Goal: Task Accomplishment & Management: Complete application form

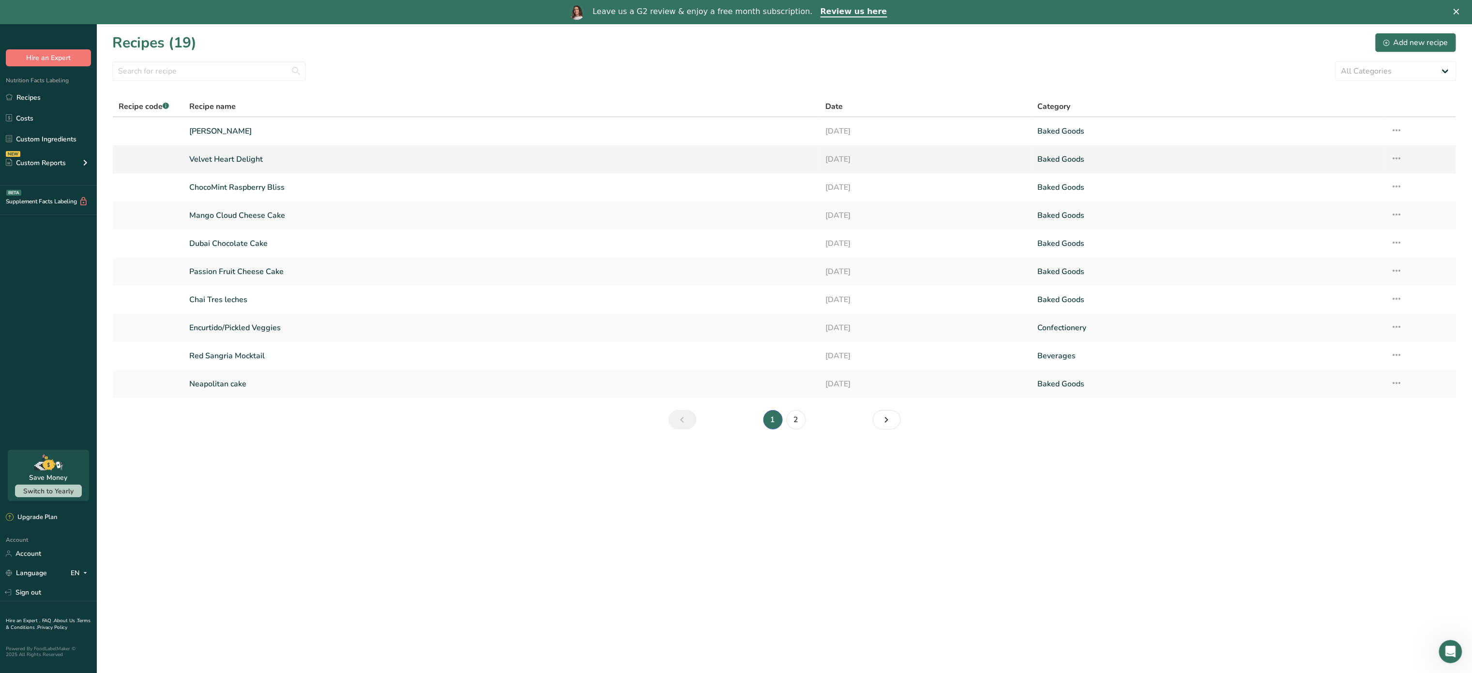
click at [228, 156] on link "Velvet Heart Delight" at bounding box center [501, 159] width 624 height 20
click at [286, 134] on link "Mango Bliss" at bounding box center [501, 131] width 624 height 20
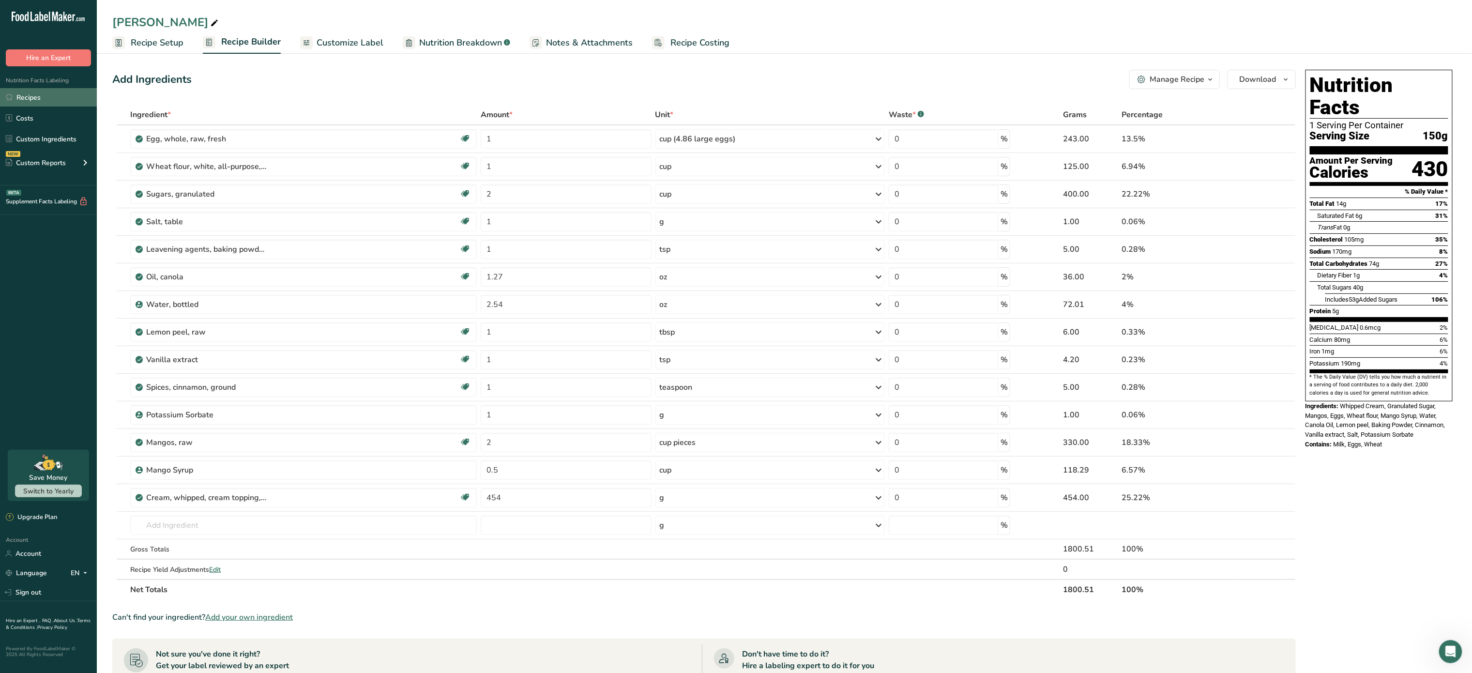
click at [36, 97] on link "Recipes" at bounding box center [48, 97] width 97 height 18
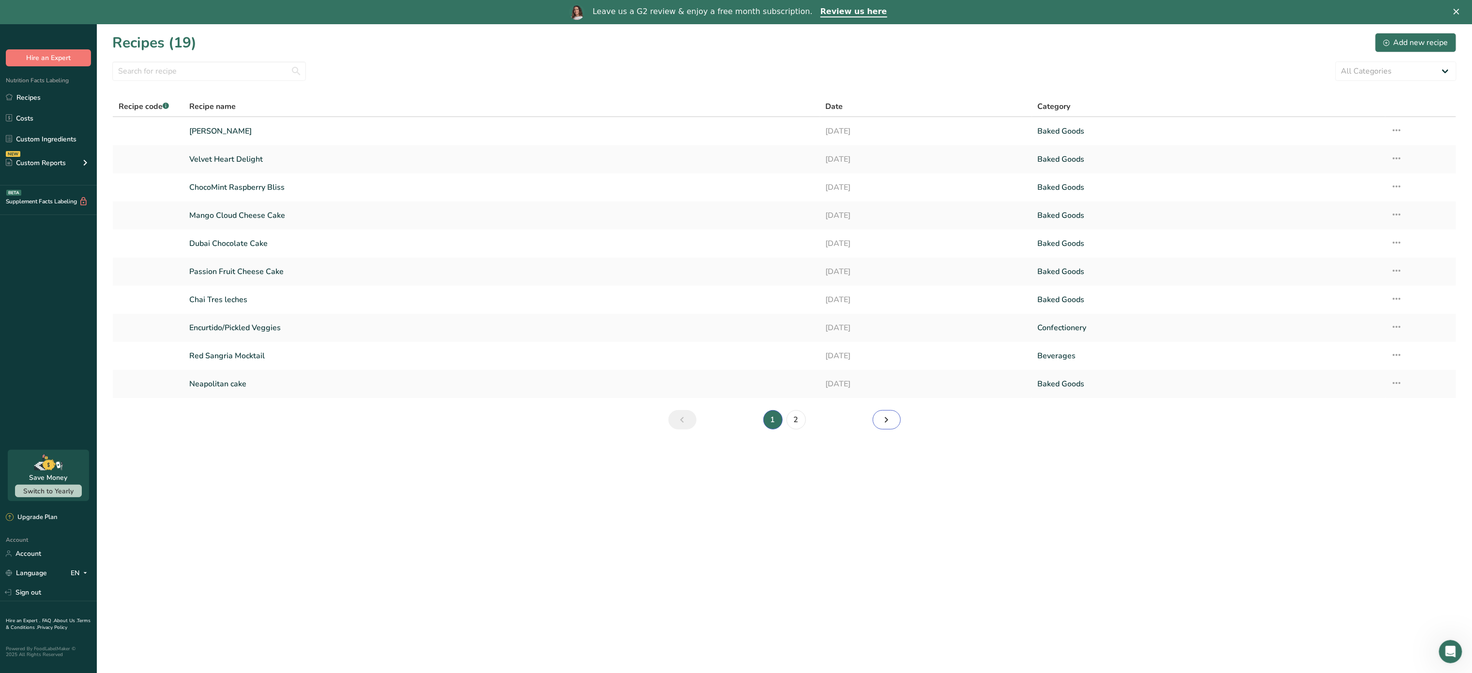
click at [890, 423] on icon "Next page" at bounding box center [887, 419] width 12 height 17
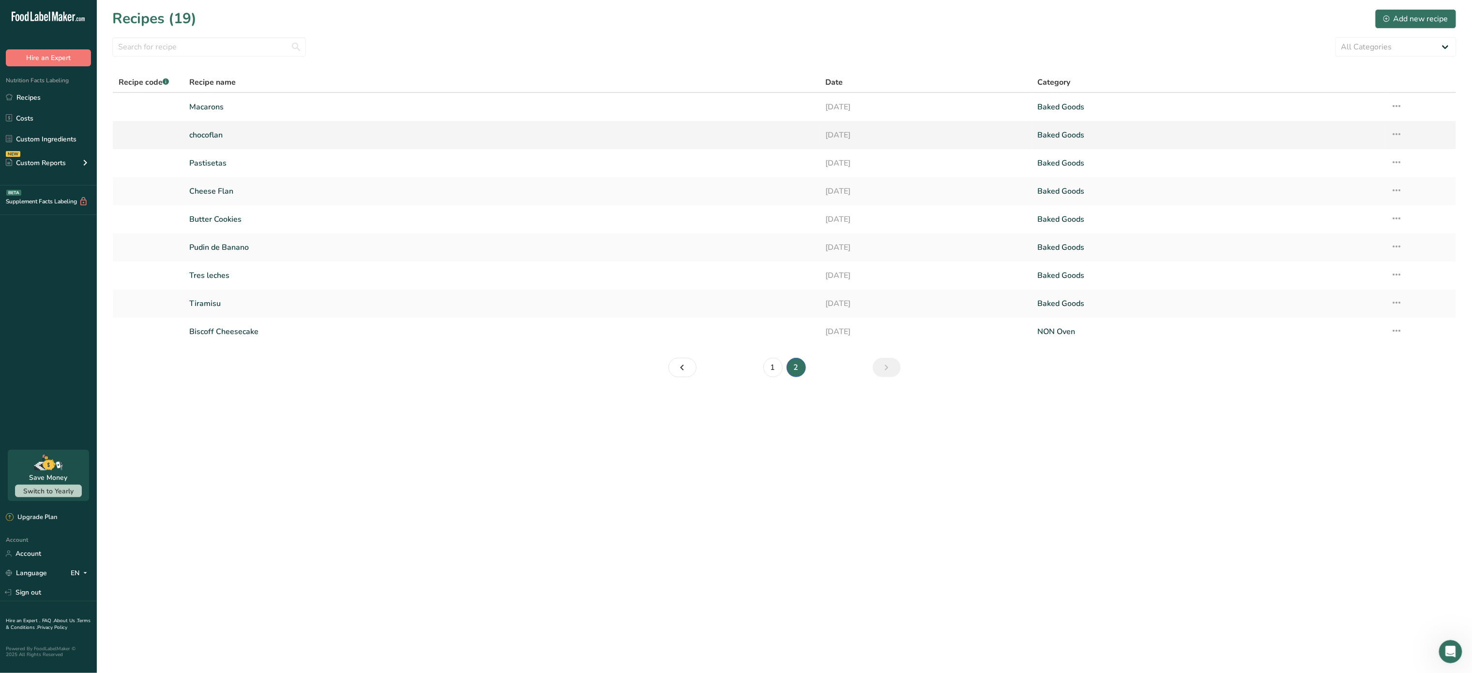
click at [205, 131] on link "chocoflan" at bounding box center [501, 135] width 624 height 20
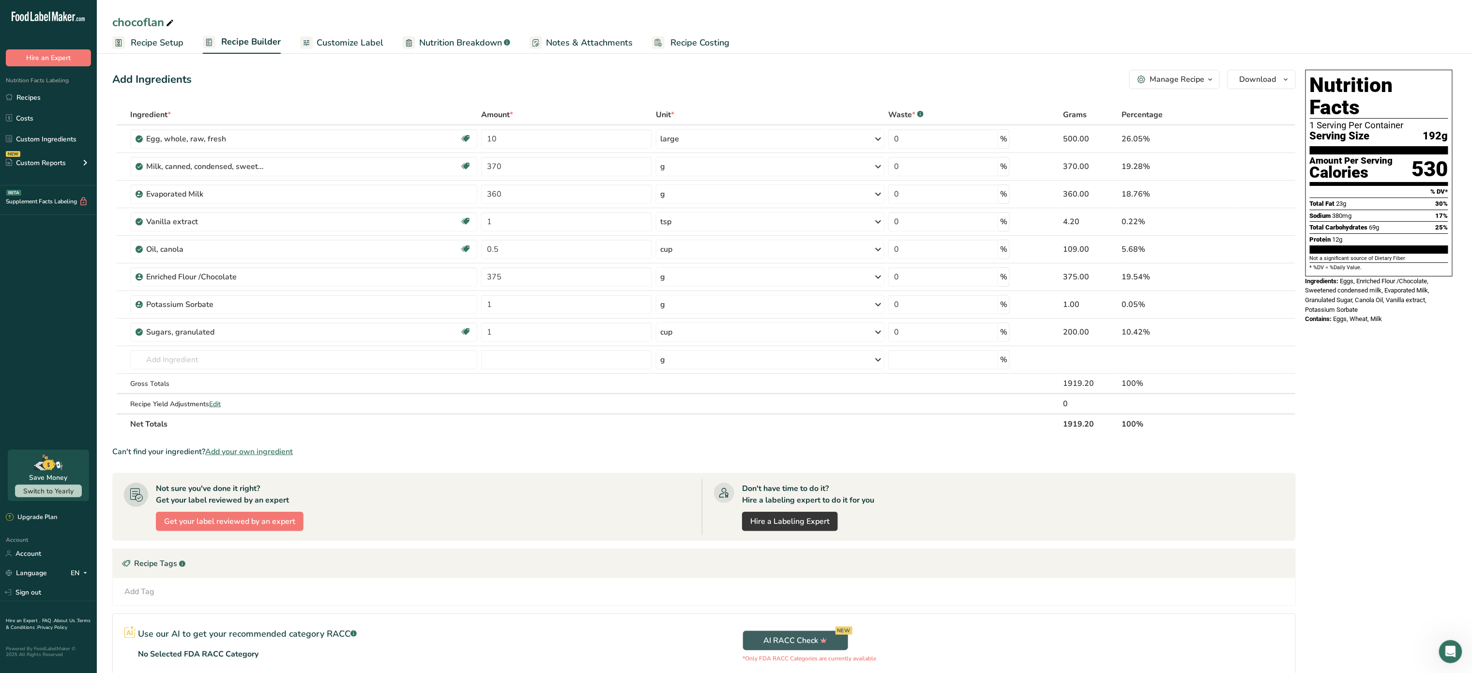
click at [168, 20] on icon at bounding box center [170, 23] width 9 height 14
type input "c"
type input "Impossible Cake"
click at [182, 361] on input "text" at bounding box center [303, 359] width 347 height 19
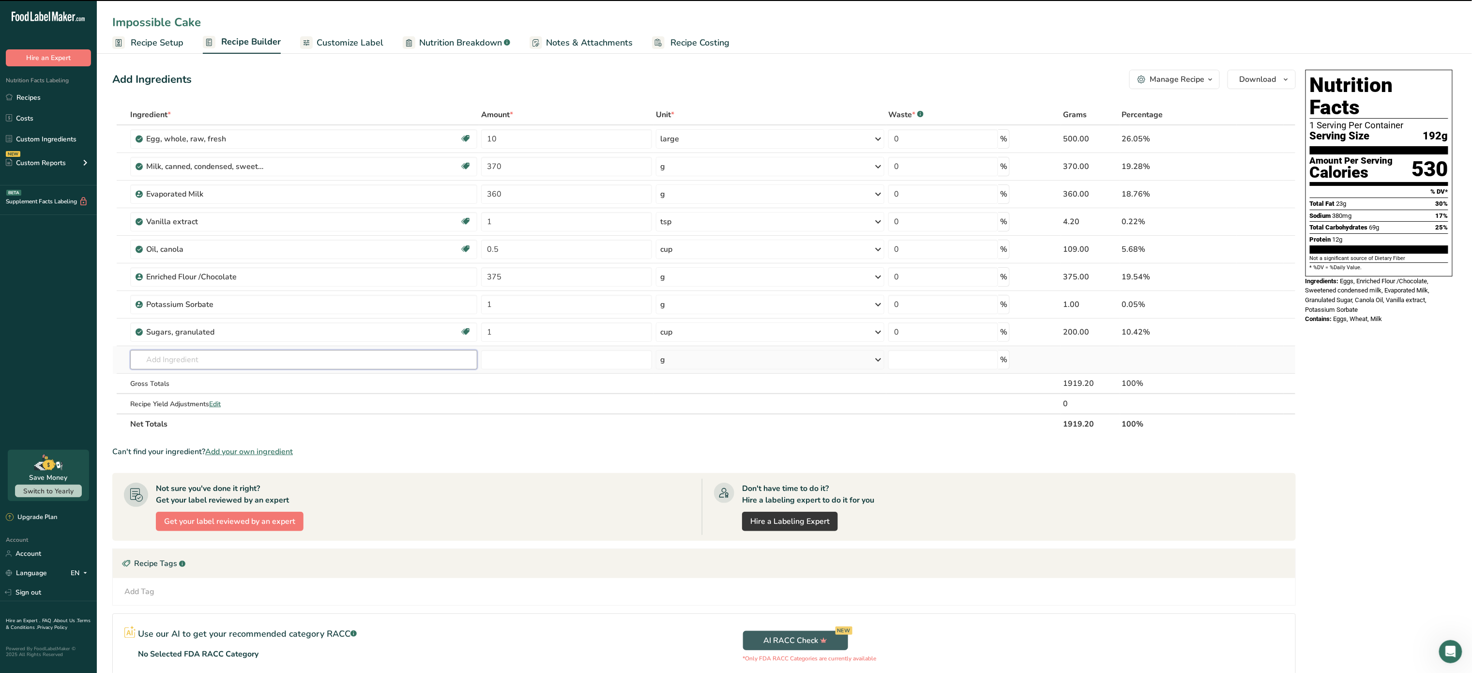
type input "w"
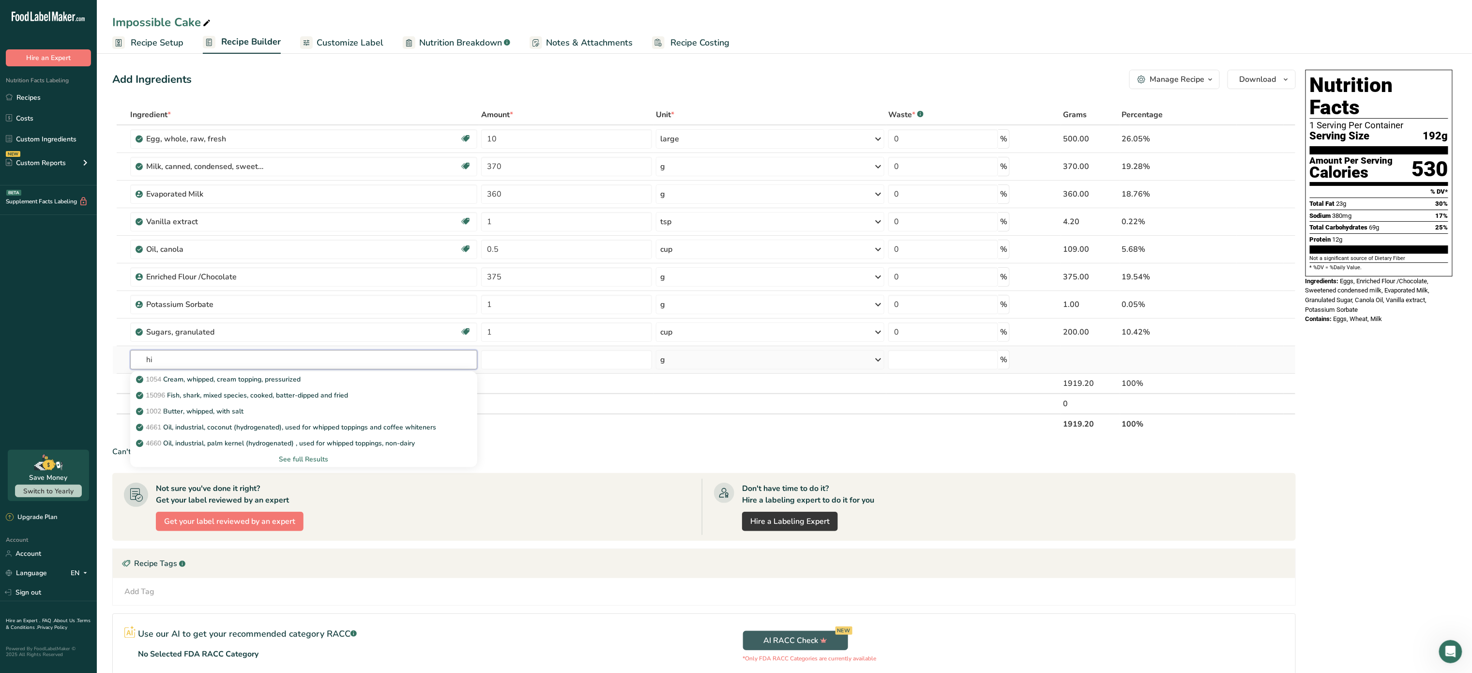
type input "h"
type input "w"
type input "c"
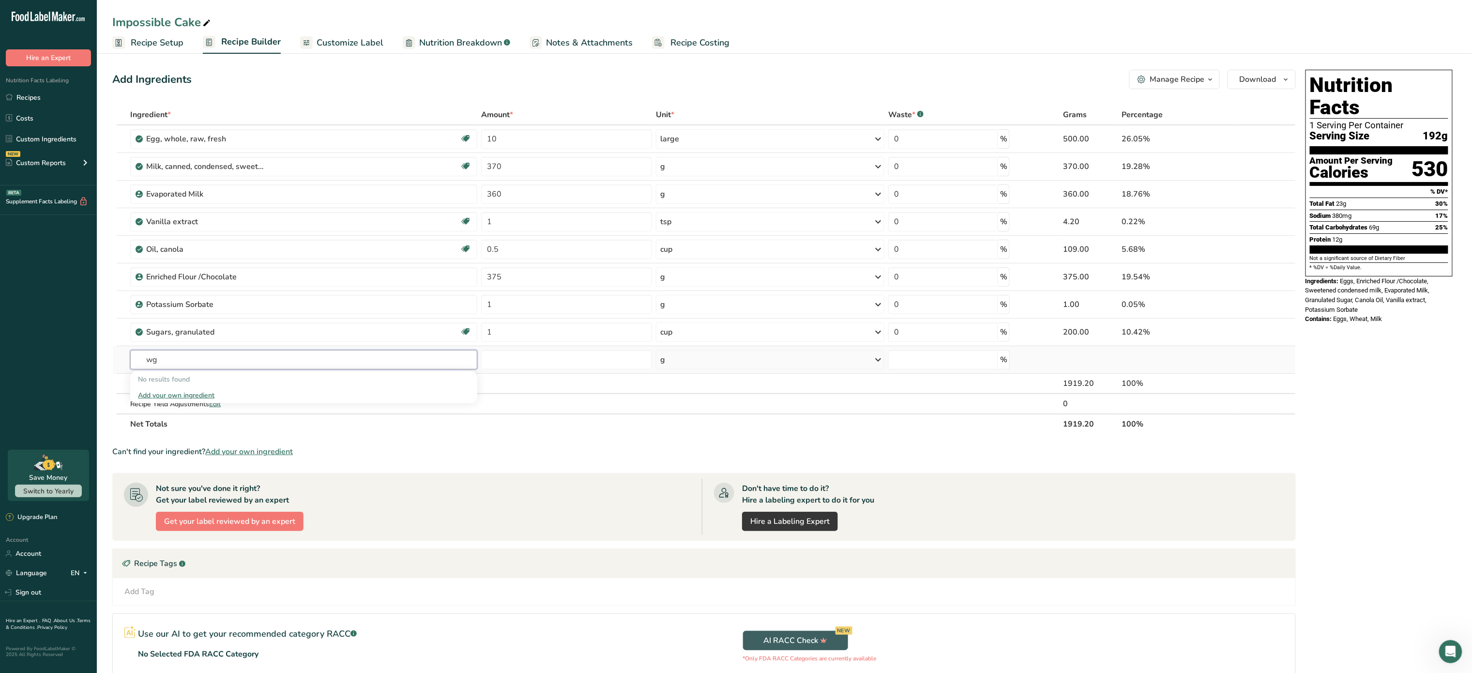
type input "w"
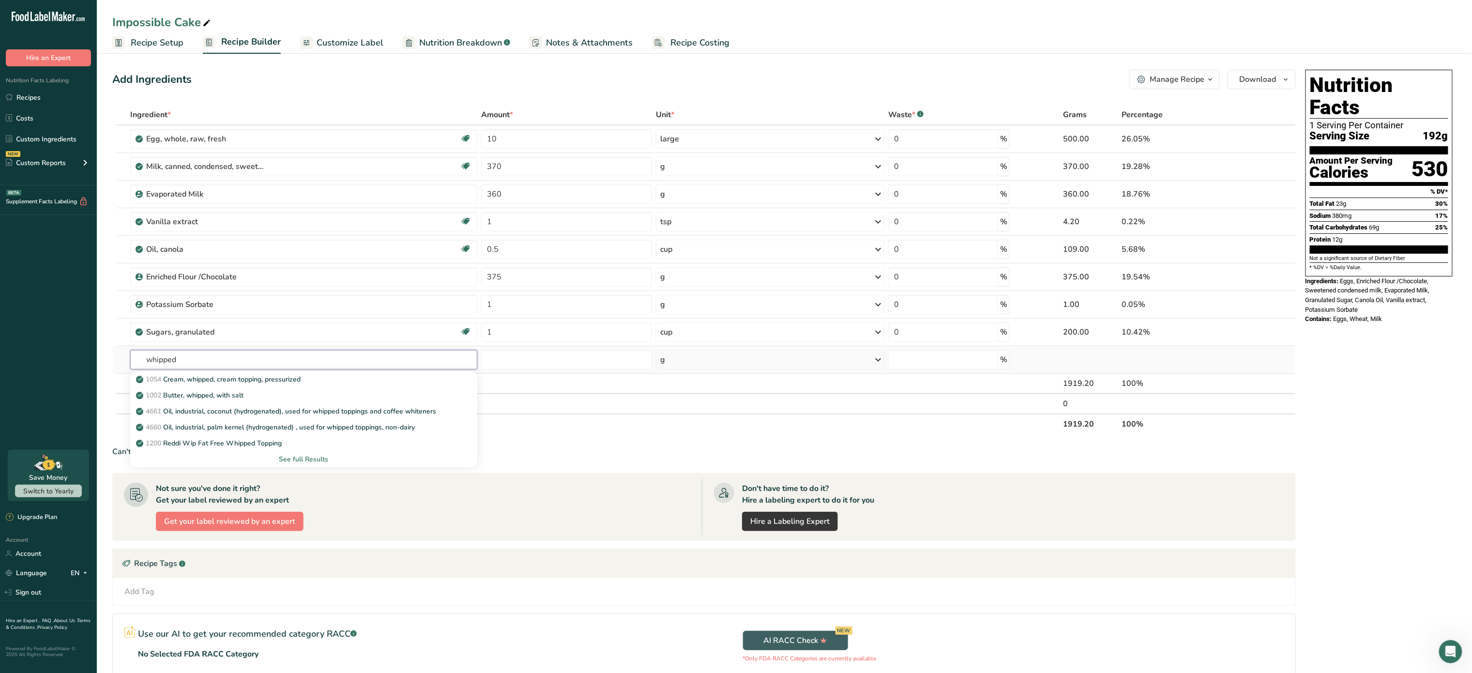
type input "whipped"
click at [296, 383] on p "1054 Cream, whipped, cream topping, pressurized" at bounding box center [219, 379] width 163 height 10
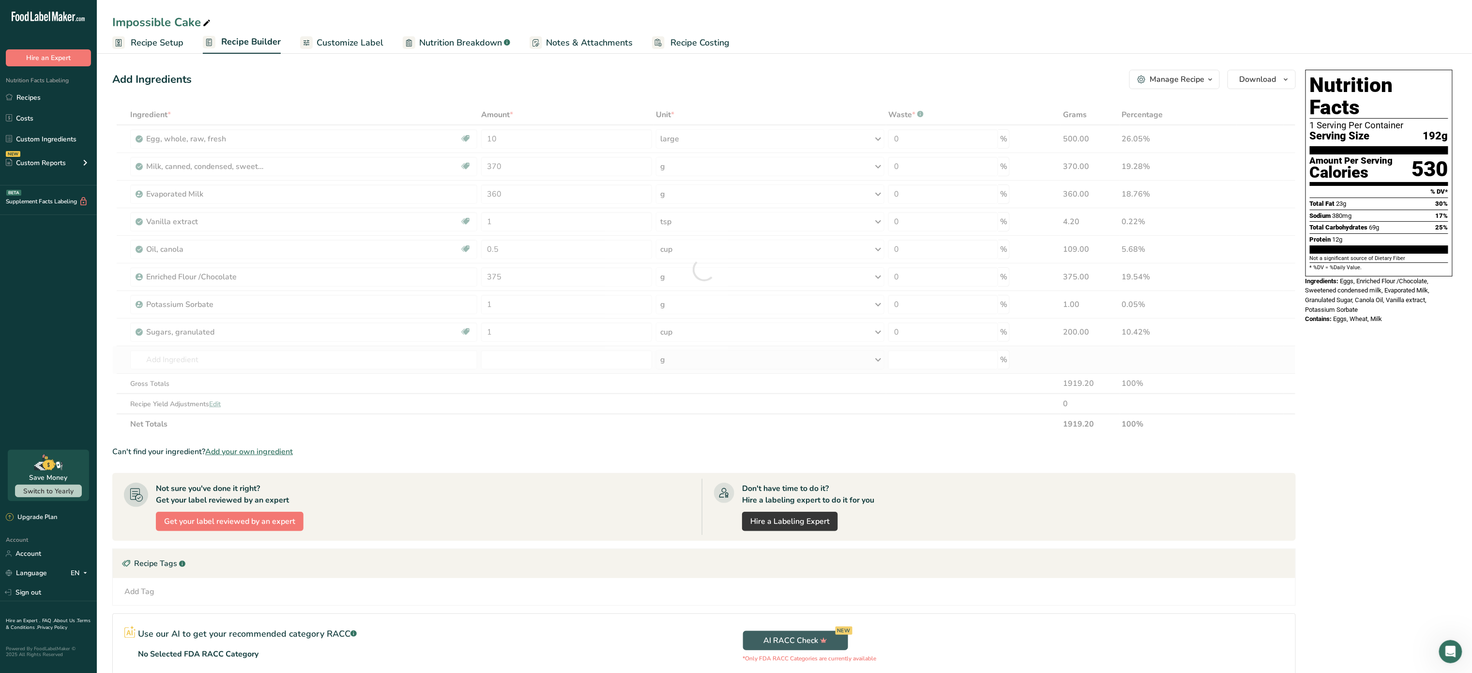
type input "Cream, whipped, cream topping, pressurized"
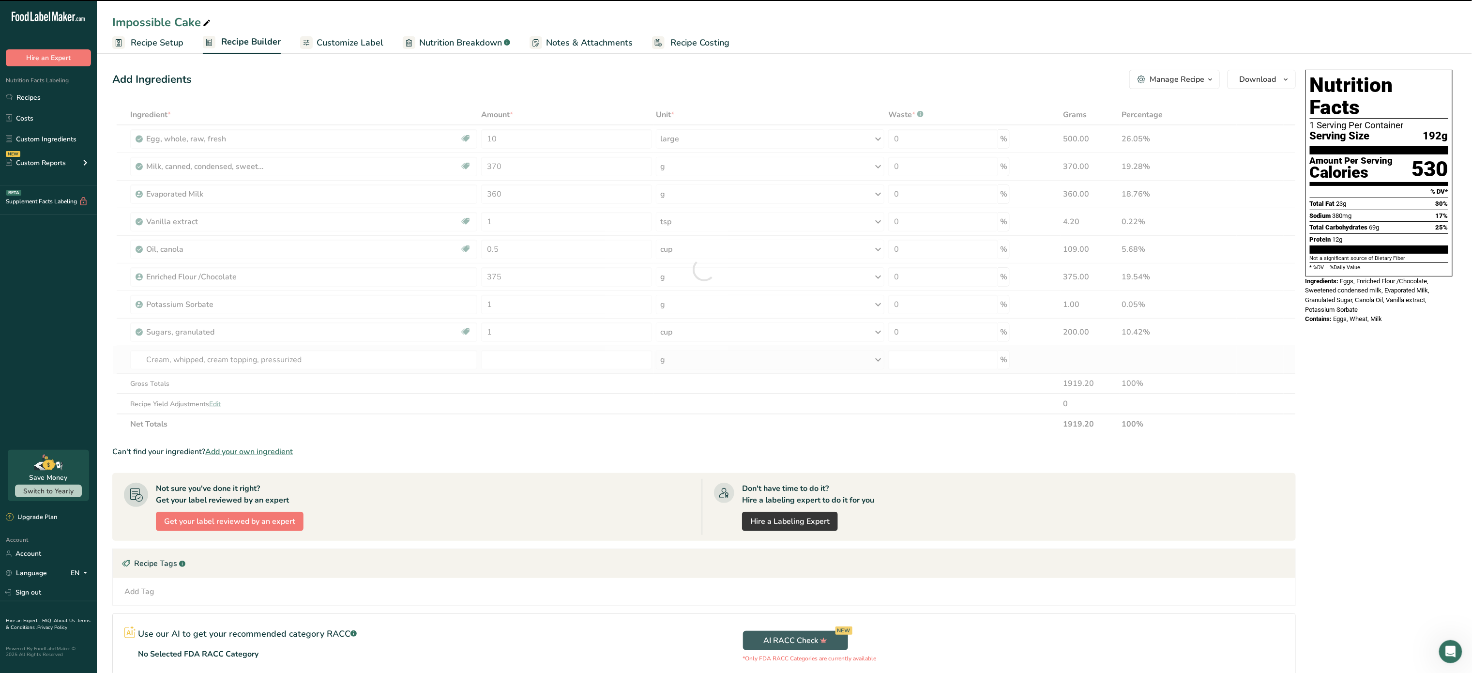
type input "0"
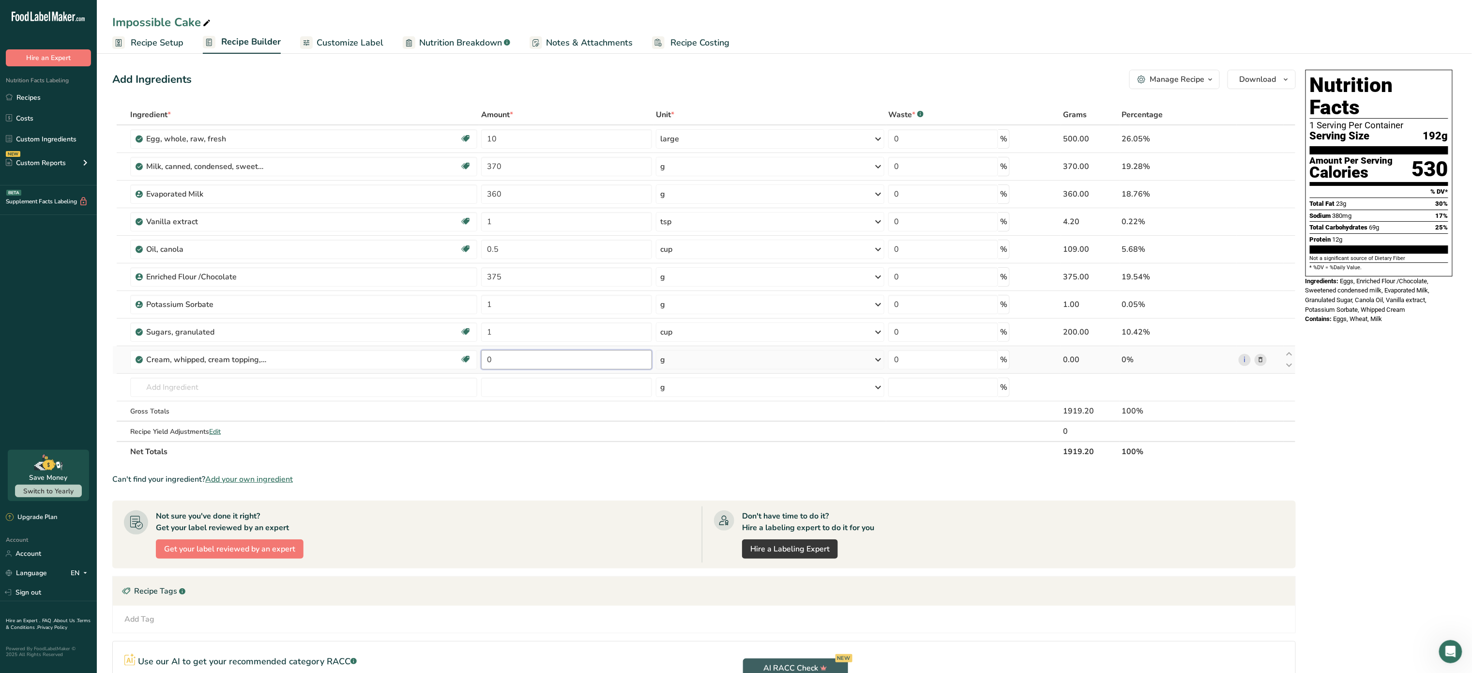
click at [540, 364] on input "0" at bounding box center [566, 359] width 171 height 19
type input "454"
click at [743, 384] on div "Ingredient * Amount * Unit * Waste * .a-a{fill:#347362;}.b-a{fill:#fff;} Grams …" at bounding box center [704, 283] width 1184 height 357
drag, startPoint x: 294, startPoint y: 379, endPoint x: 266, endPoint y: 393, distance: 31.4
click at [266, 393] on td "1054 Cream, whipped, cream topping, pressurized 1002 Butter, whipped, with salt…" at bounding box center [303, 388] width 351 height 28
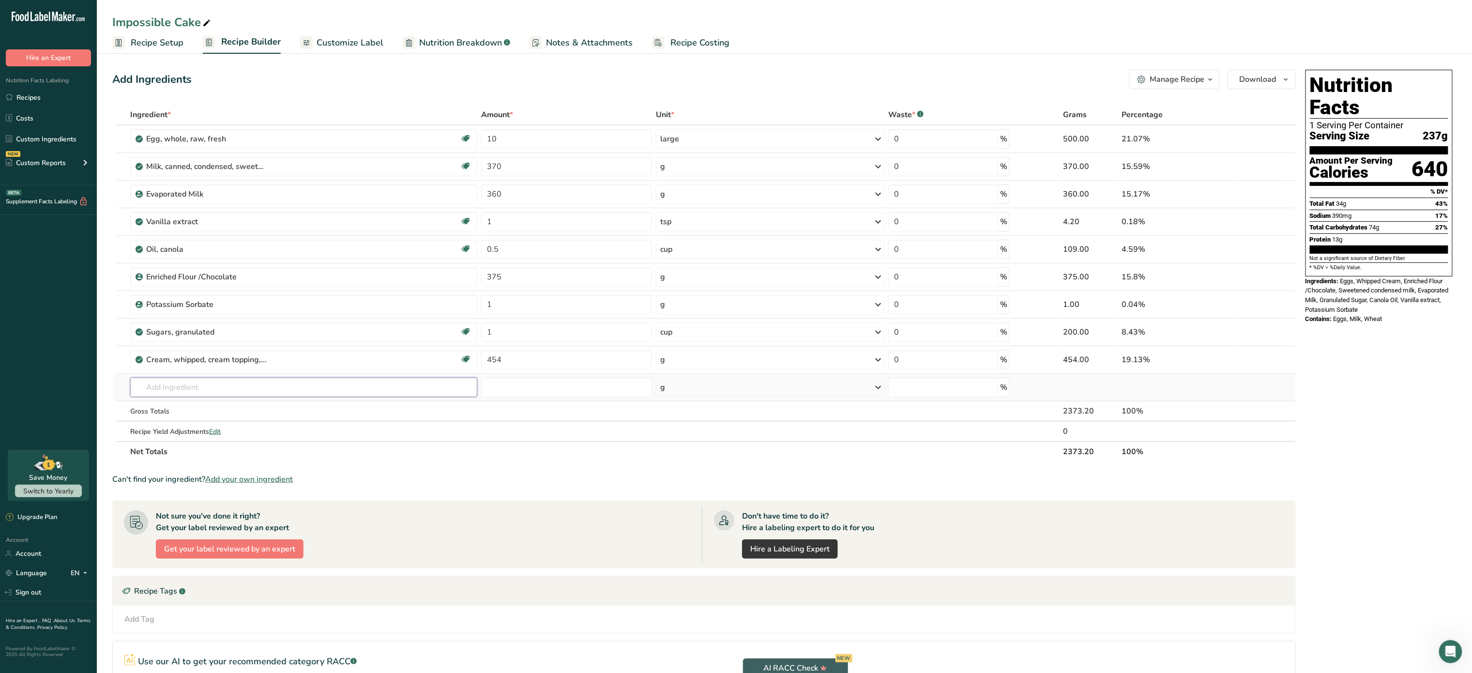
click at [266, 393] on input "text" at bounding box center [303, 387] width 347 height 19
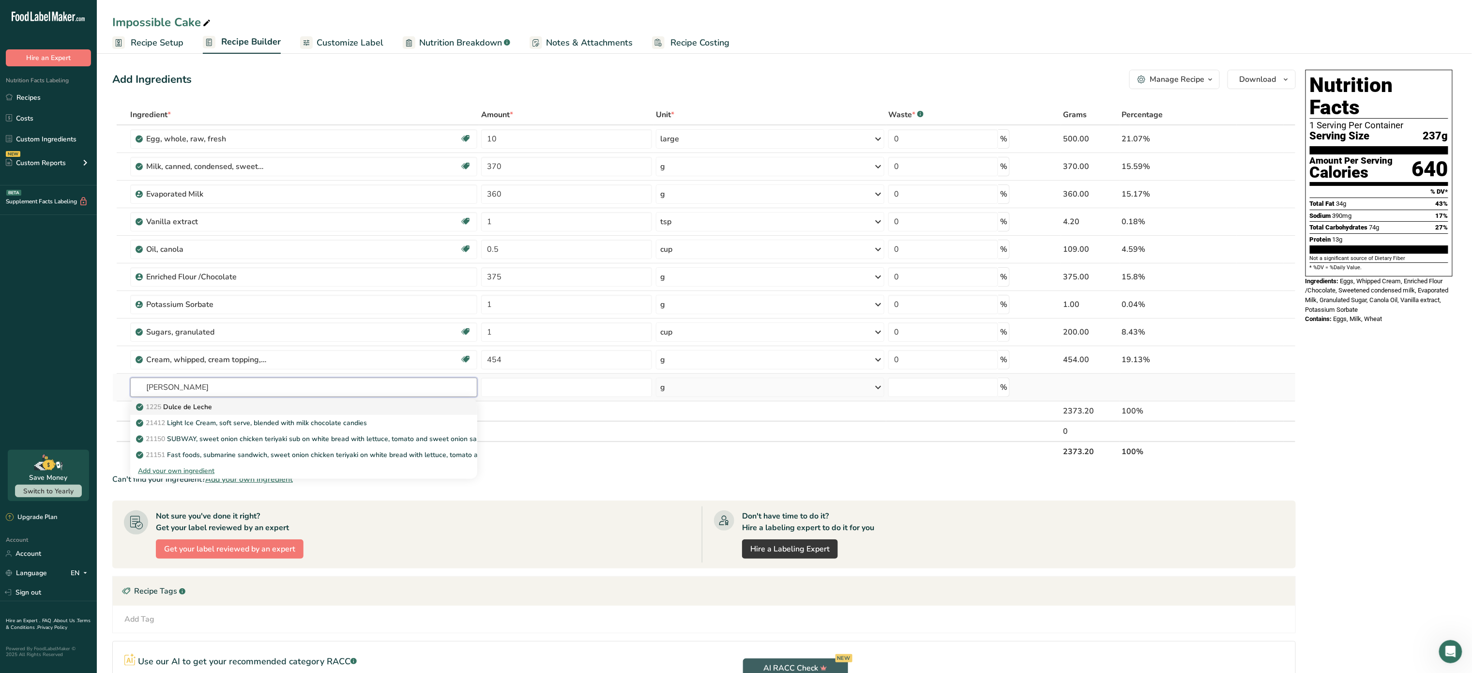
type input "dulce de leche"
click at [218, 401] on link "1225 Dulce de Leche" at bounding box center [303, 407] width 347 height 16
type input "Dulce de Leche"
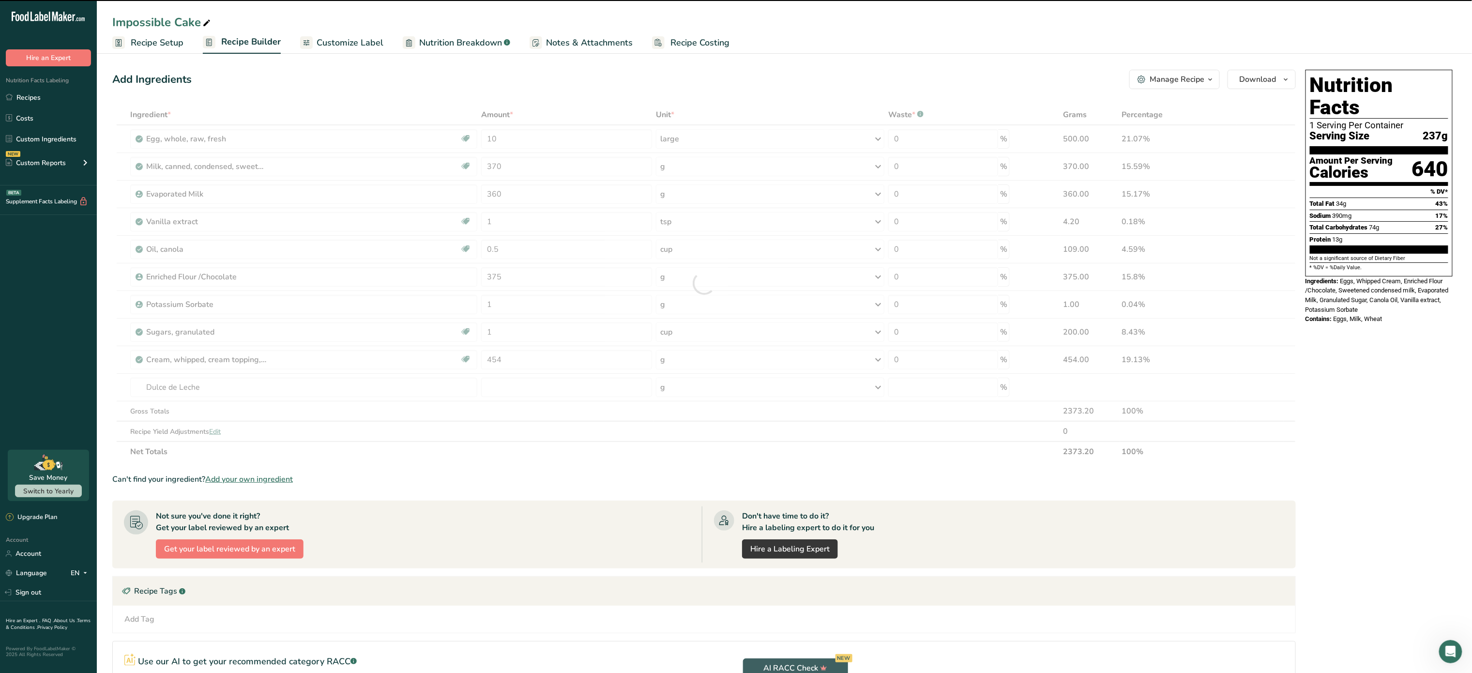
type input "0"
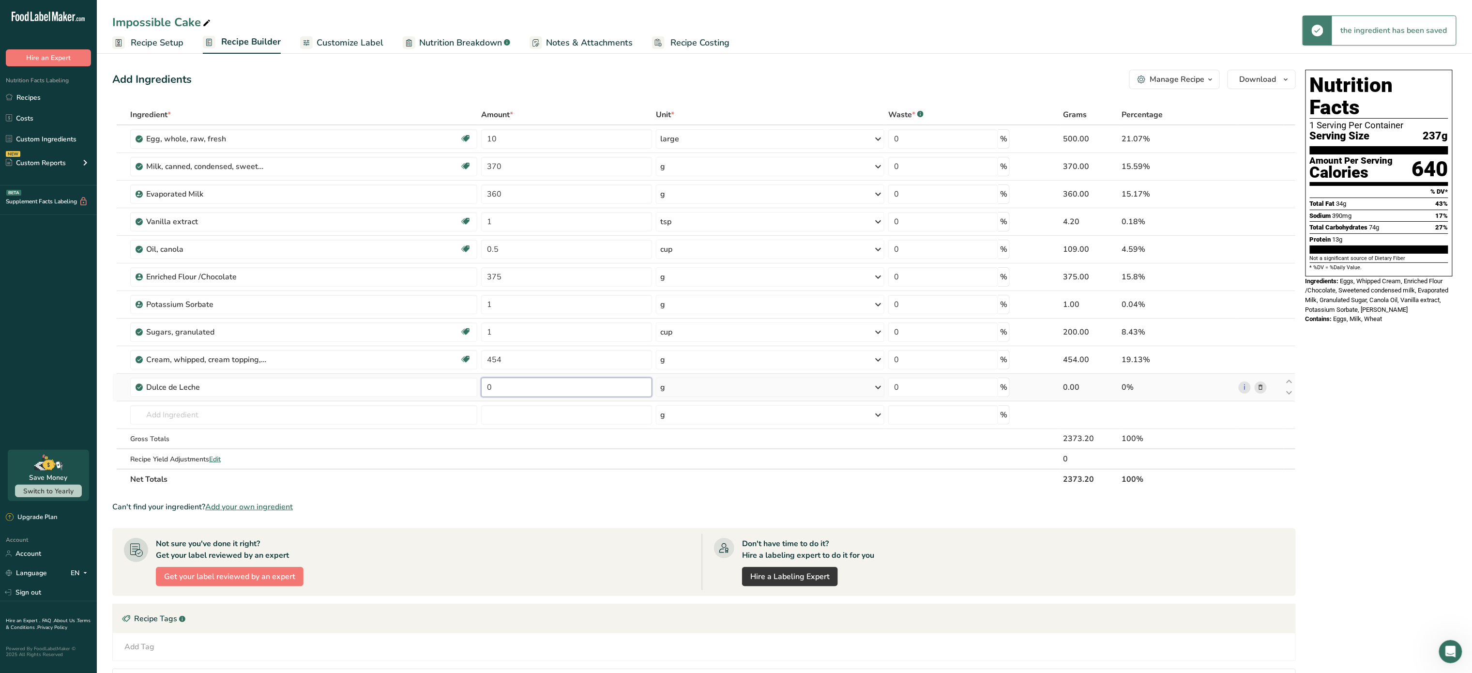
click at [556, 389] on input "0" at bounding box center [566, 387] width 171 height 19
click at [270, 420] on div "Ingredient * Amount * Unit * Waste * .a-a{fill:#347362;}.b-a{fill:#fff;} Grams …" at bounding box center [704, 297] width 1184 height 385
click at [545, 384] on input "360" at bounding box center [566, 387] width 171 height 19
type input "3"
type input "120"
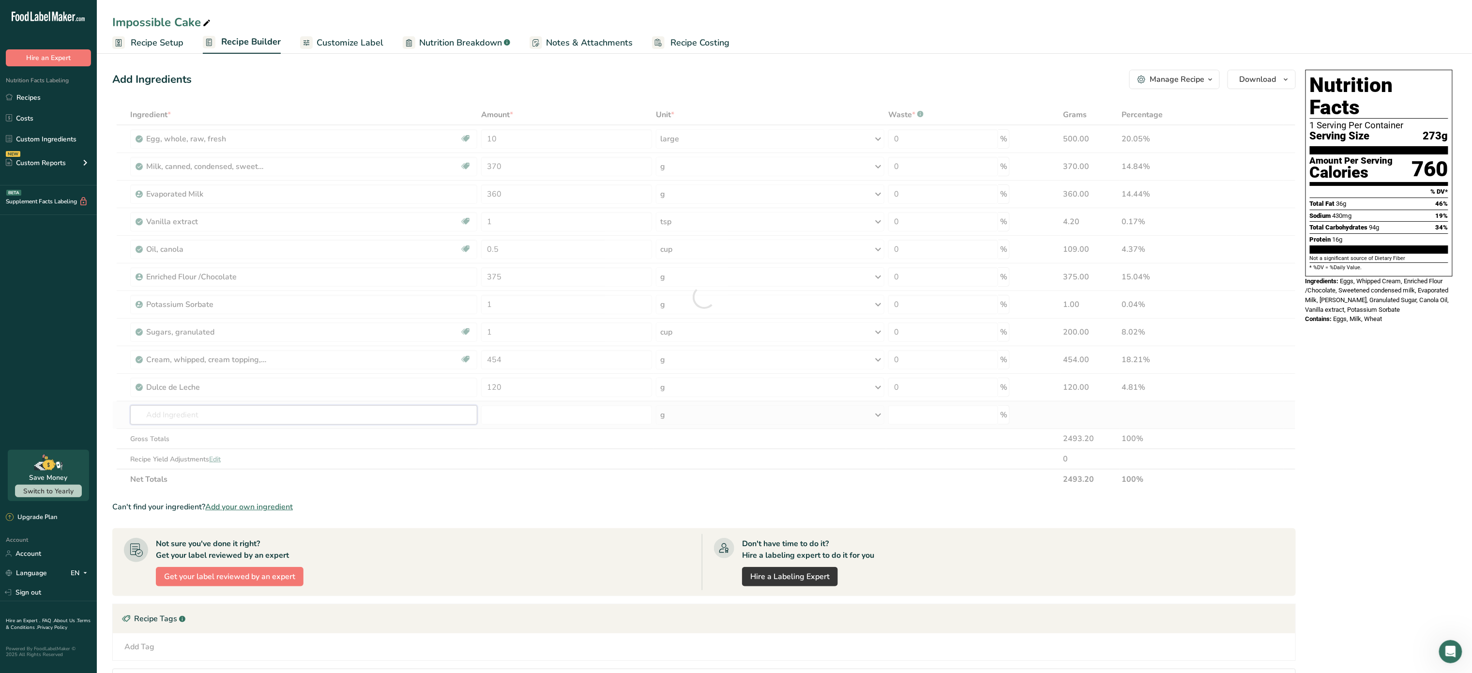
click at [304, 417] on div "Ingredient * Amount * Unit * Waste * .a-a{fill:#347362;}.b-a{fill:#fff;} Grams …" at bounding box center [704, 297] width 1184 height 385
click at [675, 40] on span "Recipe Costing" at bounding box center [699, 42] width 59 height 13
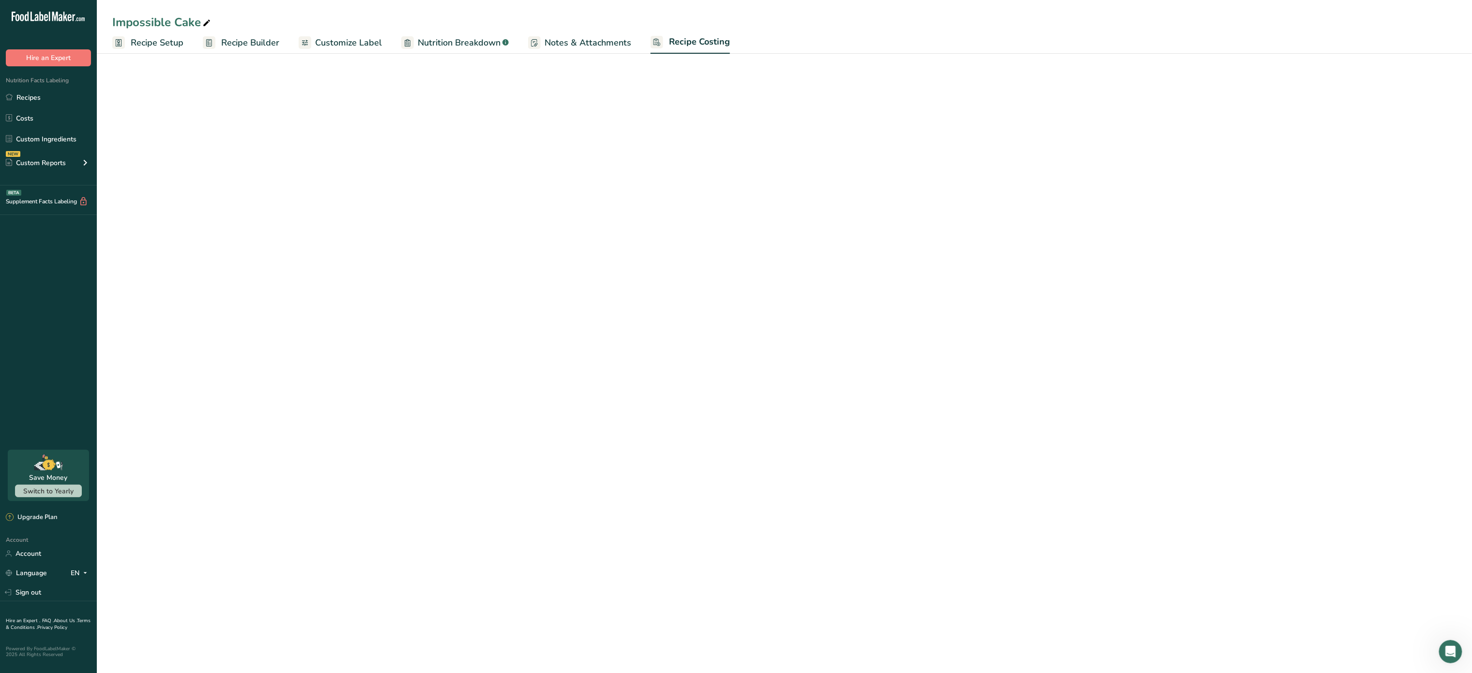
select select "5"
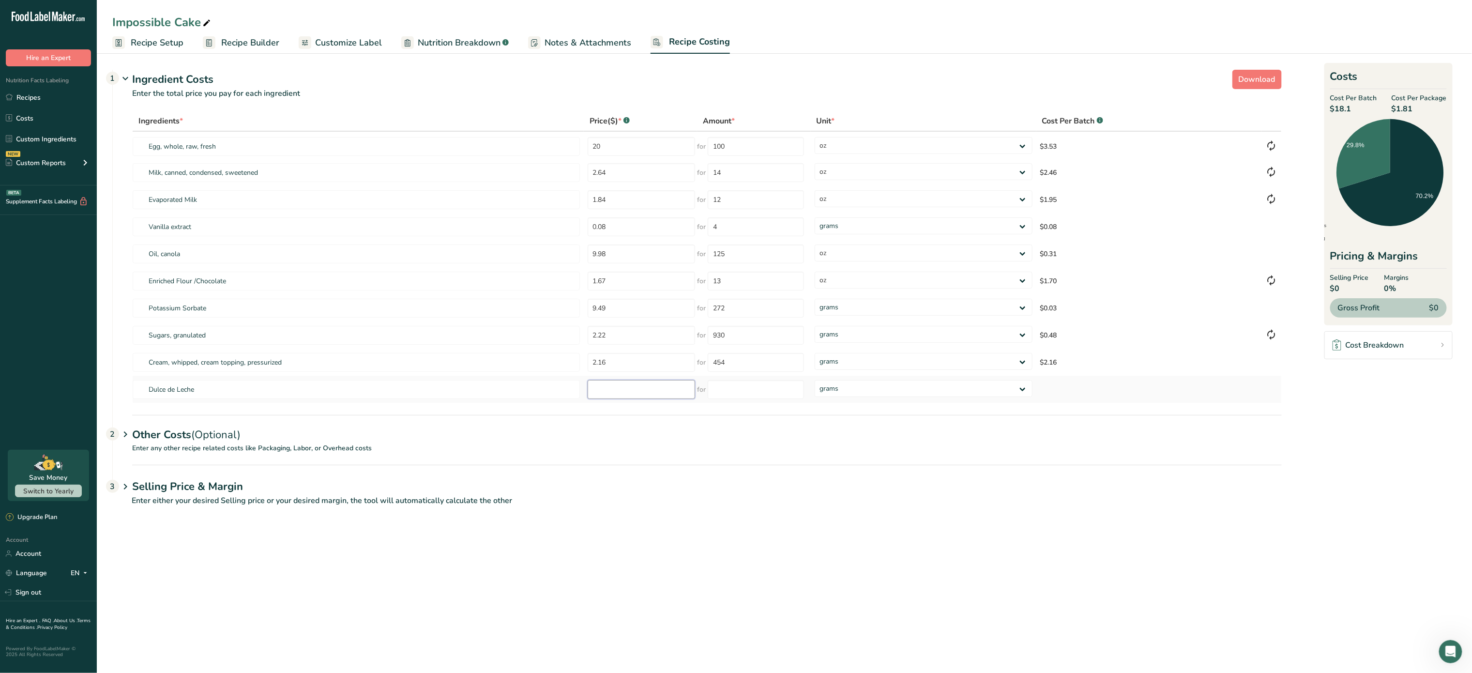
click at [629, 389] on input "number" at bounding box center [642, 389] width 108 height 19
type input "2.50"
click at [767, 392] on input "number" at bounding box center [756, 389] width 96 height 19
type input "360"
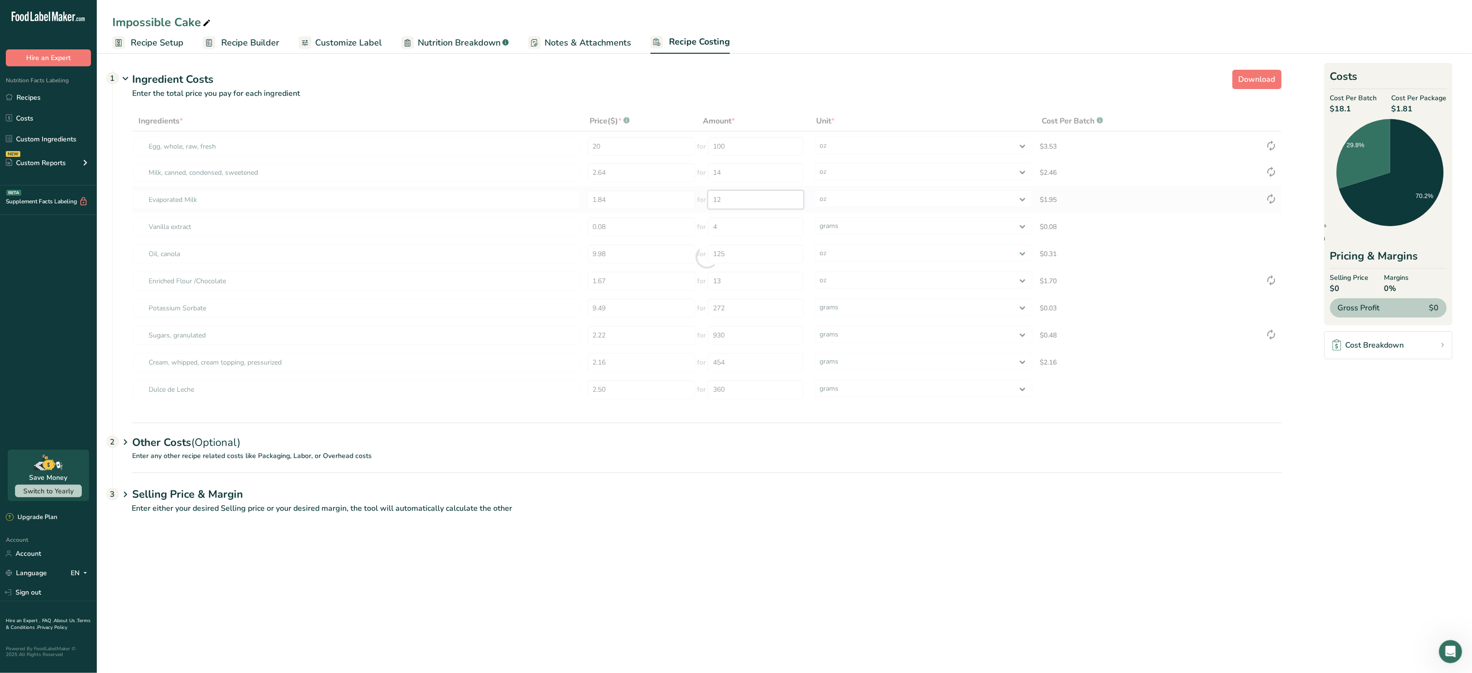
click at [740, 199] on div "Ingredients * Price($) * .a-a{fill:#347362;}.b-a{fill:#fff;} Amount * Unit * Co…" at bounding box center [707, 257] width 1150 height 292
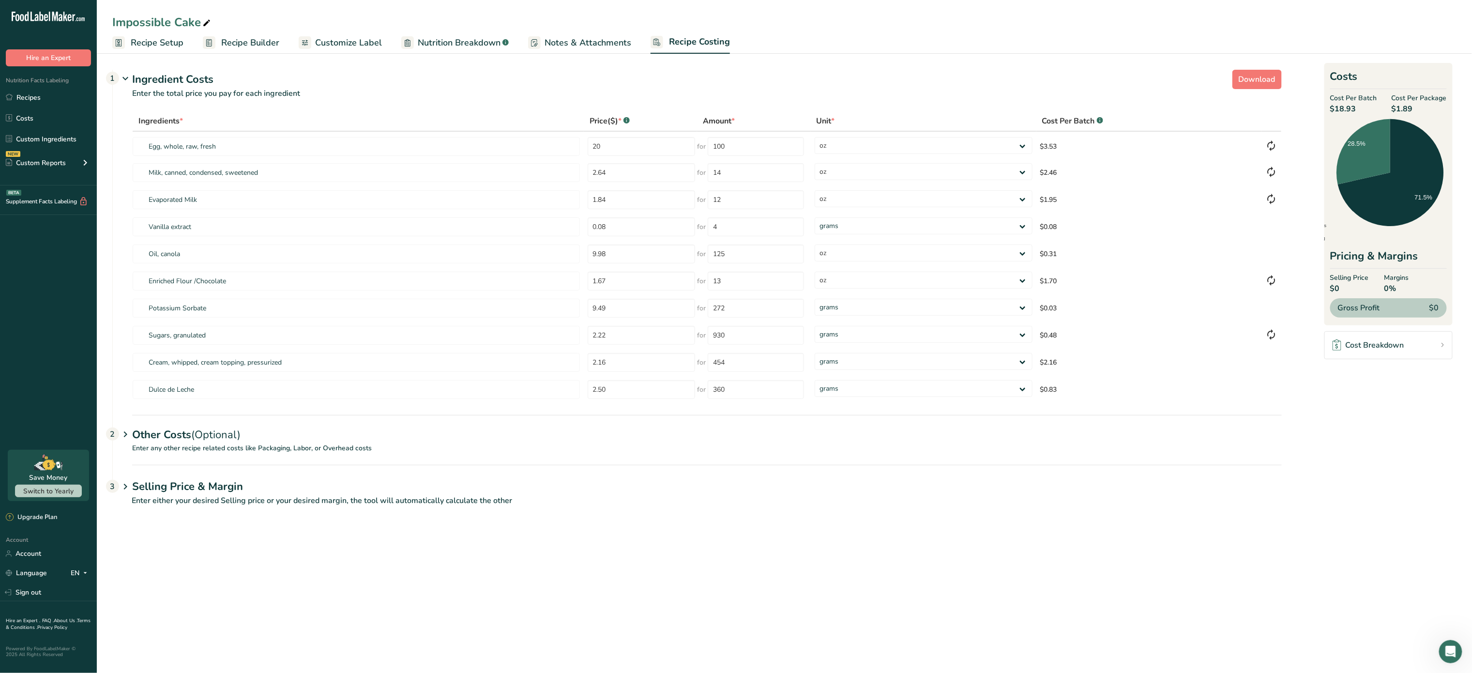
click at [142, 46] on span "Recipe Setup" at bounding box center [157, 42] width 53 height 13
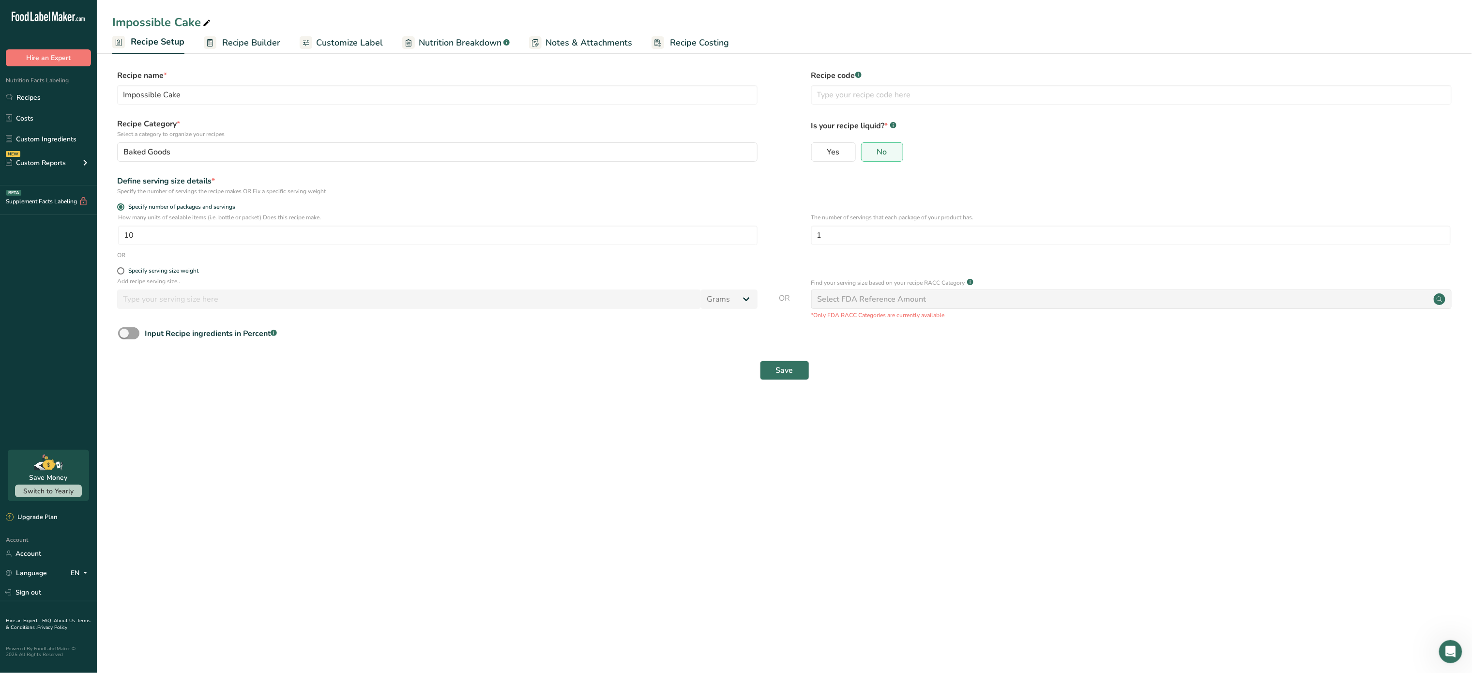
click at [340, 46] on span "Customize Label" at bounding box center [349, 42] width 67 height 13
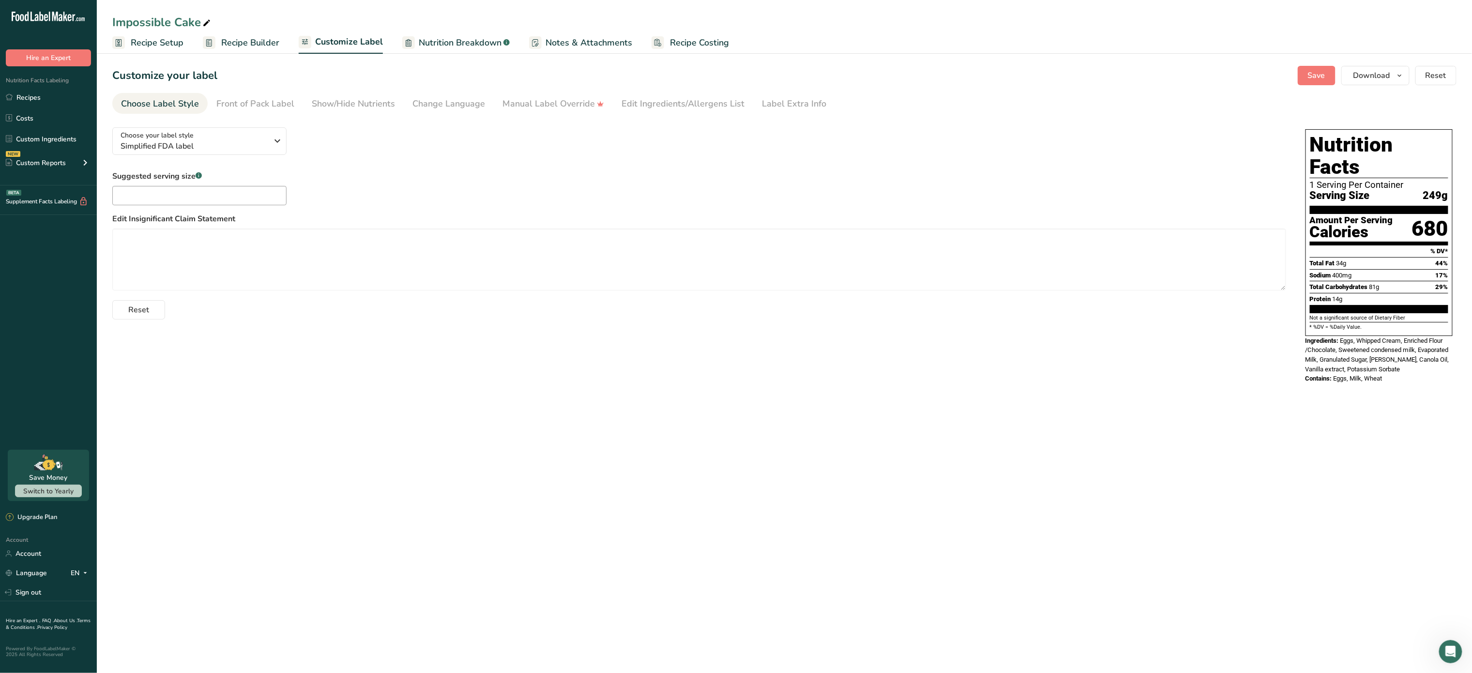
click at [248, 42] on span "Recipe Builder" at bounding box center [250, 42] width 58 height 13
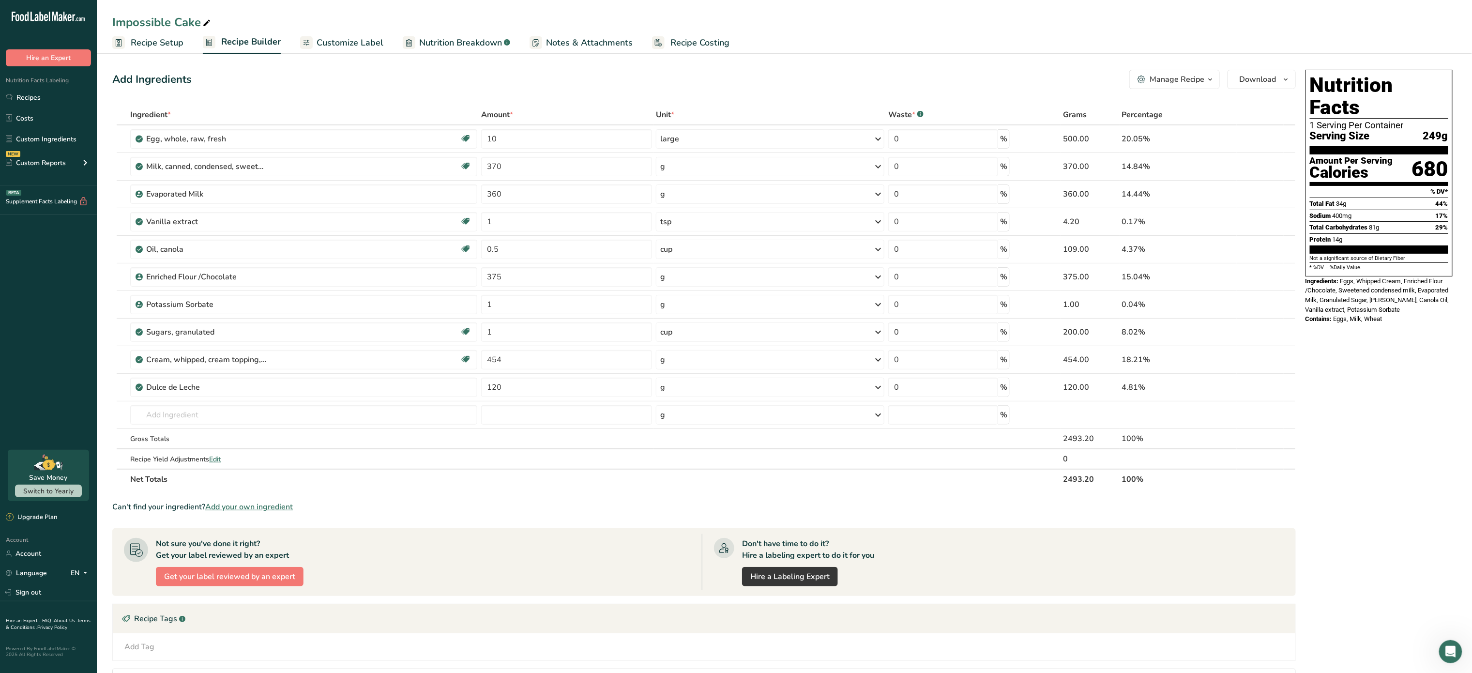
click at [706, 38] on span "Recipe Costing" at bounding box center [699, 42] width 59 height 13
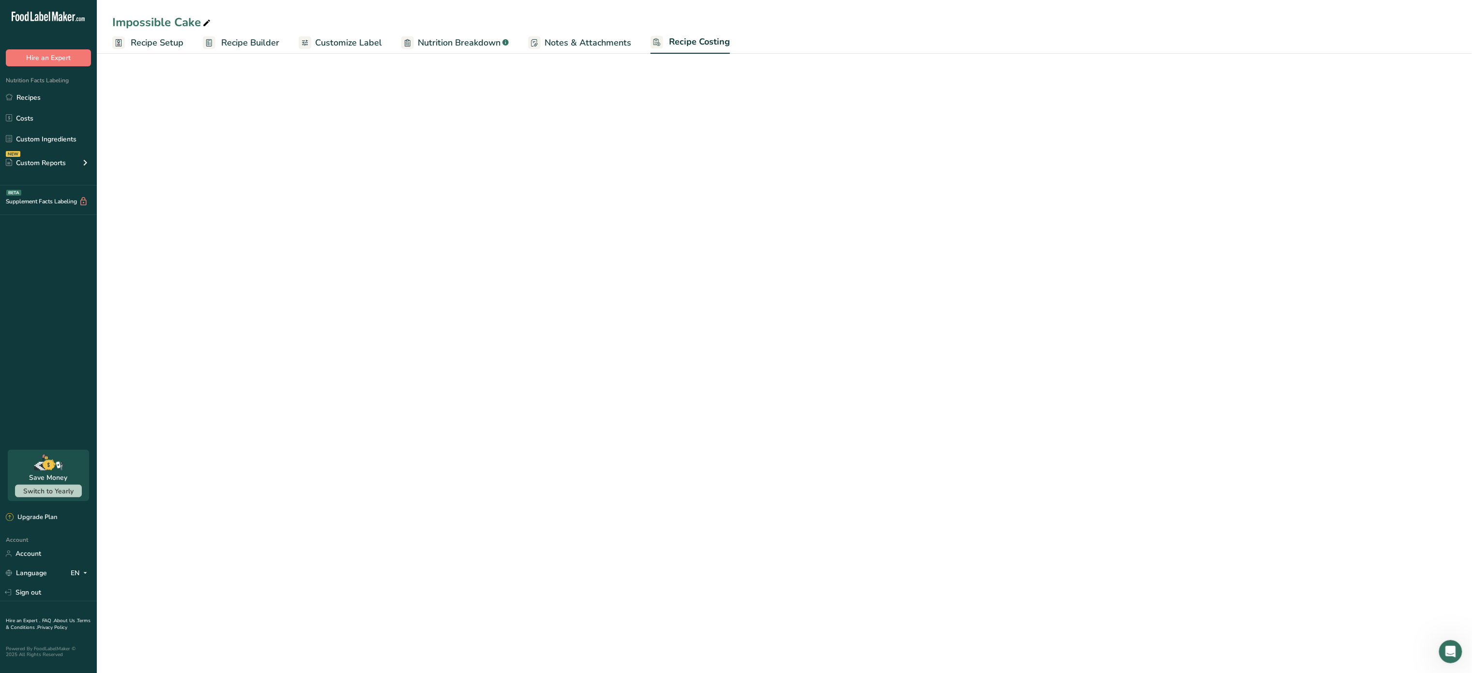
select select "5"
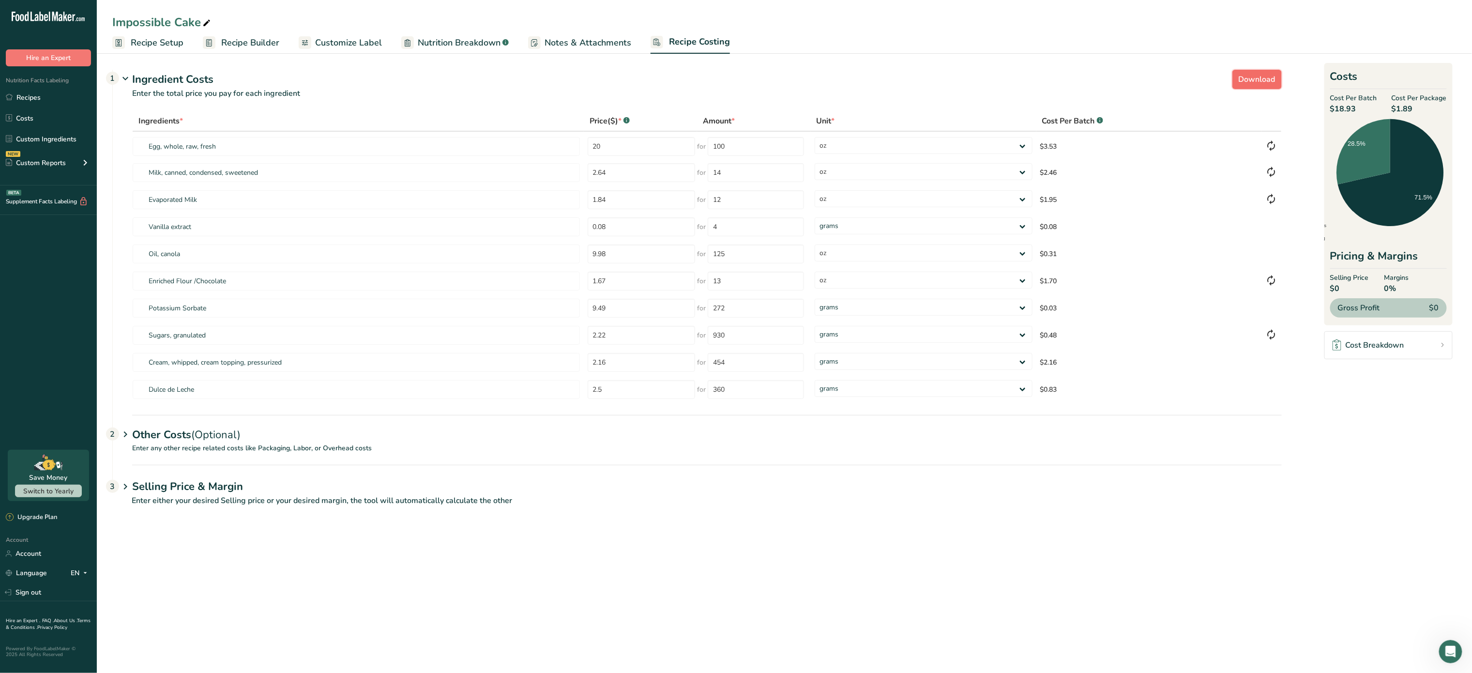
click at [1246, 81] on span "Download" at bounding box center [1257, 80] width 37 height 12
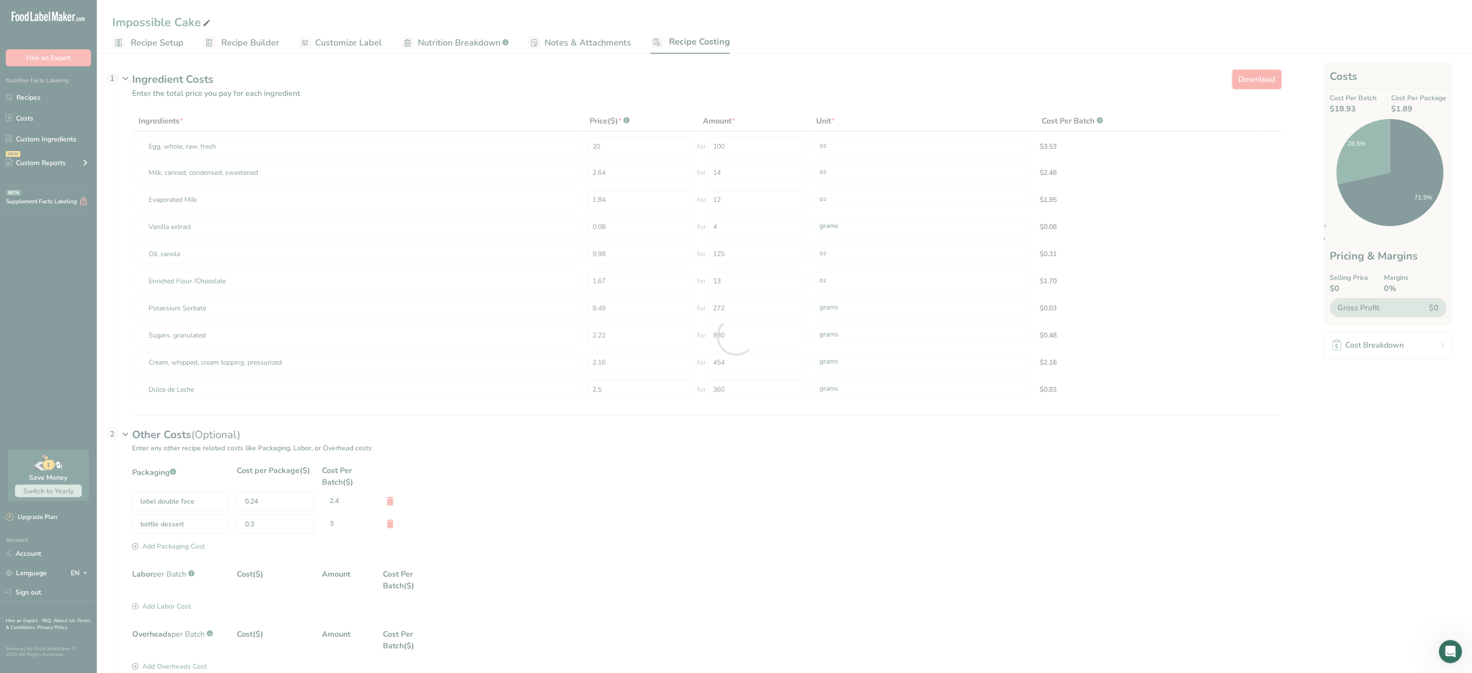
select select "5"
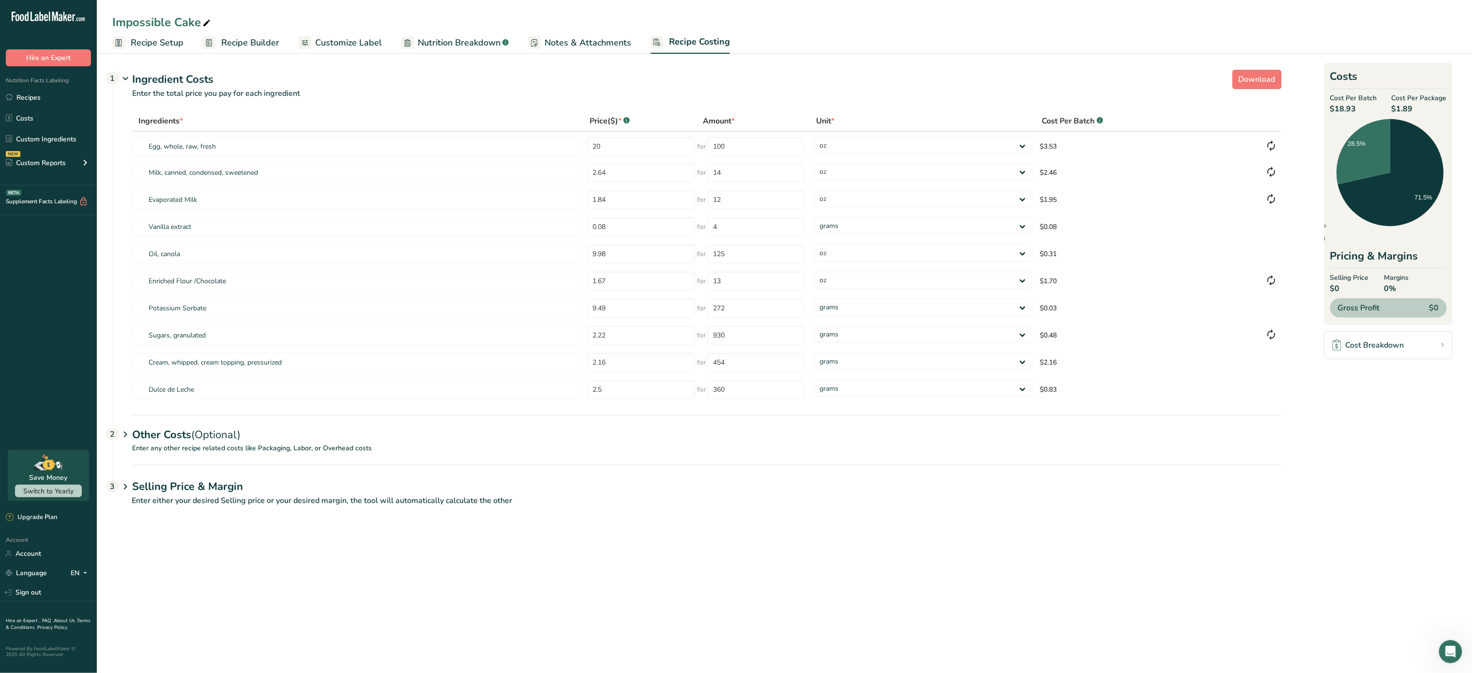
click at [589, 49] on link "Notes & Attachments" at bounding box center [579, 43] width 103 height 22
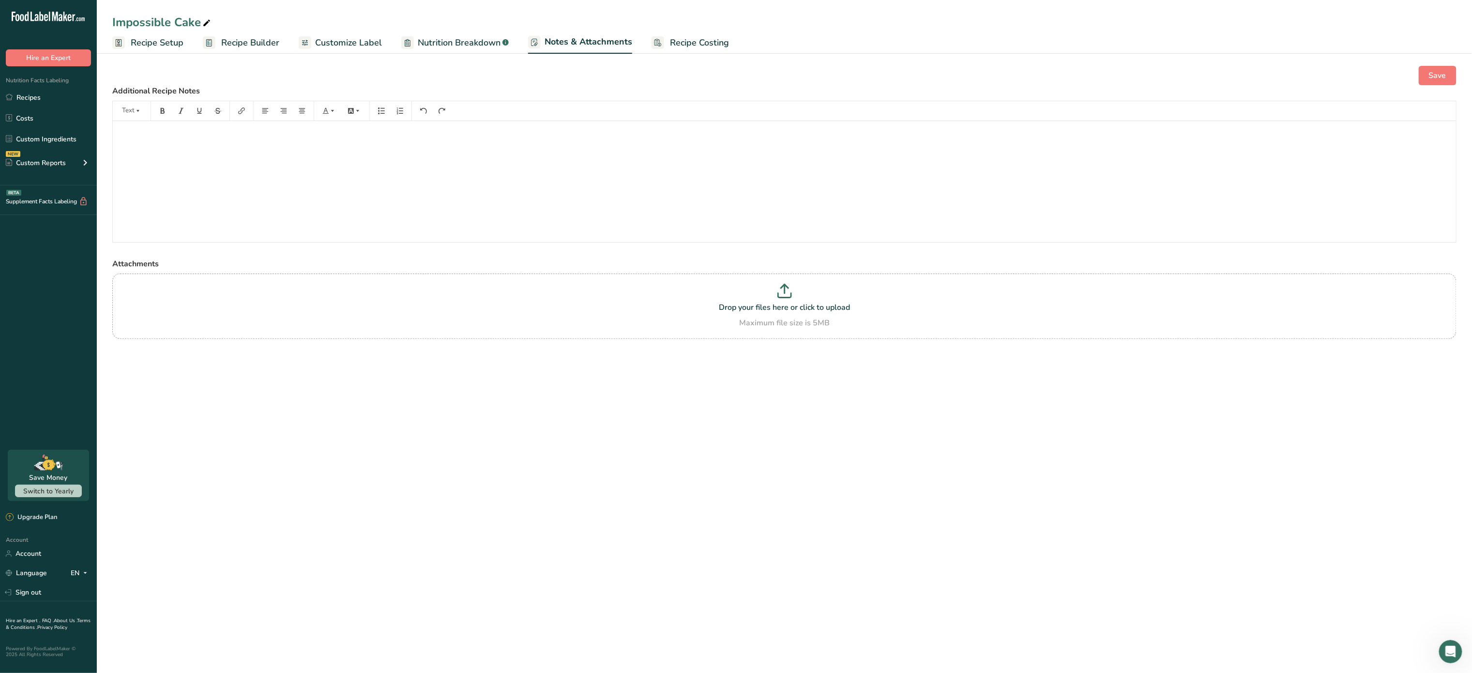
click at [482, 43] on span "Nutrition Breakdown" at bounding box center [459, 42] width 83 height 13
select select "Calories"
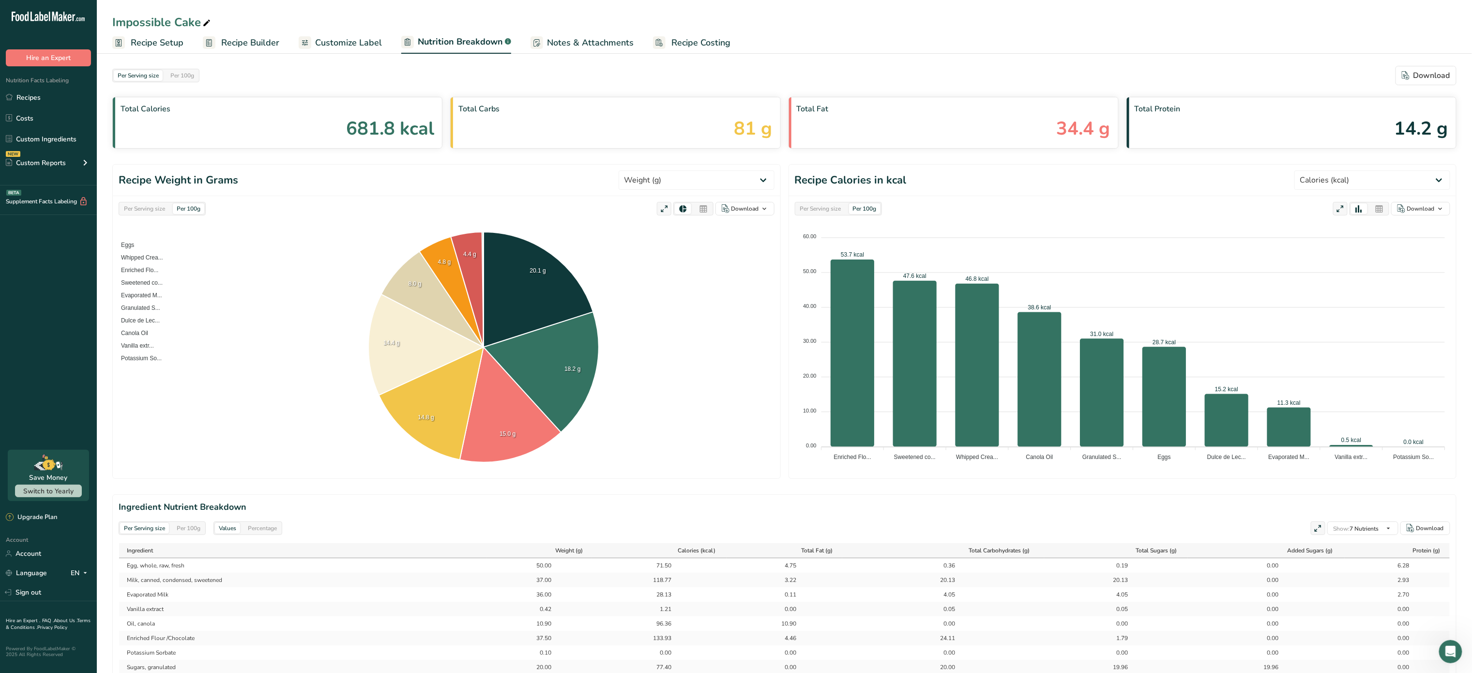
click at [1408, 86] on section "Per Serving size Per 100g Download Total Calories 681.8 kcal Total Carbs 81 g T…" at bounding box center [784, 107] width 1344 height 83
click at [1423, 78] on div "Download" at bounding box center [1426, 76] width 48 height 12
click at [354, 44] on span "Customize Label" at bounding box center [348, 42] width 67 height 13
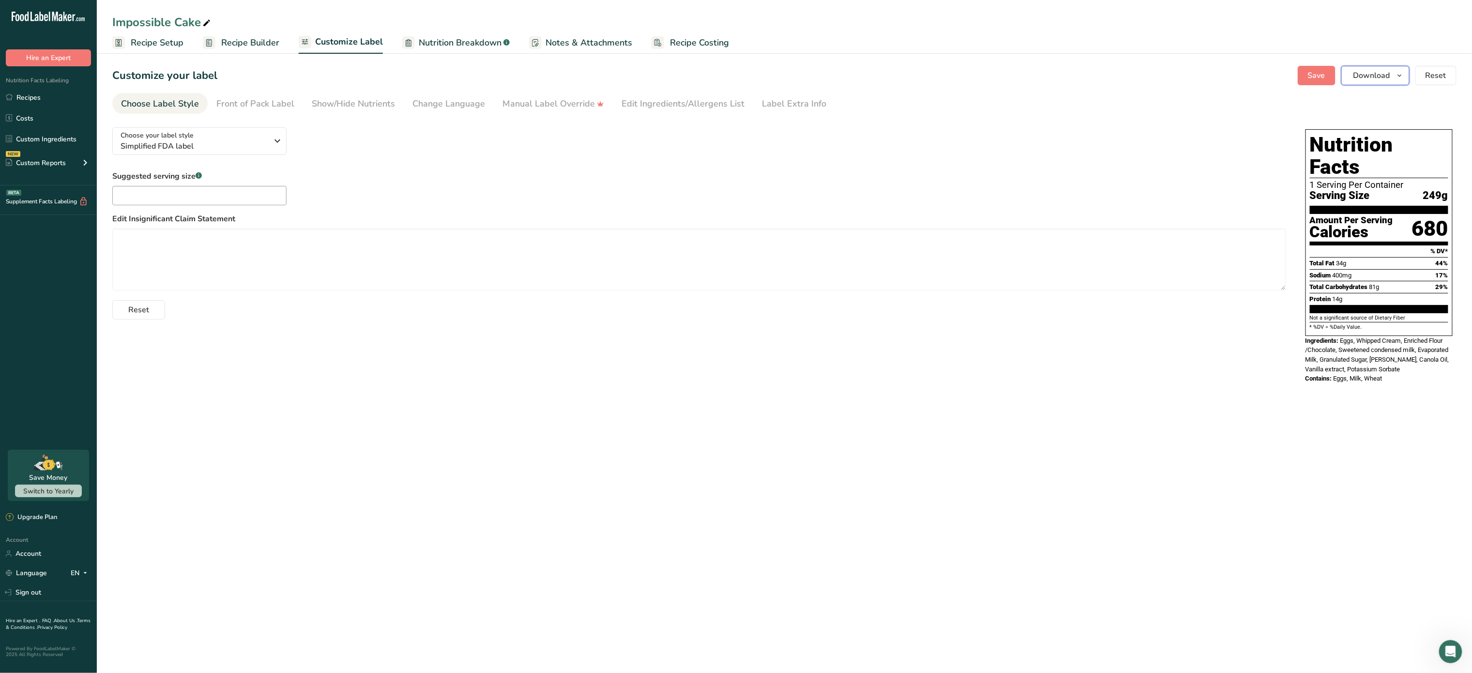
click at [1361, 80] on span "Download" at bounding box center [1372, 76] width 37 height 12
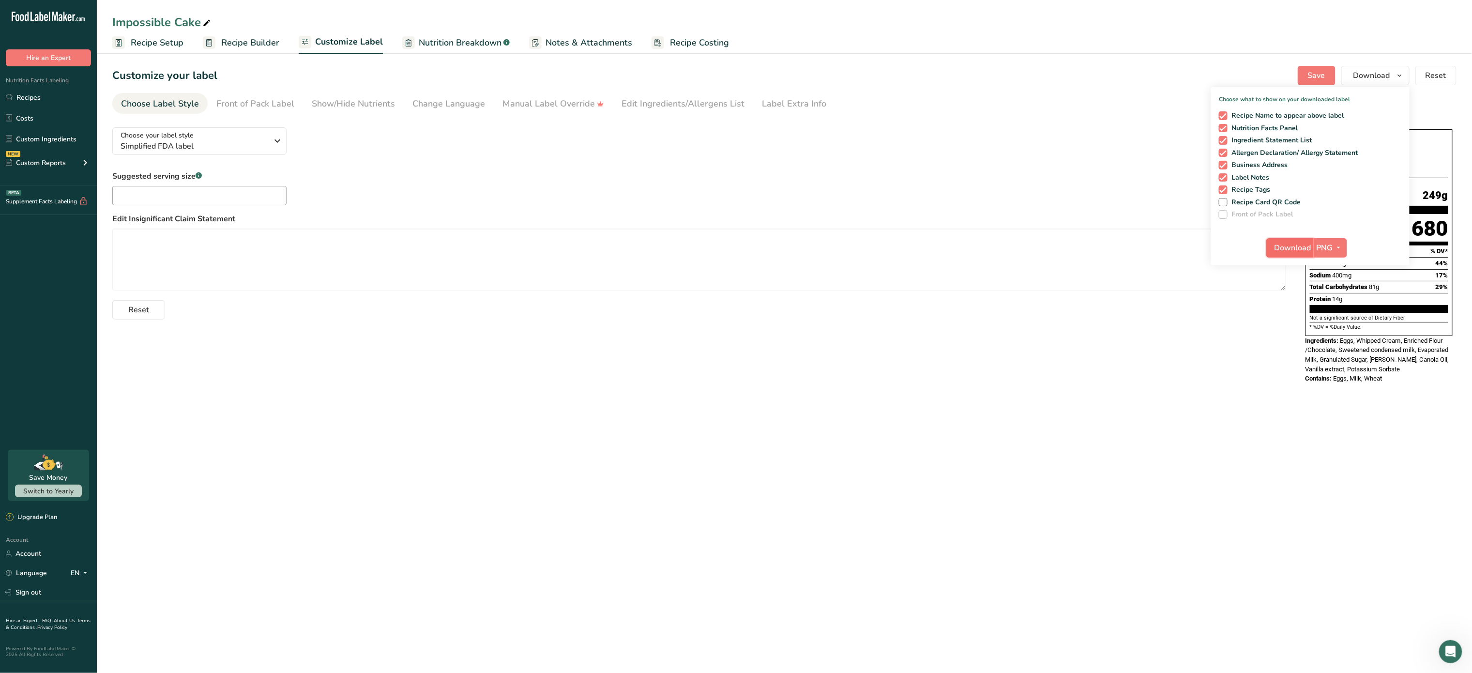
click at [1299, 246] on span "Download" at bounding box center [1293, 248] width 37 height 12
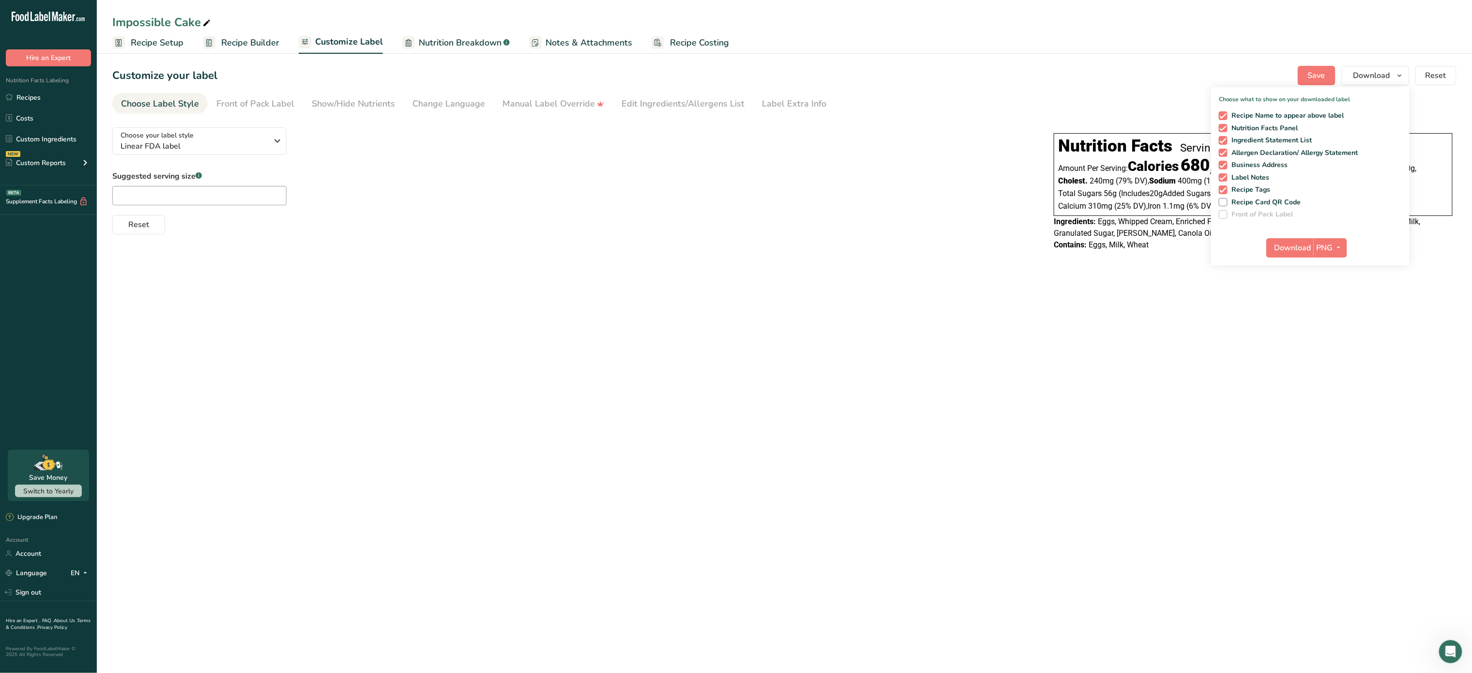
click at [238, 37] on span "Recipe Builder" at bounding box center [250, 42] width 58 height 13
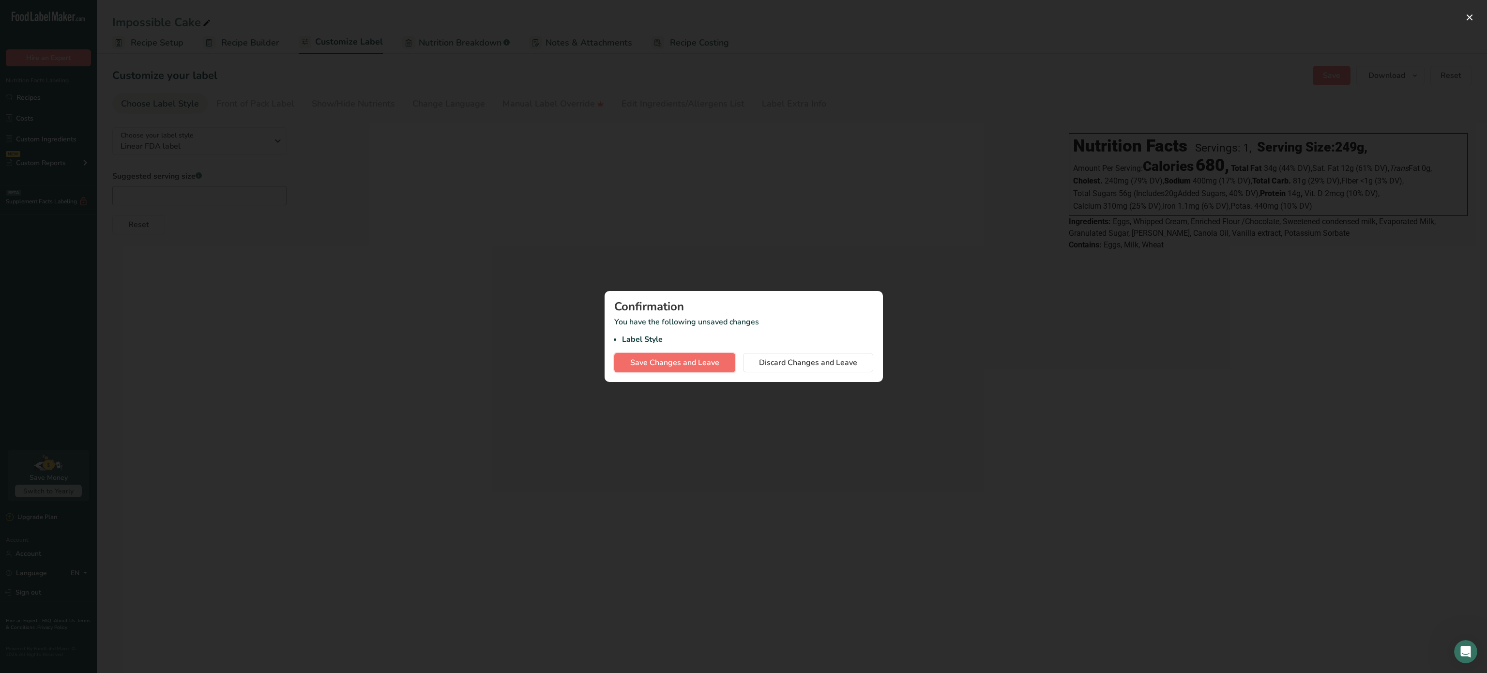
click at [688, 364] on span "Save Changes and Leave" at bounding box center [674, 363] width 89 height 12
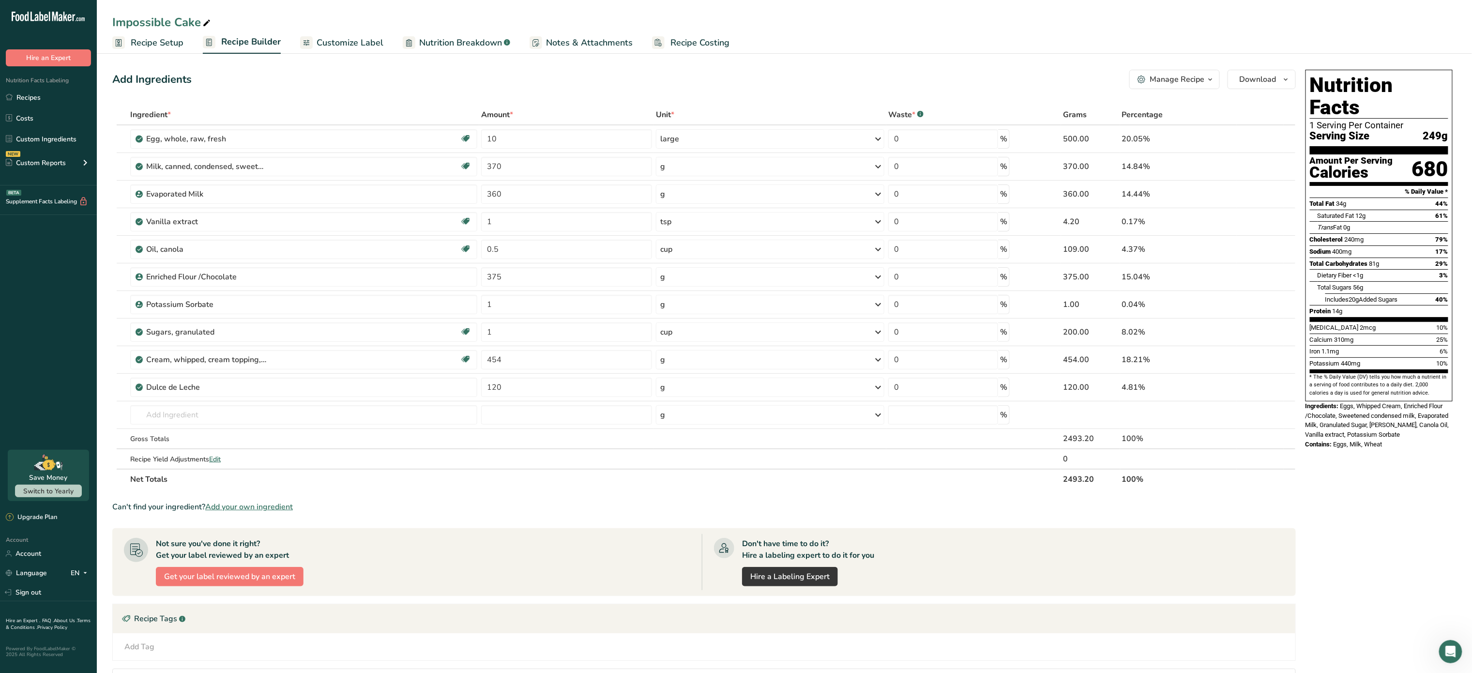
click at [1164, 86] on button "Manage Recipe" at bounding box center [1174, 79] width 91 height 19
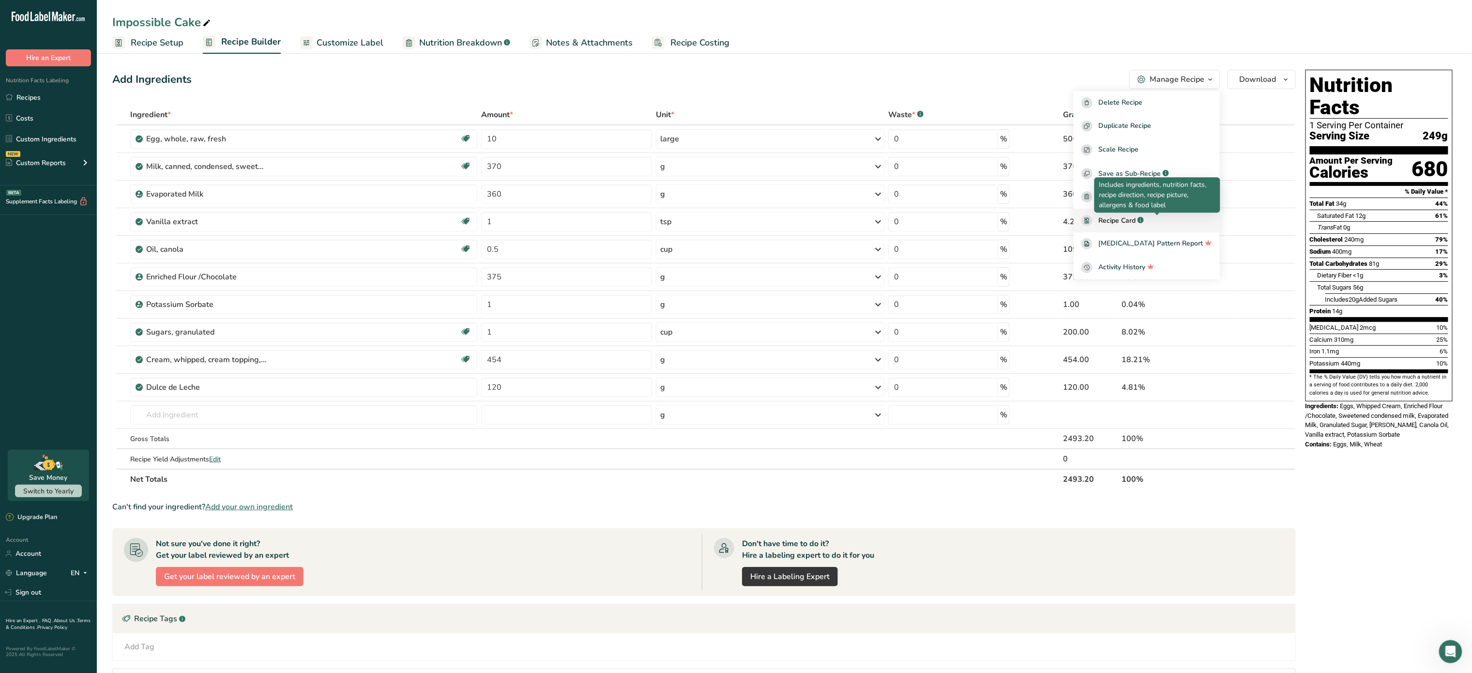
click at [1144, 223] on rect at bounding box center [1141, 220] width 6 height 6
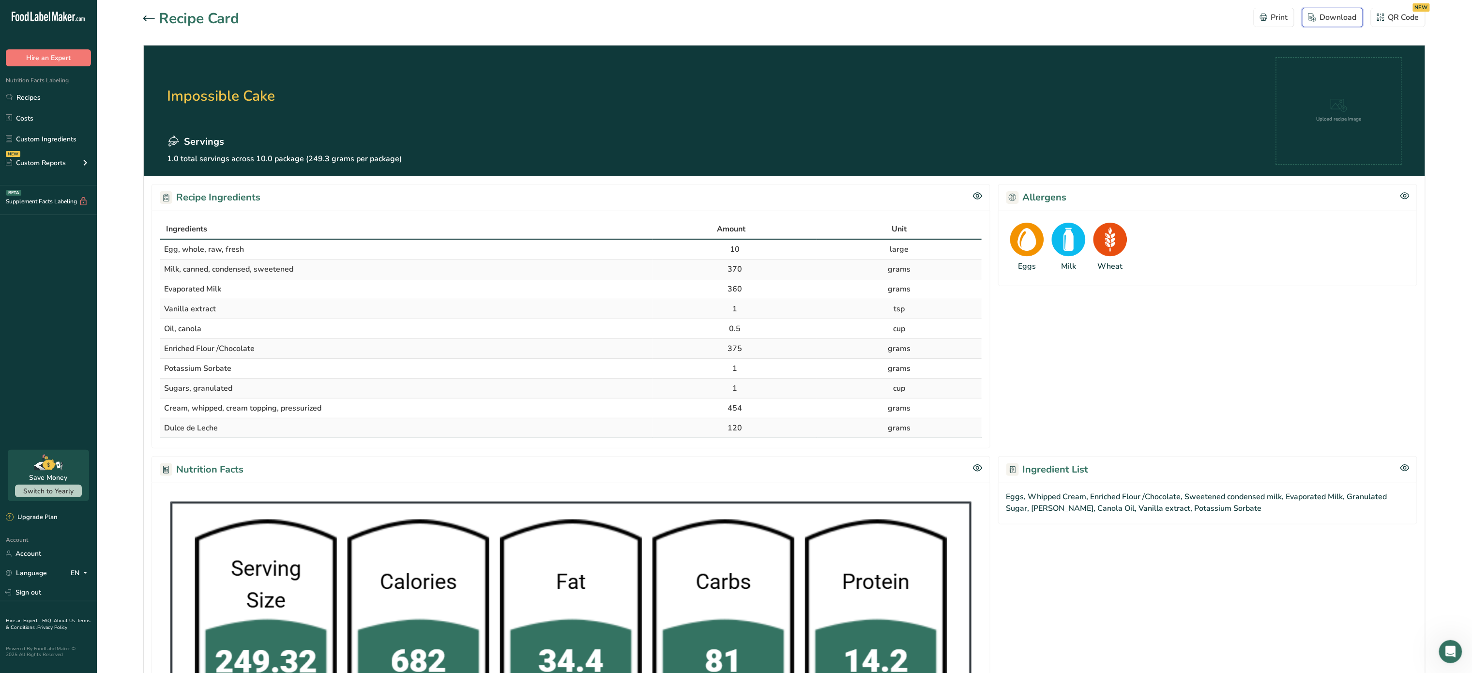
click at [1336, 16] on div "Download" at bounding box center [1332, 18] width 48 height 12
click at [25, 105] on link "Recipes" at bounding box center [48, 97] width 97 height 18
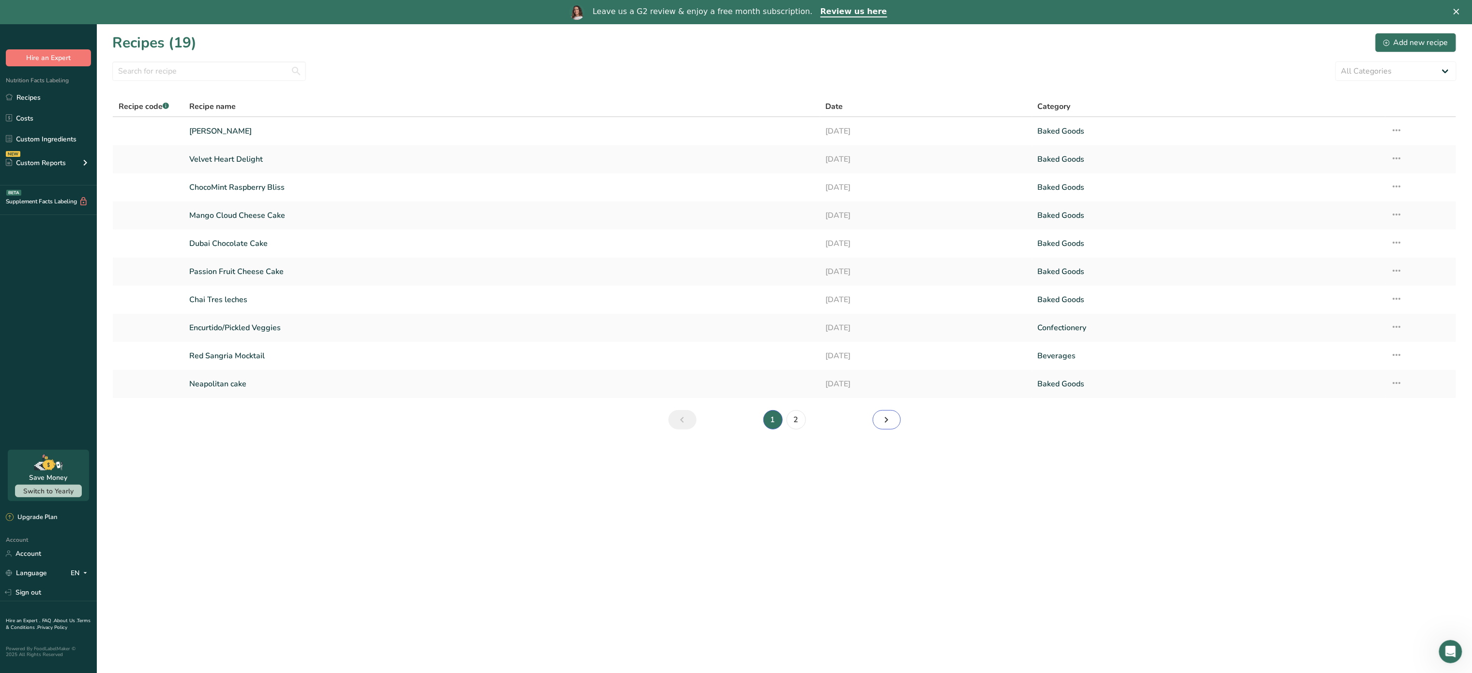
click at [880, 415] on link "Next page" at bounding box center [887, 419] width 28 height 19
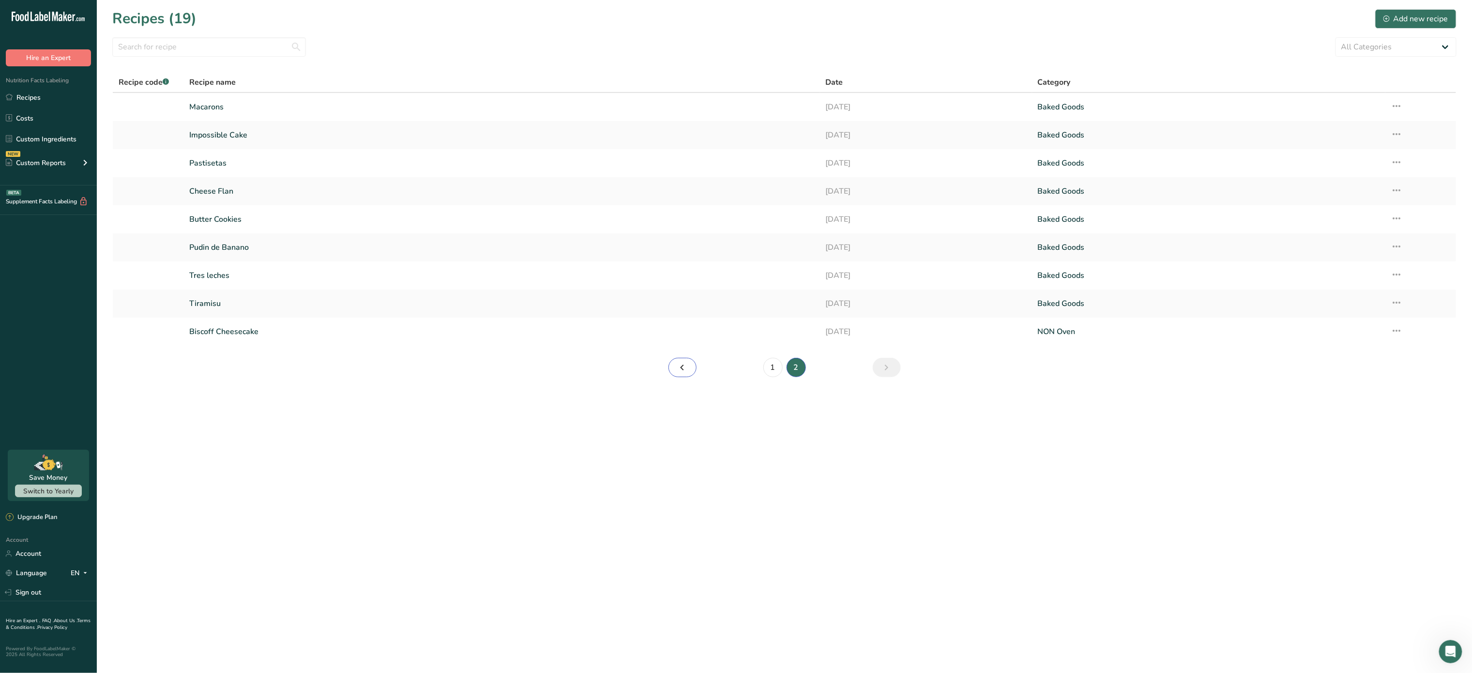
click at [678, 366] on icon "Page 1." at bounding box center [683, 367] width 12 height 17
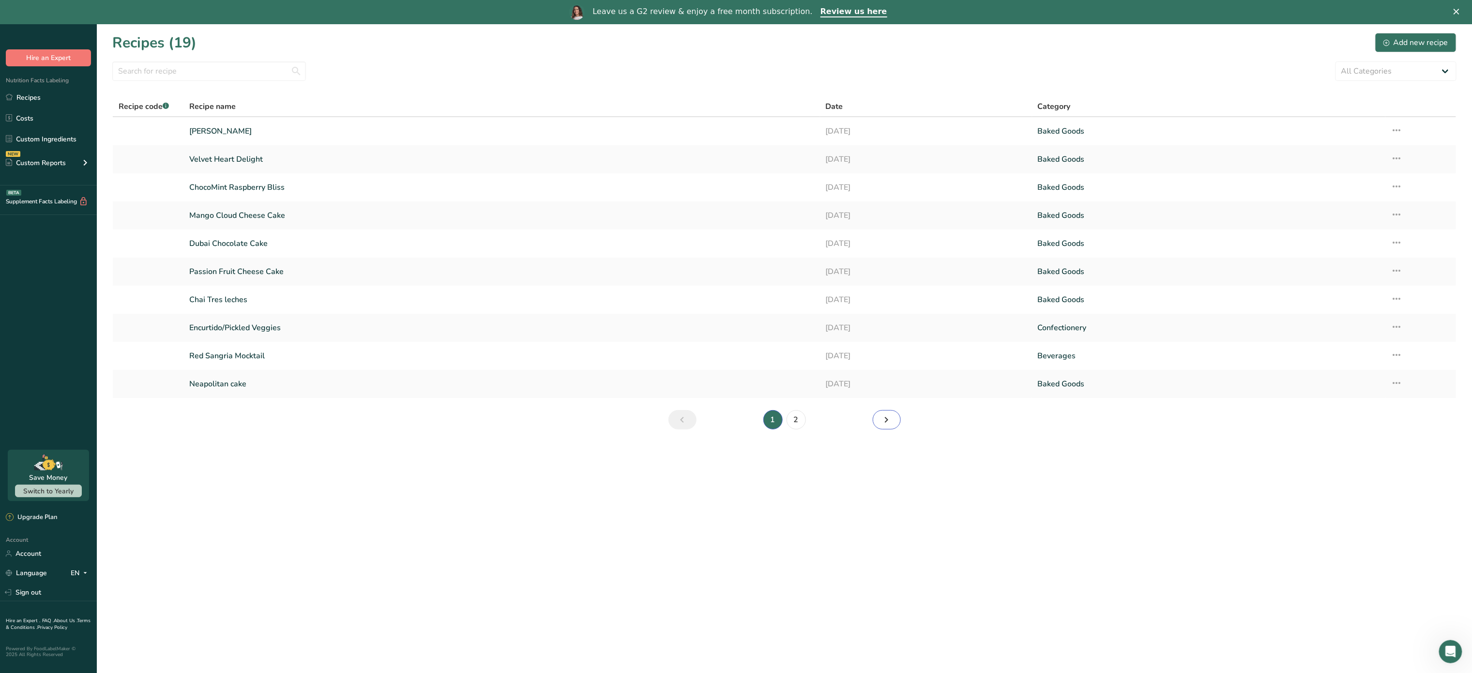
click at [893, 420] on link "Page 2." at bounding box center [887, 419] width 28 height 19
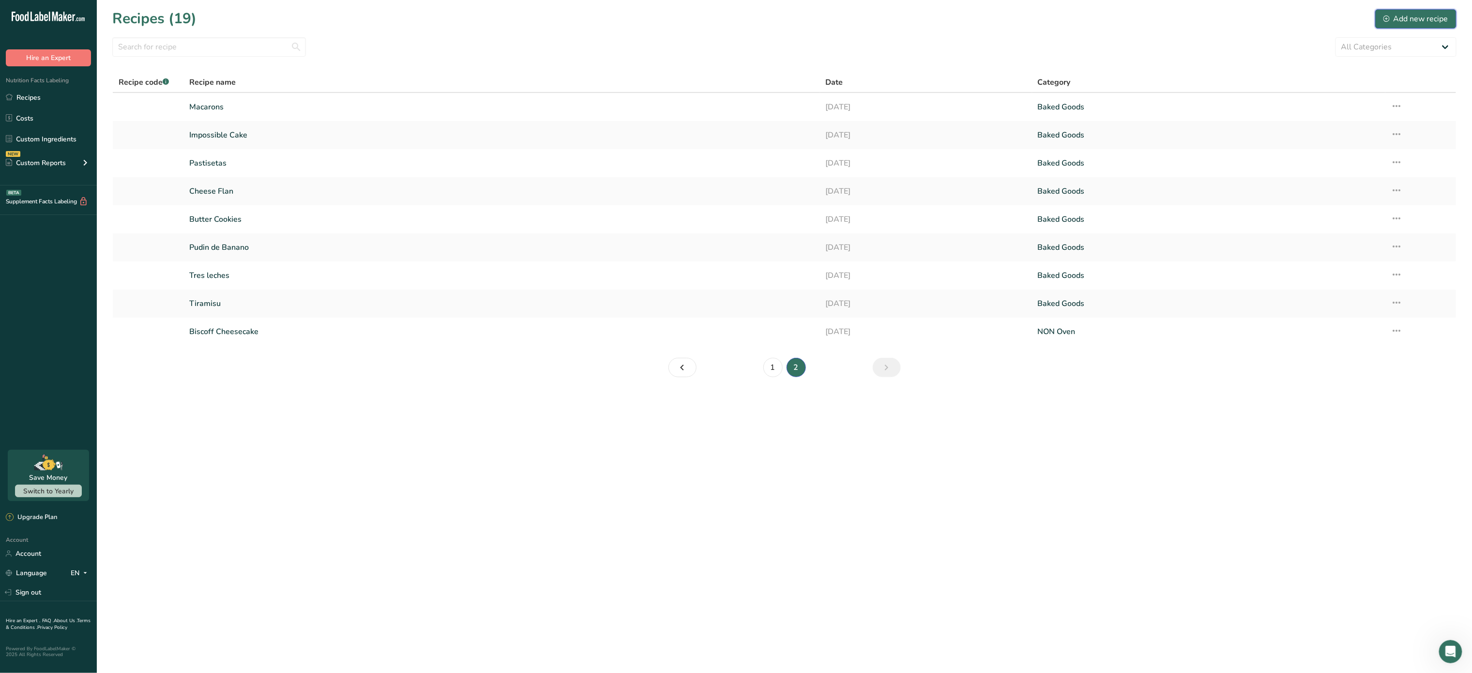
click at [1399, 15] on div "Add new recipe" at bounding box center [1416, 19] width 65 height 12
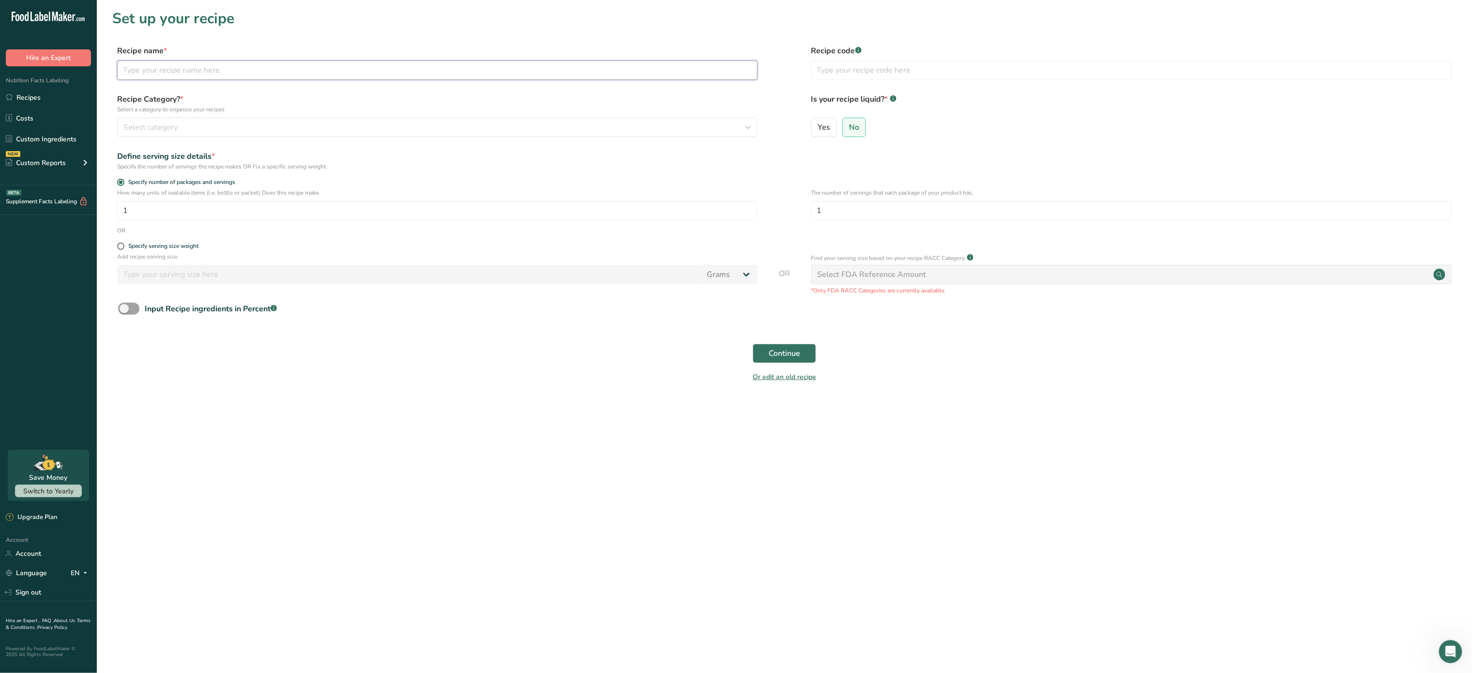
click at [403, 68] on input "text" at bounding box center [437, 70] width 640 height 19
type input "l"
type input "Lemon Cheese Cake"
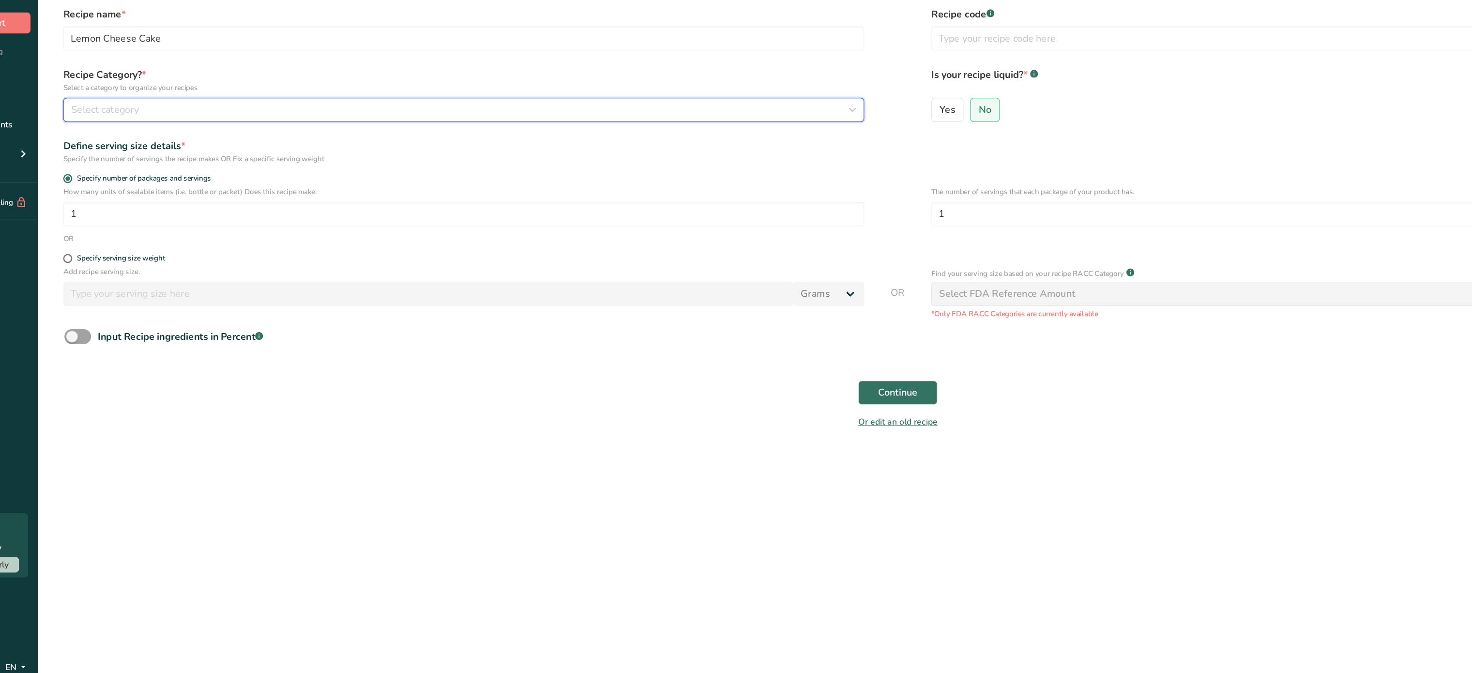
click at [226, 125] on div "Select category" at bounding box center [434, 128] width 622 height 12
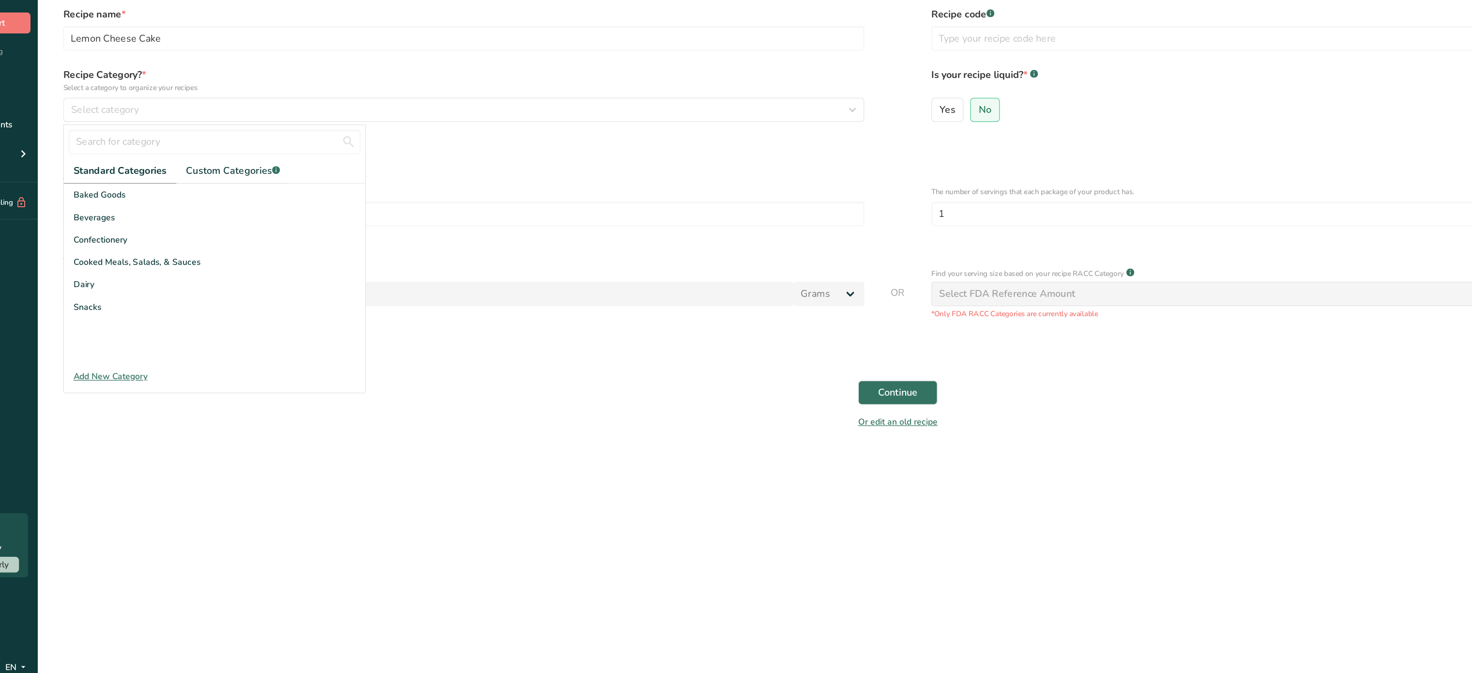
click at [703, 334] on form "Recipe name * Lemon Cheese Cake Recipe code .a-a{fill:#347362;}.b-a{fill:#fff;}…" at bounding box center [784, 216] width 1344 height 343
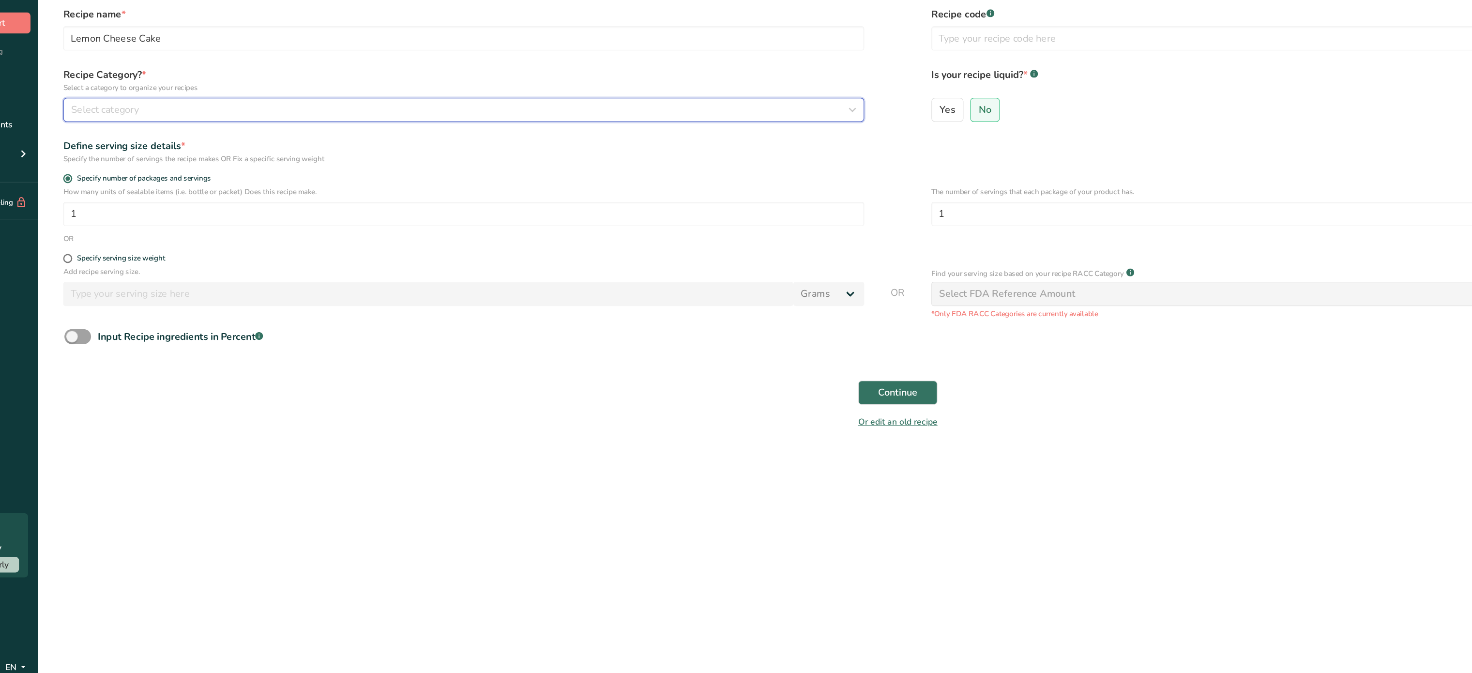
click at [252, 125] on div "Select category" at bounding box center [434, 128] width 622 height 12
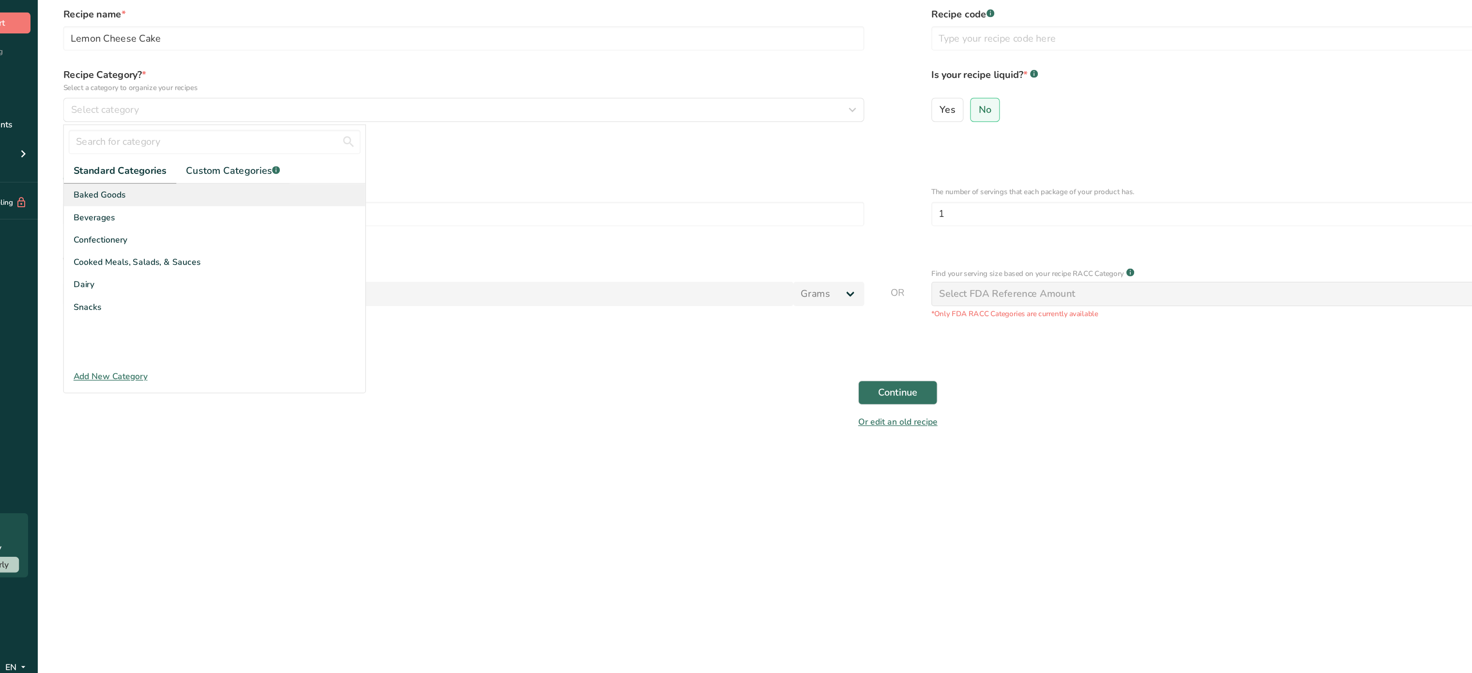
click at [171, 198] on div "Baked Goods" at bounding box center [238, 195] width 241 height 18
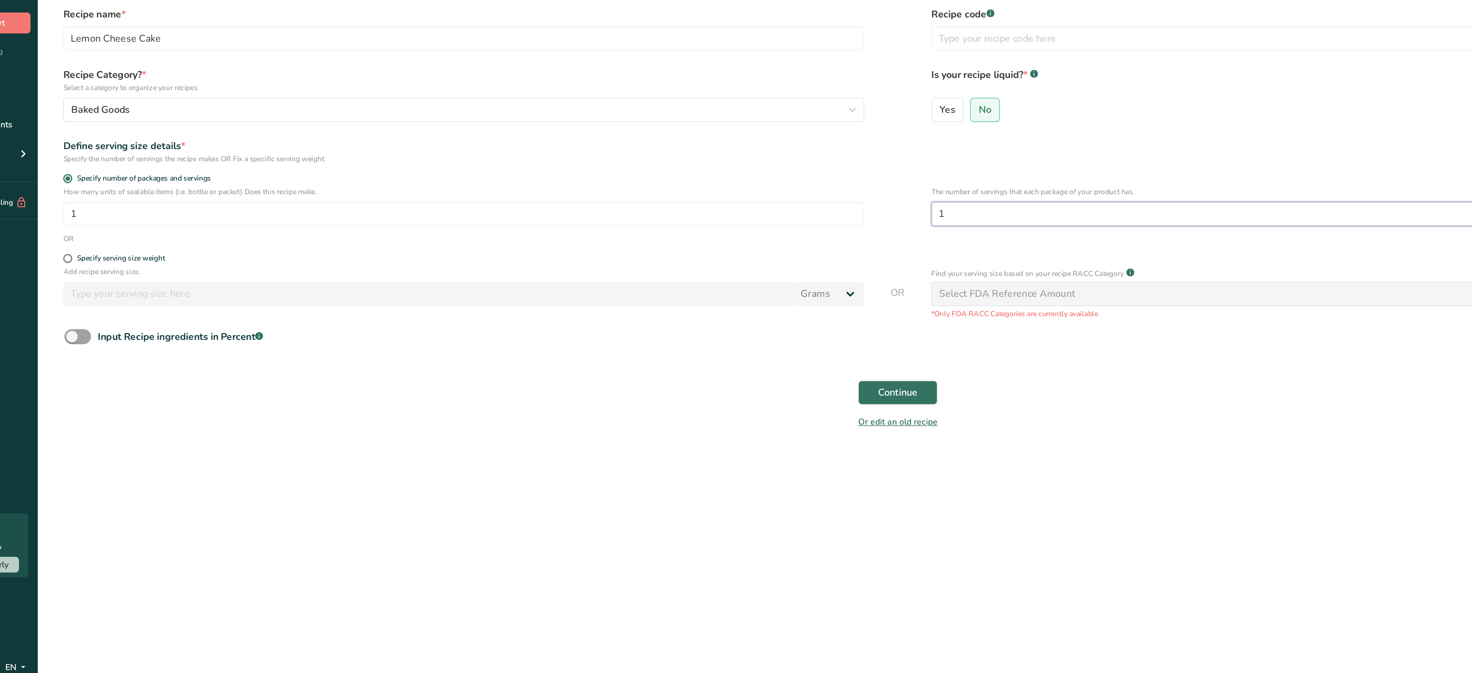
click at [851, 215] on input "1" at bounding box center [1131, 210] width 640 height 19
type input "12"
click at [785, 344] on button "Continue" at bounding box center [784, 353] width 63 height 19
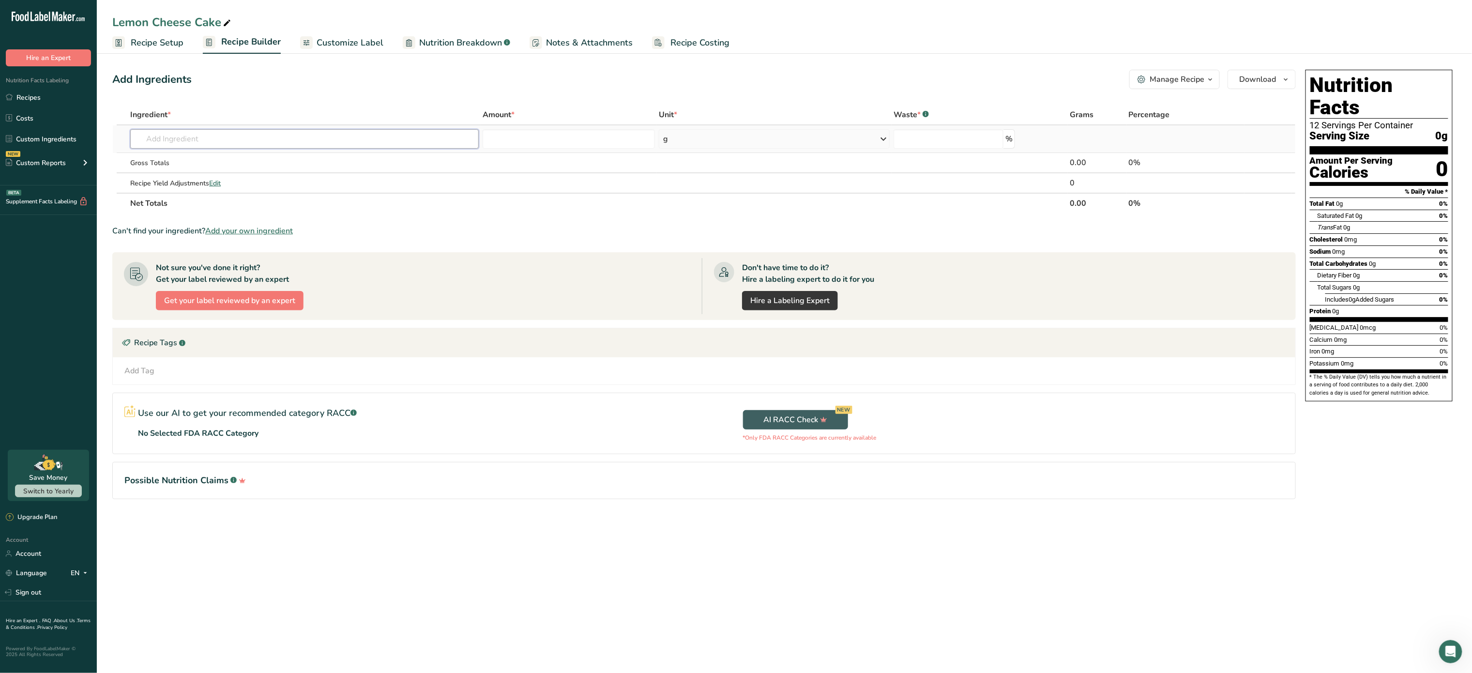
click at [215, 135] on input "text" at bounding box center [304, 138] width 349 height 19
type input "l"
type input "c"
type input "f"
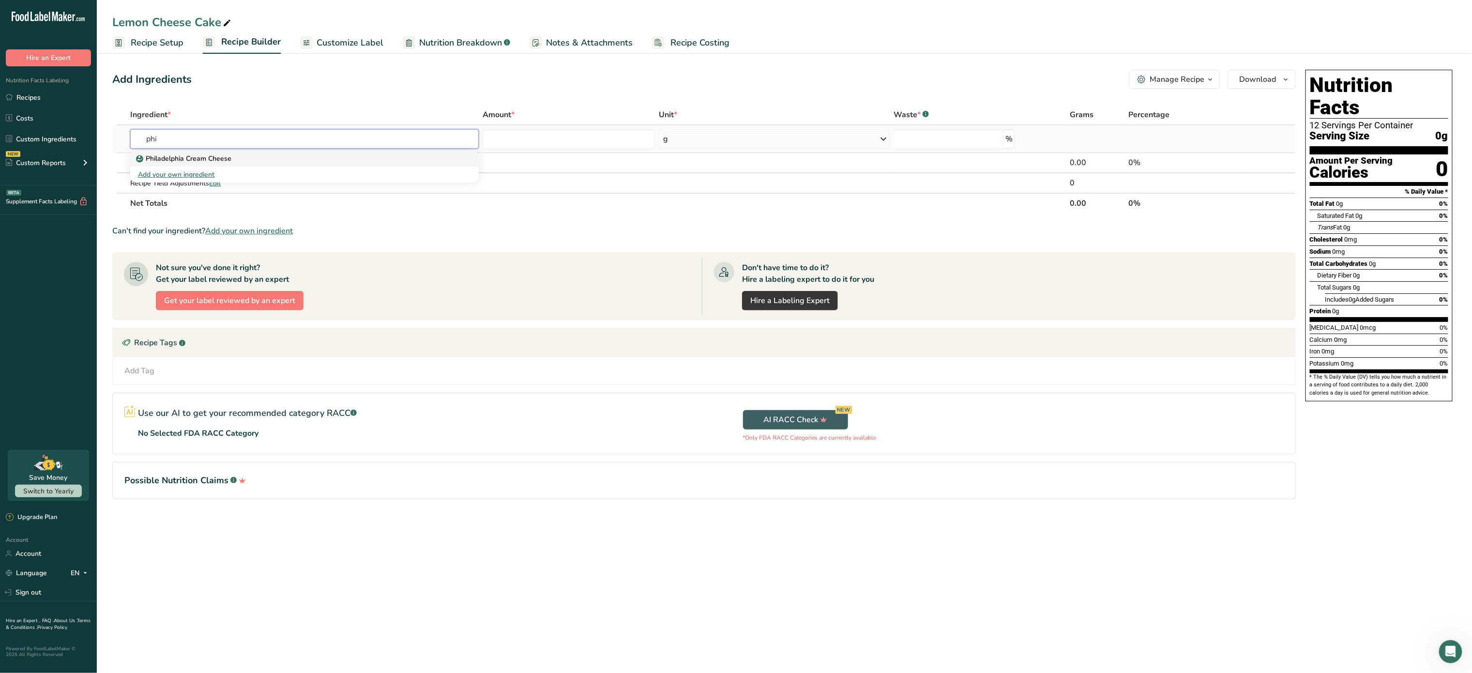
type input "phi"
click at [210, 158] on p "Philadelphia Cream Cheese" at bounding box center [184, 158] width 93 height 10
type input "Philadelphia Cream Cheese"
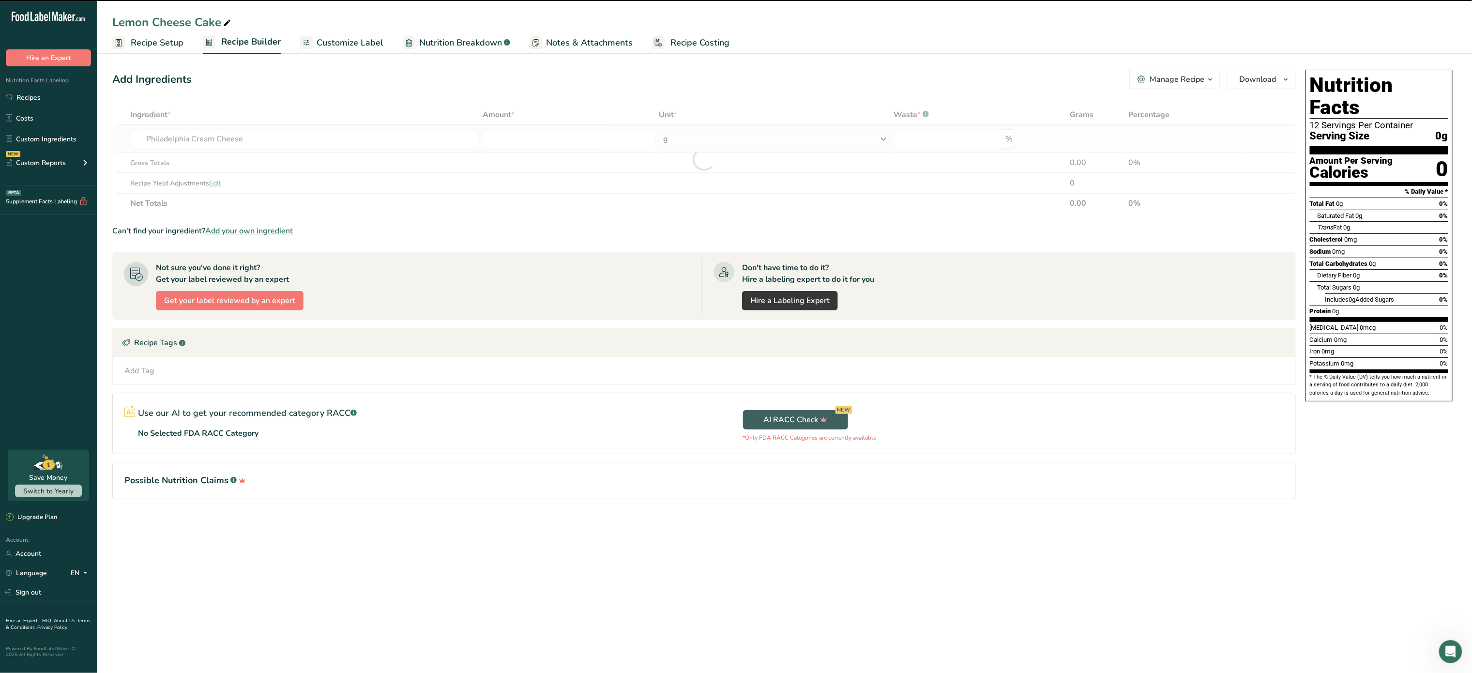
type input "0"
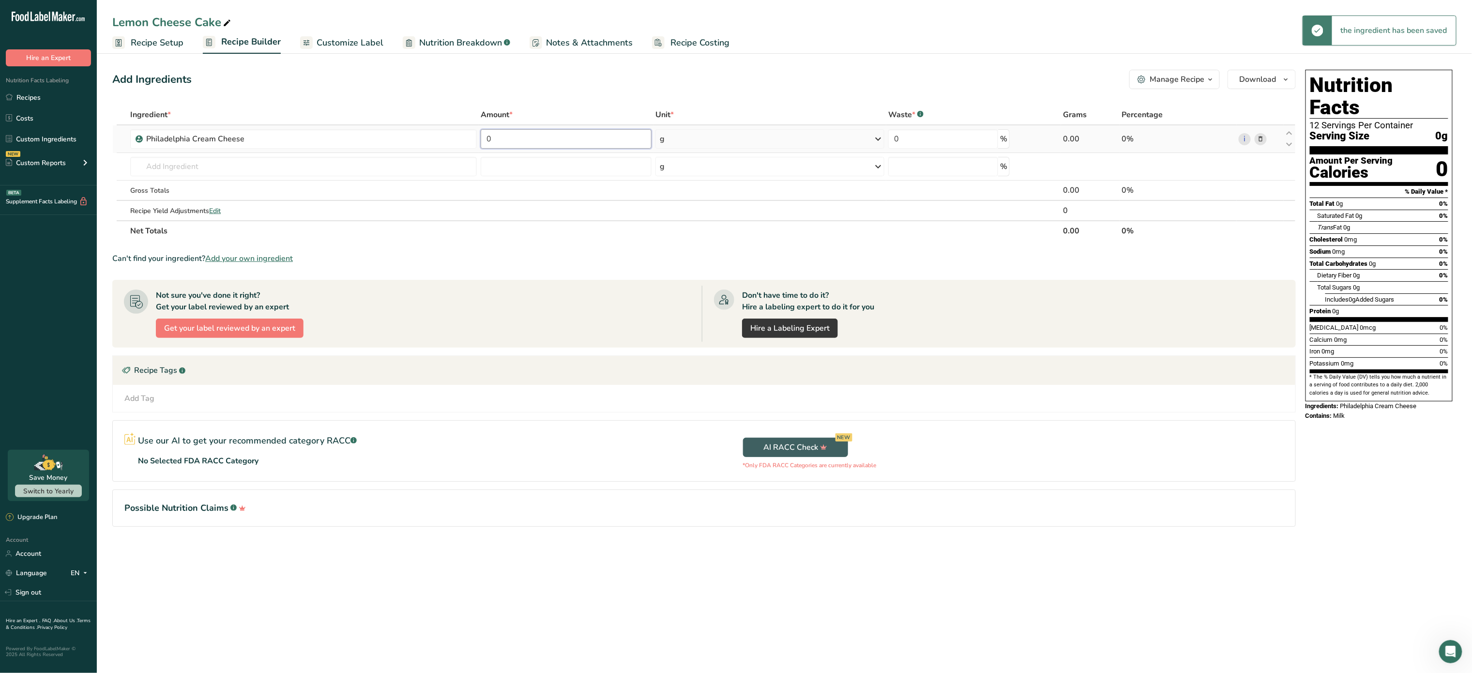
click at [523, 137] on input "0" at bounding box center [566, 138] width 171 height 19
type input "226"
click at [280, 162] on div "Ingredient * Amount * Unit * Waste * .a-a{fill:#347362;}.b-a{fill:#fff;} Grams …" at bounding box center [704, 173] width 1184 height 137
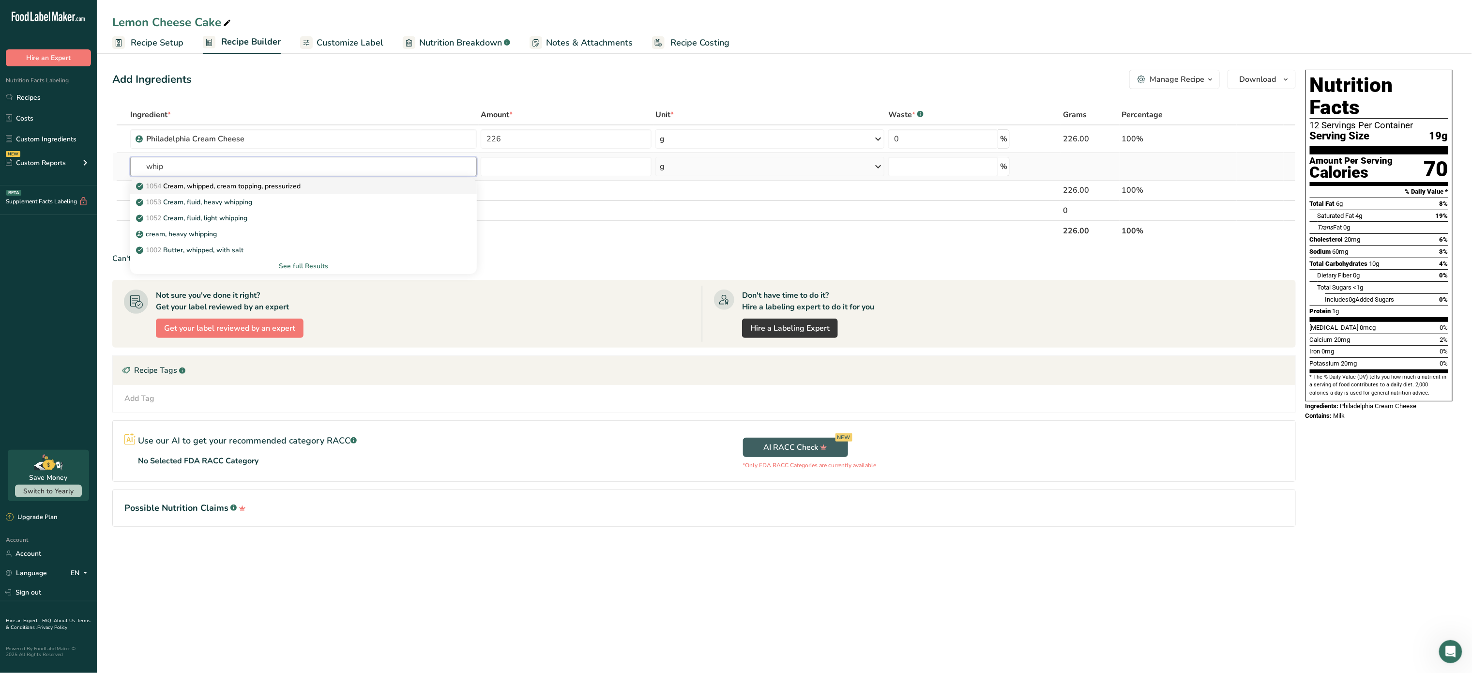
type input "whip"
click at [253, 189] on p "1054 Cream, whipped, cream topping, pressurized" at bounding box center [219, 186] width 163 height 10
type input "Cream, whipped, cream topping, pressurized"
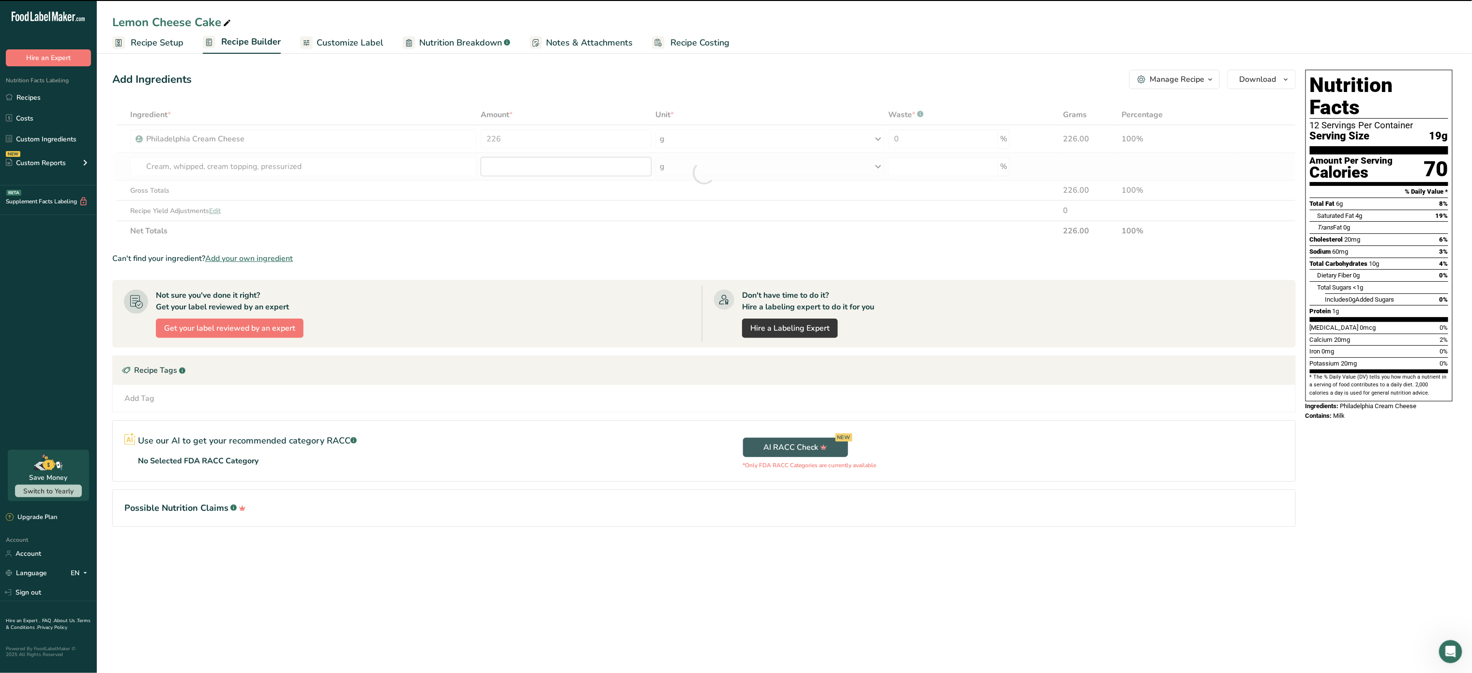
type input "0"
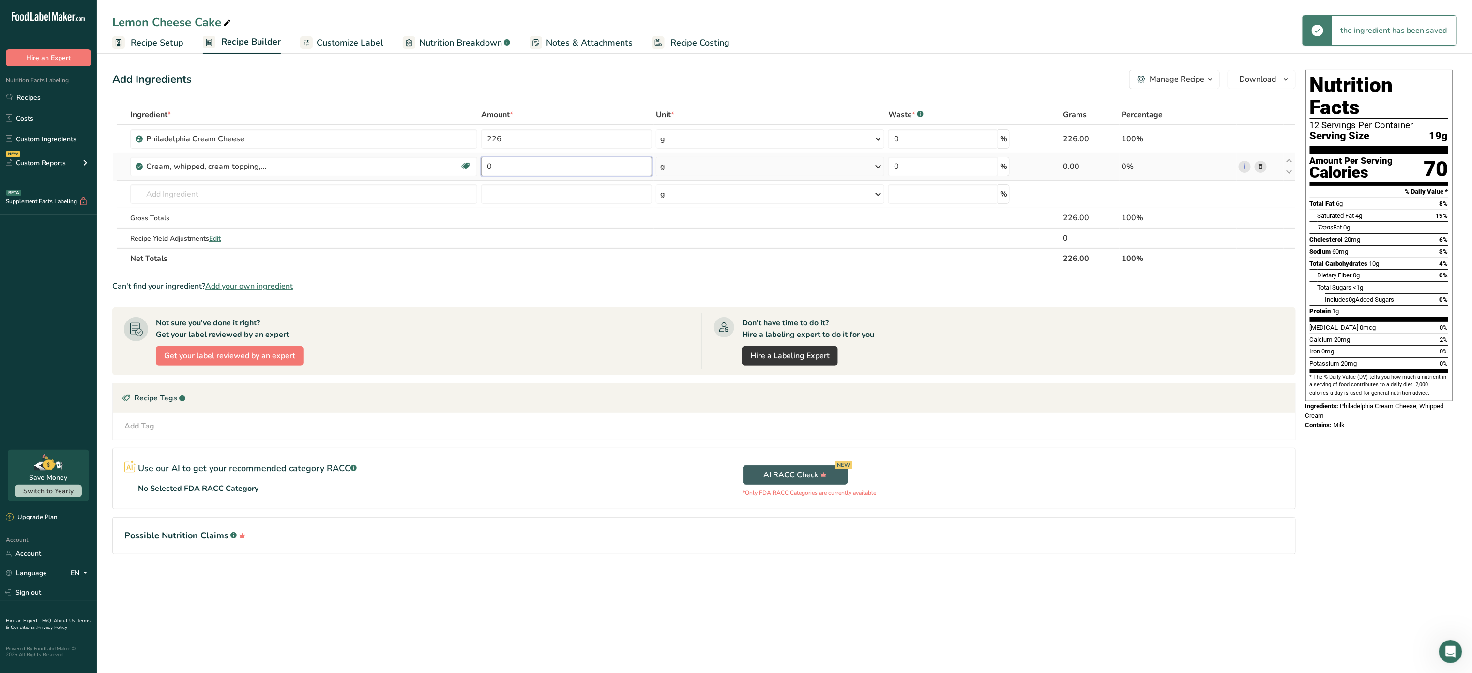
click at [533, 167] on input "0" at bounding box center [566, 166] width 171 height 19
type input "454"
click at [288, 187] on div "Ingredient * Amount * Unit * Waste * .a-a{fill:#347362;}.b-a{fill:#fff;} Grams …" at bounding box center [704, 187] width 1184 height 164
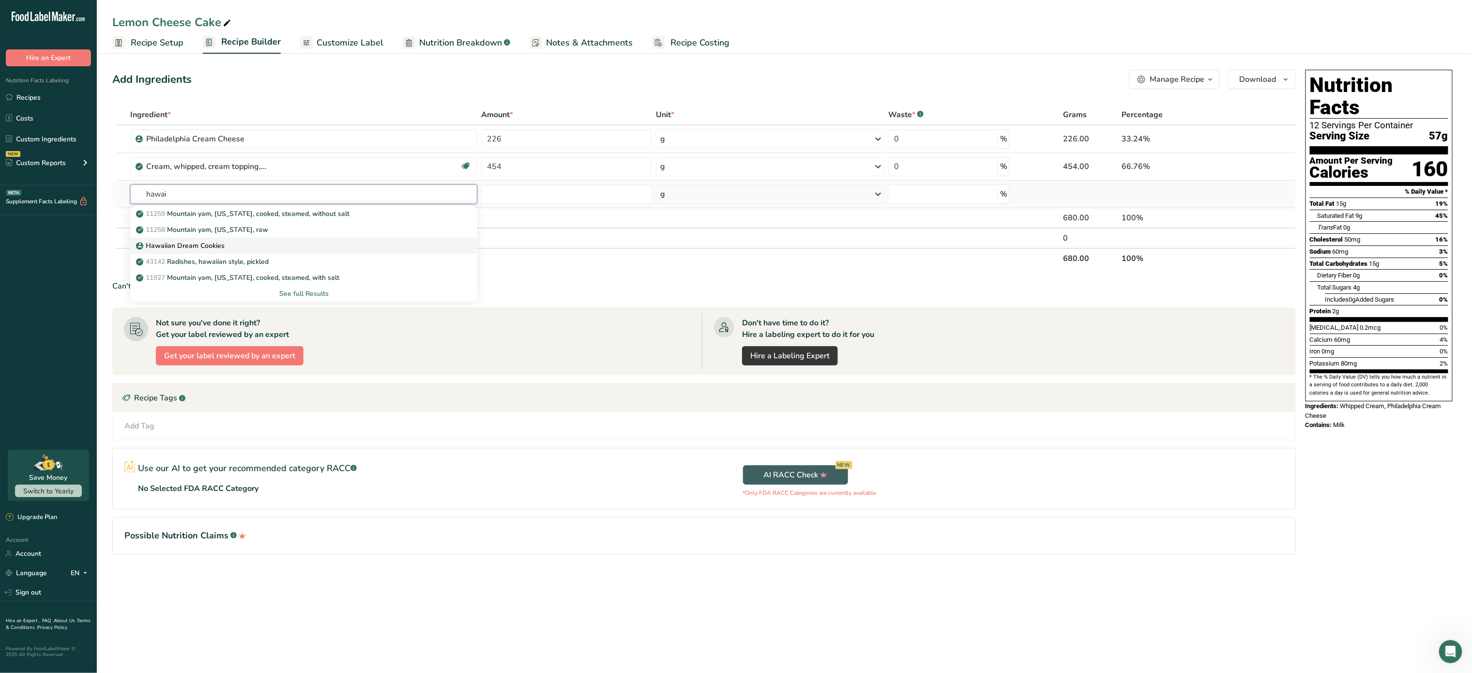
type input "hawai"
click at [198, 245] on p "Hawaiian Dream Cookies" at bounding box center [181, 246] width 87 height 10
type input "Hawaiian Dream Cookies"
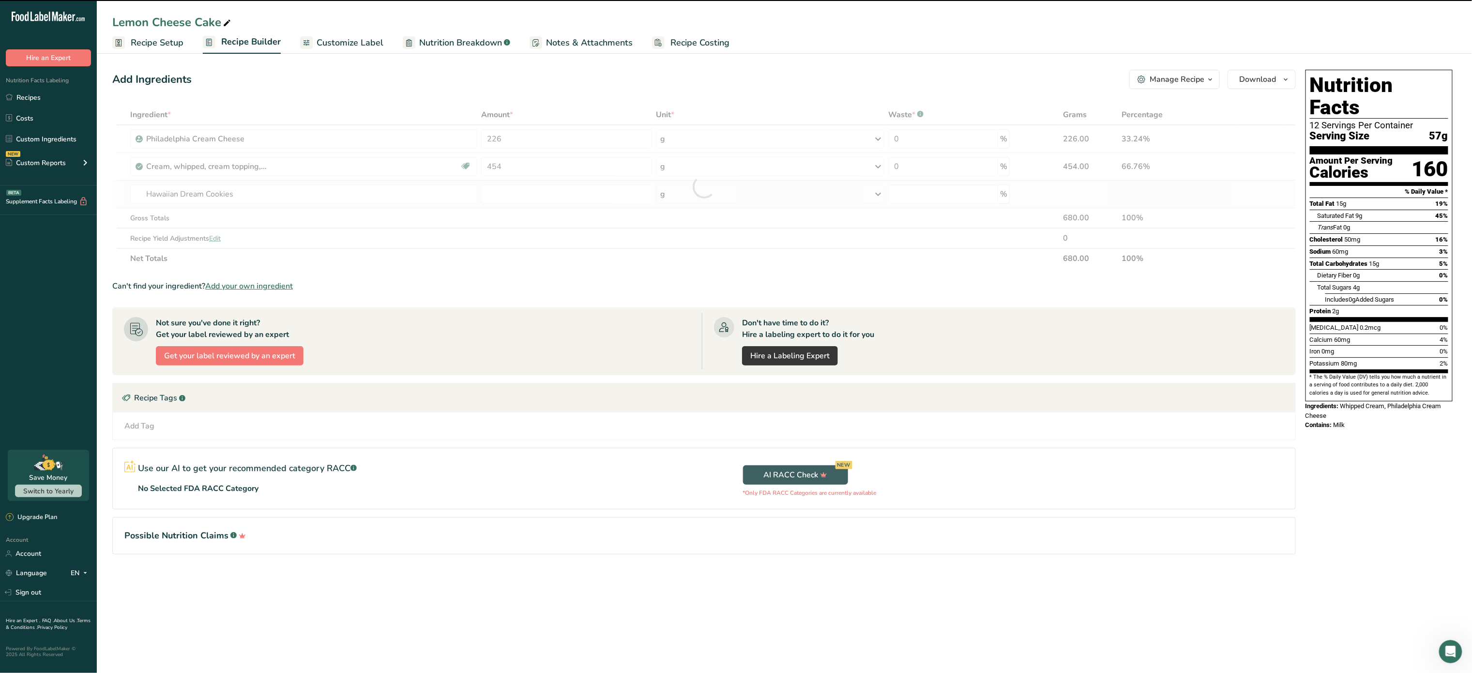
type input "0"
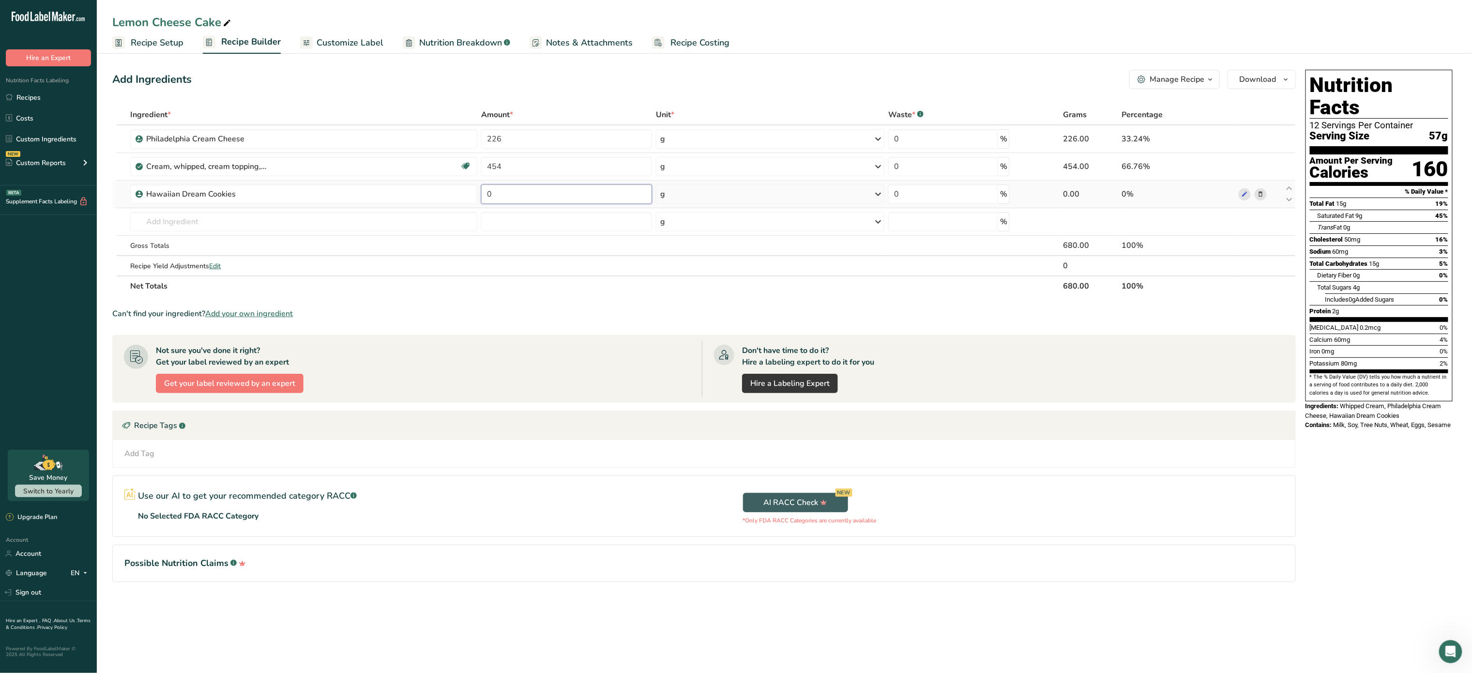
click at [542, 203] on input "0" at bounding box center [566, 193] width 171 height 19
type input "576"
click at [314, 215] on div "Ingredient * Amount * Unit * Waste * .a-a{fill:#347362;}.b-a{fill:#fff;} Grams …" at bounding box center [704, 201] width 1184 height 192
type input "l"
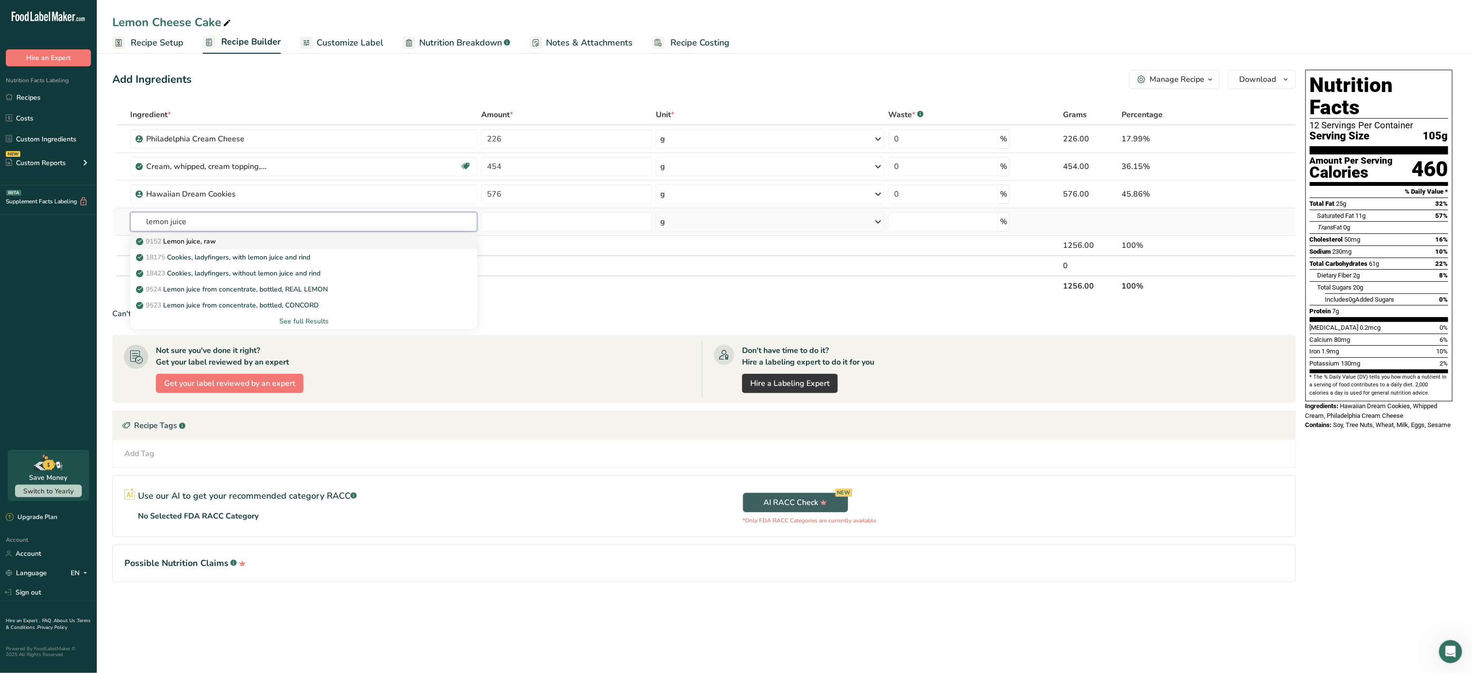
type input "lemon juice"
click at [303, 242] on div "9152 Lemon juice, raw" at bounding box center [296, 241] width 316 height 10
type input "Lemon juice, raw"
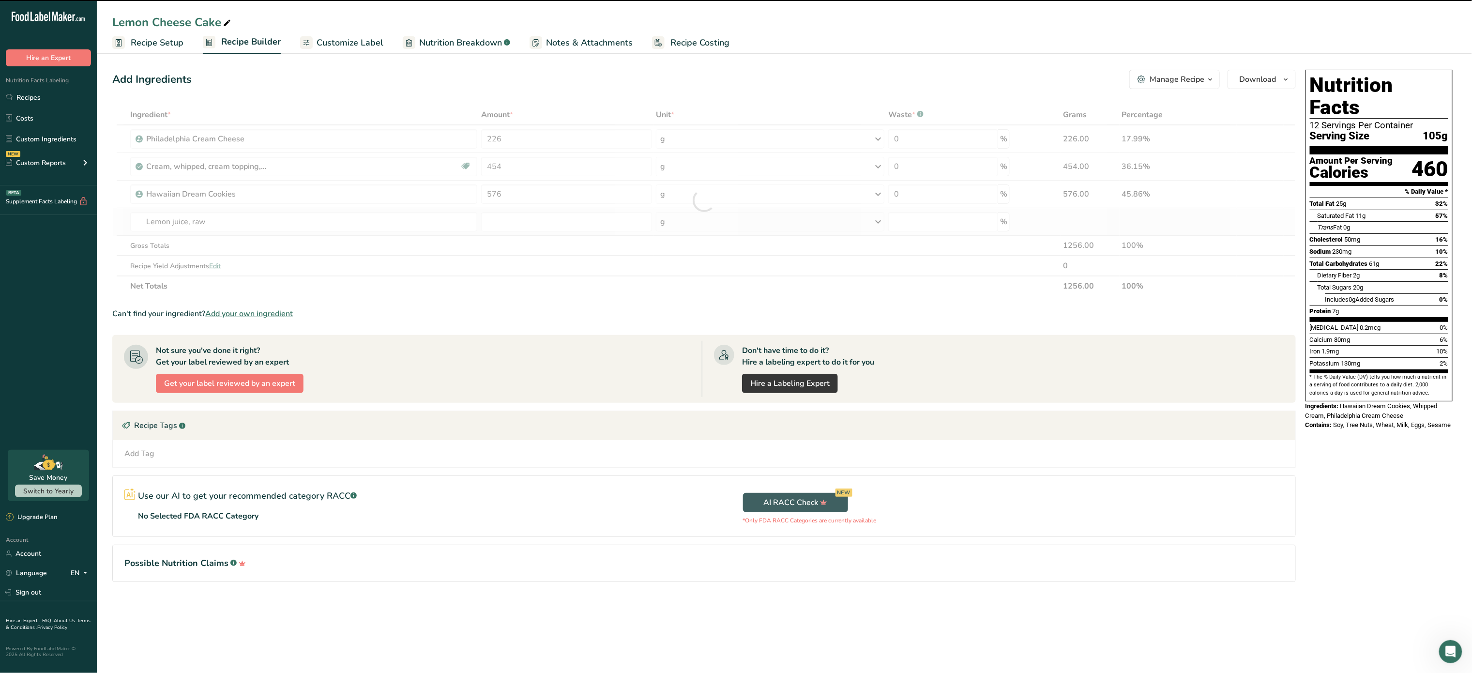
type input "0"
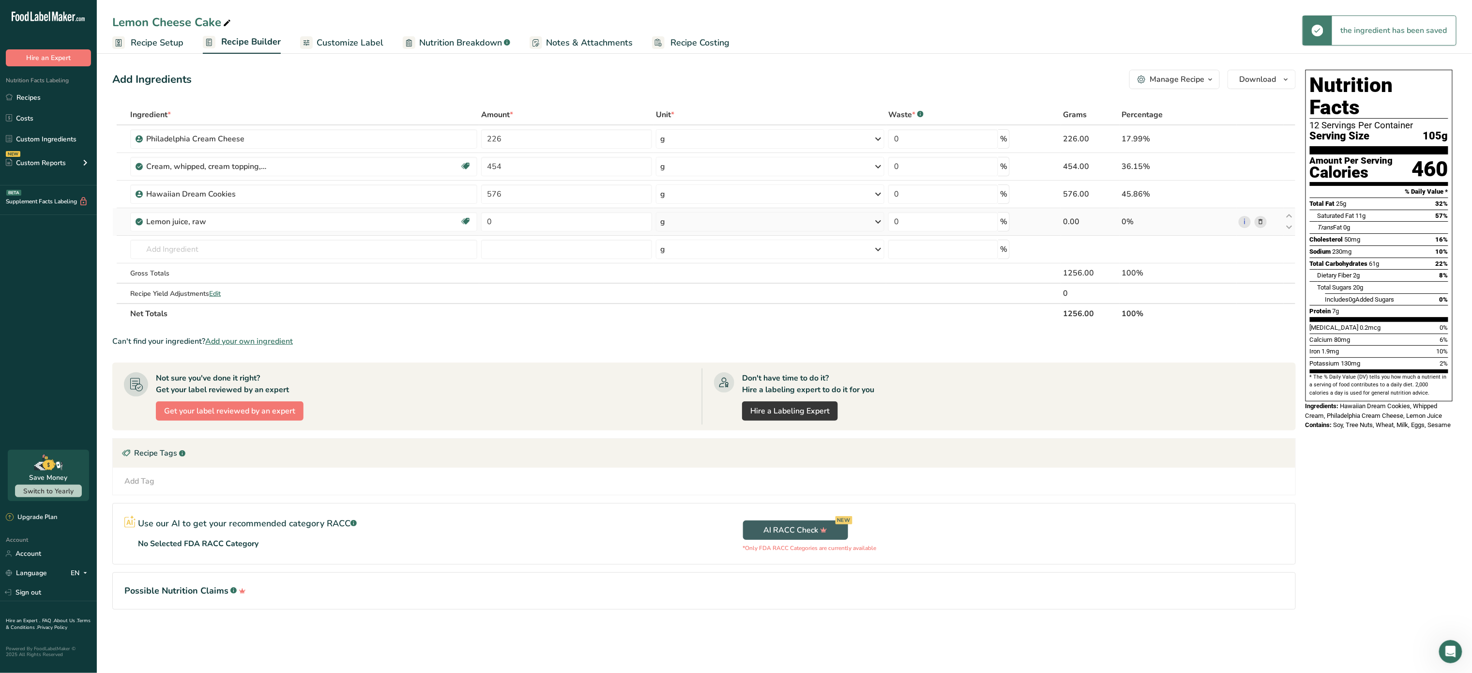
click at [692, 224] on div "g" at bounding box center [770, 221] width 228 height 19
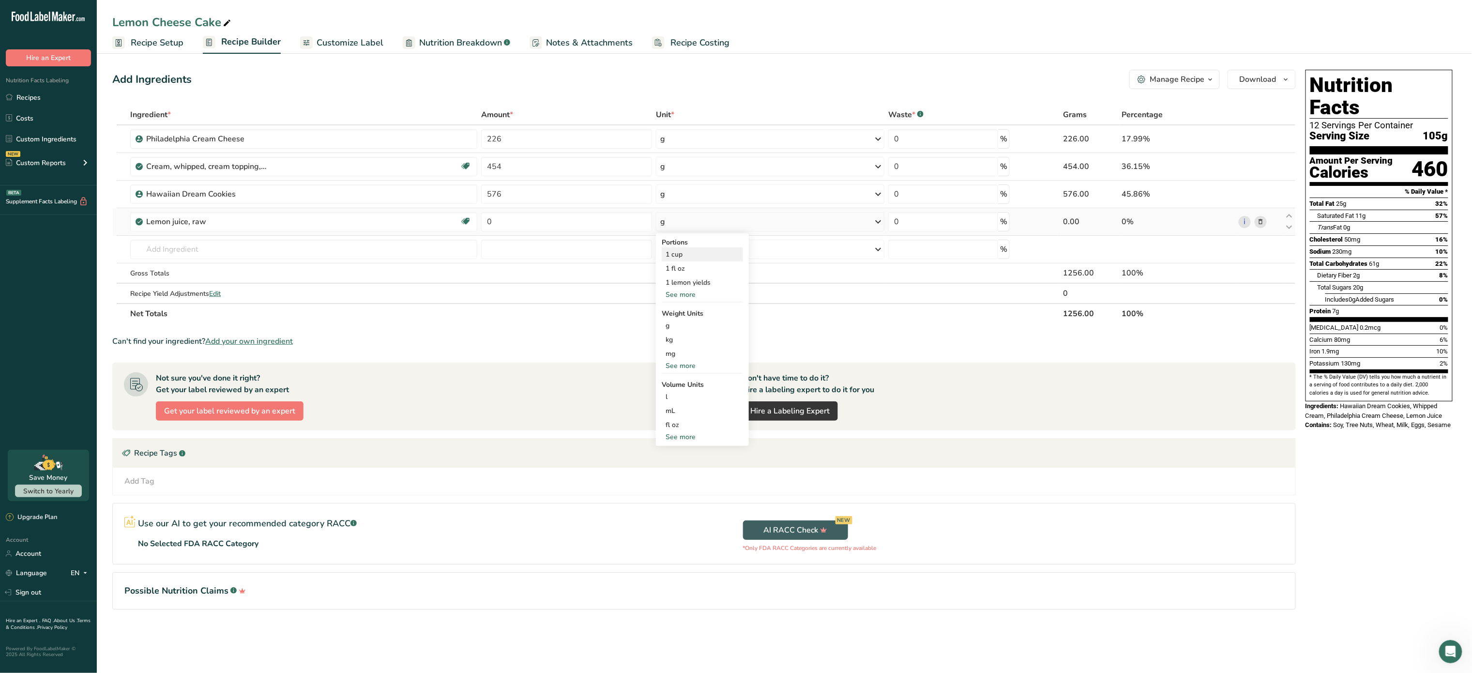
click at [693, 257] on div "1 cup" at bounding box center [702, 254] width 81 height 14
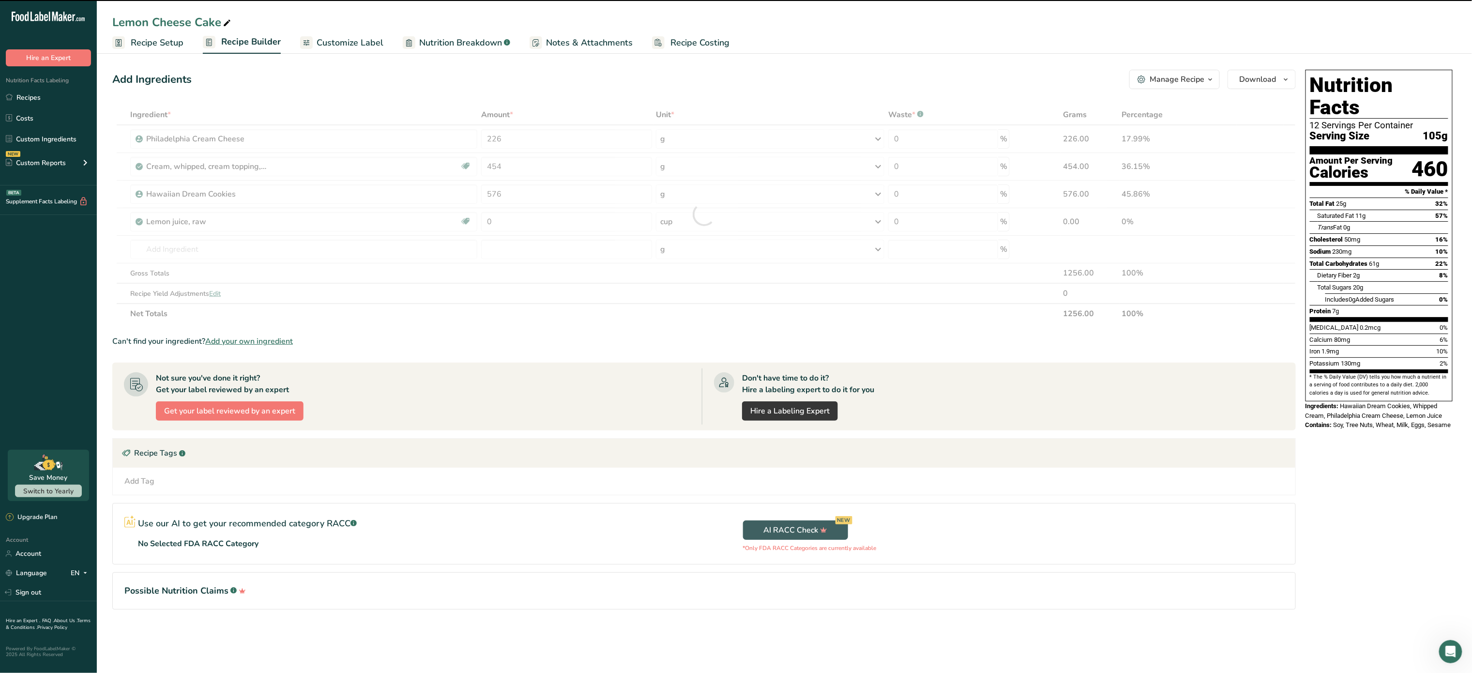
click at [591, 223] on div at bounding box center [704, 214] width 1184 height 219
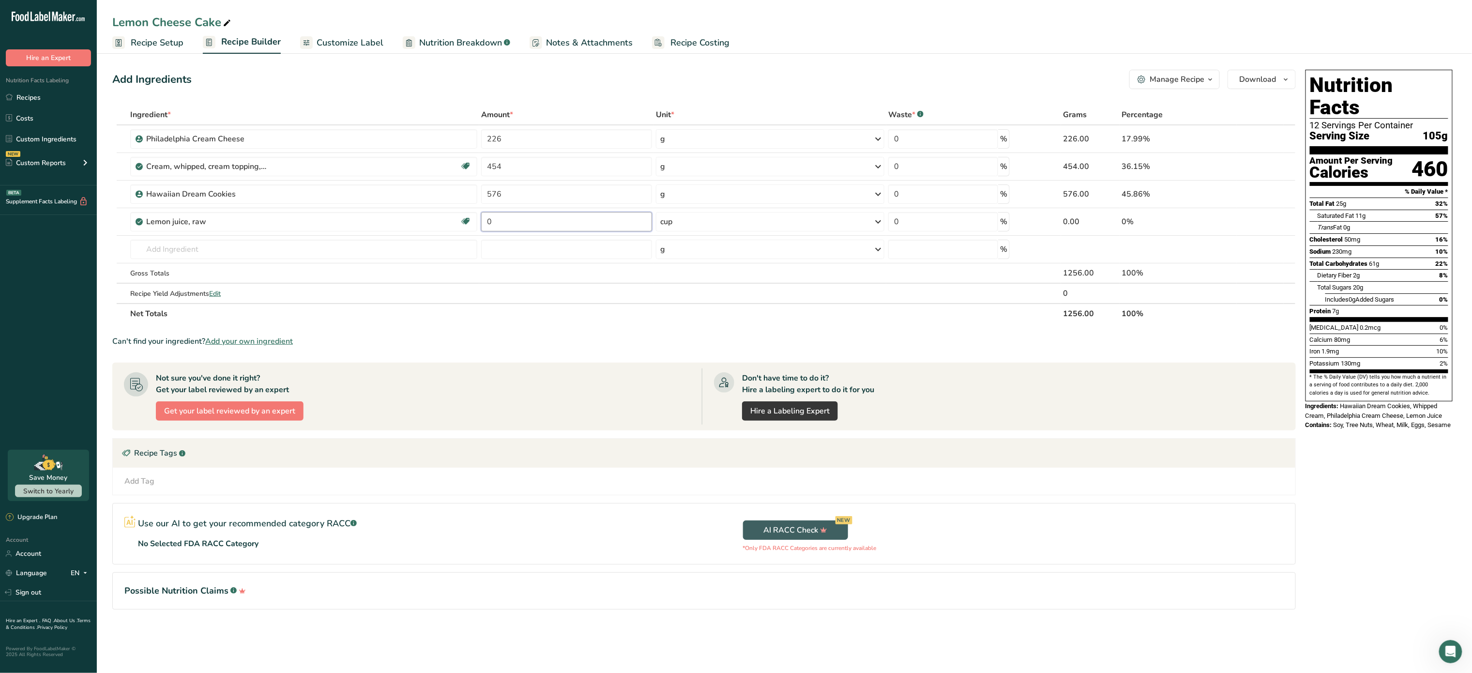
click at [591, 223] on input "0" at bounding box center [566, 221] width 171 height 19
type input "0.5"
click at [194, 248] on div "Ingredient * Amount * Unit * Waste * .a-a{fill:#347362;}.b-a{fill:#fff;} Grams …" at bounding box center [704, 214] width 1184 height 219
click at [206, 258] on input "text" at bounding box center [303, 249] width 347 height 19
click at [295, 255] on input "text" at bounding box center [303, 249] width 347 height 19
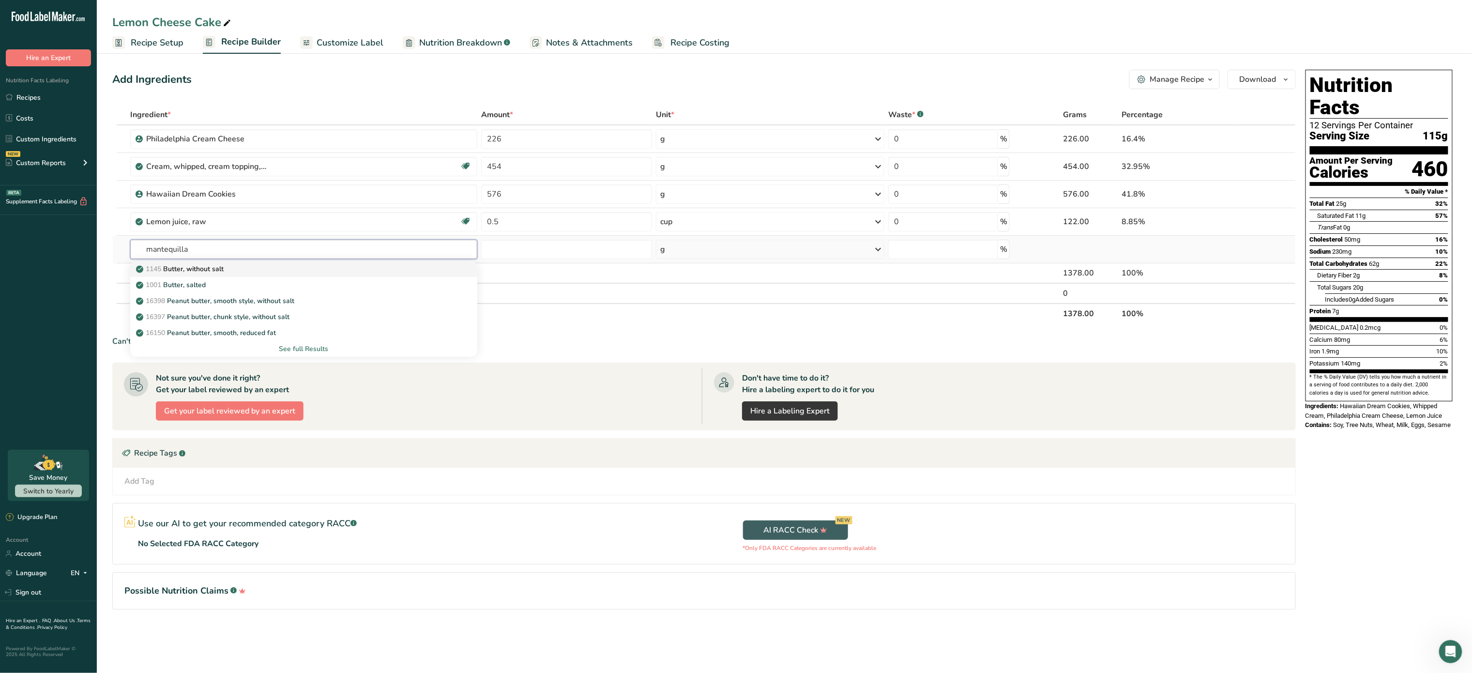
type input "mantequilla"
click at [262, 268] on div "1145 Butter, without salt" at bounding box center [296, 269] width 316 height 10
type input "Butter, without salt"
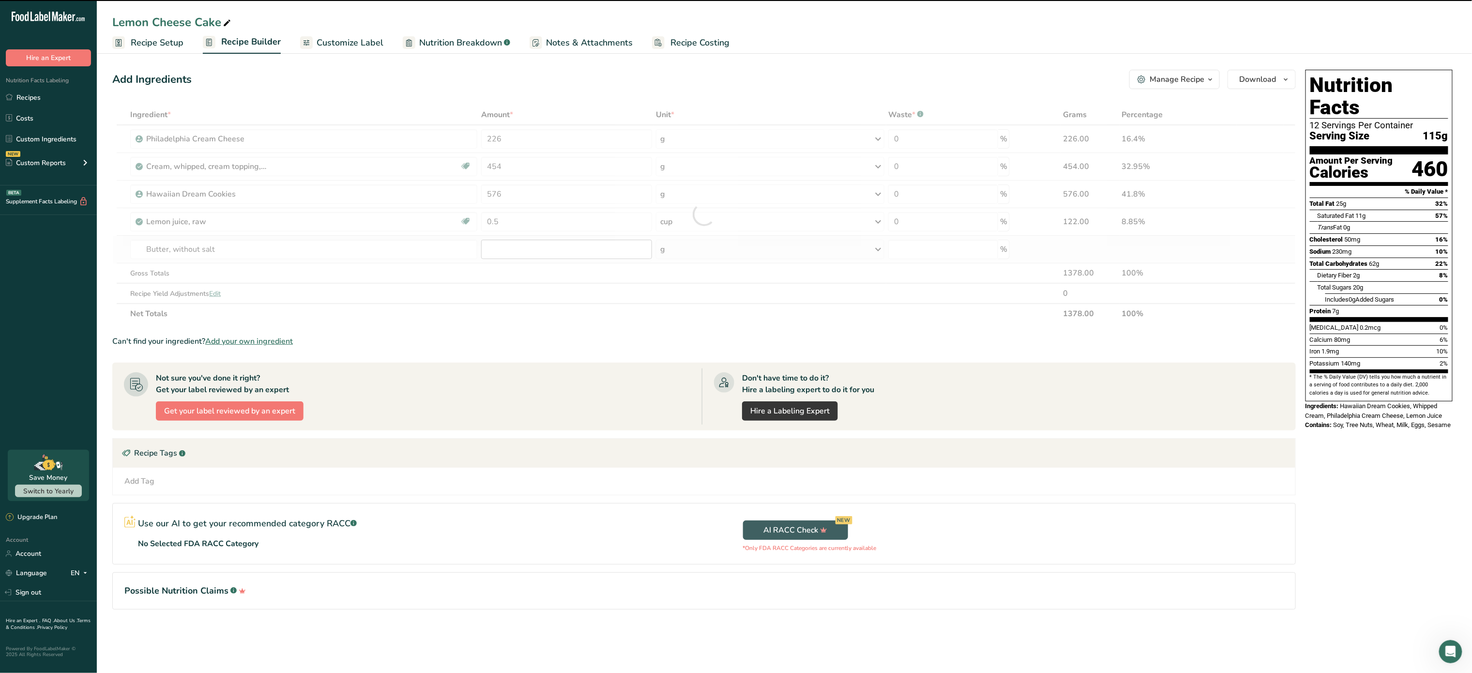
type input "0"
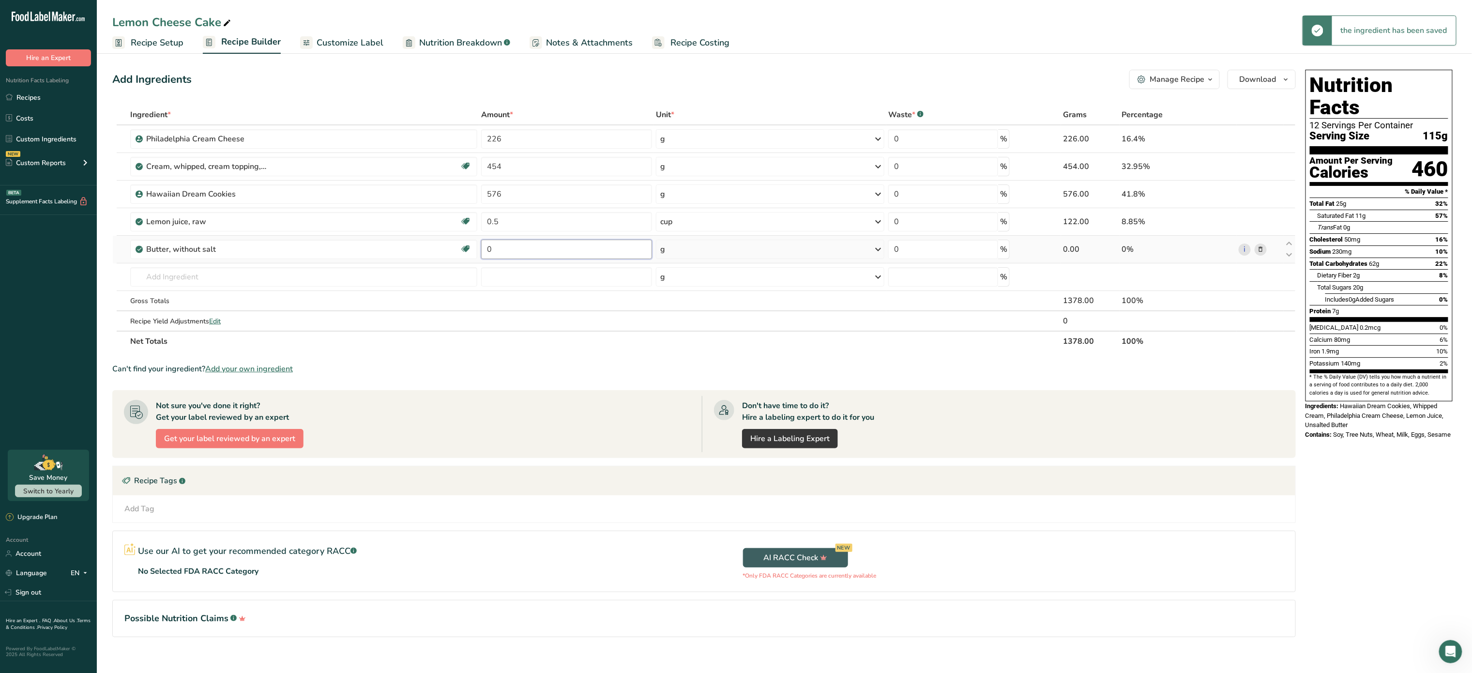
click at [532, 254] on input "0" at bounding box center [566, 249] width 171 height 19
type input "100"
click at [257, 276] on div "Ingredient * Amount * Unit * Waste * .a-a{fill:#347362;}.b-a{fill:#fff;} Grams …" at bounding box center [704, 228] width 1184 height 247
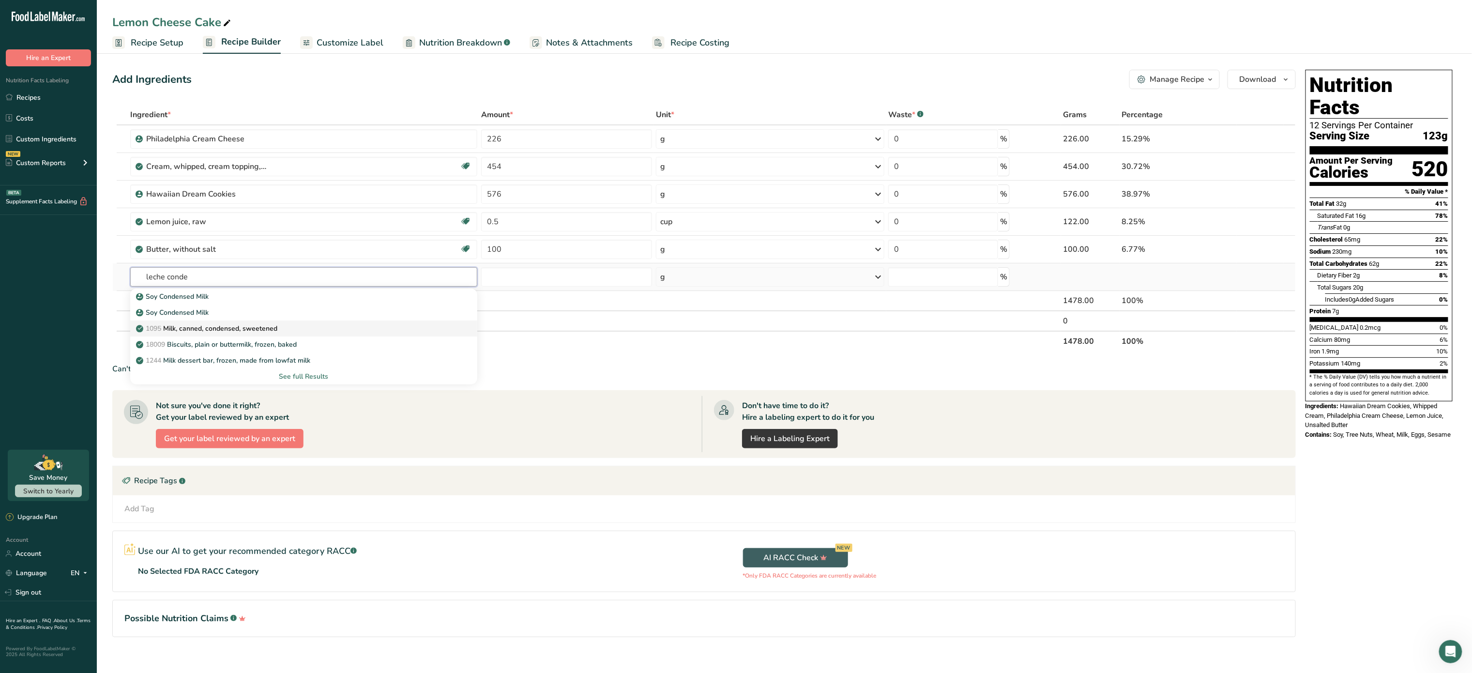
type input "leche conde"
click at [279, 326] on div "1095 Milk, canned, condensed, sweetened" at bounding box center [296, 328] width 316 height 10
type input "Milk, canned, condensed, sweetened"
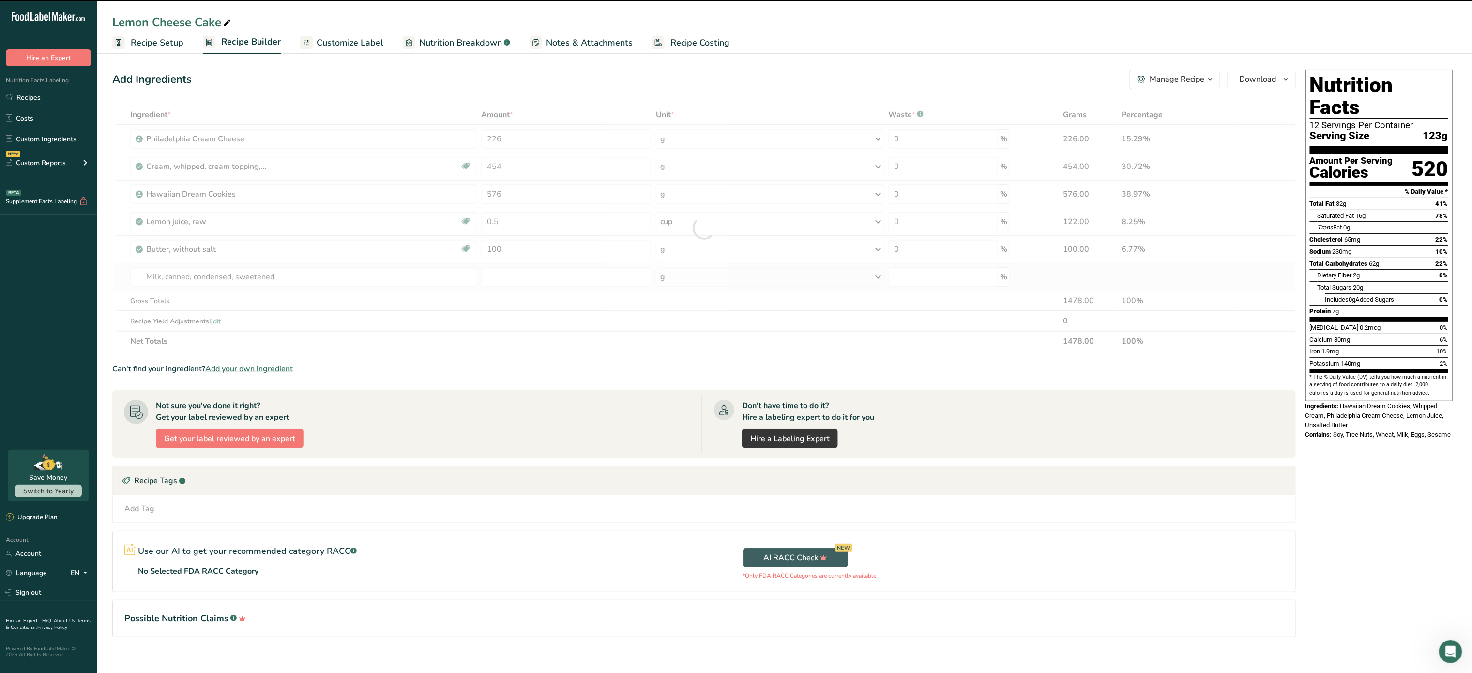
type input "0"
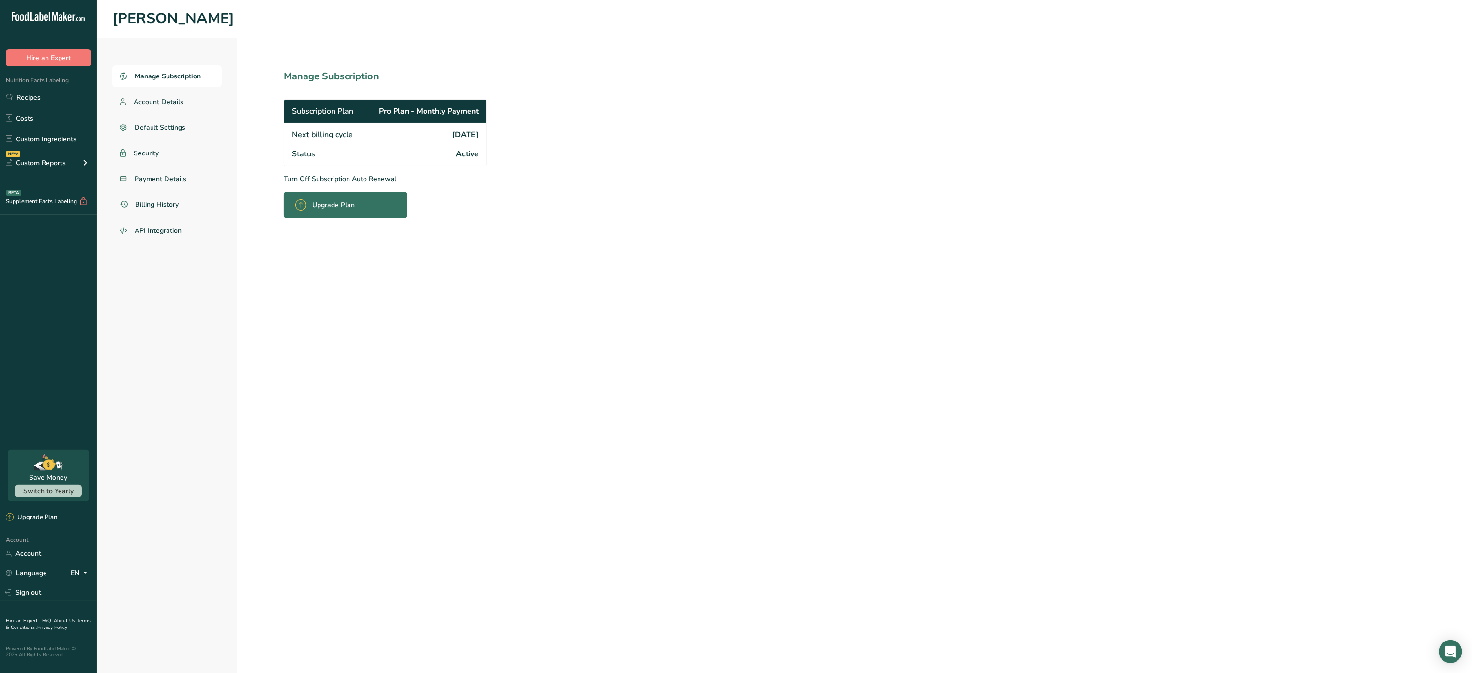
click at [593, 305] on div "Manage Subscription Account Details Default Settings Security Payment Details B…" at bounding box center [784, 355] width 1375 height 635
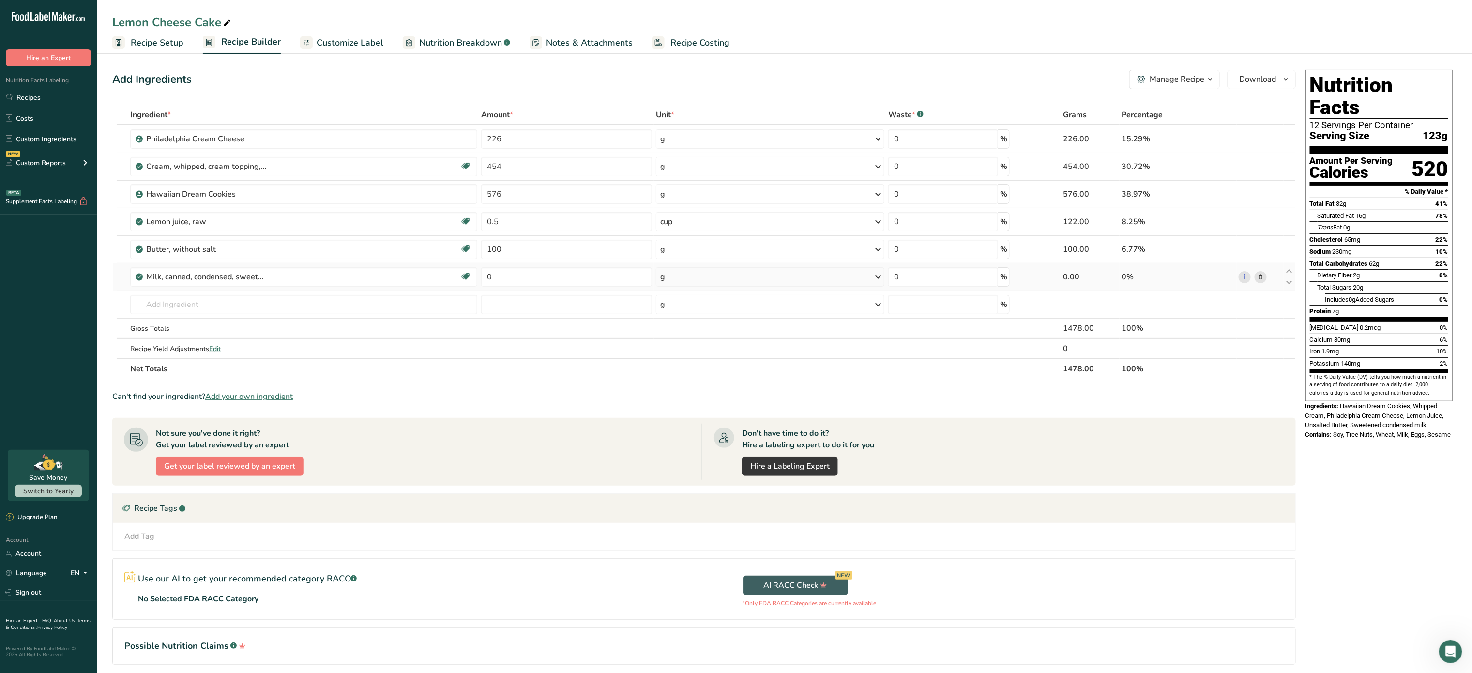
click at [1262, 282] on icon at bounding box center [1260, 277] width 7 height 10
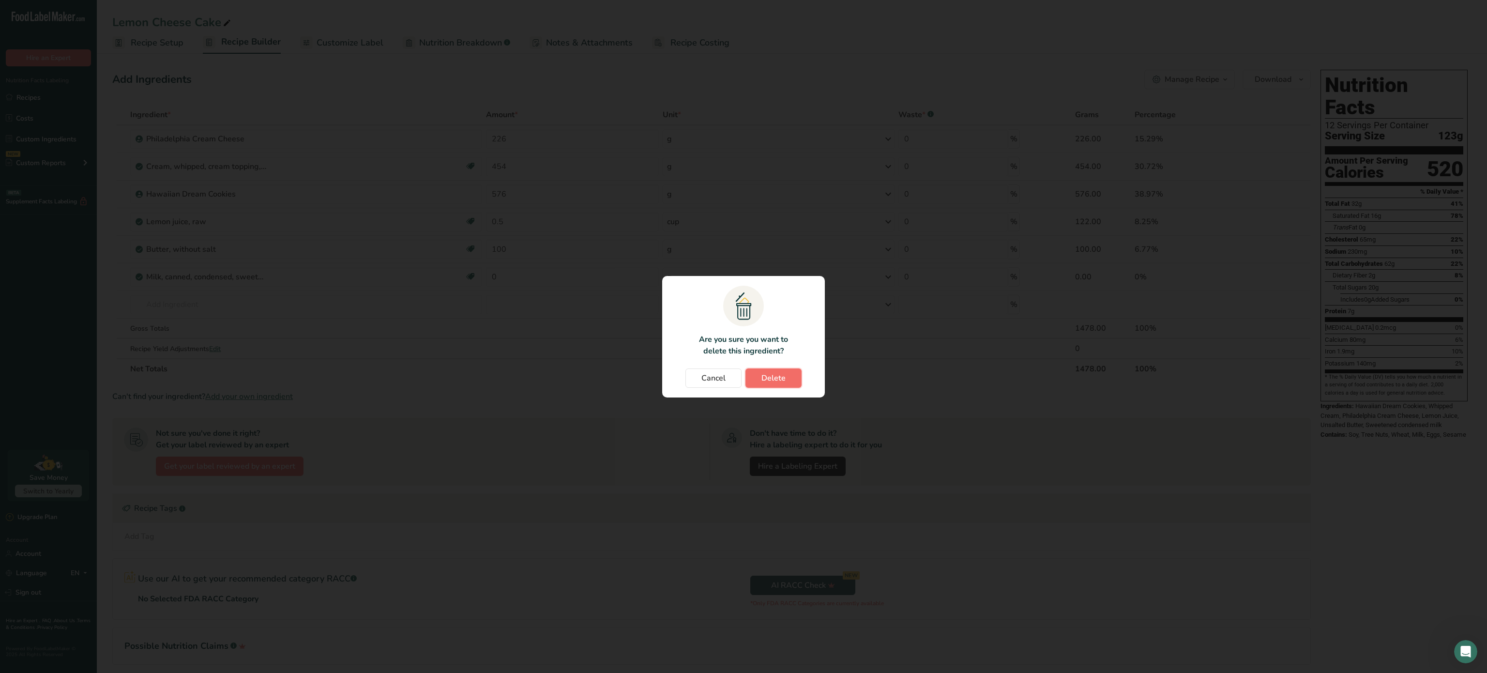
click at [772, 375] on span "Delete" at bounding box center [773, 378] width 24 height 12
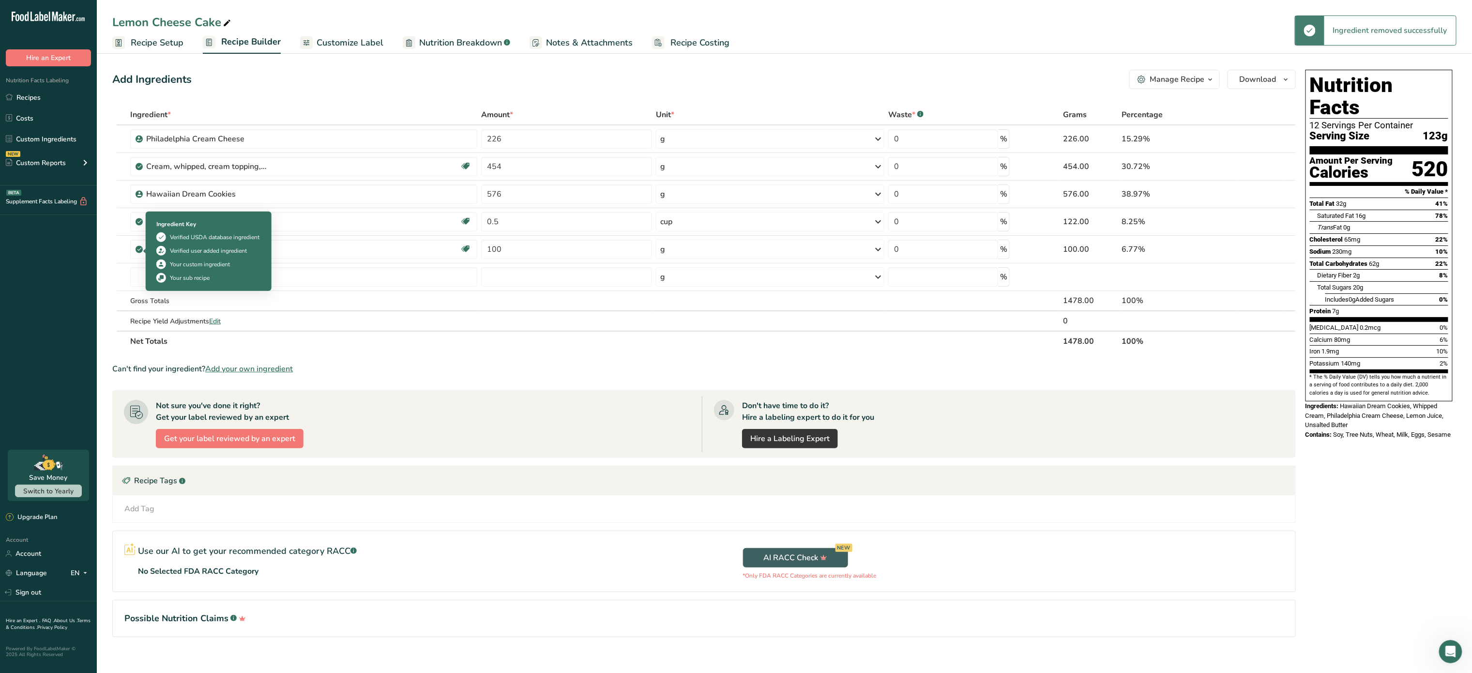
click at [167, 284] on div "Ingredient Key Verified USDA database ingredient Verified user added ingredient…" at bounding box center [209, 251] width 116 height 75
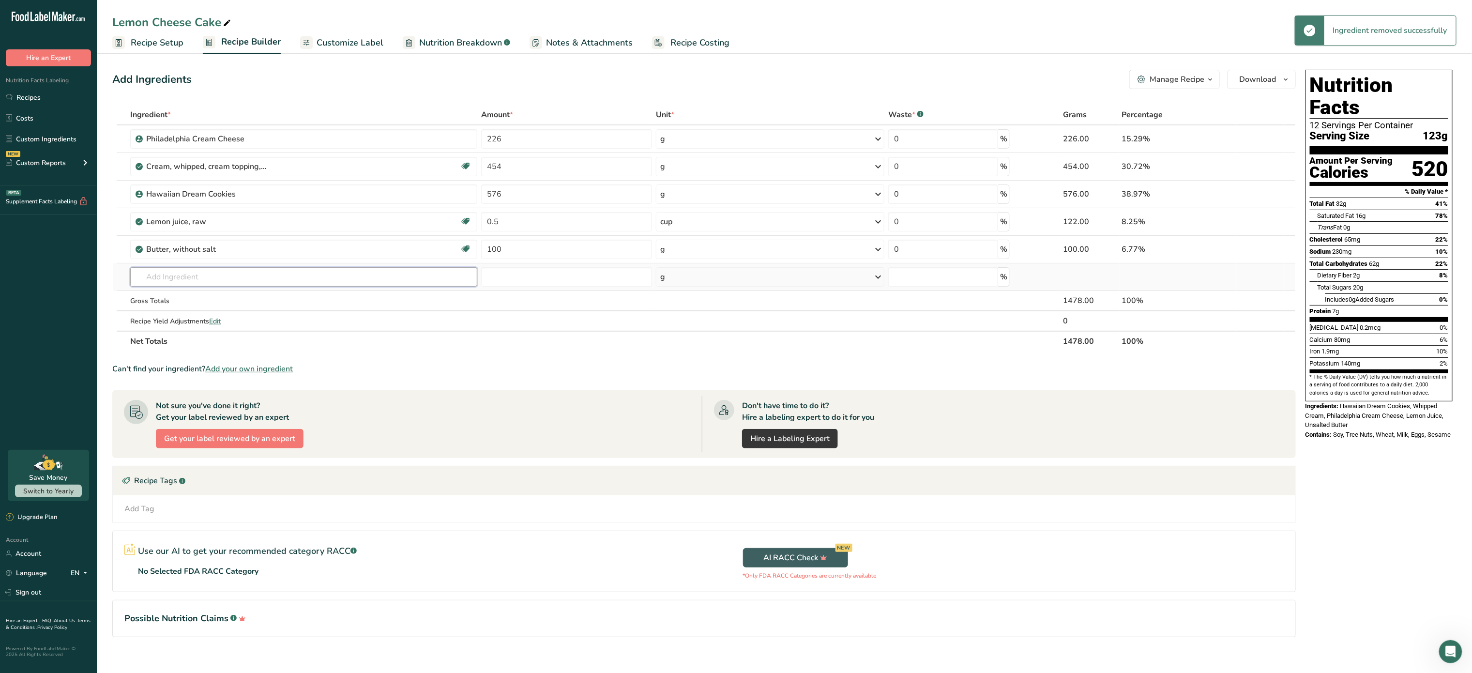
click at [134, 278] on input "text" at bounding box center [303, 276] width 347 height 19
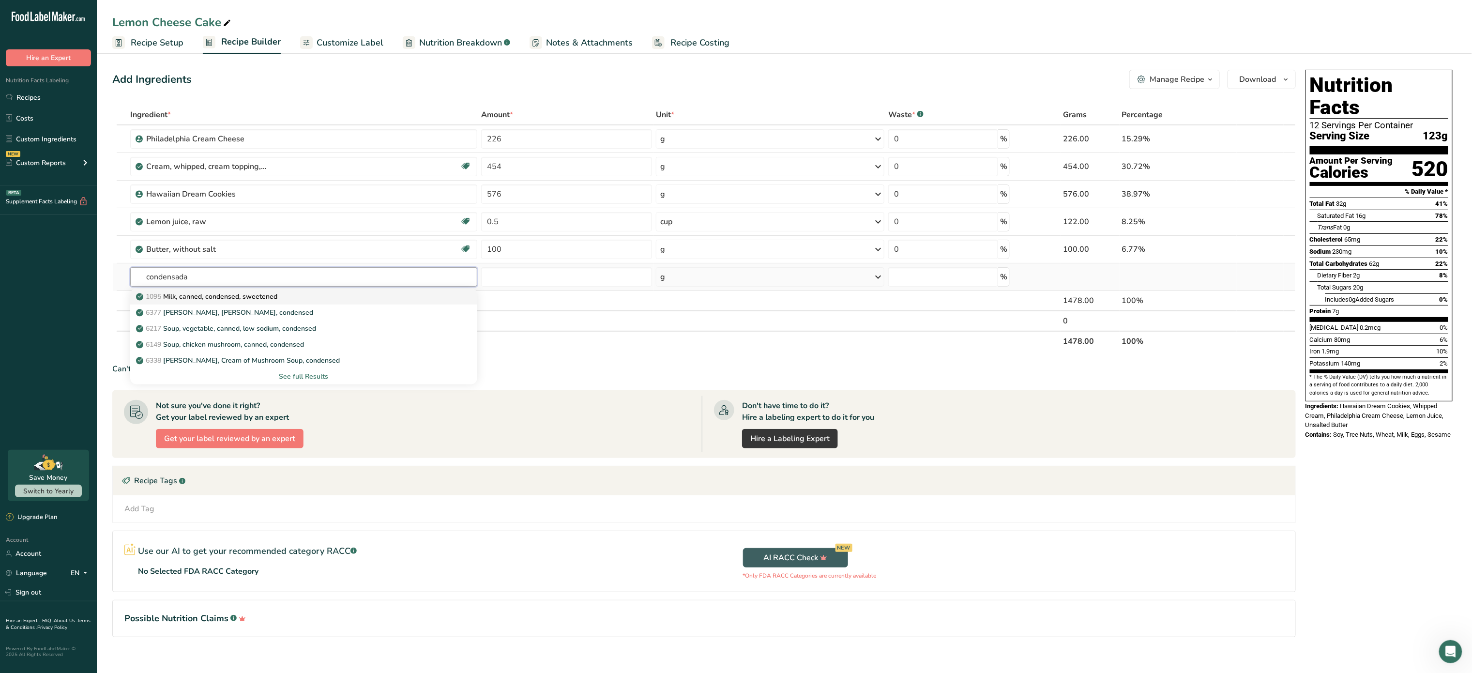
type input "condensada"
click at [237, 298] on p "1095 Milk, canned, condensed, sweetened" at bounding box center [207, 296] width 139 height 10
type input "Milk, canned, condensed, sweetened"
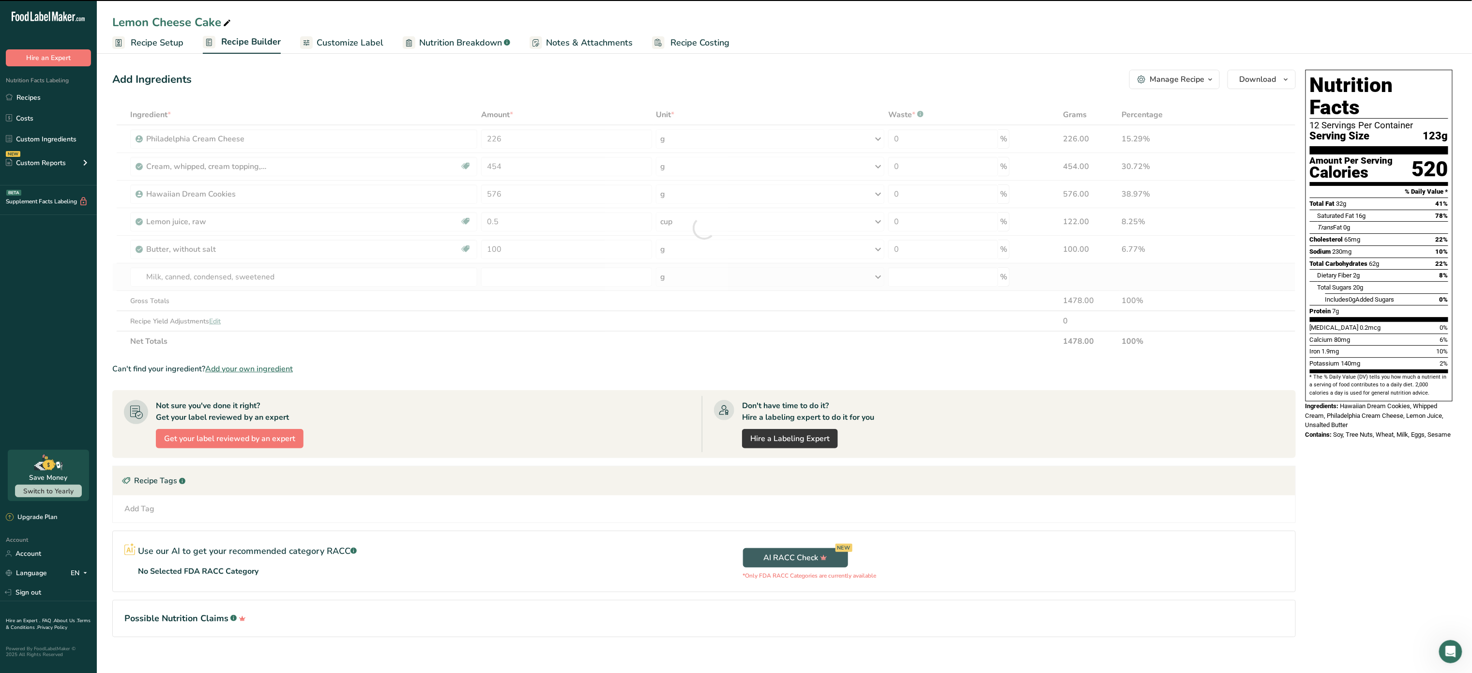
type input "0"
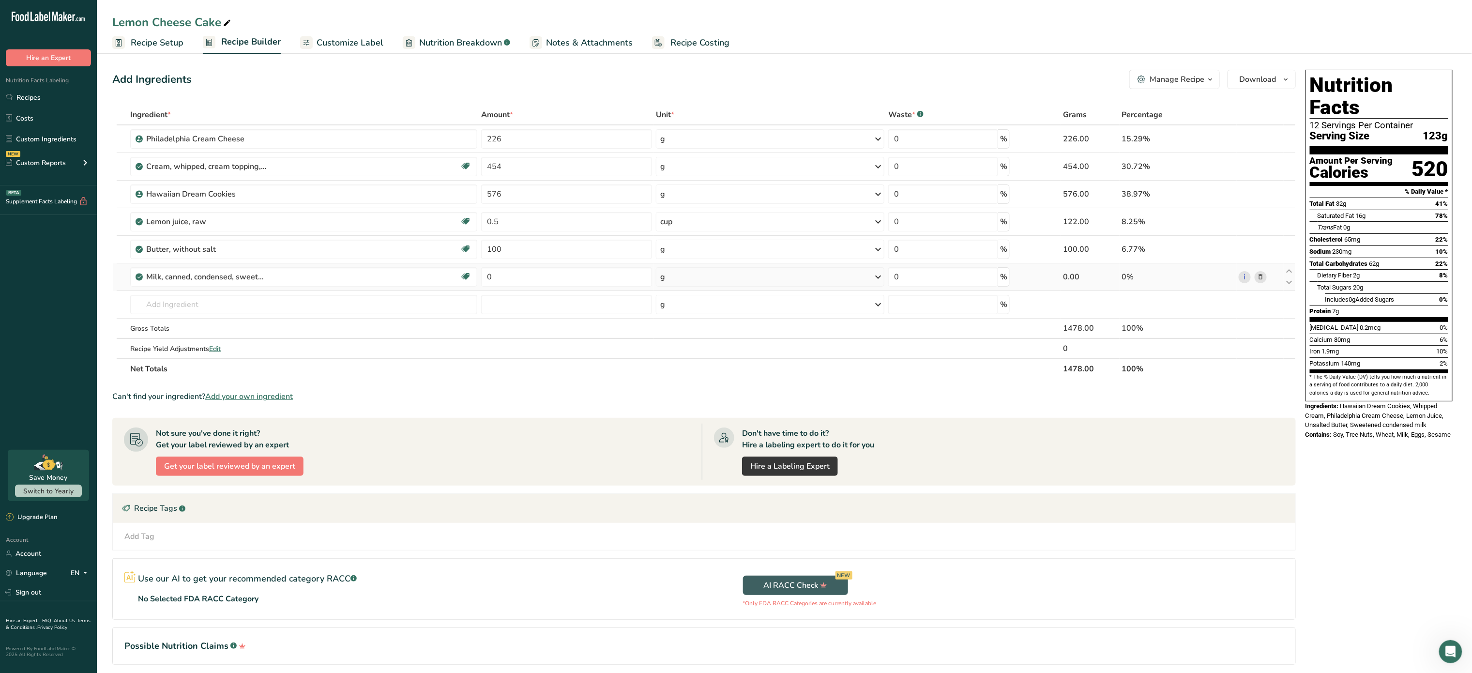
click at [558, 289] on td "0" at bounding box center [566, 277] width 175 height 28
click at [563, 286] on input "0" at bounding box center [566, 276] width 171 height 19
type input "395"
click at [326, 302] on div "Ingredient * Amount * Unit * Waste * .a-a{fill:#347362;}.b-a{fill:#fff;} Grams …" at bounding box center [704, 242] width 1184 height 274
type input "sorbato de"
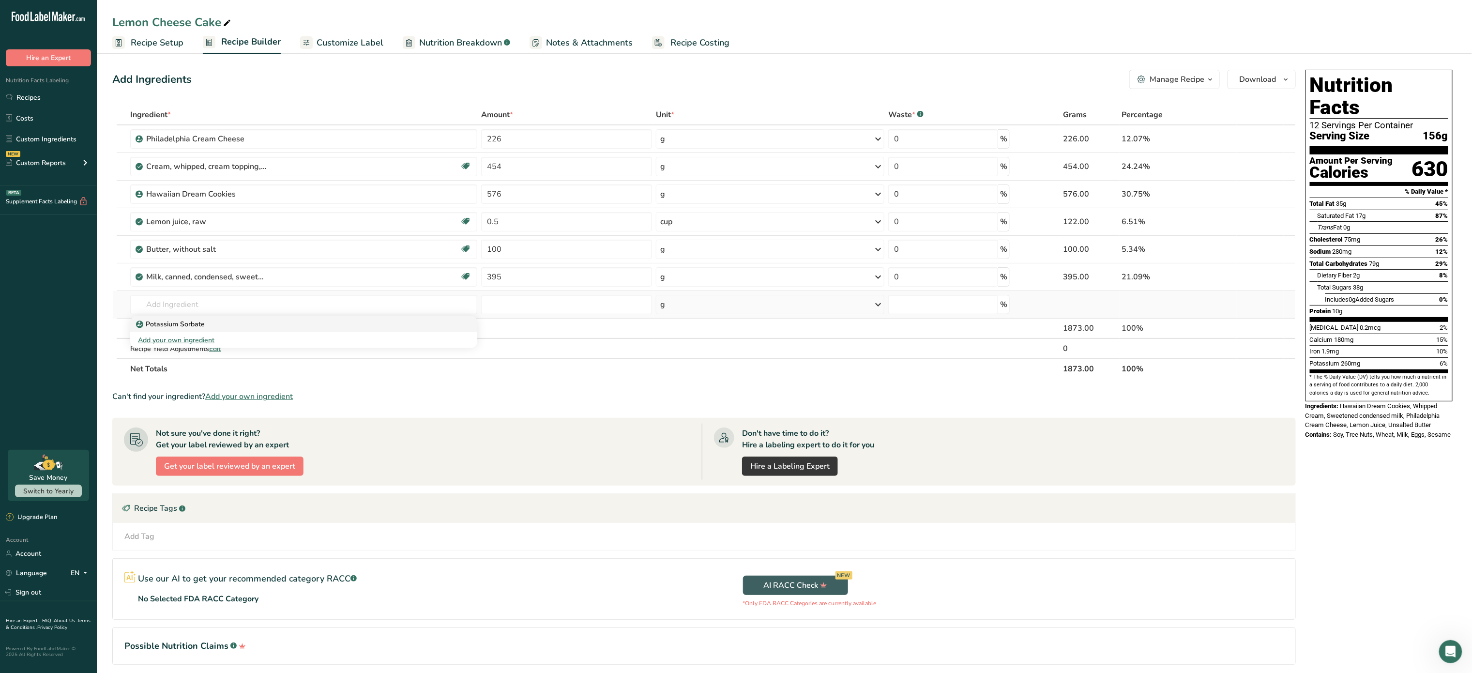
click at [281, 327] on div "Potassium Sorbate" at bounding box center [296, 324] width 316 height 10
type input "Potassium Sorbate"
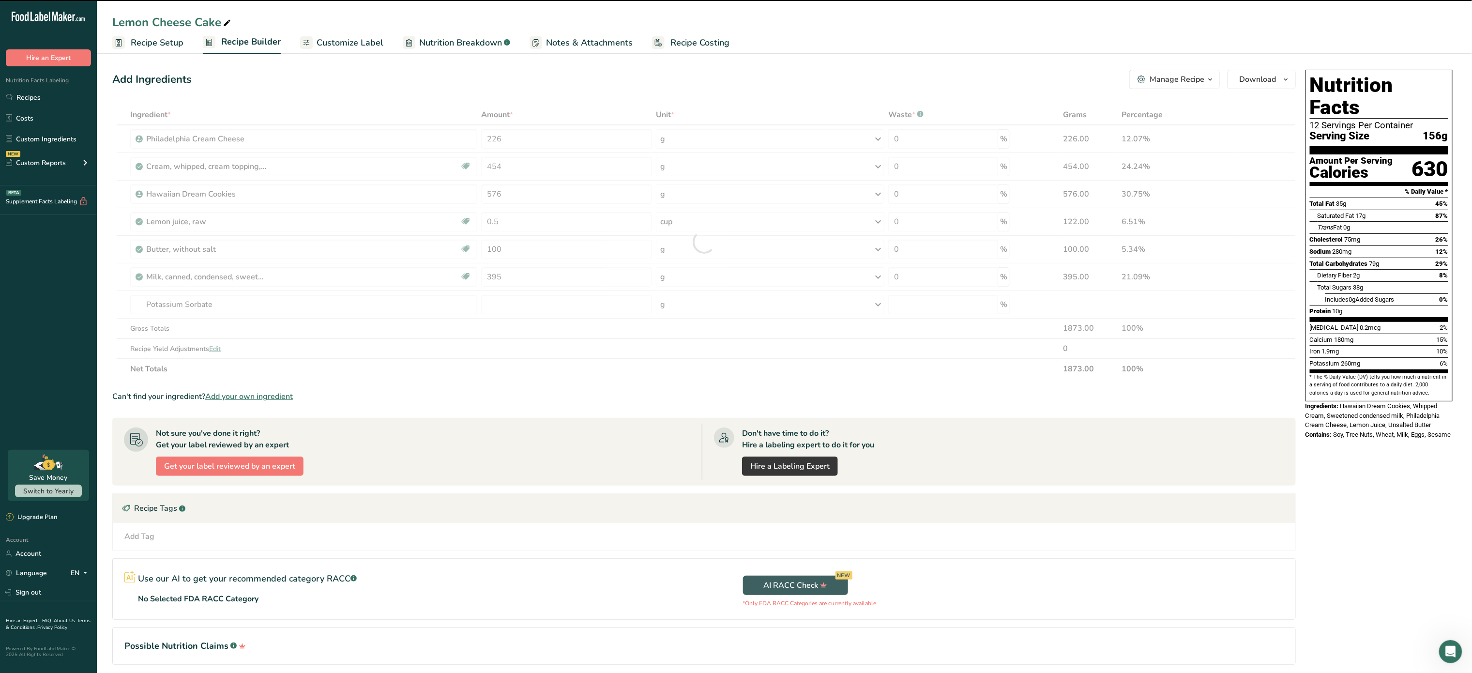
click at [536, 304] on div at bounding box center [704, 242] width 1184 height 274
type input "0"
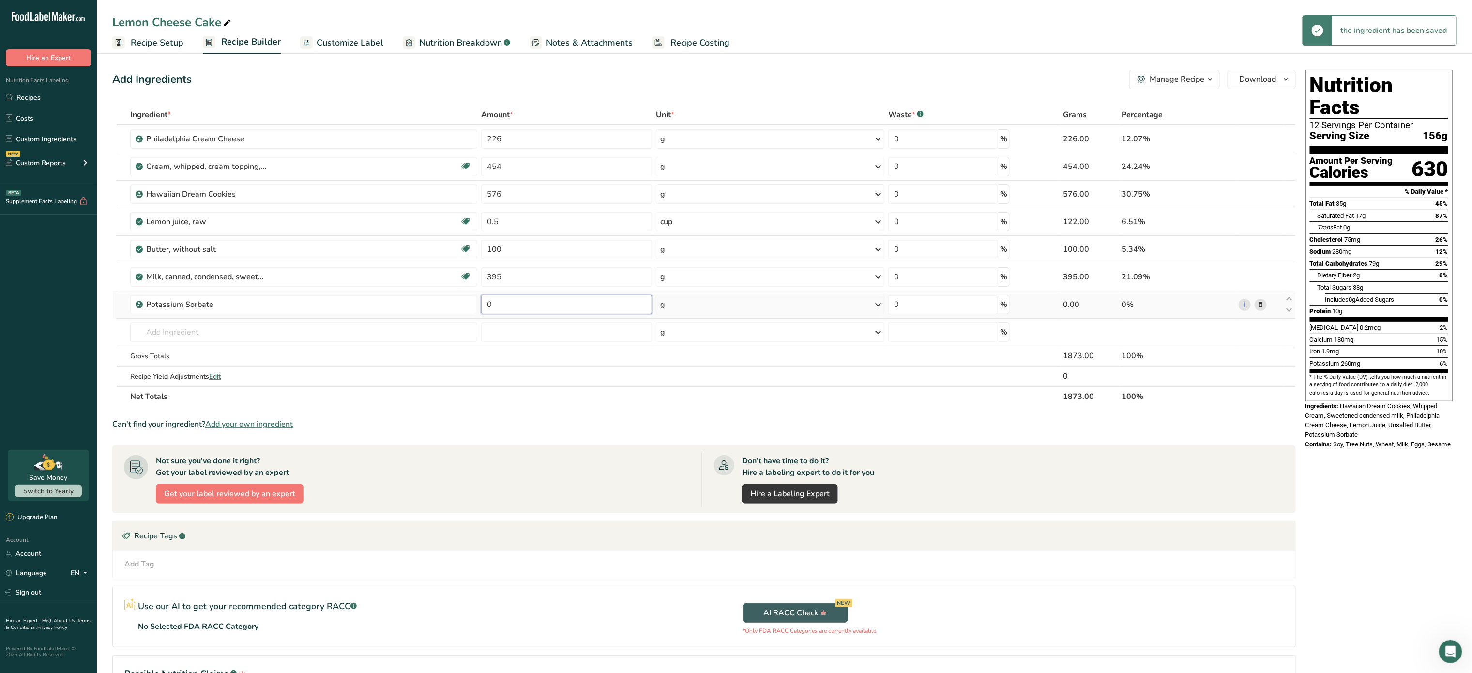
click at [536, 307] on input "0" at bounding box center [566, 304] width 171 height 19
type input "1"
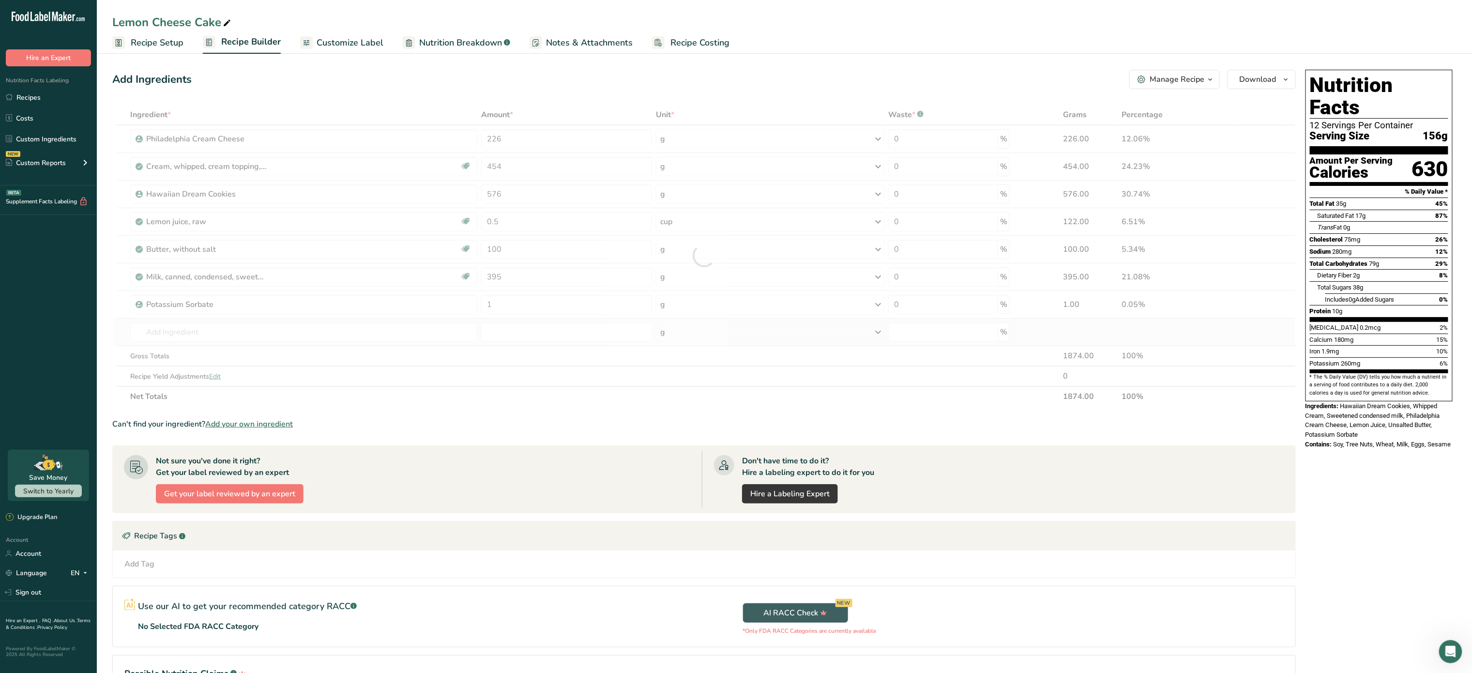
click at [736, 336] on div "Ingredient * Amount * Unit * Waste * .a-a{fill:#347362;}.b-a{fill:#fff;} Grams …" at bounding box center [704, 256] width 1184 height 302
click at [228, 336] on input "text" at bounding box center [303, 331] width 347 height 19
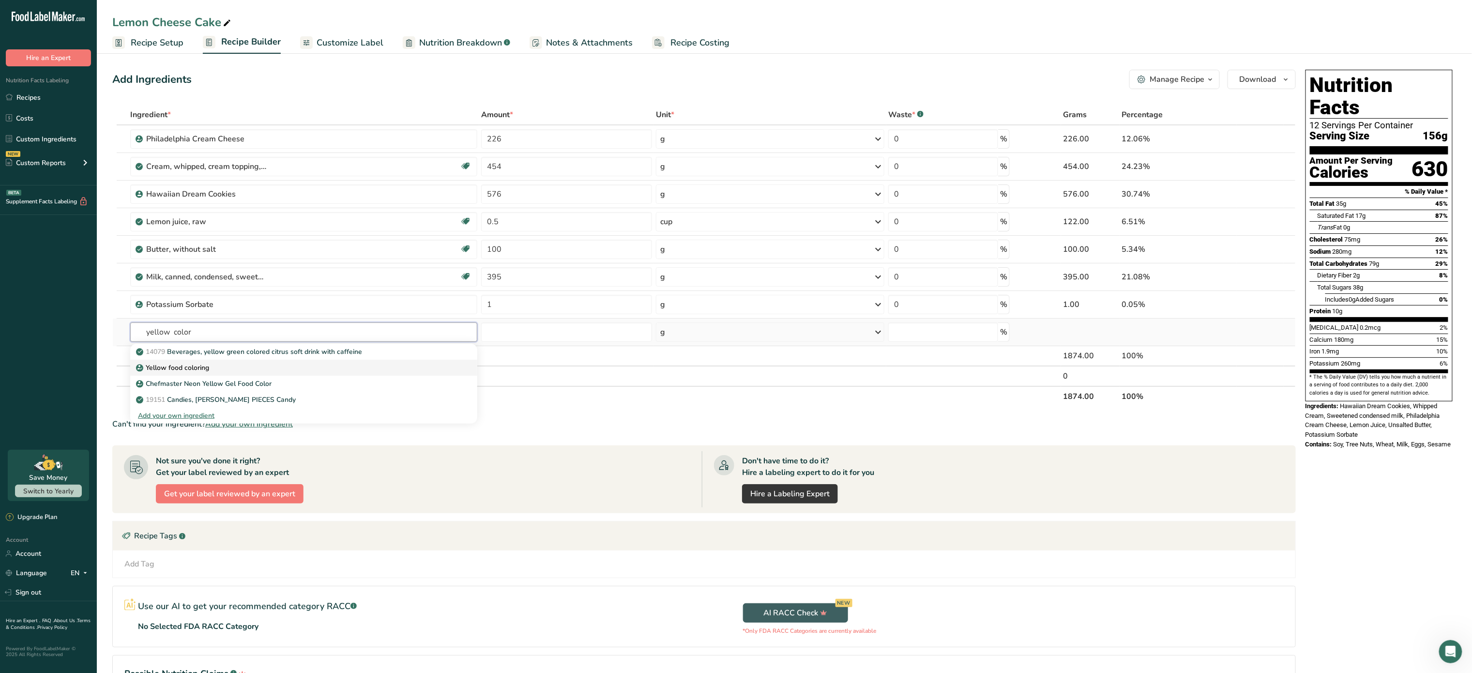
type input "yellow color"
click at [222, 368] on div "Yellow food coloring" at bounding box center [296, 368] width 316 height 10
type input "Yellow food coloring"
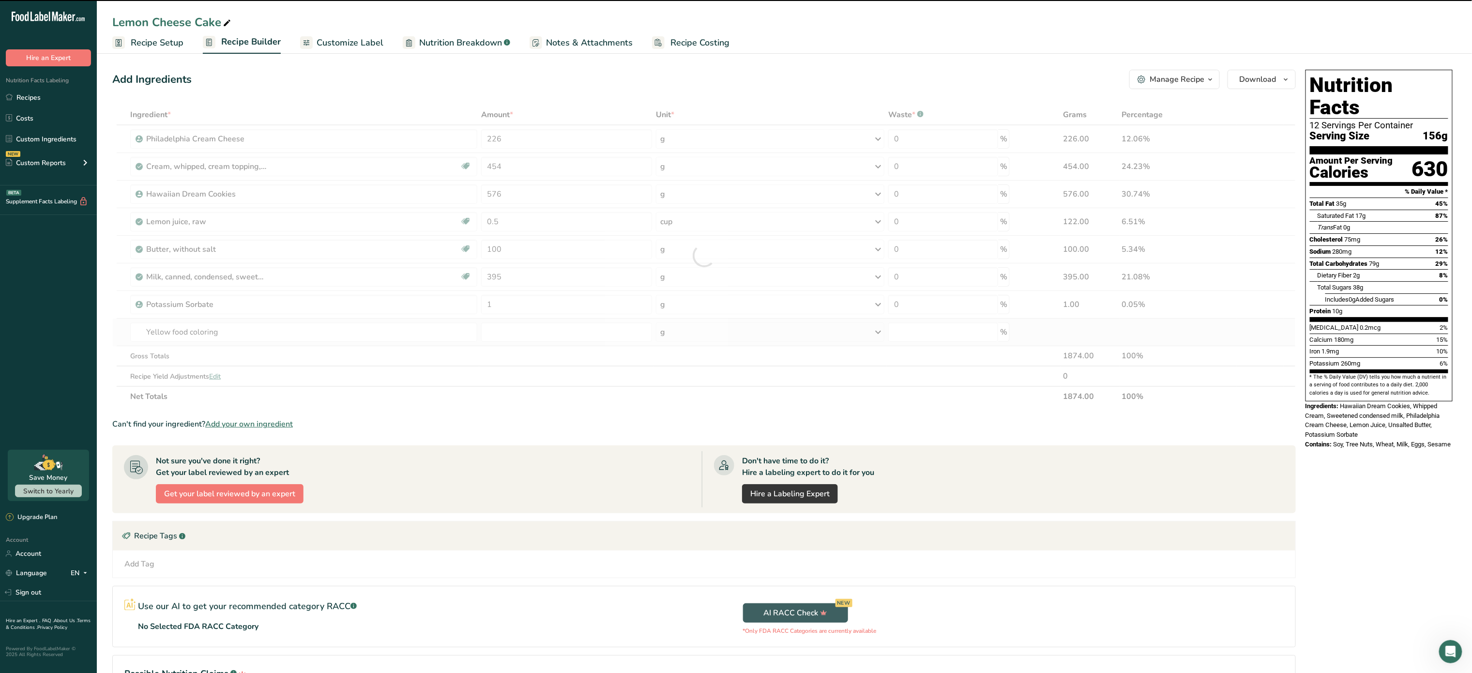
type input "0"
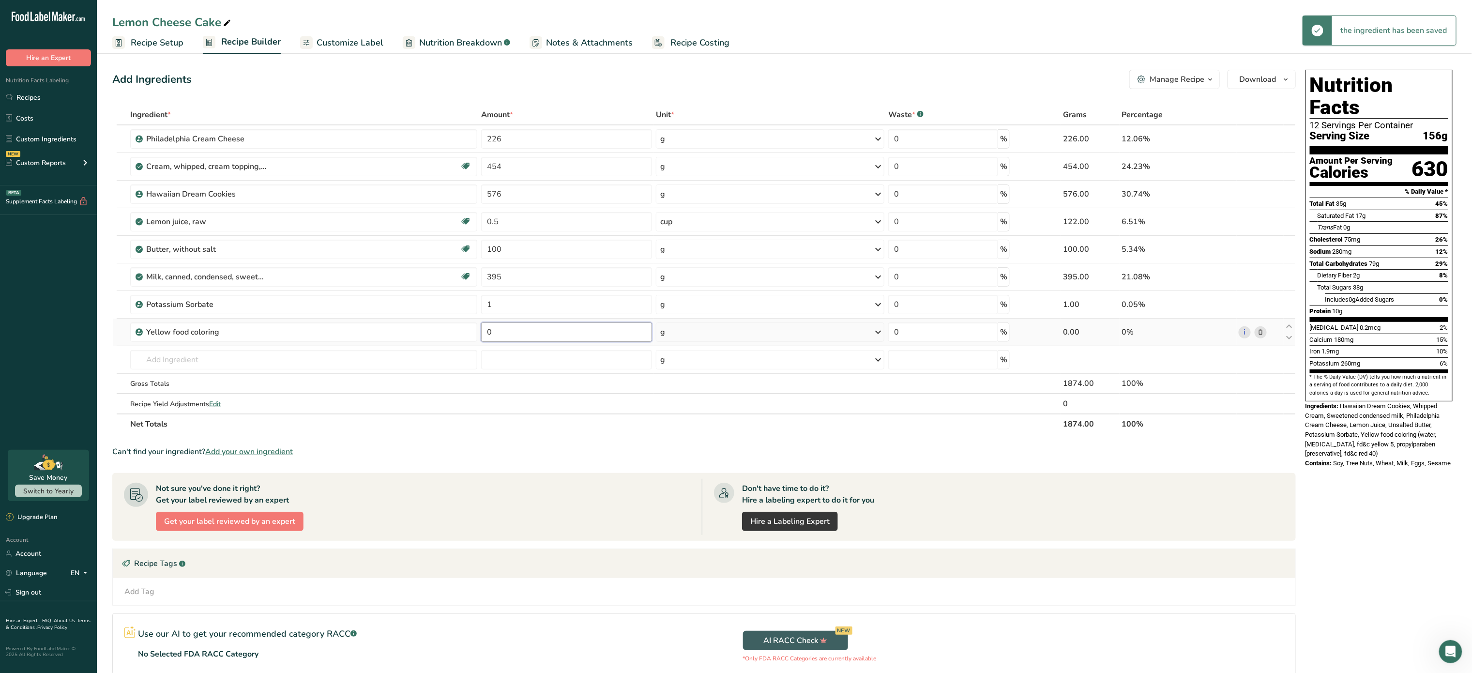
click at [593, 326] on input "0" at bounding box center [566, 331] width 171 height 19
type input "0.01"
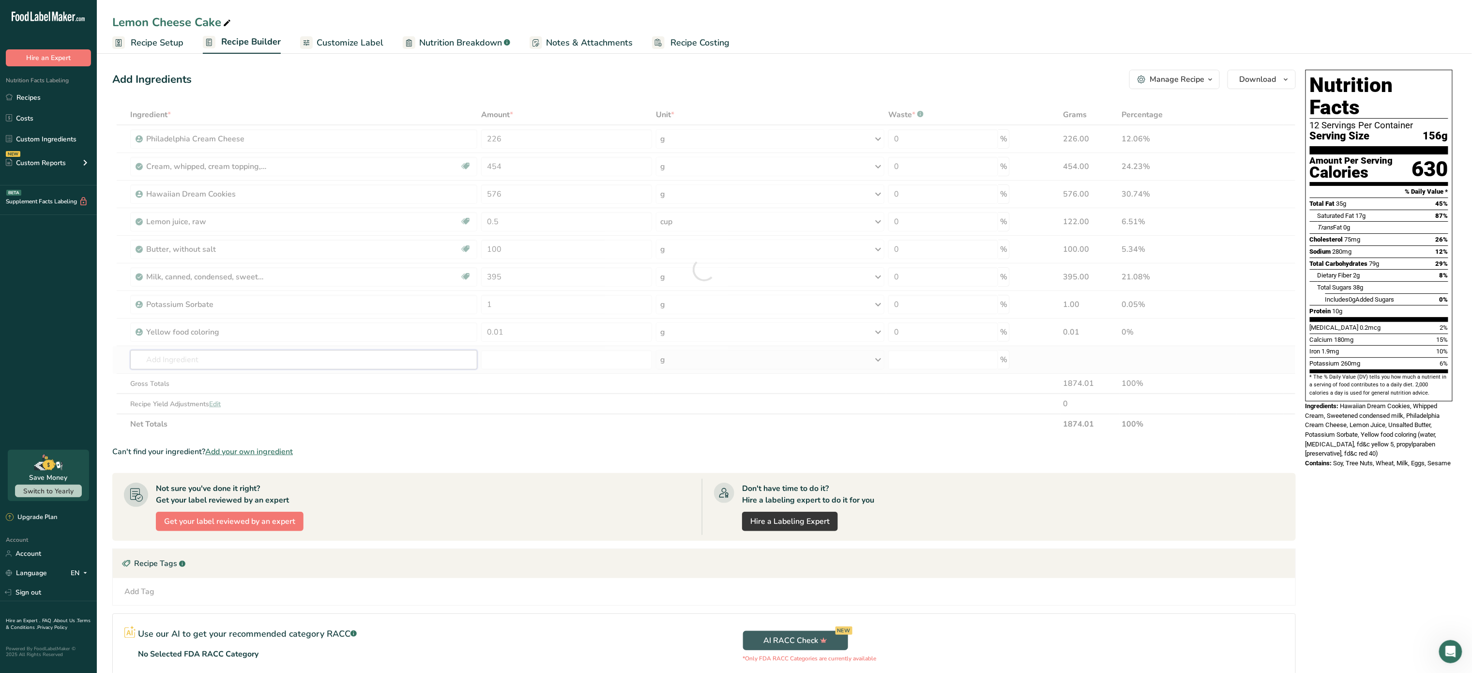
click at [349, 366] on div "Ingredient * Amount * Unit * Waste * .a-a{fill:#347362;}.b-a{fill:#fff;} Grams …" at bounding box center [704, 270] width 1184 height 330
click at [1261, 78] on span "Download" at bounding box center [1258, 80] width 37 height 12
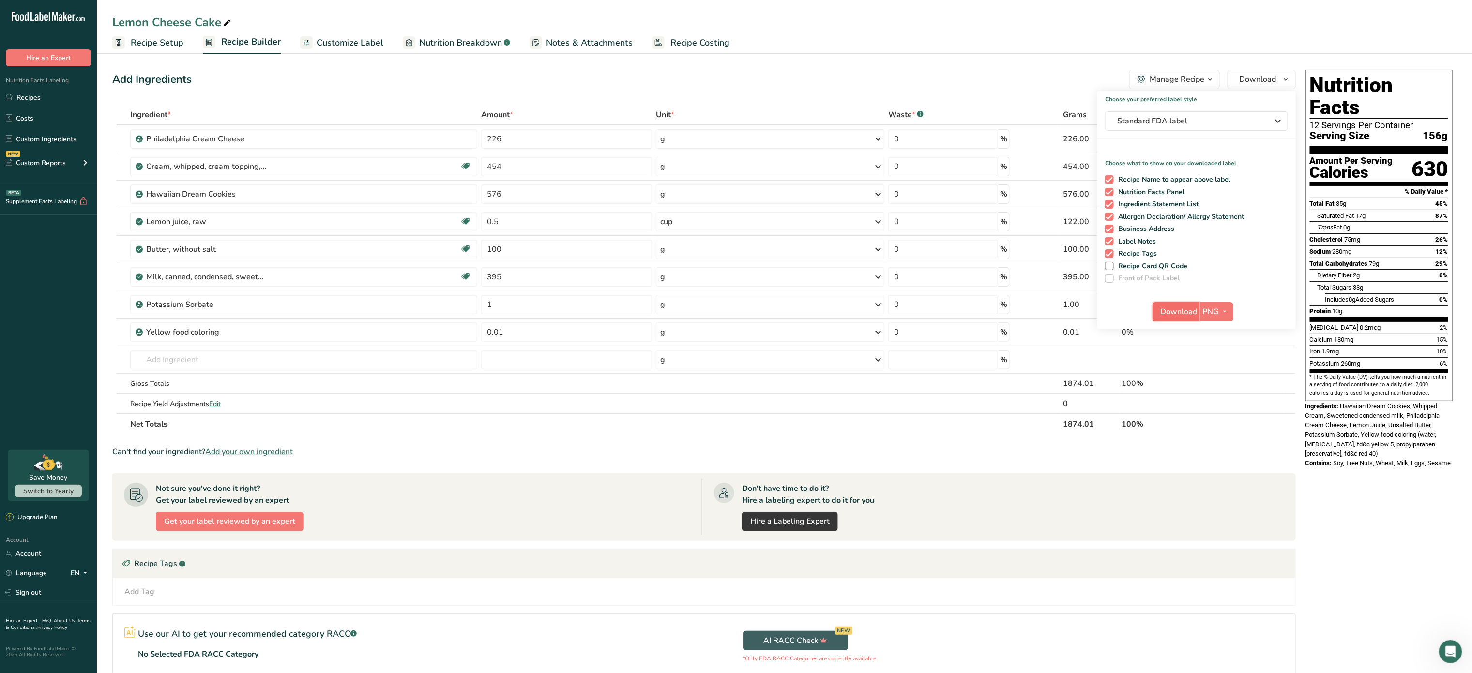
click at [1193, 313] on span "Download" at bounding box center [1179, 312] width 37 height 12
click at [352, 46] on span "Customize Label" at bounding box center [350, 42] width 67 height 13
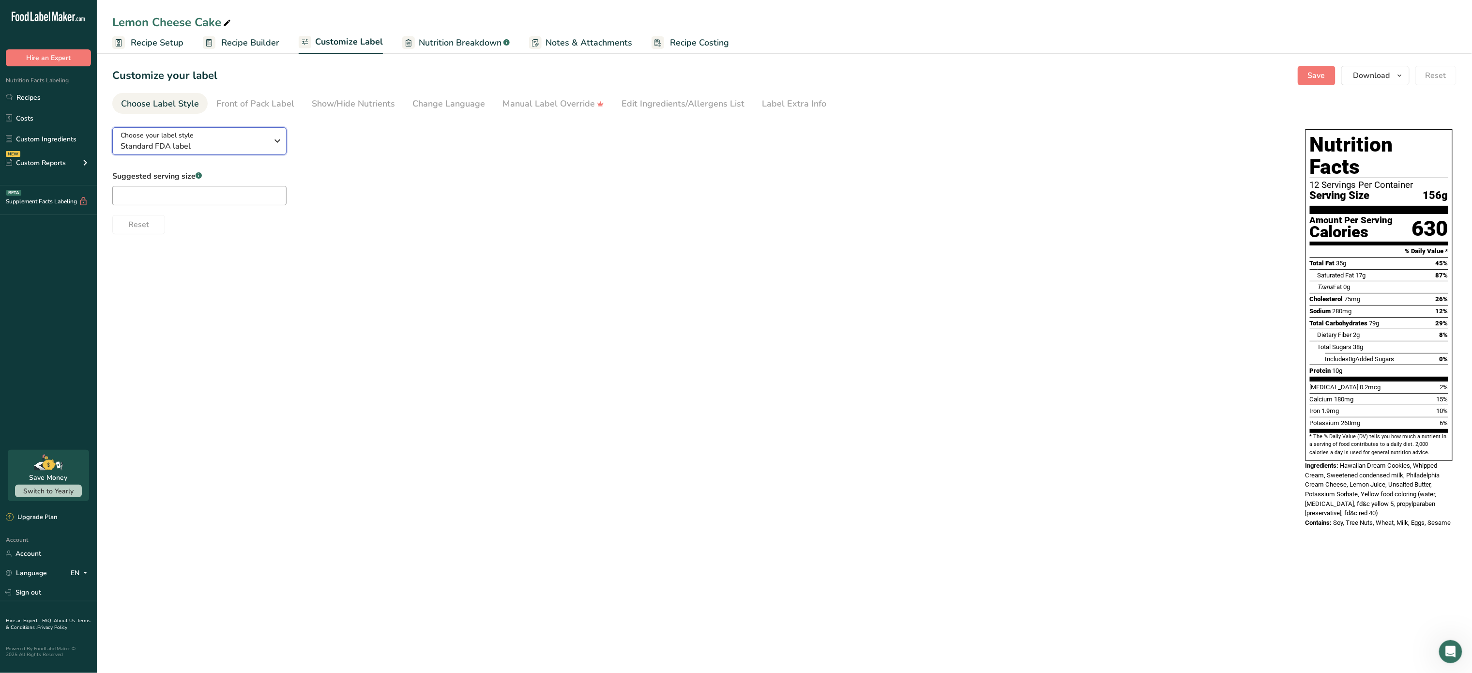
click at [267, 144] on span "Standard FDA label" at bounding box center [195, 146] width 148 height 12
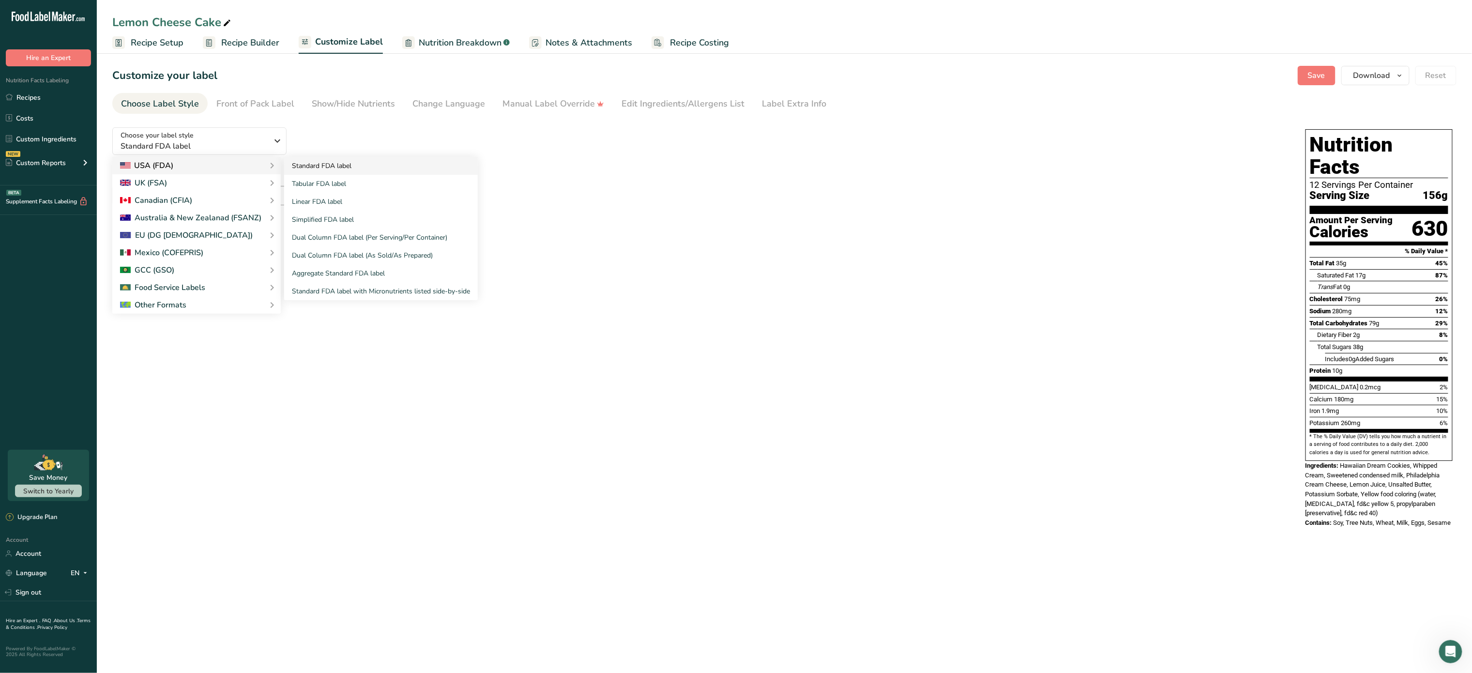
click at [354, 166] on link "Standard FDA label" at bounding box center [381, 166] width 194 height 18
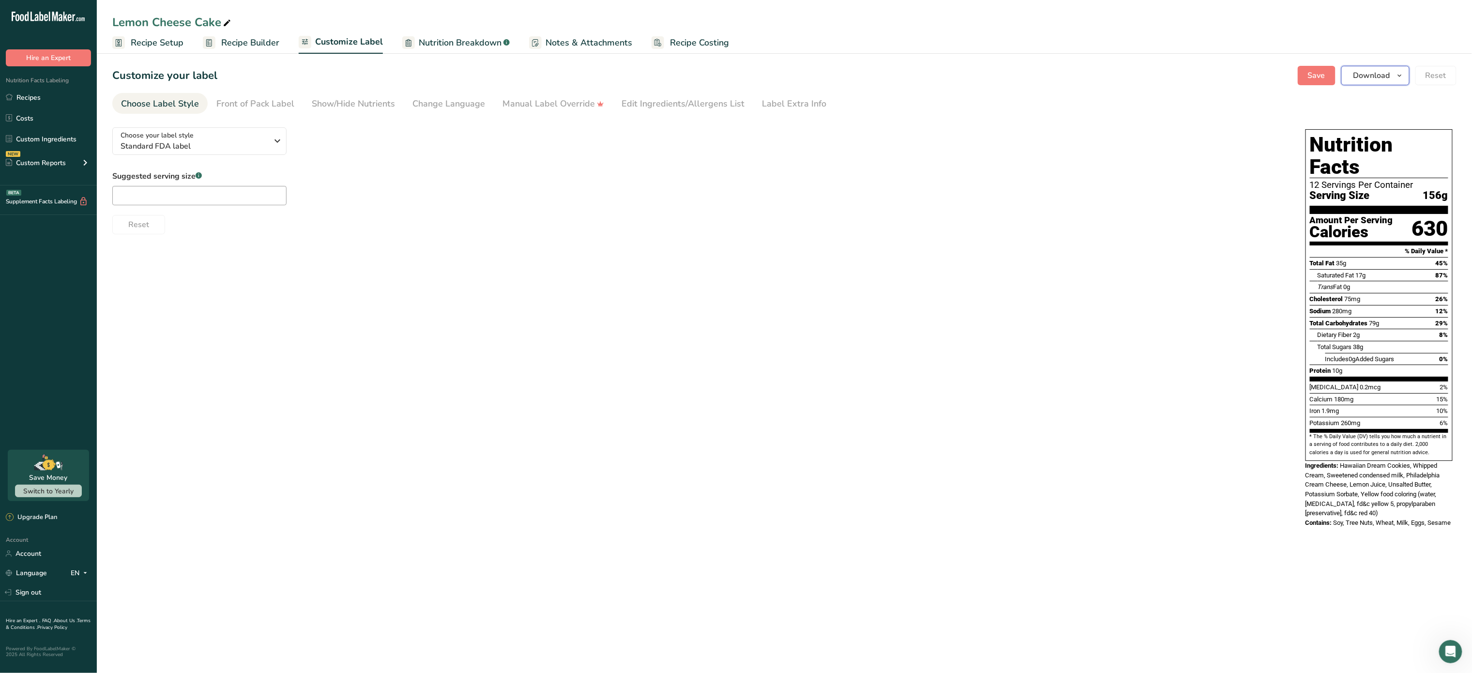
click at [1361, 72] on span "Download" at bounding box center [1372, 76] width 37 height 12
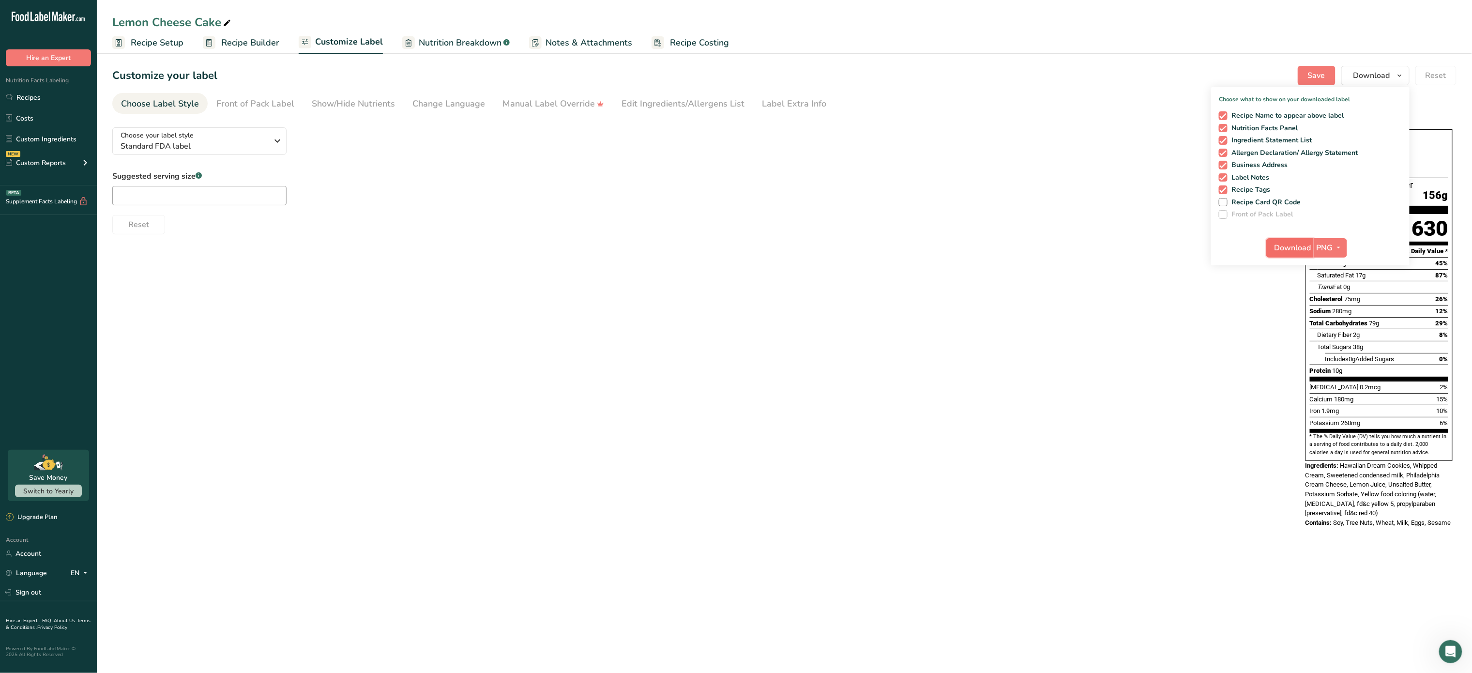
click at [1286, 247] on span "Download" at bounding box center [1293, 248] width 37 height 12
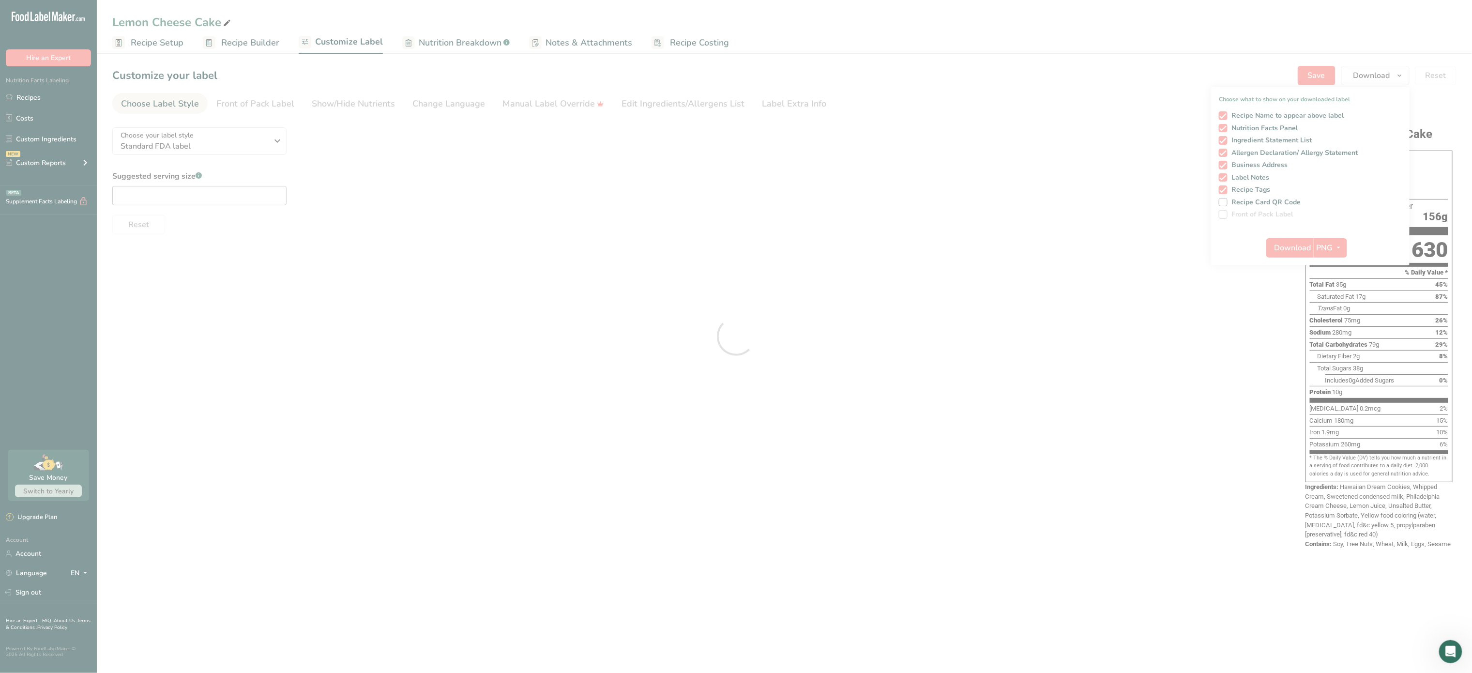
click at [278, 140] on div at bounding box center [736, 336] width 1472 height 673
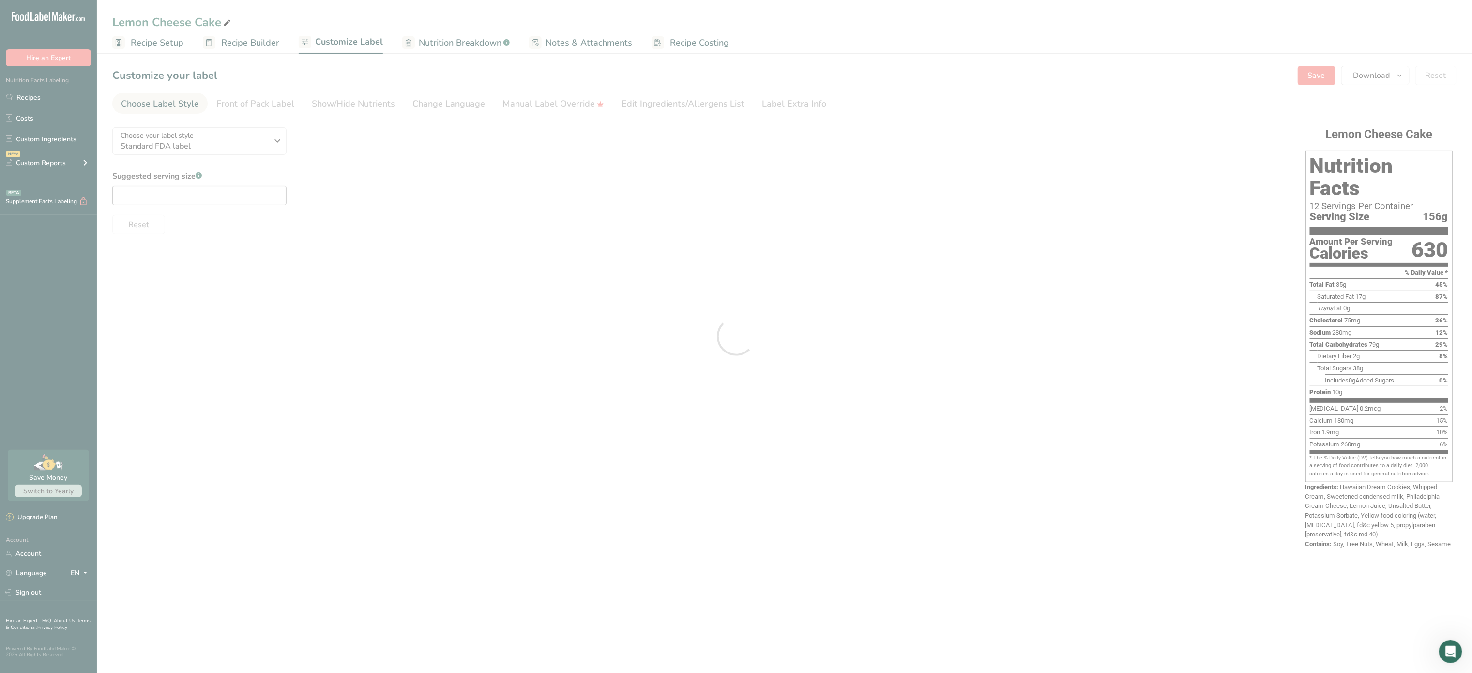
click at [278, 140] on div at bounding box center [736, 336] width 1472 height 673
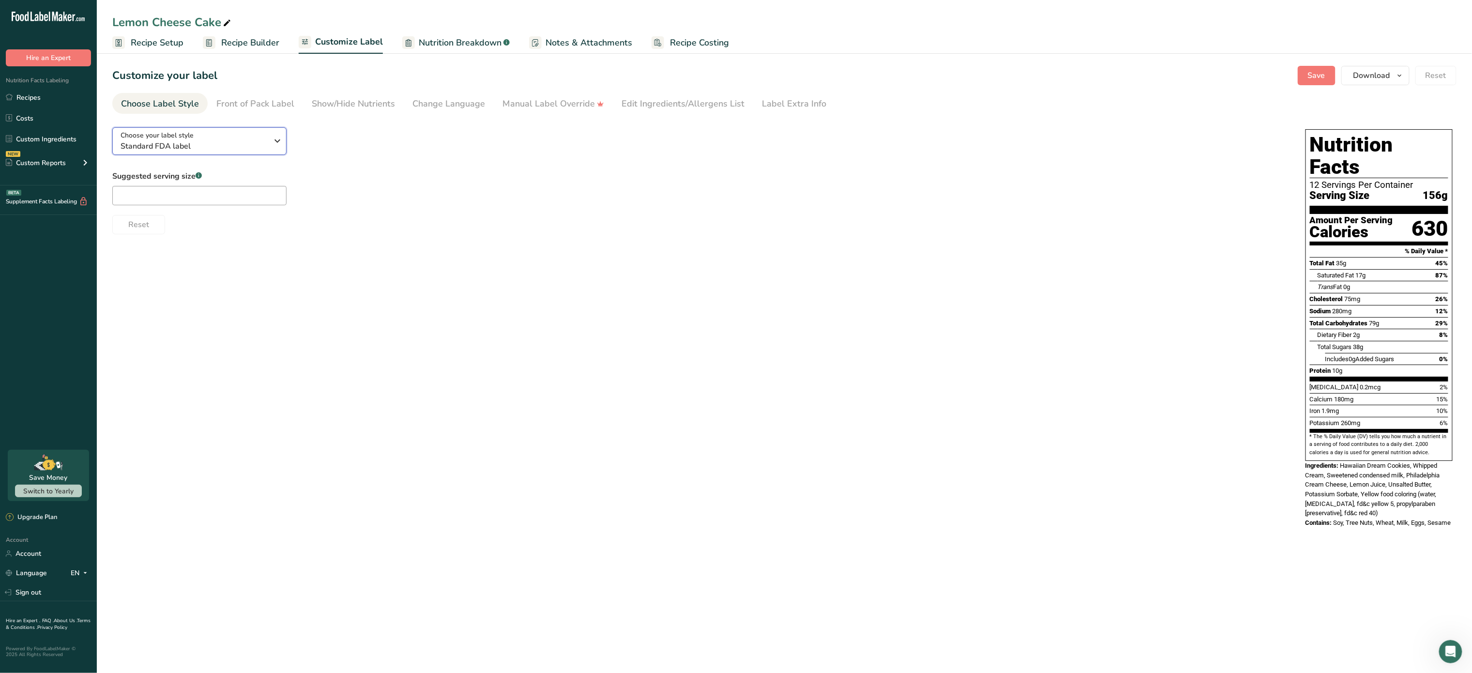
click at [278, 140] on icon "button" at bounding box center [278, 140] width 12 height 17
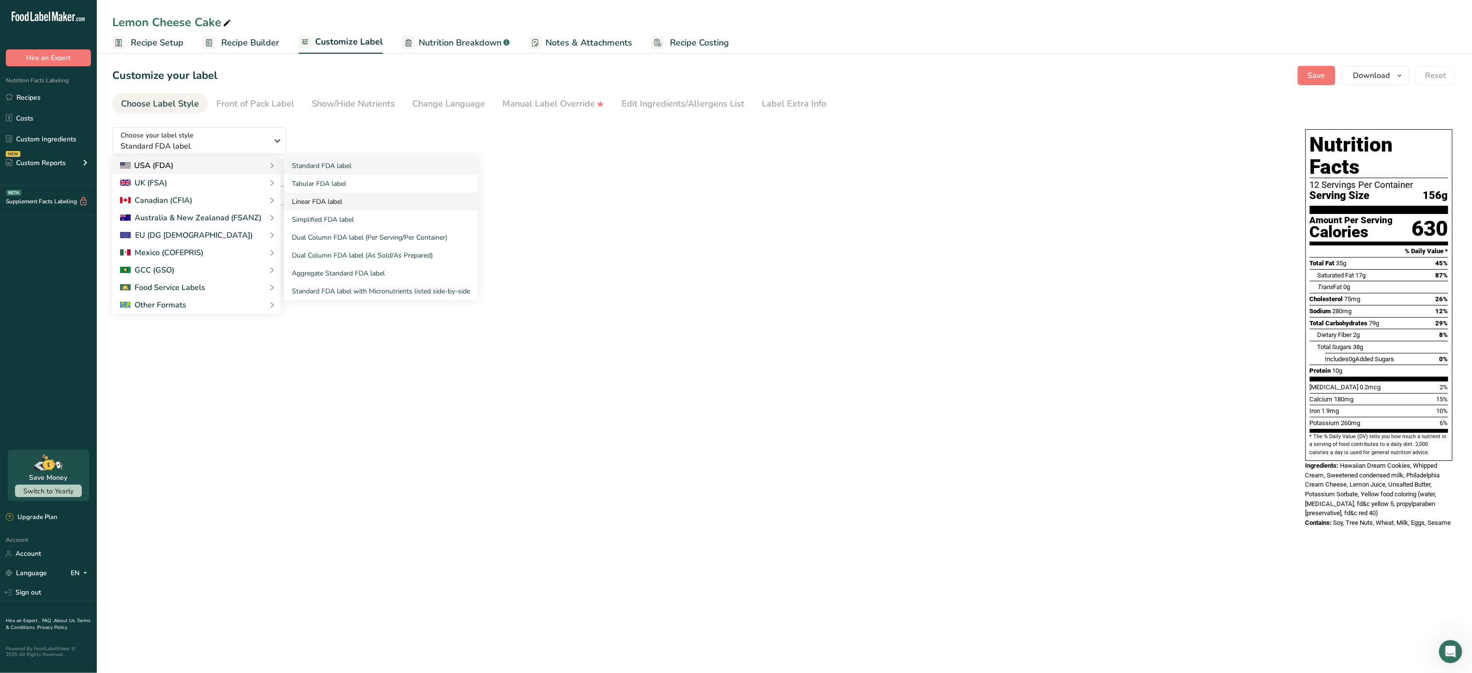
click at [342, 201] on link "Linear FDA label" at bounding box center [381, 202] width 194 height 18
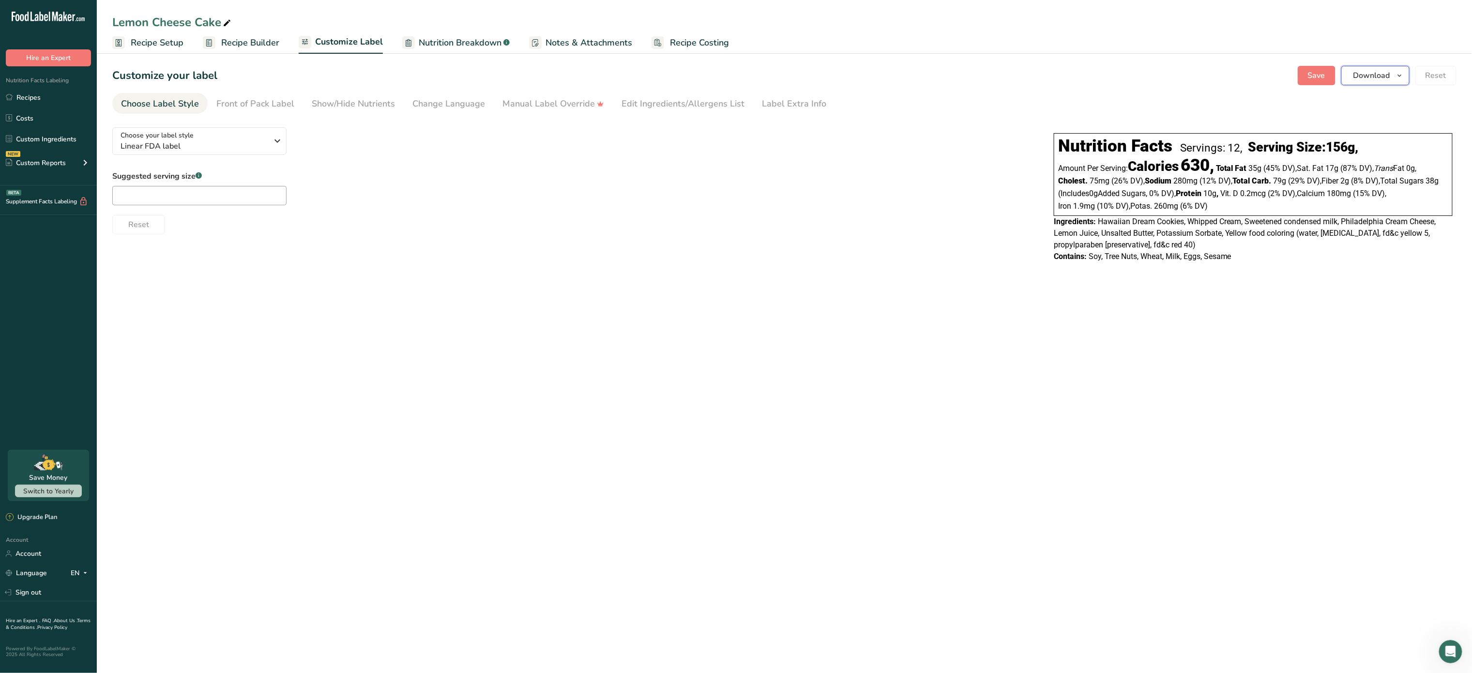
click at [1376, 82] on button "Download" at bounding box center [1375, 75] width 68 height 19
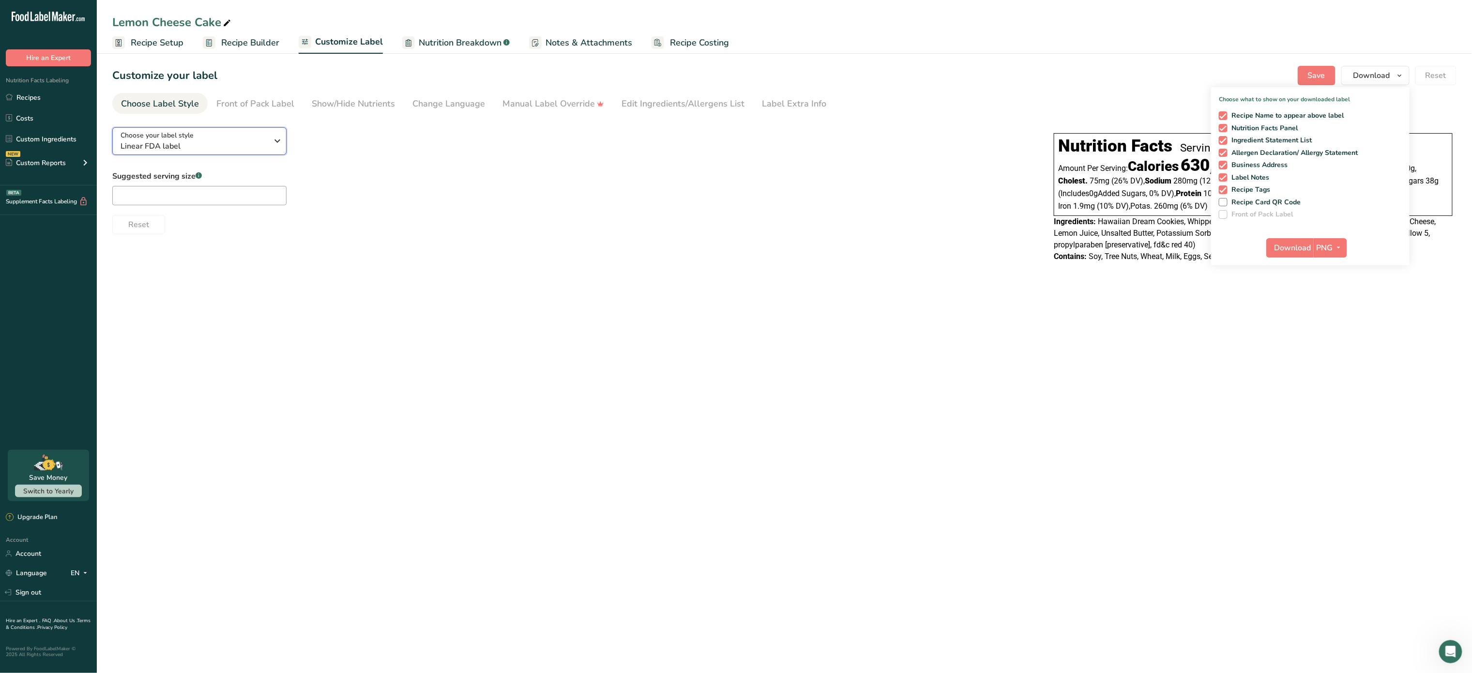
click at [262, 137] on div "Choose your label style Linear FDA label" at bounding box center [195, 141] width 148 height 22
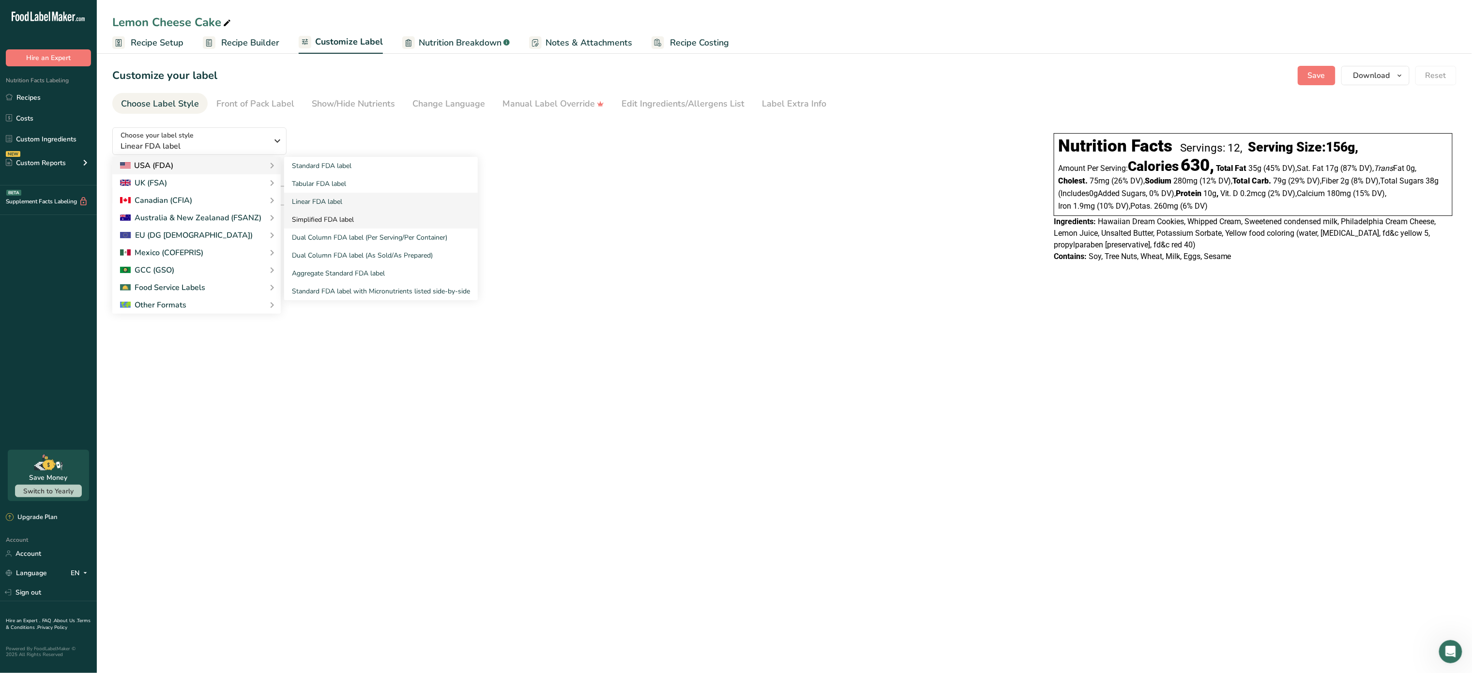
click at [353, 218] on link "Simplified FDA label" at bounding box center [381, 220] width 194 height 18
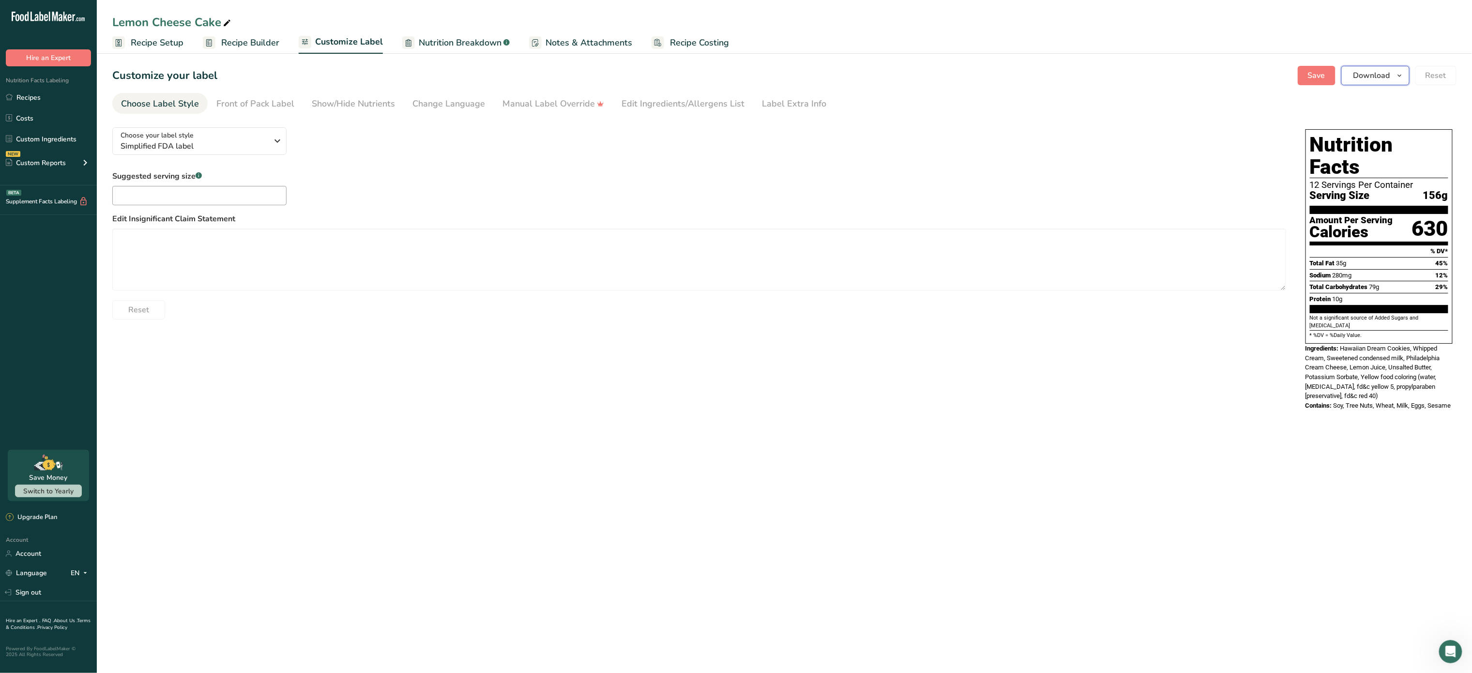
click at [1379, 83] on button "Download" at bounding box center [1375, 75] width 68 height 19
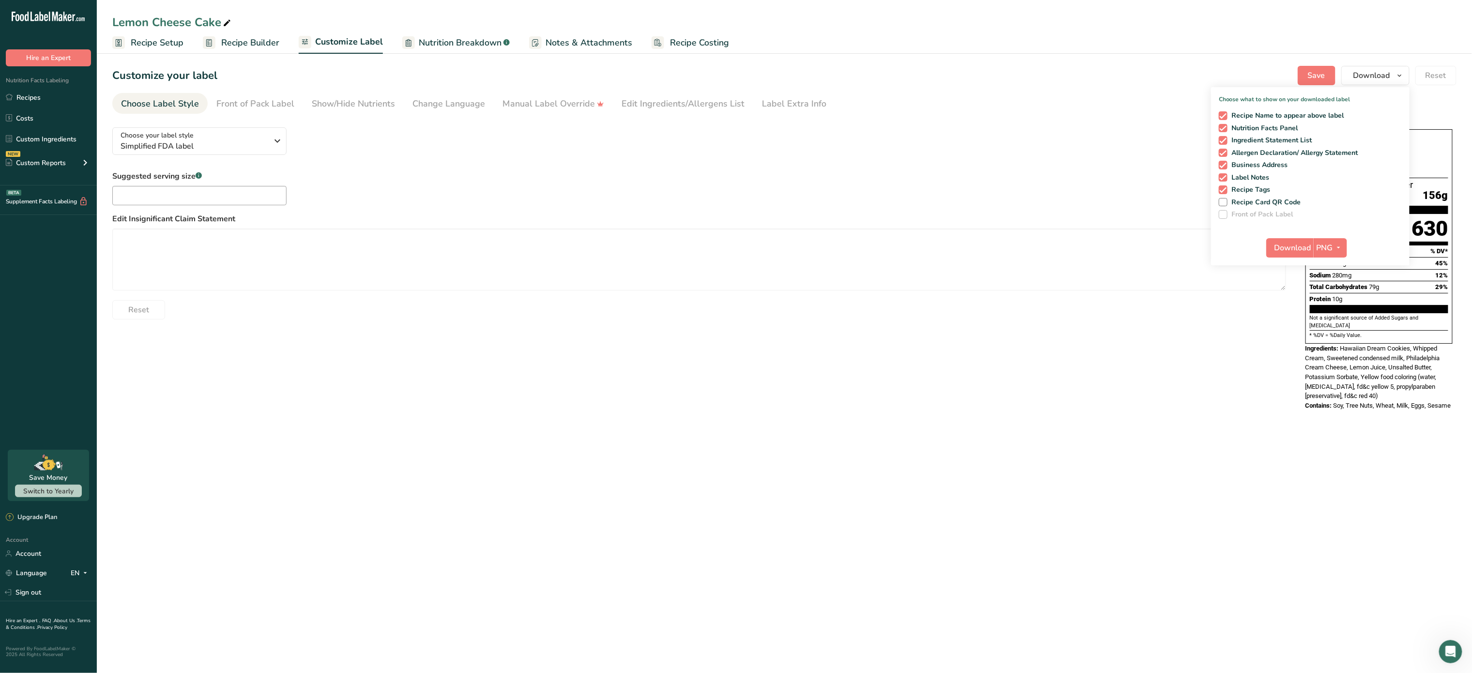
click at [444, 38] on span "Nutrition Breakdown" at bounding box center [460, 42] width 83 height 13
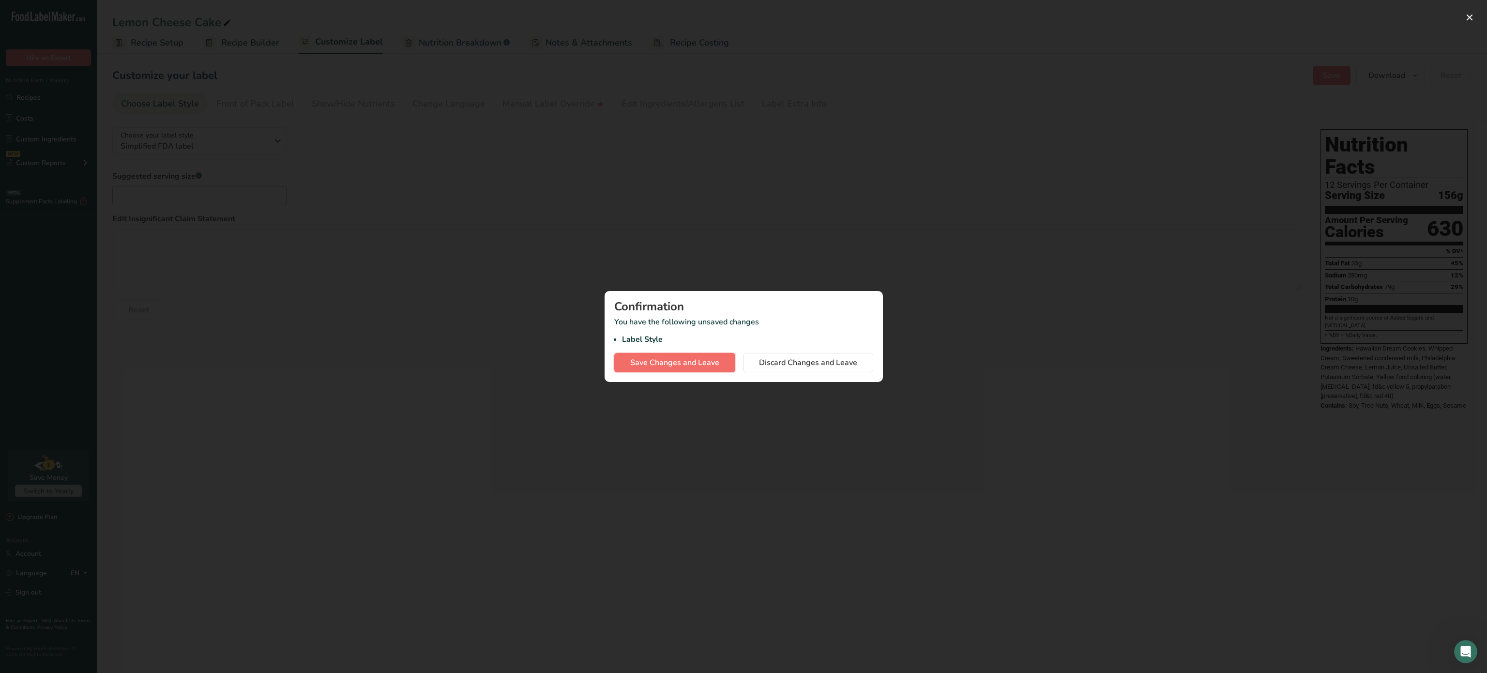
click at [676, 358] on span "Save Changes and Leave" at bounding box center [674, 363] width 89 height 12
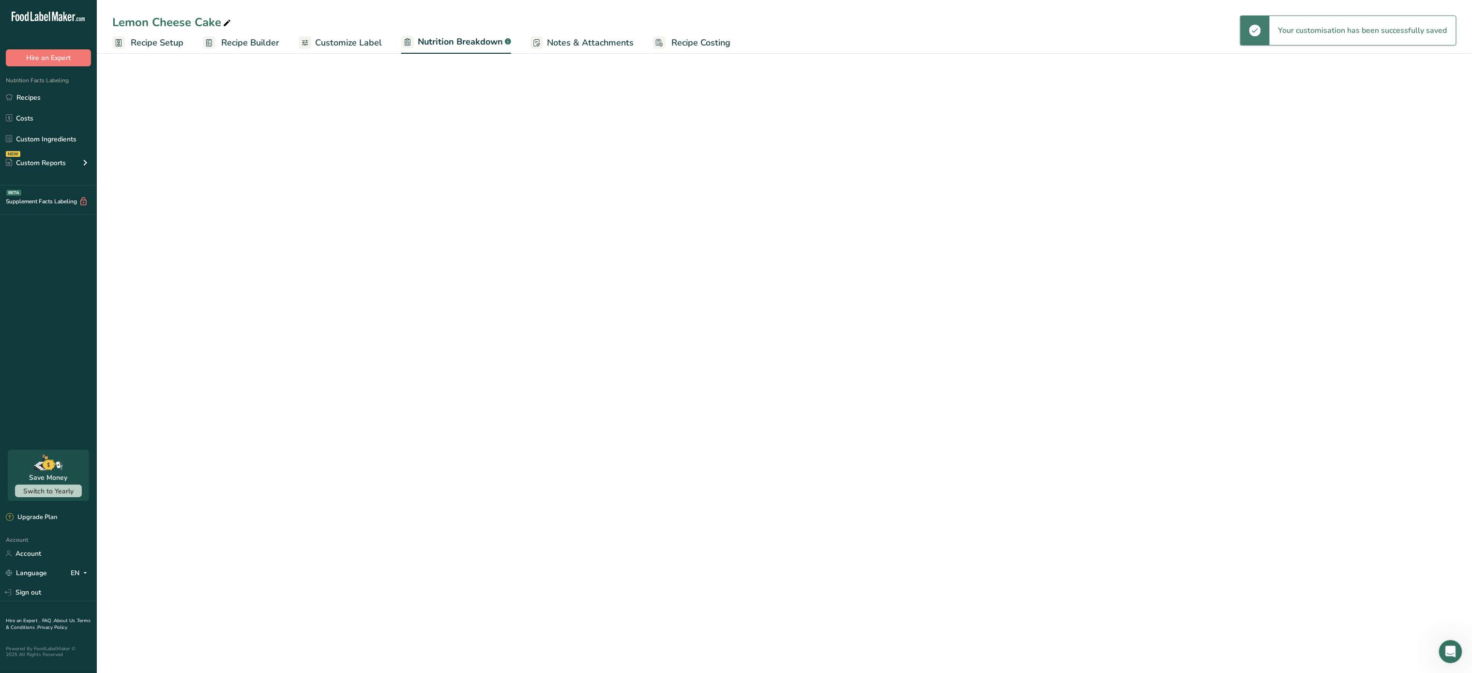
select select "Calories"
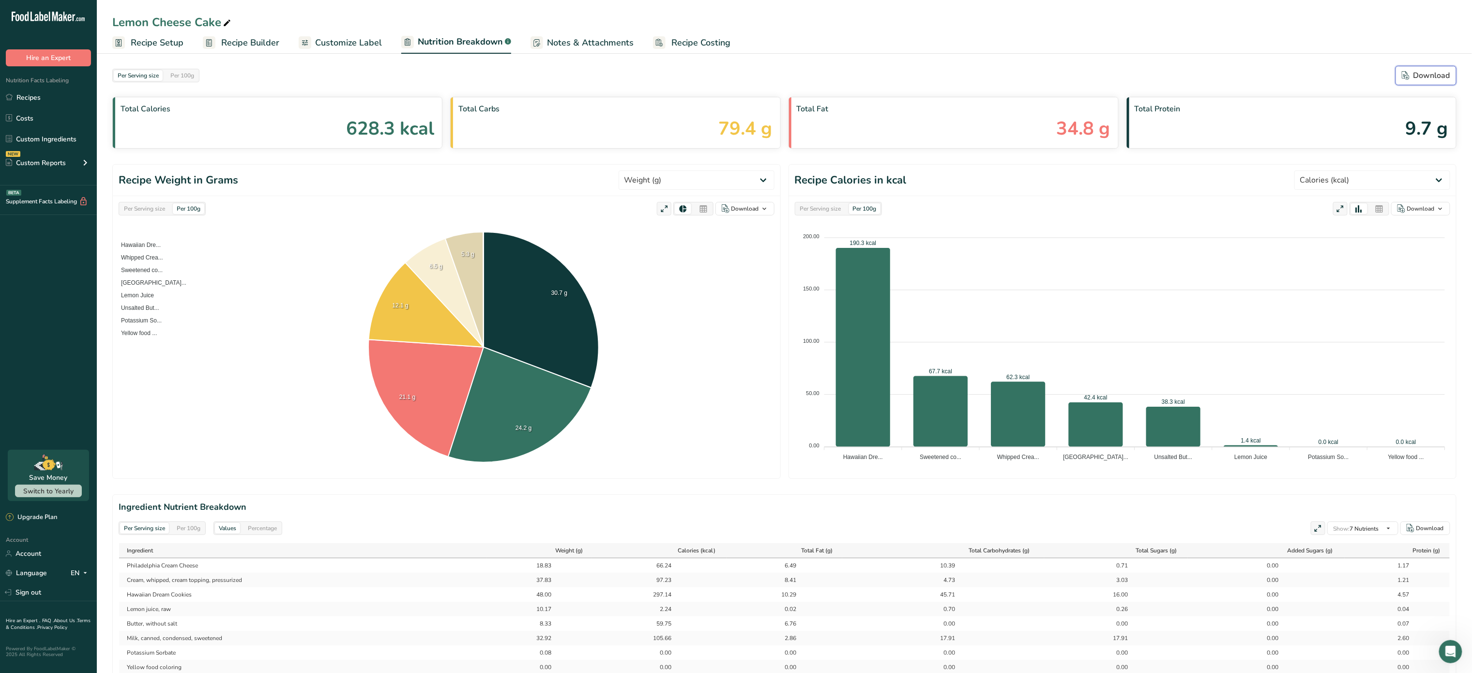
click at [1414, 71] on div "Download" at bounding box center [1426, 76] width 48 height 12
select select "Calories"
click at [575, 38] on span "Notes & Attachments" at bounding box center [590, 42] width 87 height 13
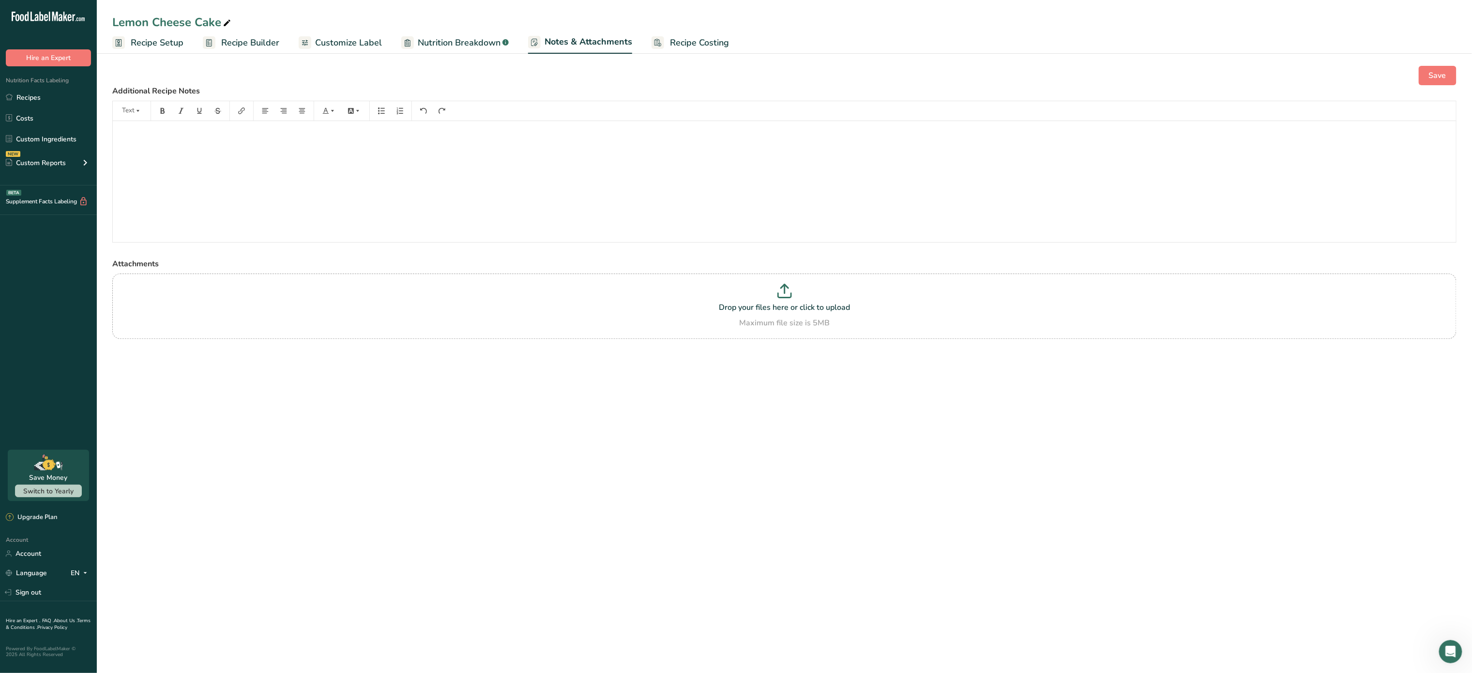
click at [678, 38] on span "Recipe Costing" at bounding box center [699, 42] width 59 height 13
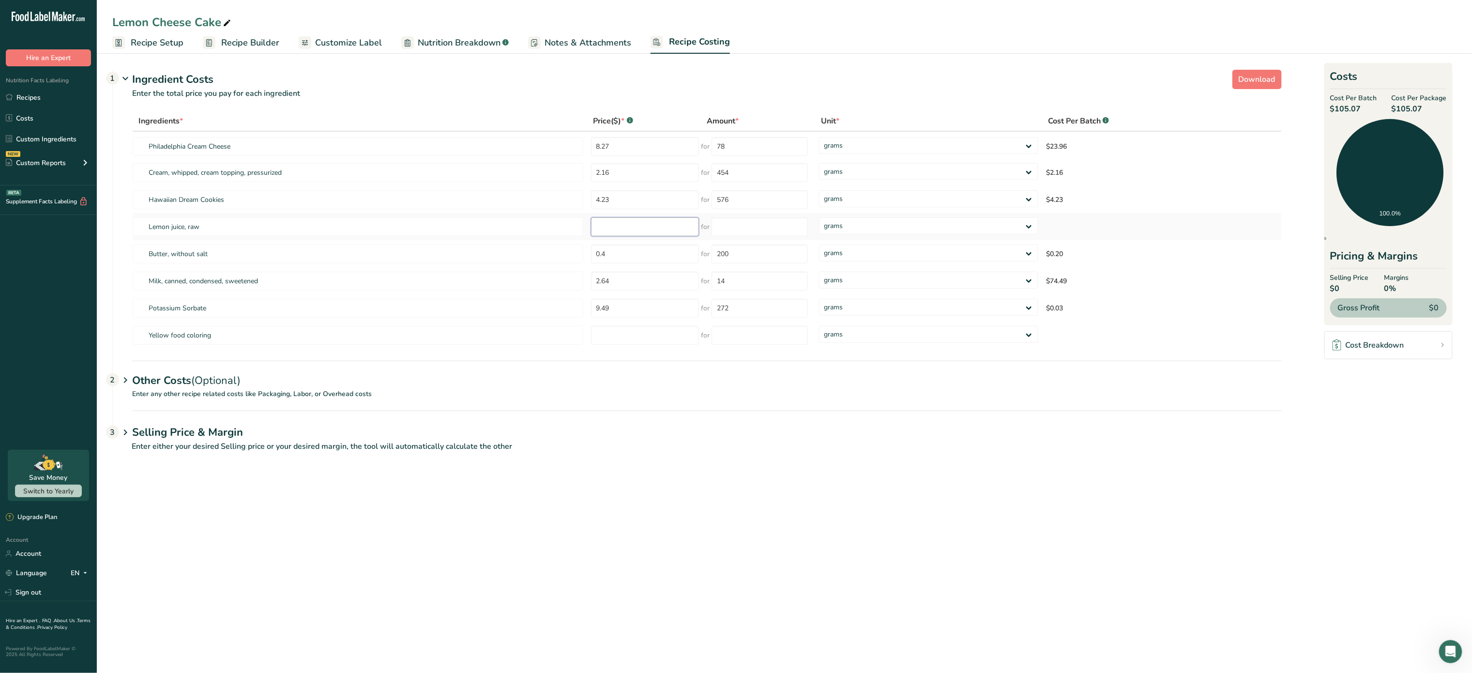
click at [642, 218] on input "number" at bounding box center [645, 226] width 108 height 19
type input "1"
click at [788, 232] on input "number" at bounding box center [760, 226] width 96 height 19
click at [912, 269] on div "Ingredients * Price($) * .a-a{fill:#347362;}.b-a{fill:#fff;} Amount * Unit * Co…" at bounding box center [707, 230] width 1150 height 238
click at [771, 226] on input "100" at bounding box center [760, 226] width 96 height 19
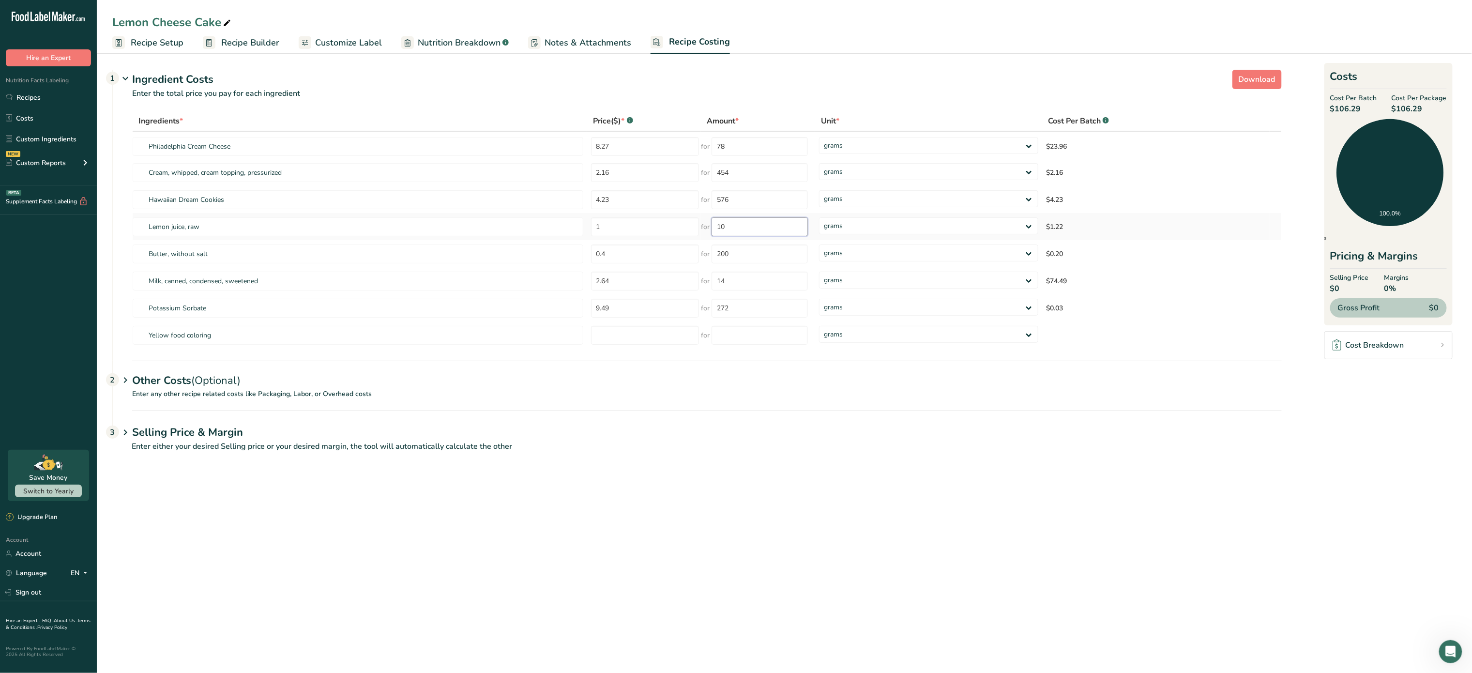
type input "1"
type input "200"
click at [775, 251] on div "Ingredients * Price($) * .a-a{fill:#347362;}.b-a{fill:#fff;} Amount * Unit * Co…" at bounding box center [707, 230] width 1150 height 238
click at [633, 332] on input "number" at bounding box center [642, 335] width 108 height 19
type input "6"
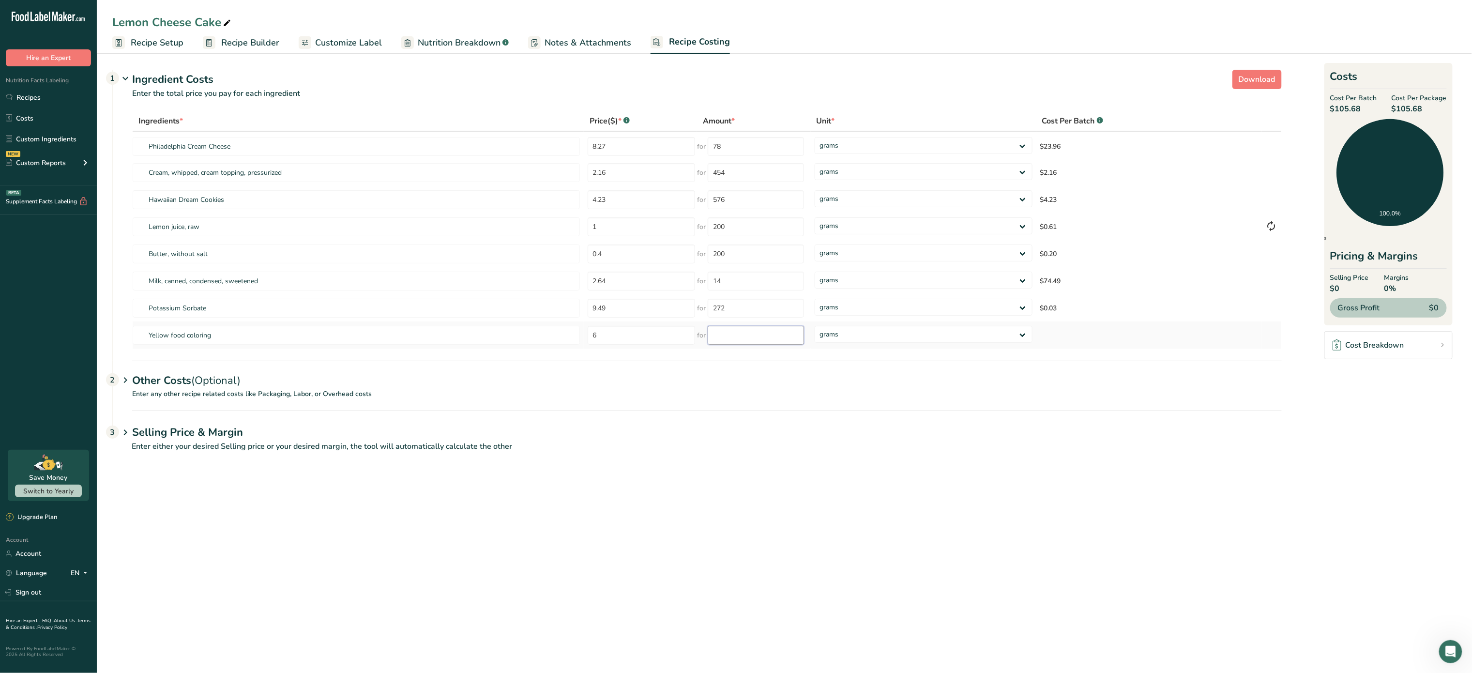
click at [747, 336] on input "number" at bounding box center [756, 335] width 96 height 19
type input "100"
click at [958, 327] on div "Ingredients * Price($) * .a-a{fill:#347362;}.b-a{fill:#fff;} Amount * Unit * Co…" at bounding box center [707, 230] width 1150 height 238
click at [645, 156] on td "8.27" at bounding box center [641, 145] width 114 height 27
click at [620, 326] on input "6" at bounding box center [642, 335] width 108 height 19
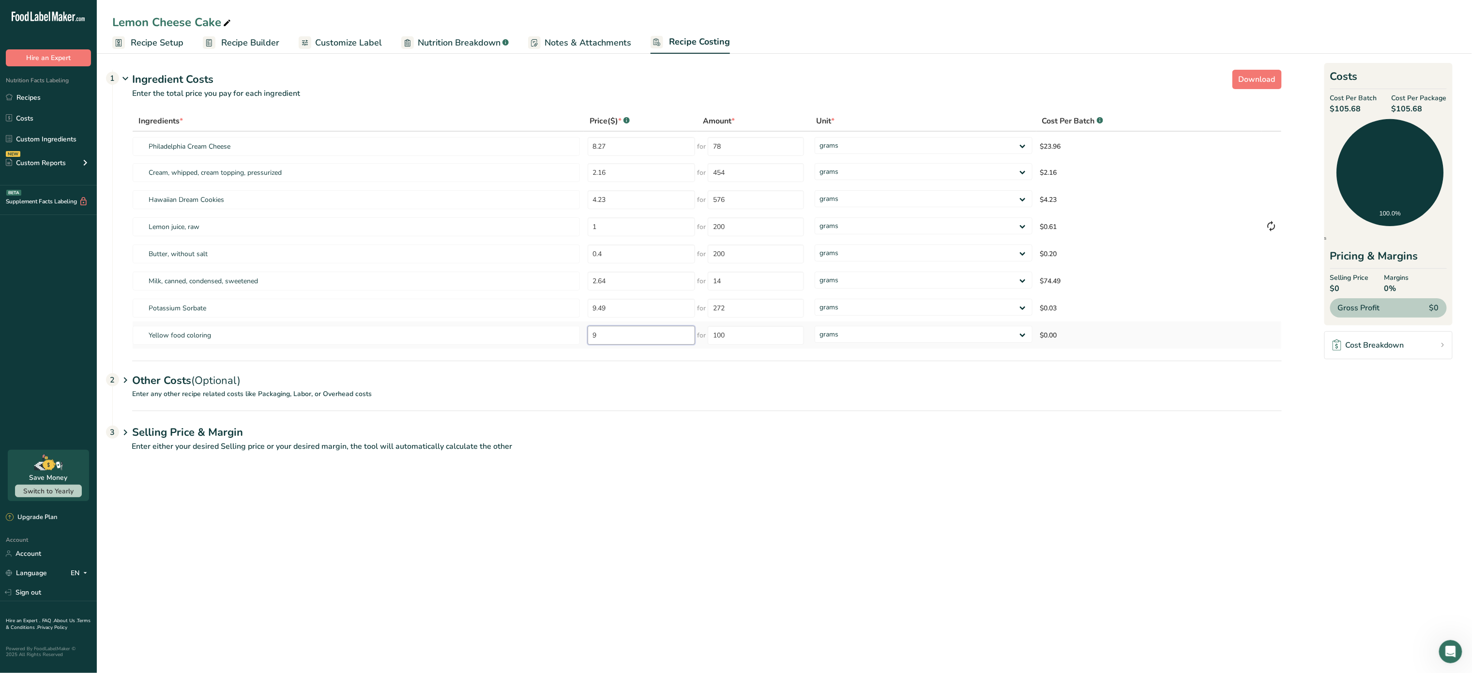
type input "9"
click at [779, 322] on div "Ingredients * Price($) * .a-a{fill:#347362;}.b-a{fill:#fff;} Amount * Unit * Co…" at bounding box center [707, 230] width 1150 height 238
click at [265, 390] on p "Enter any other recipe related costs like Packaging, Labor, or Overhead costs" at bounding box center [697, 400] width 1169 height 22
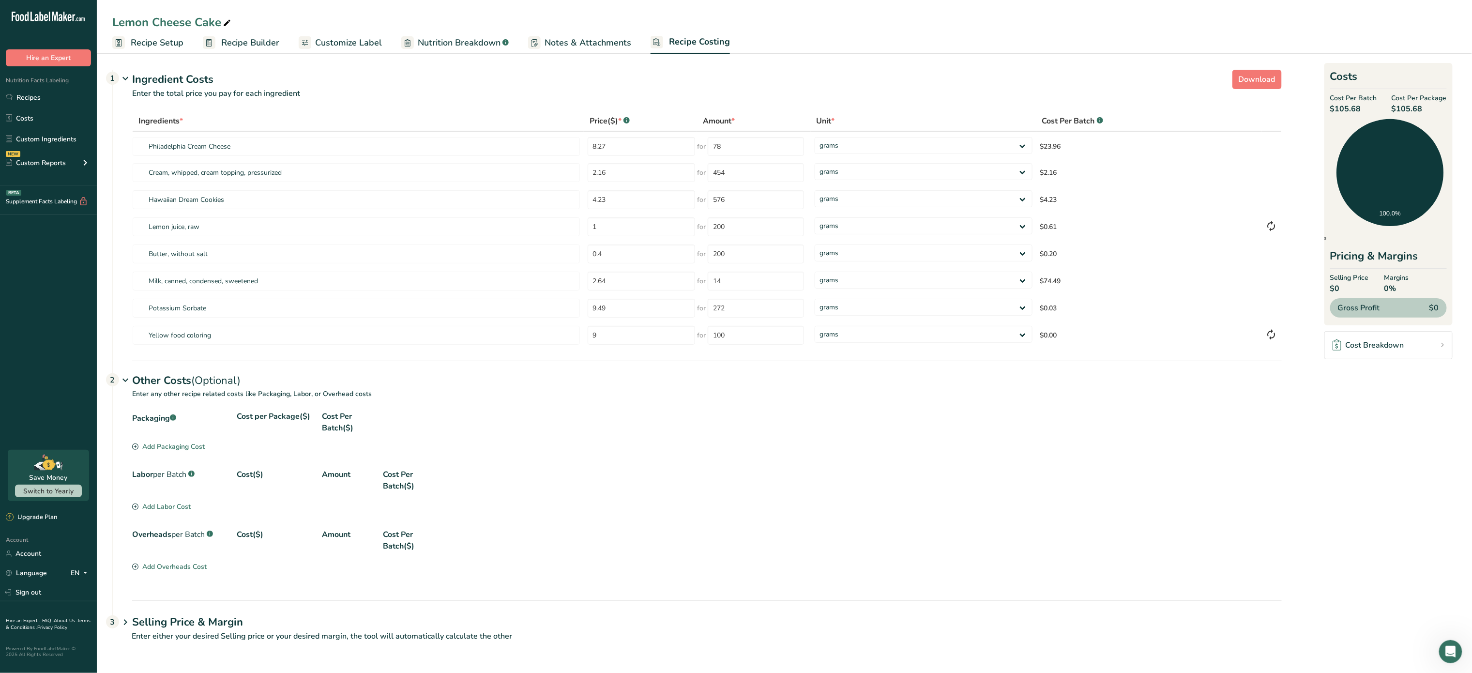
click at [186, 444] on div "Add Packaging Cost" at bounding box center [168, 446] width 73 height 10
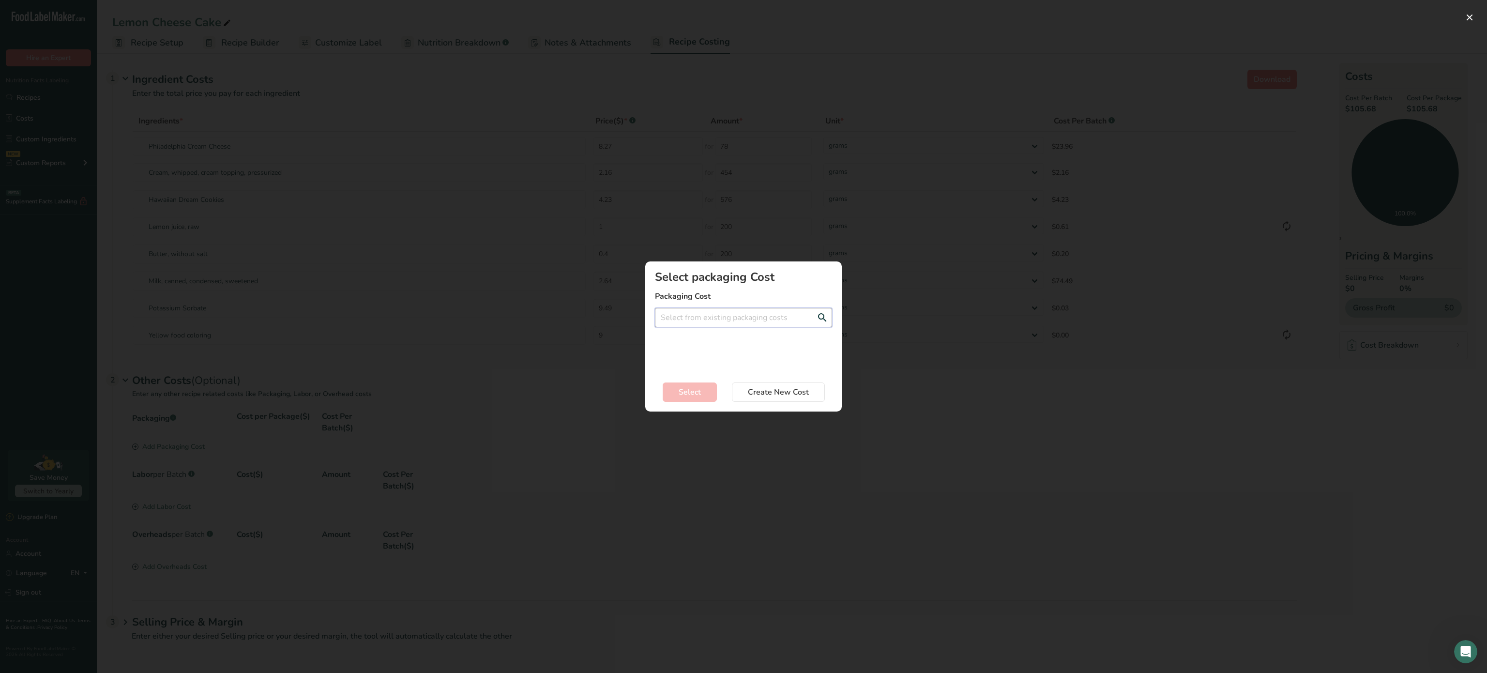
click at [744, 312] on input "Add New Recipe Cost Modal" at bounding box center [743, 317] width 177 height 19
click at [756, 338] on div "label double face - 0.24$" at bounding box center [736, 337] width 146 height 10
type input "label double face - 0.24$"
click at [695, 387] on span "Select" at bounding box center [690, 392] width 22 height 12
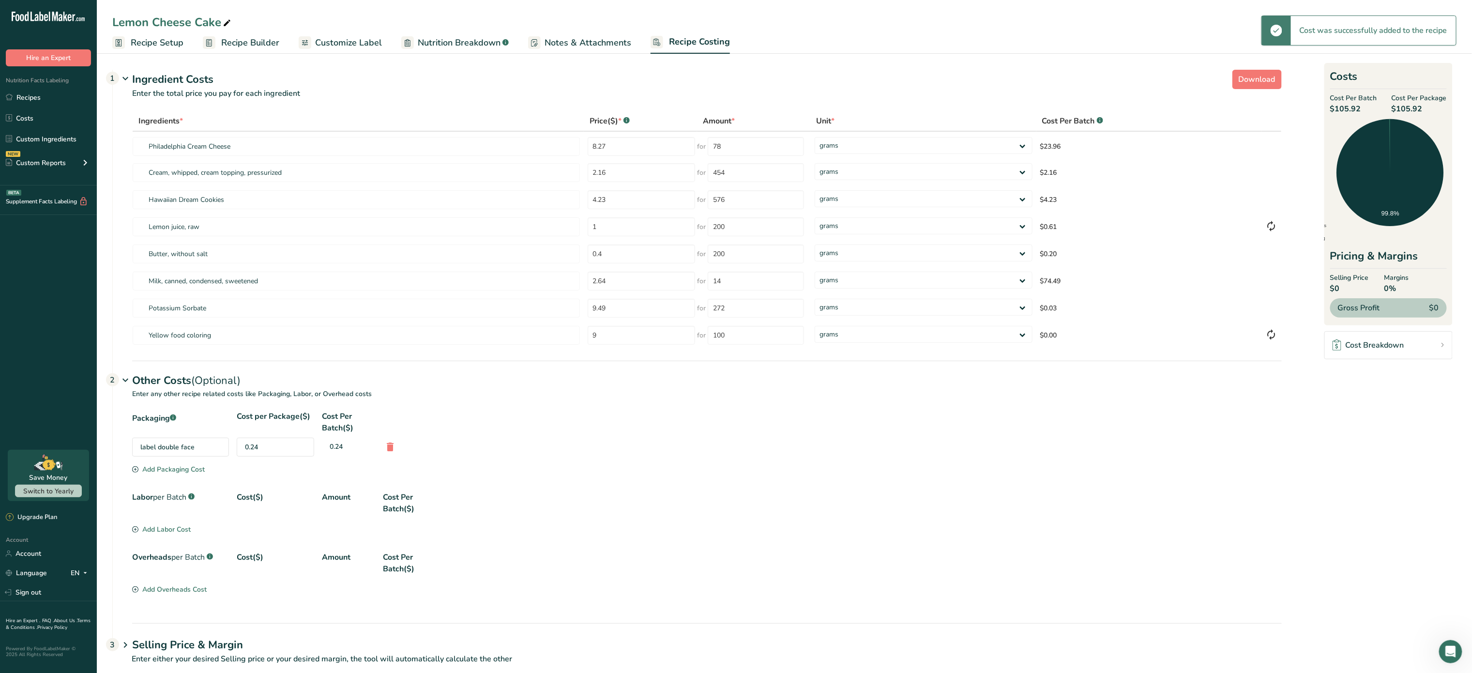
click at [158, 471] on div "Add Packaging Cost" at bounding box center [168, 469] width 73 height 10
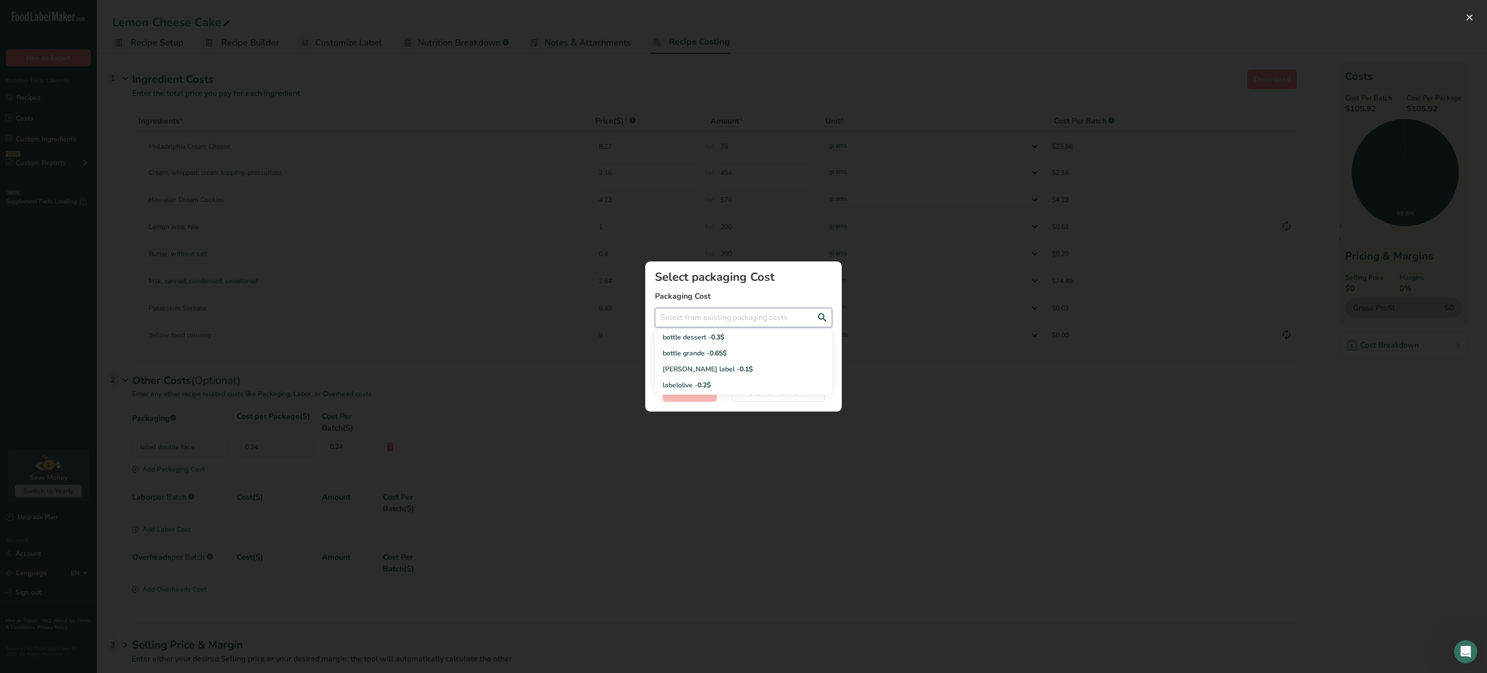
click at [745, 309] on input "Add New Recipe Cost Modal" at bounding box center [743, 317] width 177 height 19
click at [740, 335] on div "bottle dessert - 0.3$" at bounding box center [736, 337] width 146 height 10
type input "bottle dessert - 0.3$"
click at [700, 388] on span "Select" at bounding box center [690, 392] width 22 height 12
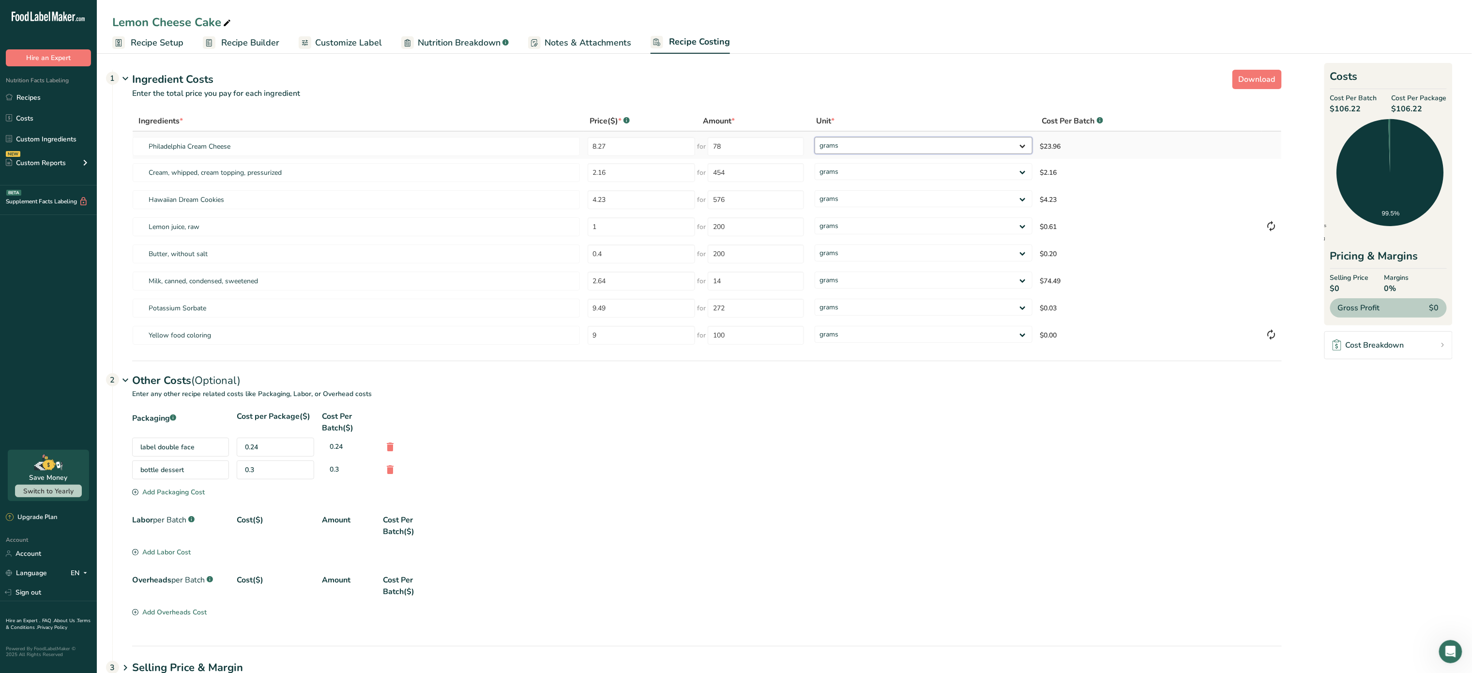
click at [836, 144] on select "grams kg mg mcg lb oz" at bounding box center [924, 145] width 218 height 17
click at [868, 140] on select "grams kg mg mcg lb oz" at bounding box center [924, 145] width 218 height 17
click at [745, 145] on input "78" at bounding box center [756, 146] width 96 height 19
click at [842, 148] on select "grams kg mg mcg lb oz" at bounding box center [924, 145] width 218 height 17
click at [815, 137] on select "grams kg mg mcg lb oz" at bounding box center [924, 145] width 218 height 17
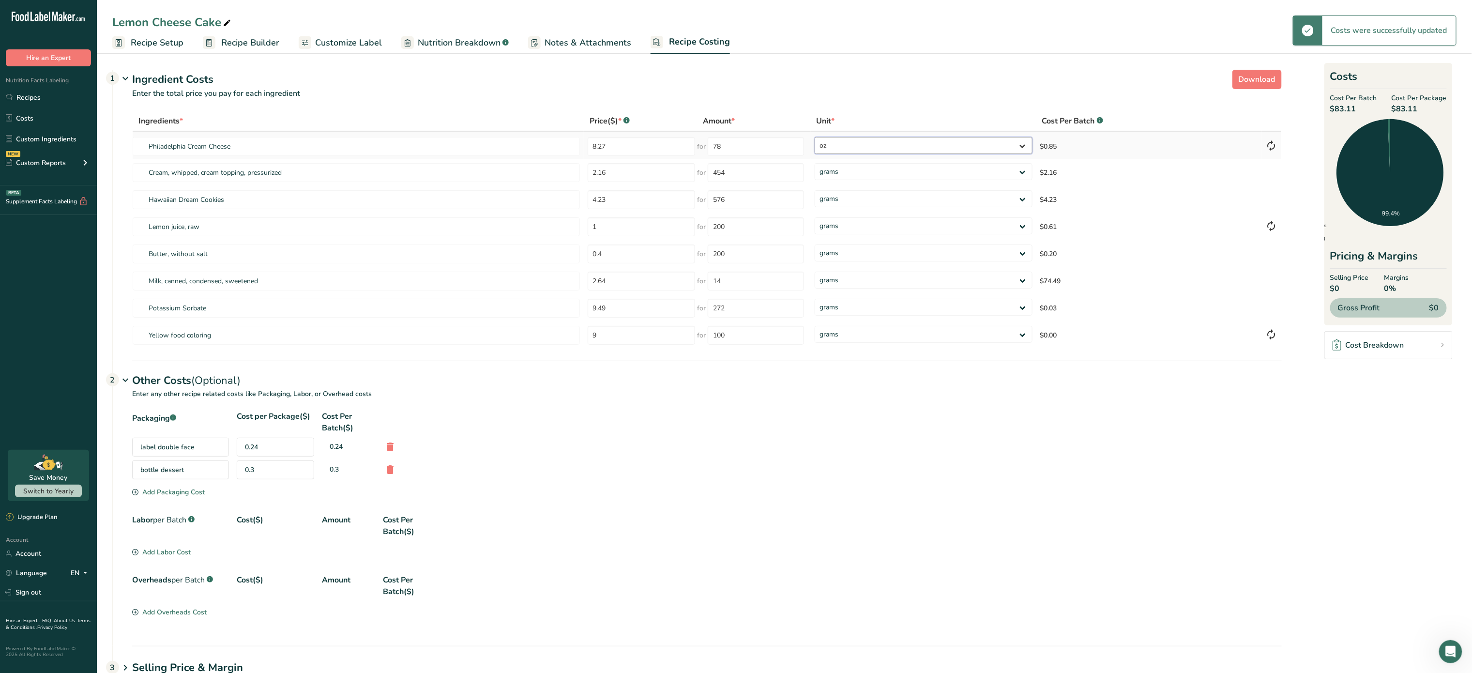
click at [875, 140] on select "grams kg mg mcg lb oz" at bounding box center [924, 145] width 218 height 17
click at [815, 137] on select "grams kg mg mcg lb oz" at bounding box center [924, 145] width 218 height 17
click at [976, 148] on select "grams kg mg mcg lb oz" at bounding box center [924, 145] width 218 height 17
click at [815, 137] on select "grams kg mg mcg lb oz" at bounding box center [924, 145] width 218 height 17
click at [852, 134] on td "grams kg mg mcg lb oz" at bounding box center [924, 145] width 226 height 27
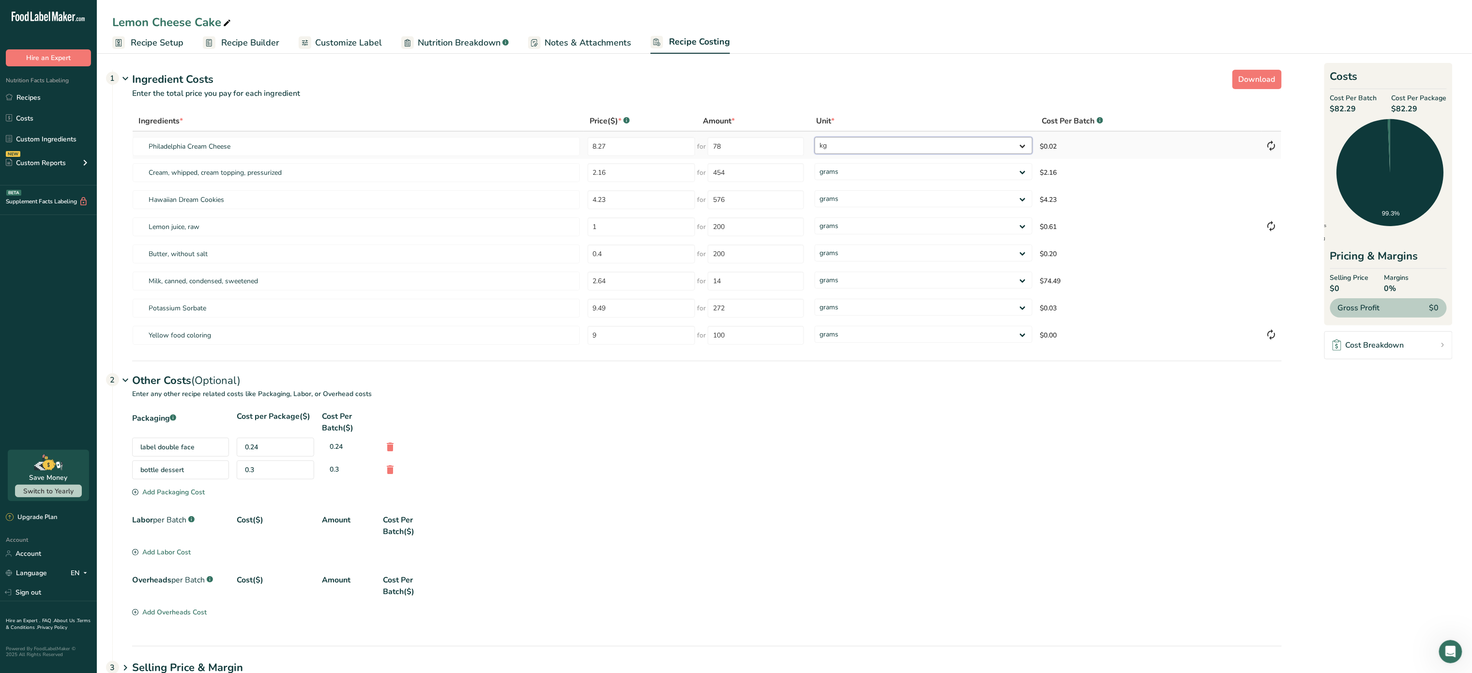
click at [852, 152] on select "grams kg mg mcg lb oz" at bounding box center [924, 145] width 218 height 17
select select "5"
click at [815, 137] on select "grams kg mg mcg lb oz" at bounding box center [924, 145] width 218 height 17
click at [889, 144] on select "grams kg mg mcg lb oz" at bounding box center [924, 145] width 218 height 17
click at [815, 137] on select "grams kg mg mcg lb oz" at bounding box center [924, 145] width 218 height 17
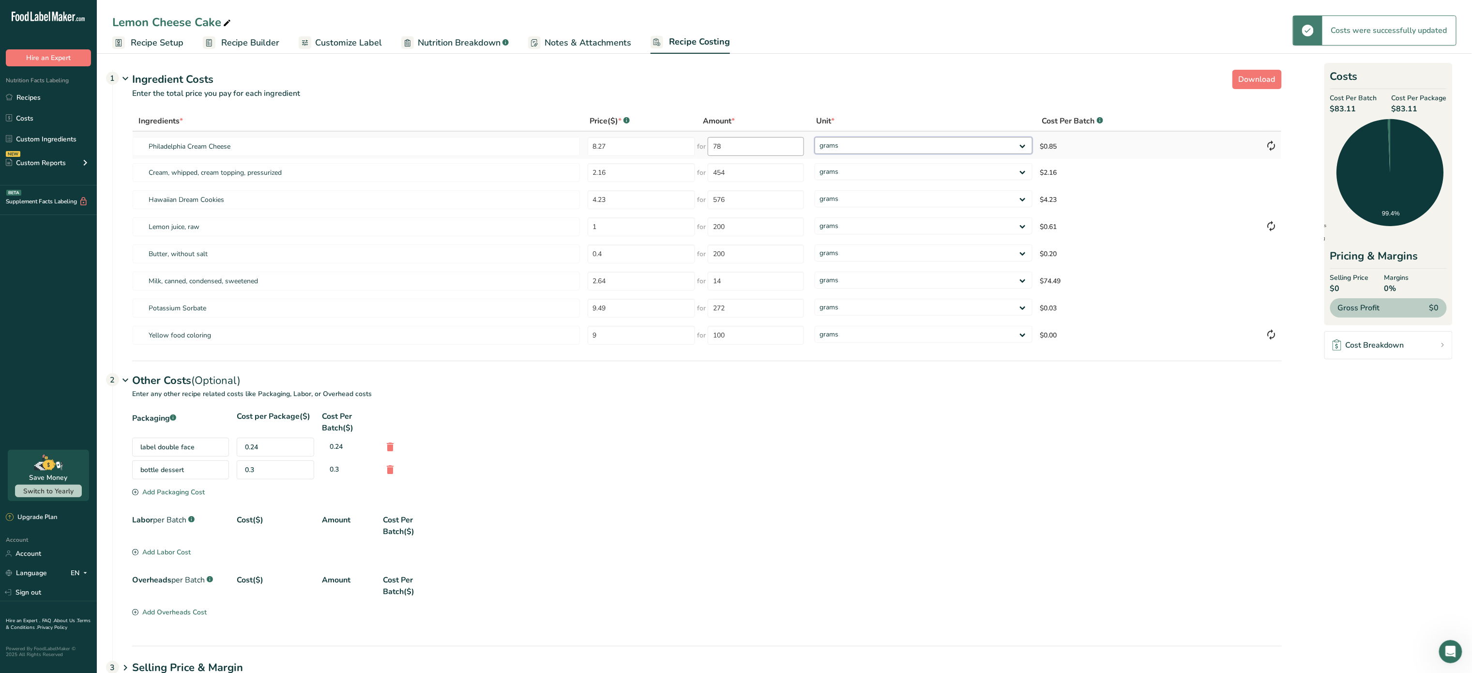
select select "5"
click at [762, 137] on input "78" at bounding box center [756, 146] width 96 height 19
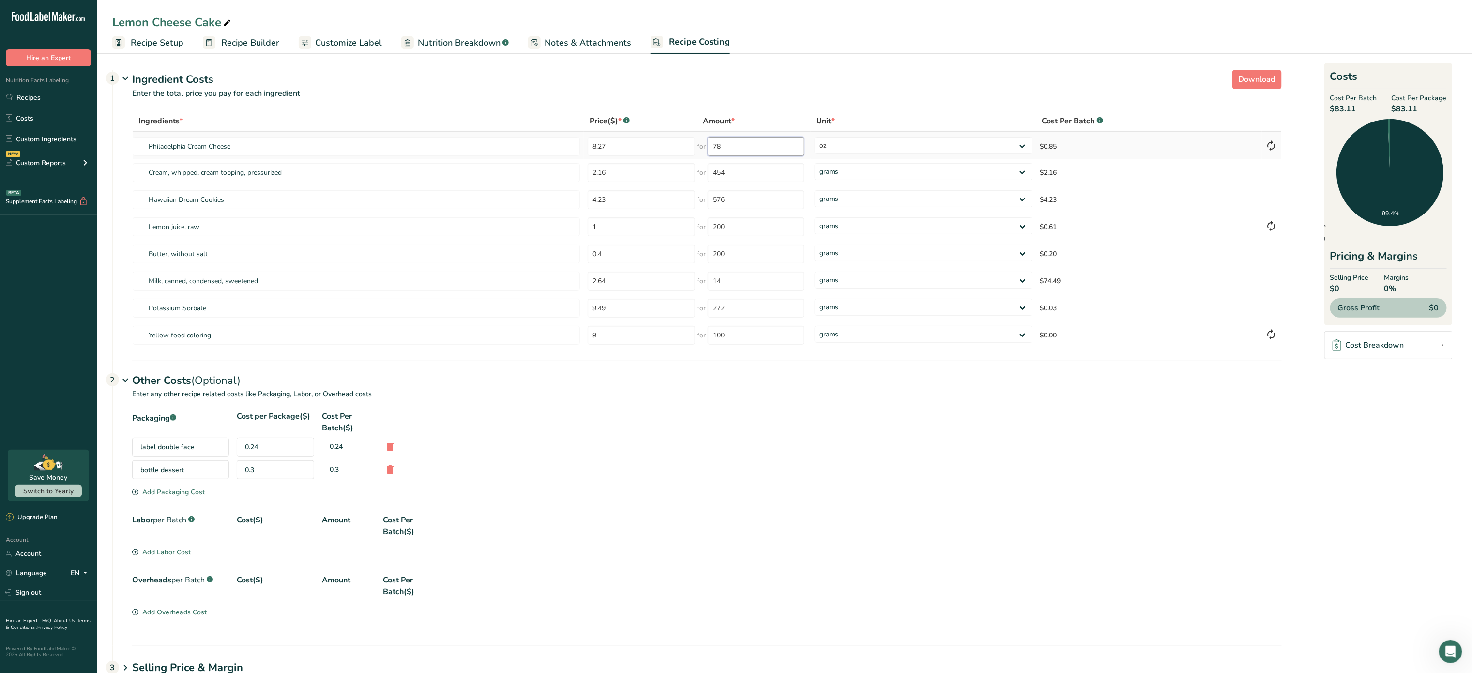
type input "7"
type input "1356"
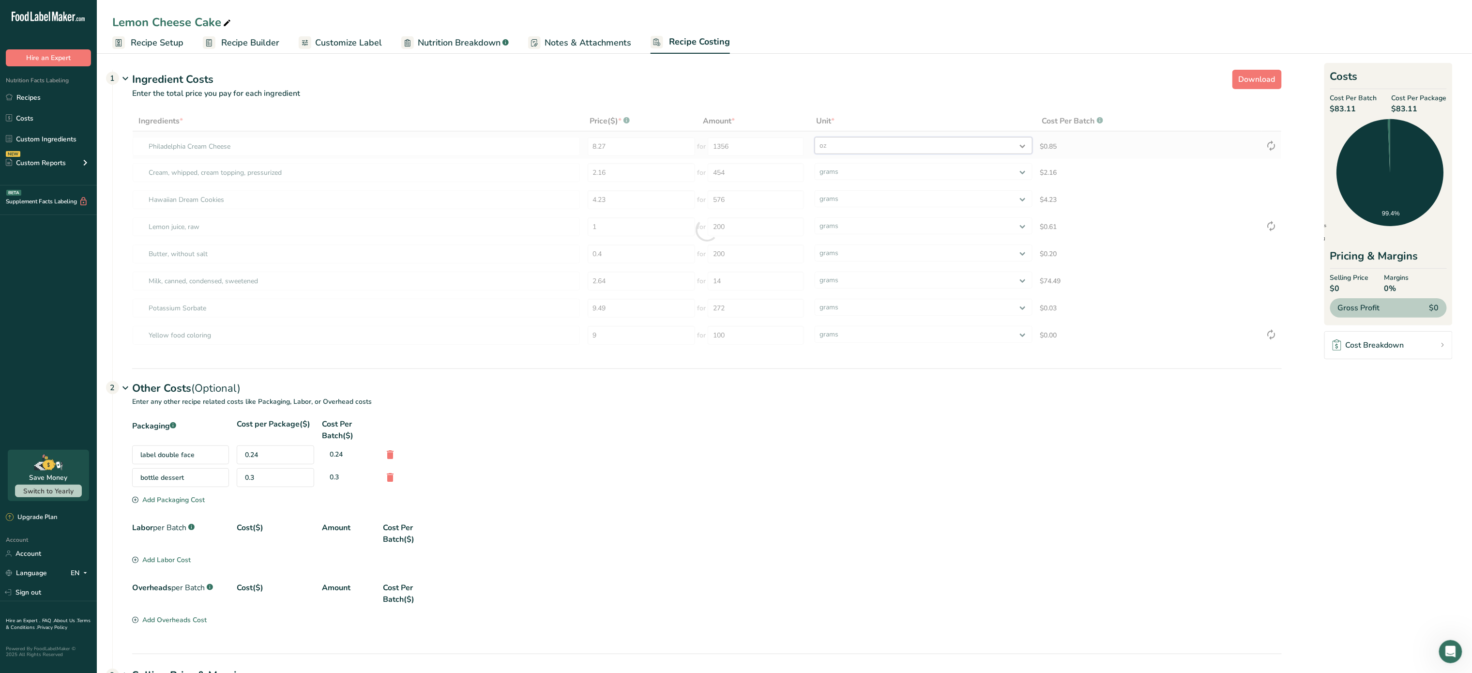
click at [904, 140] on div "Ingredients * Price($) * .a-a{fill:#347362;}.b-a{fill:#fff;} Amount * Unit * Co…" at bounding box center [707, 230] width 1150 height 238
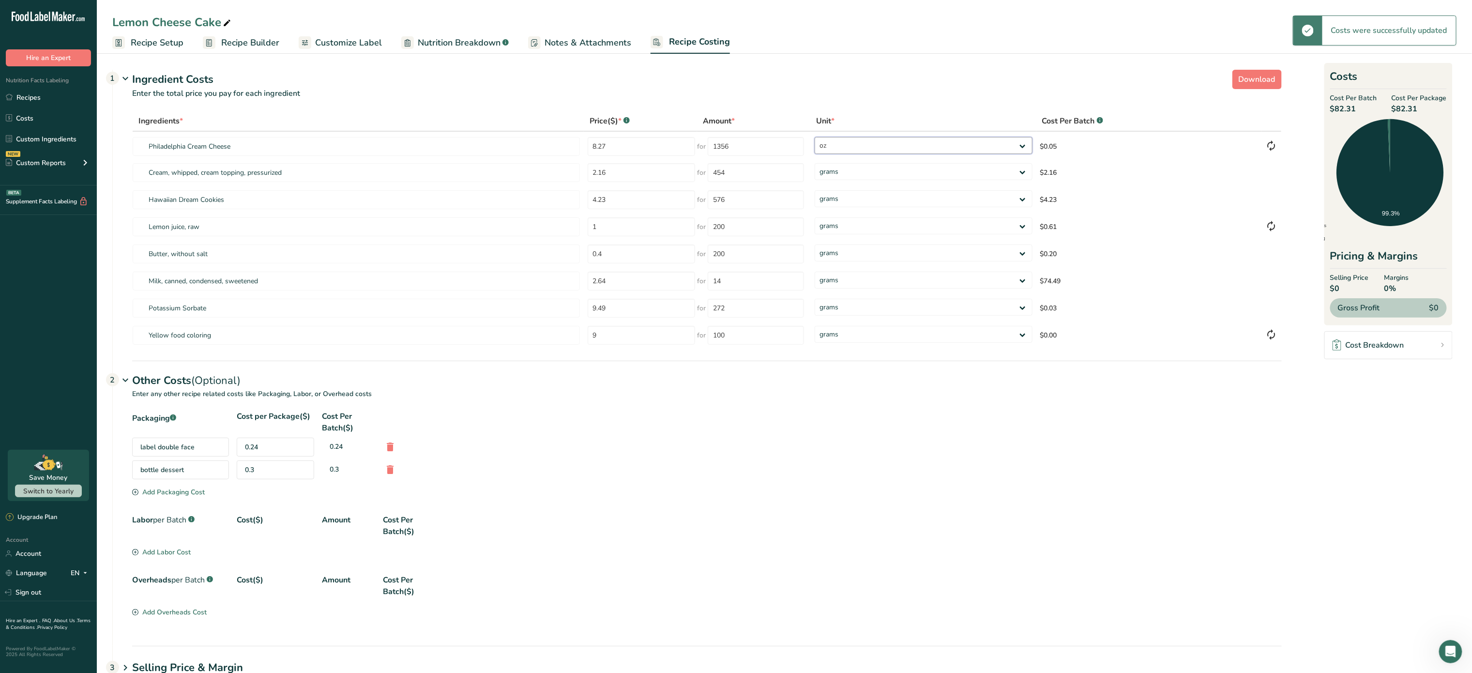
select select
click at [815, 137] on select "grams kg mg mcg lb oz" at bounding box center [924, 145] width 218 height 17
click at [789, 278] on input "14" at bounding box center [756, 281] width 96 height 19
type input "1"
type input "369"
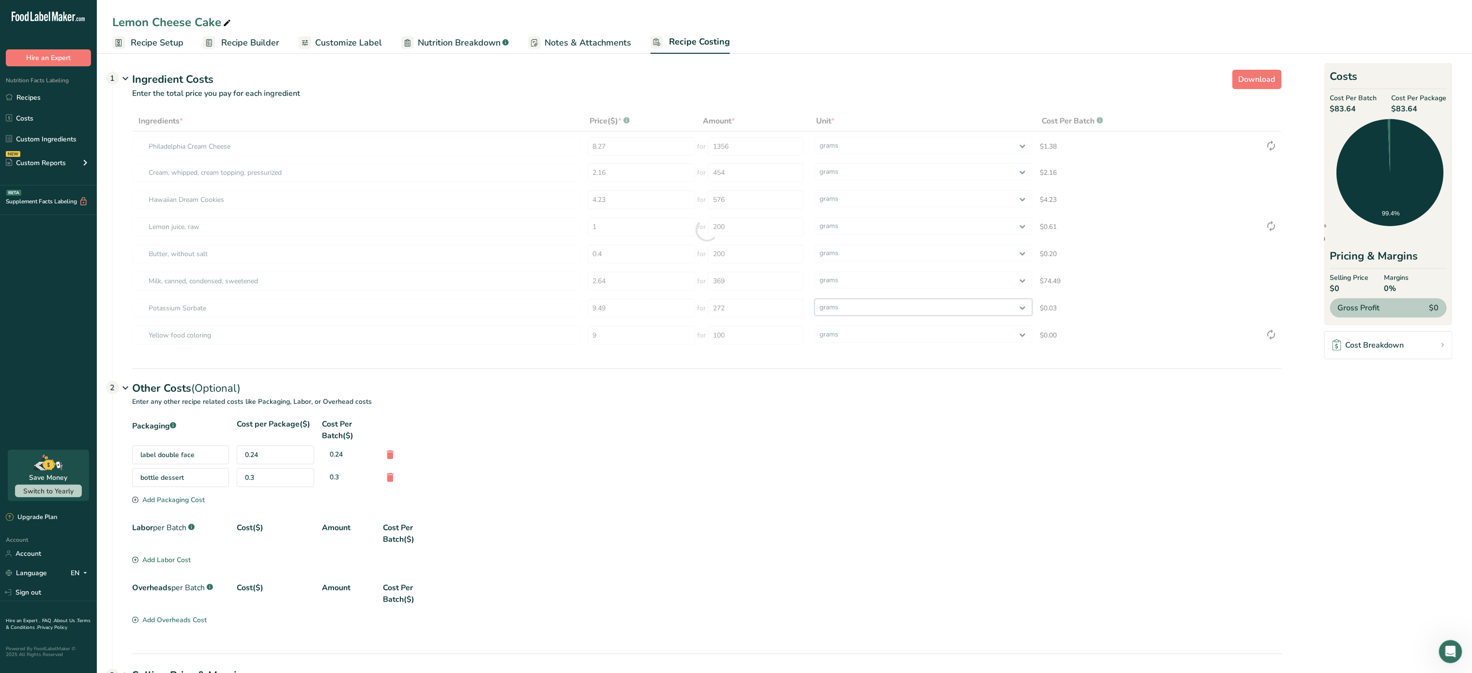
click at [904, 306] on div "Ingredients * Price($) * .a-a{fill:#347362;}.b-a{fill:#fff;} Amount * Unit * Co…" at bounding box center [707, 230] width 1150 height 238
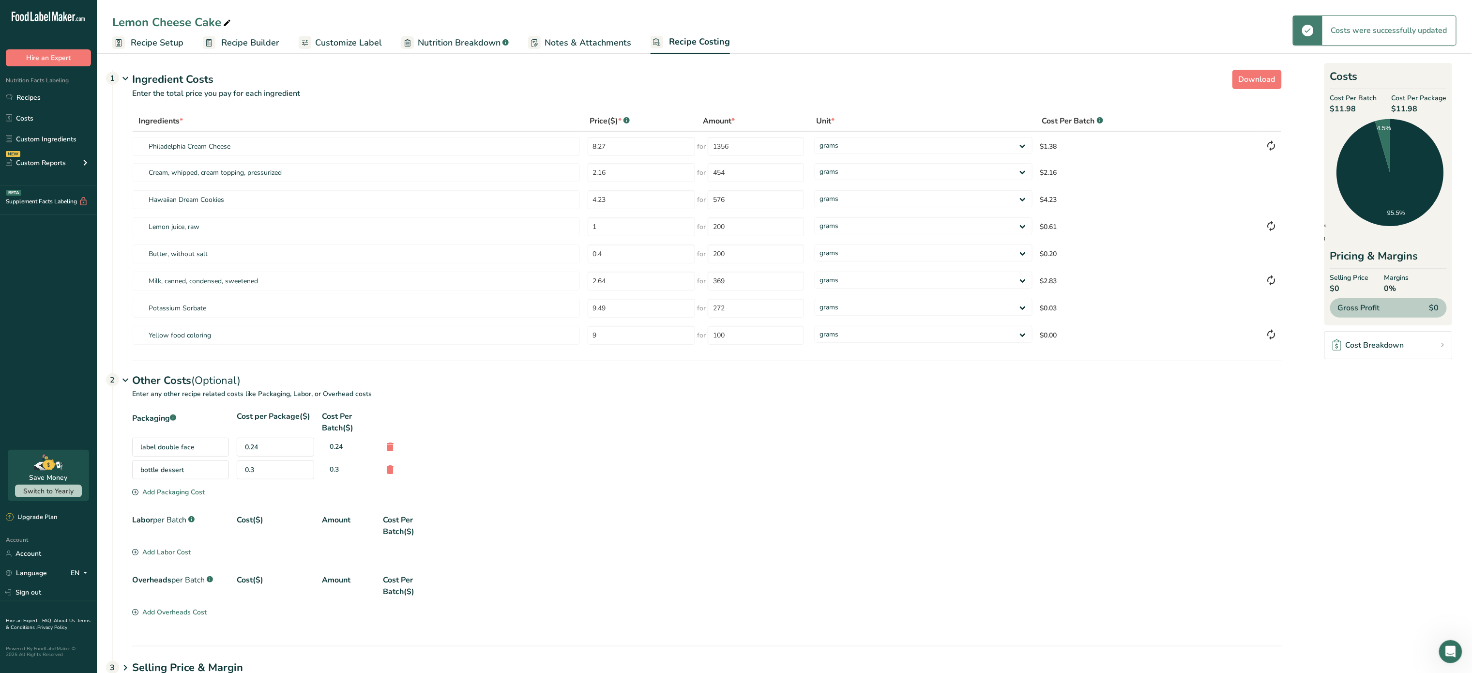
click at [741, 521] on div "Labor per Batch .a-a{fill:#347362;}.b-a{fill:#fff;} Cost($) Amount Cost Per Bat…" at bounding box center [707, 525] width 1150 height 23
click at [169, 38] on span "Recipe Setup" at bounding box center [157, 42] width 53 height 13
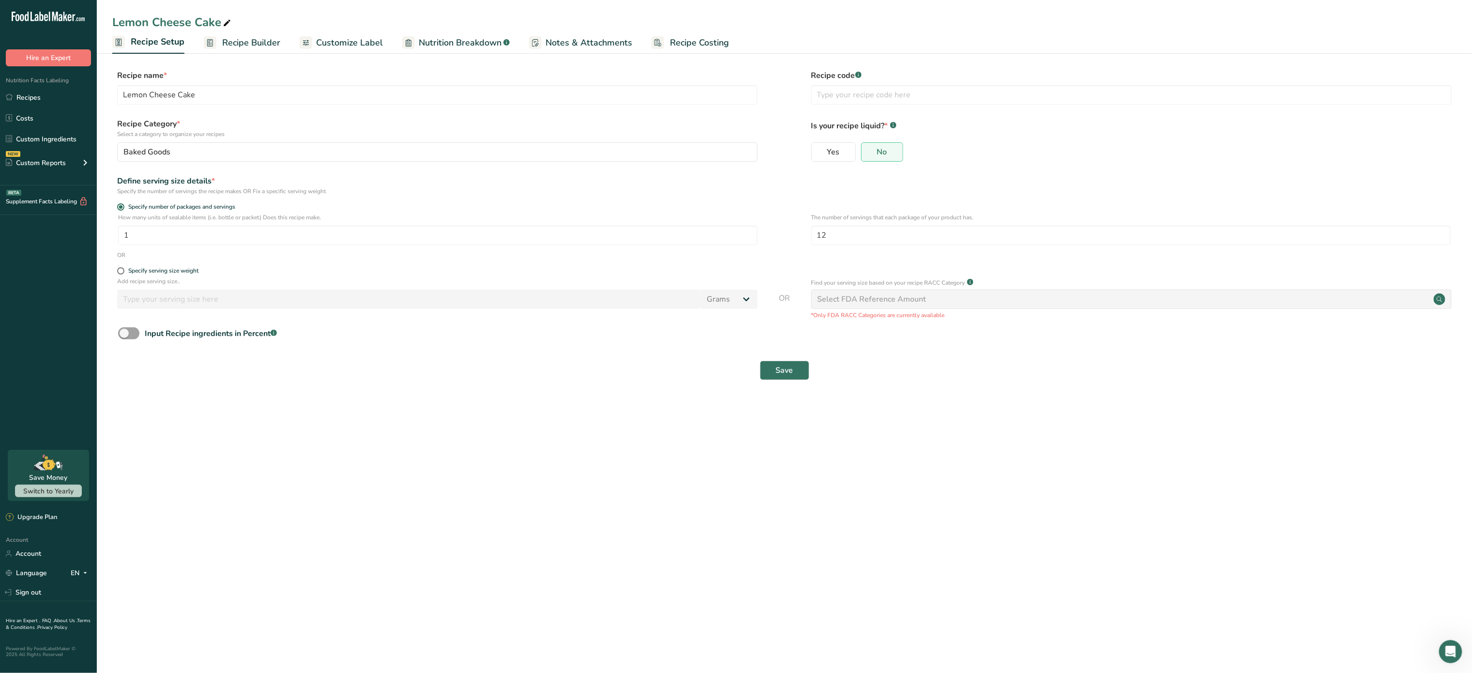
click at [269, 28] on div "Lemon Cheese Cake" at bounding box center [784, 22] width 1375 height 17
click at [419, 237] on input "1" at bounding box center [437, 235] width 639 height 19
type input "12"
click at [922, 235] on input "12" at bounding box center [1130, 235] width 639 height 19
type input "1"
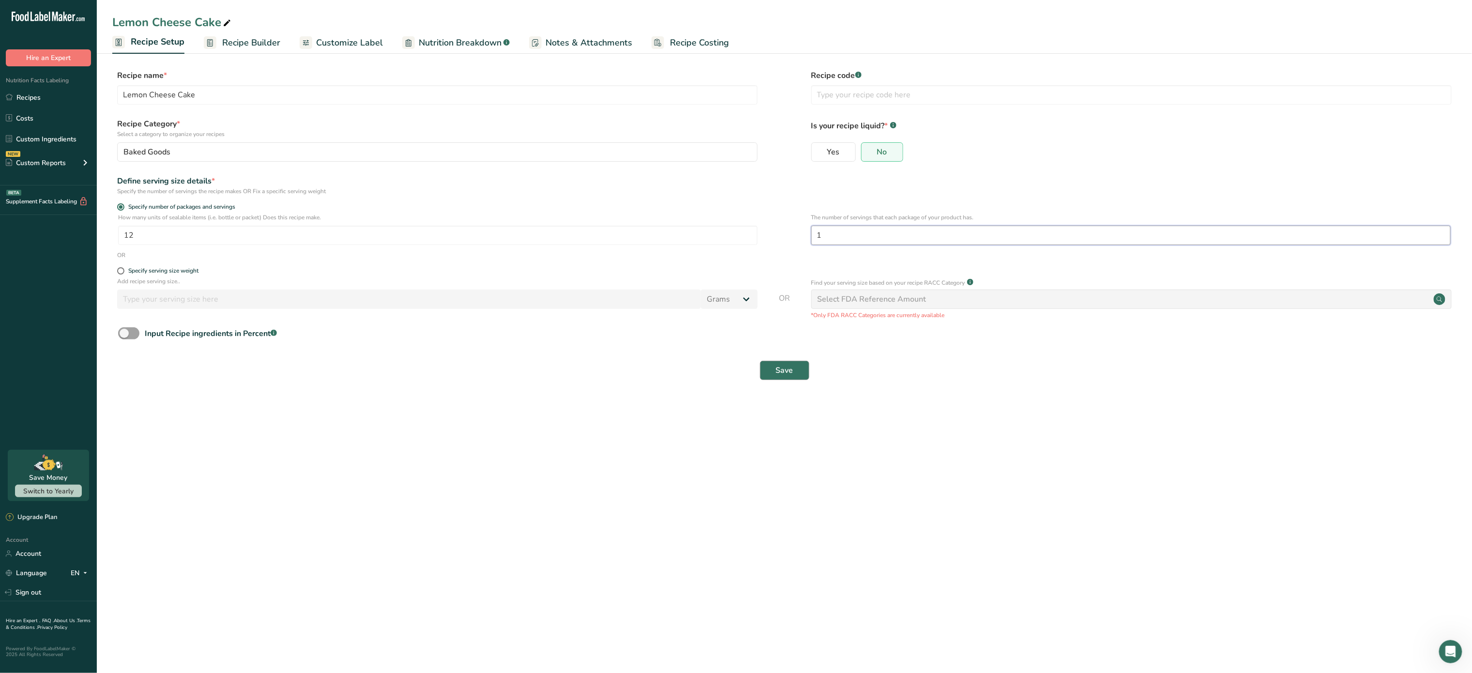
type input "1"
click at [801, 378] on button "Save" at bounding box center [784, 370] width 49 height 19
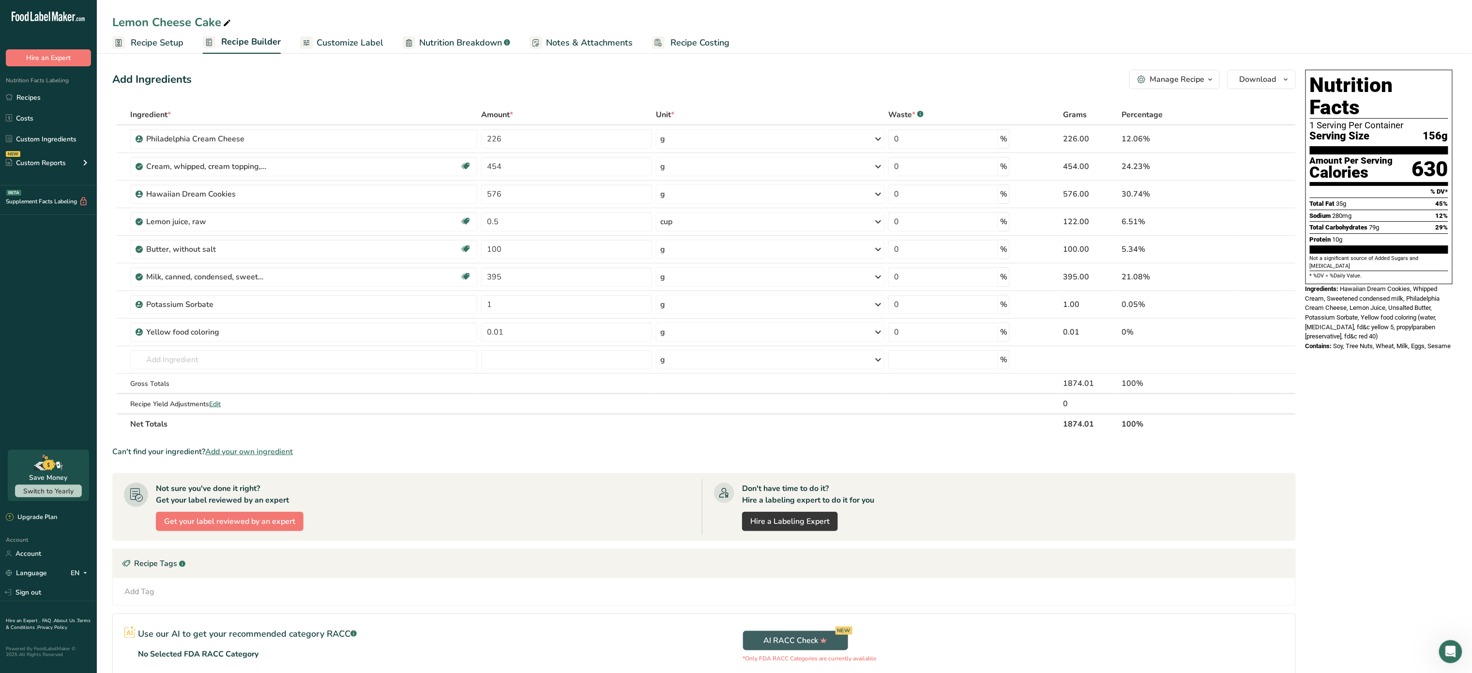
click at [335, 43] on span "Customize Label" at bounding box center [350, 42] width 67 height 13
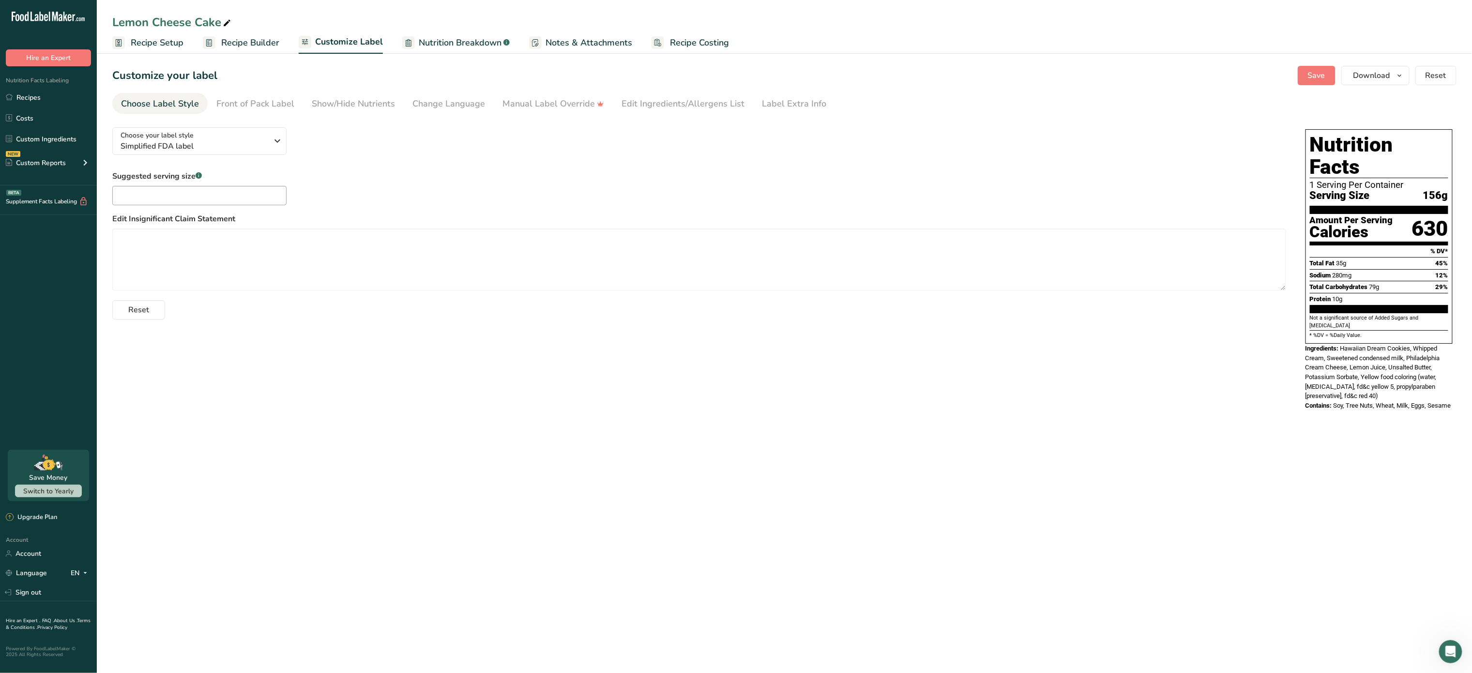
click at [697, 47] on span "Recipe Costing" at bounding box center [699, 42] width 59 height 13
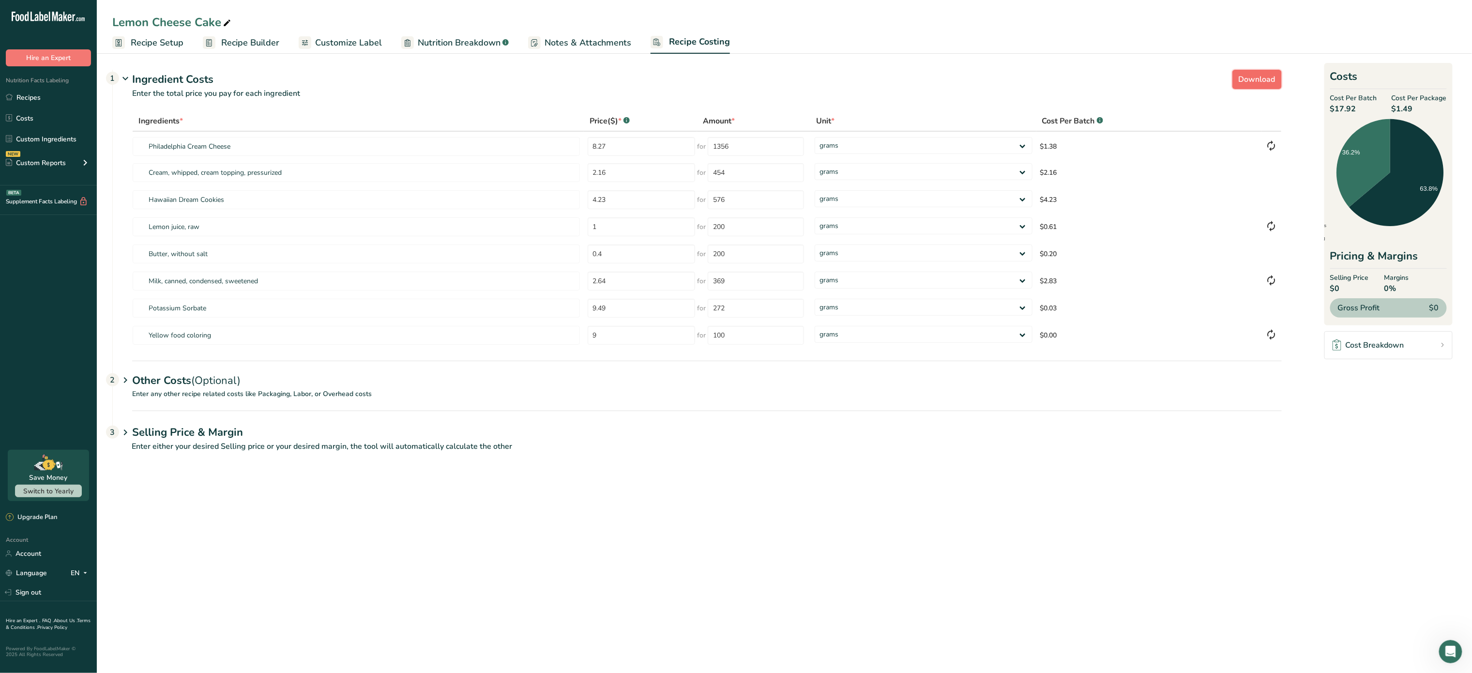
click at [1254, 81] on span "Download" at bounding box center [1257, 80] width 37 height 12
click at [161, 37] on span "Recipe Setup" at bounding box center [157, 42] width 53 height 13
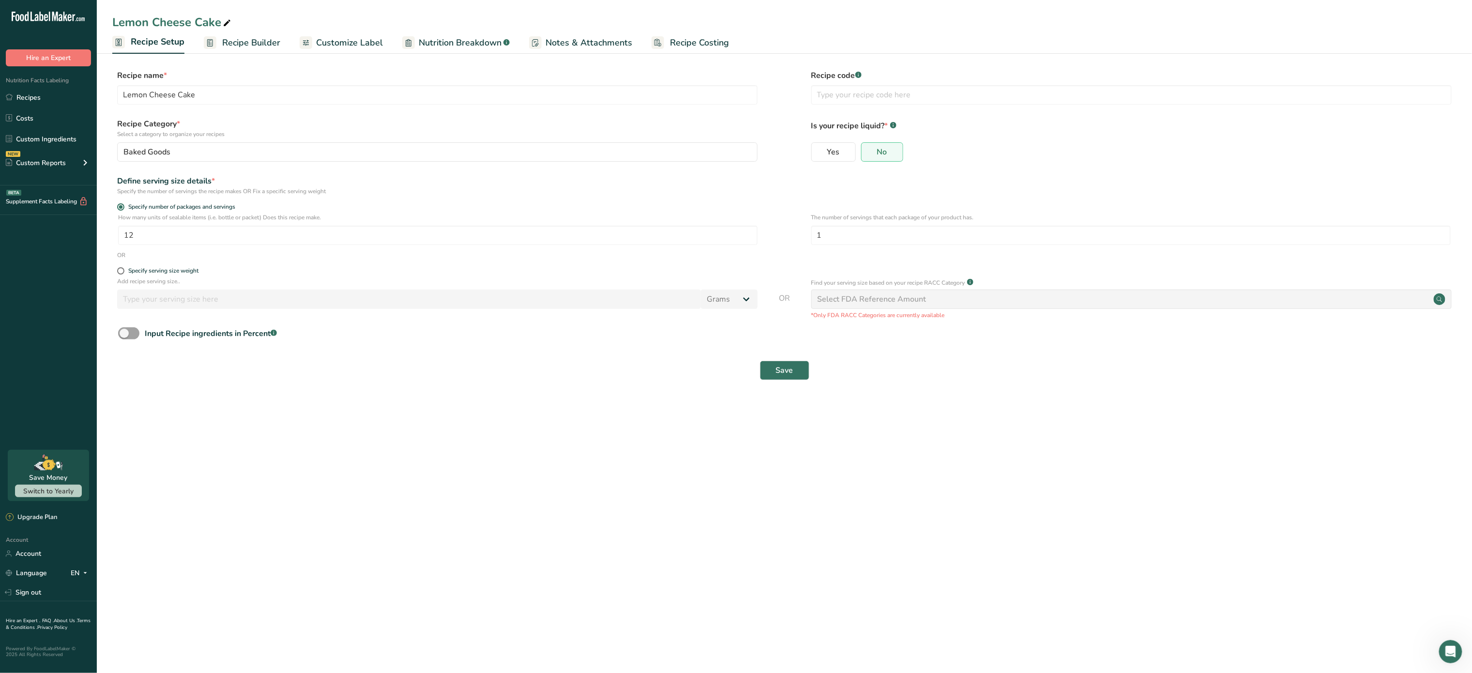
click at [226, 40] on span "Recipe Builder" at bounding box center [251, 42] width 58 height 13
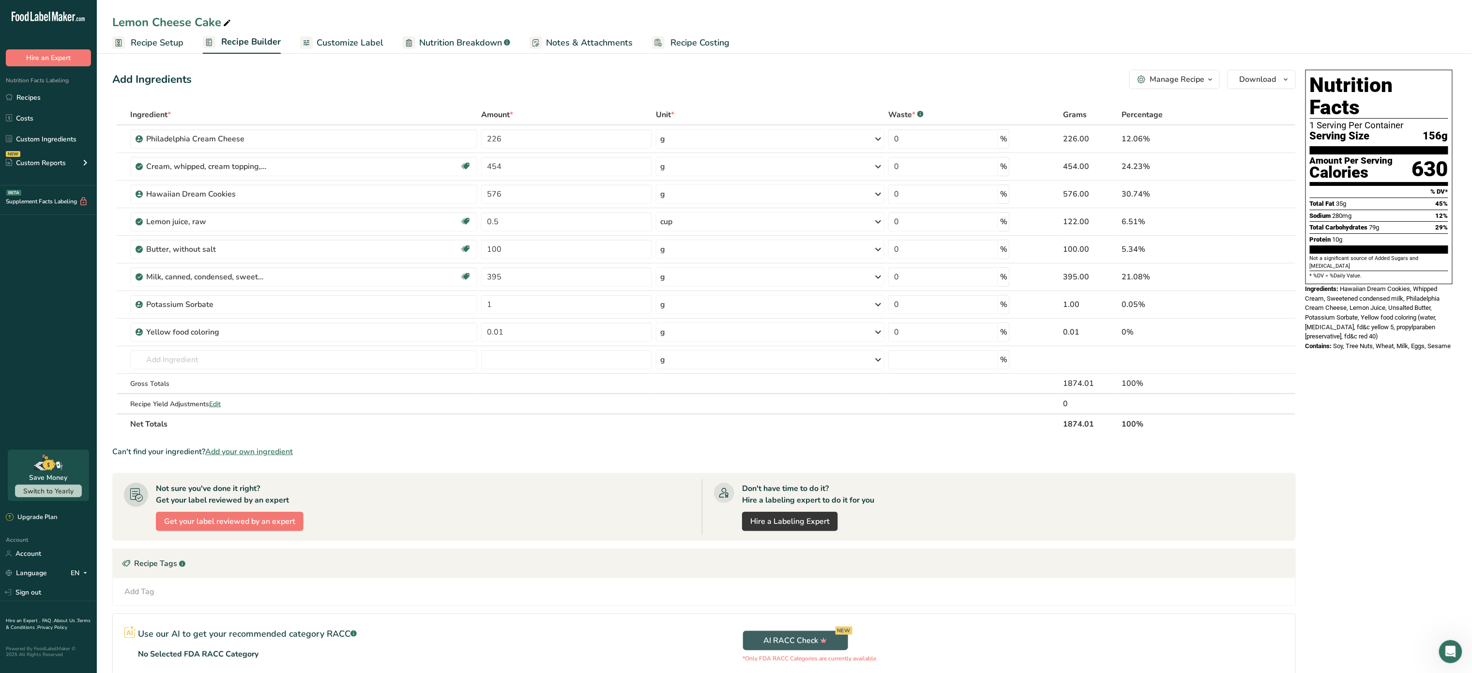
click at [1178, 75] on div "Manage Recipe" at bounding box center [1177, 80] width 55 height 12
click at [1168, 218] on div "Recipe Card .a-a{fill:#347362;}.b-a{fill:#fff;}" at bounding box center [1146, 220] width 131 height 11
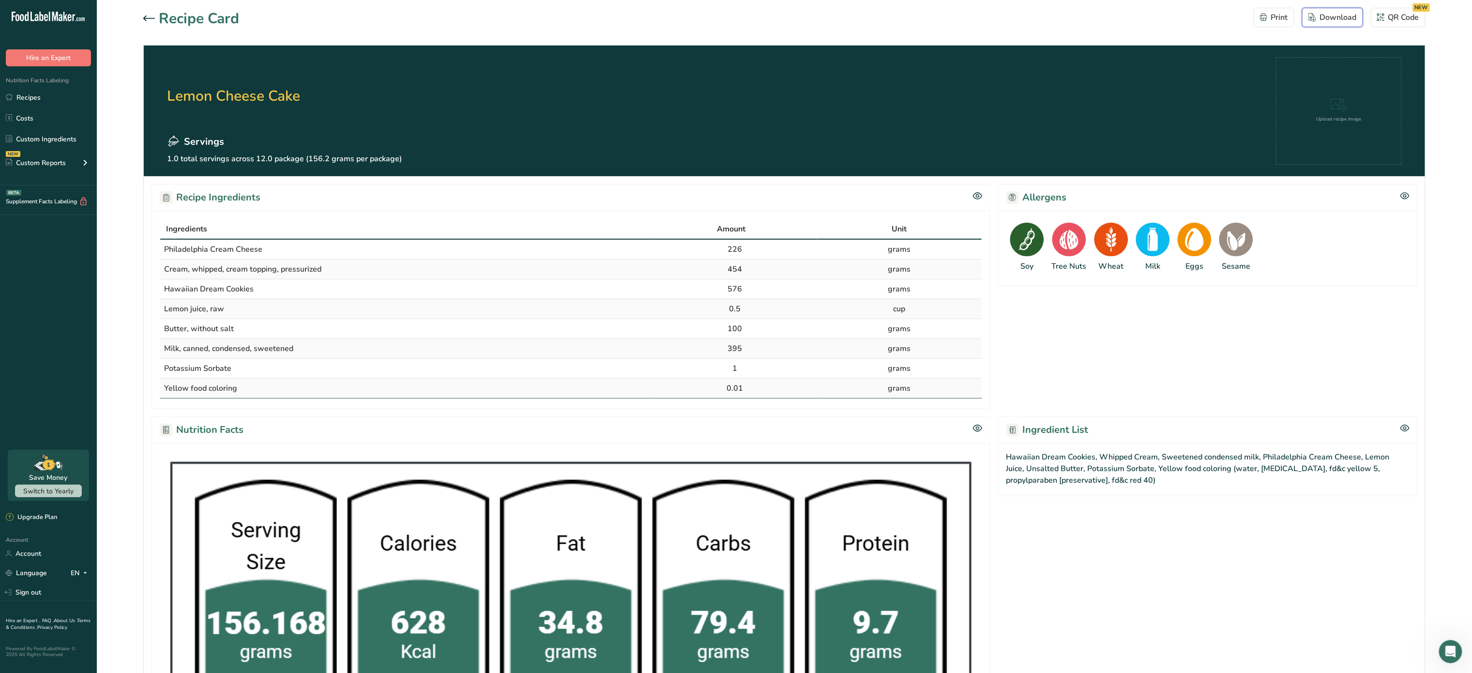
click at [1338, 13] on div "Download" at bounding box center [1332, 18] width 48 height 12
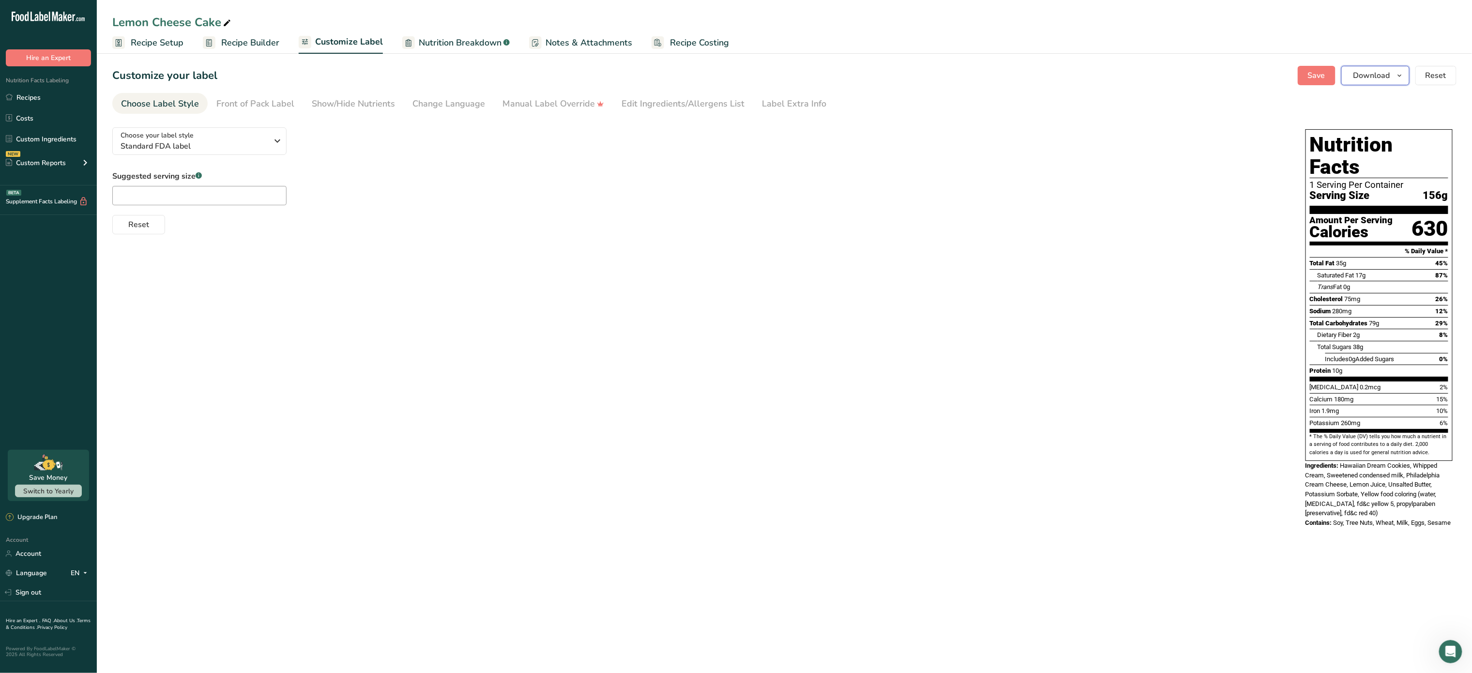
click at [1375, 70] on span "Download" at bounding box center [1372, 76] width 37 height 12
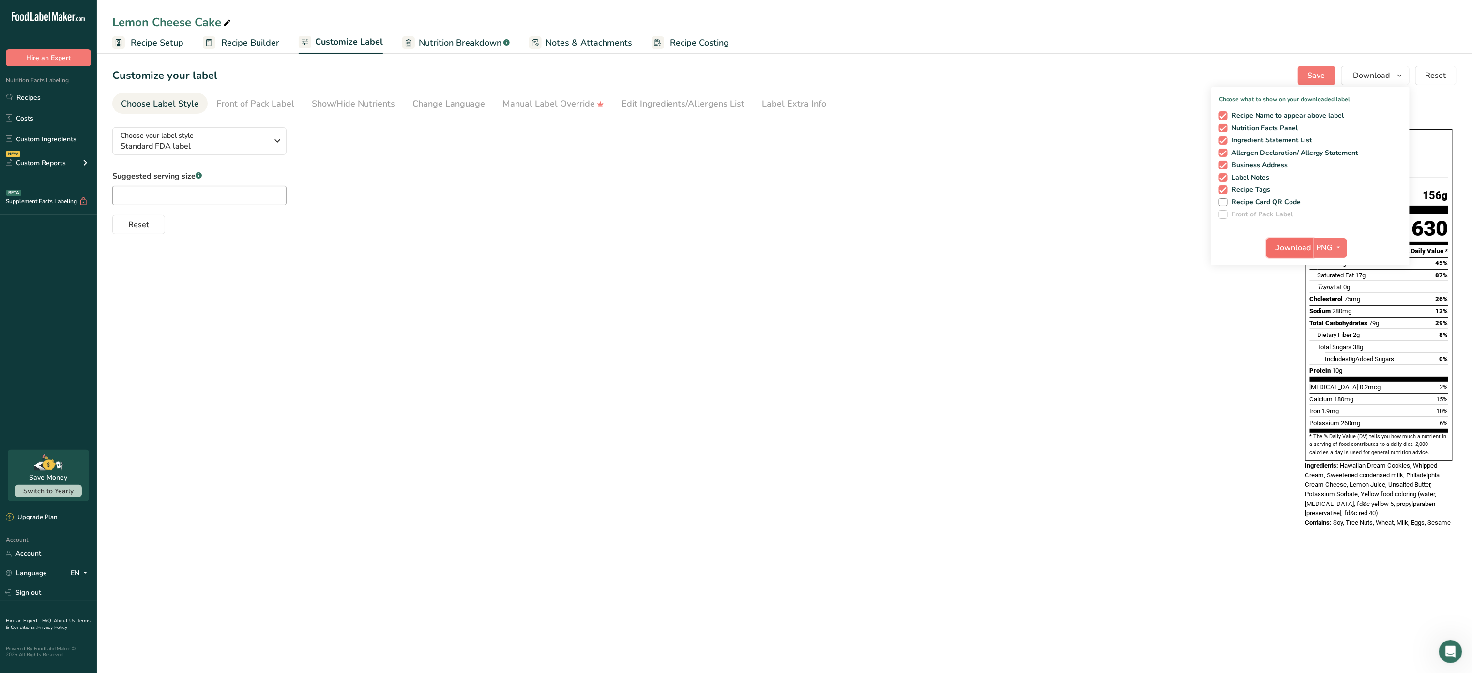
click at [1293, 249] on span "Download" at bounding box center [1293, 248] width 37 height 12
click at [234, 133] on div "Choose your label style Standard FDA label" at bounding box center [195, 141] width 148 height 22
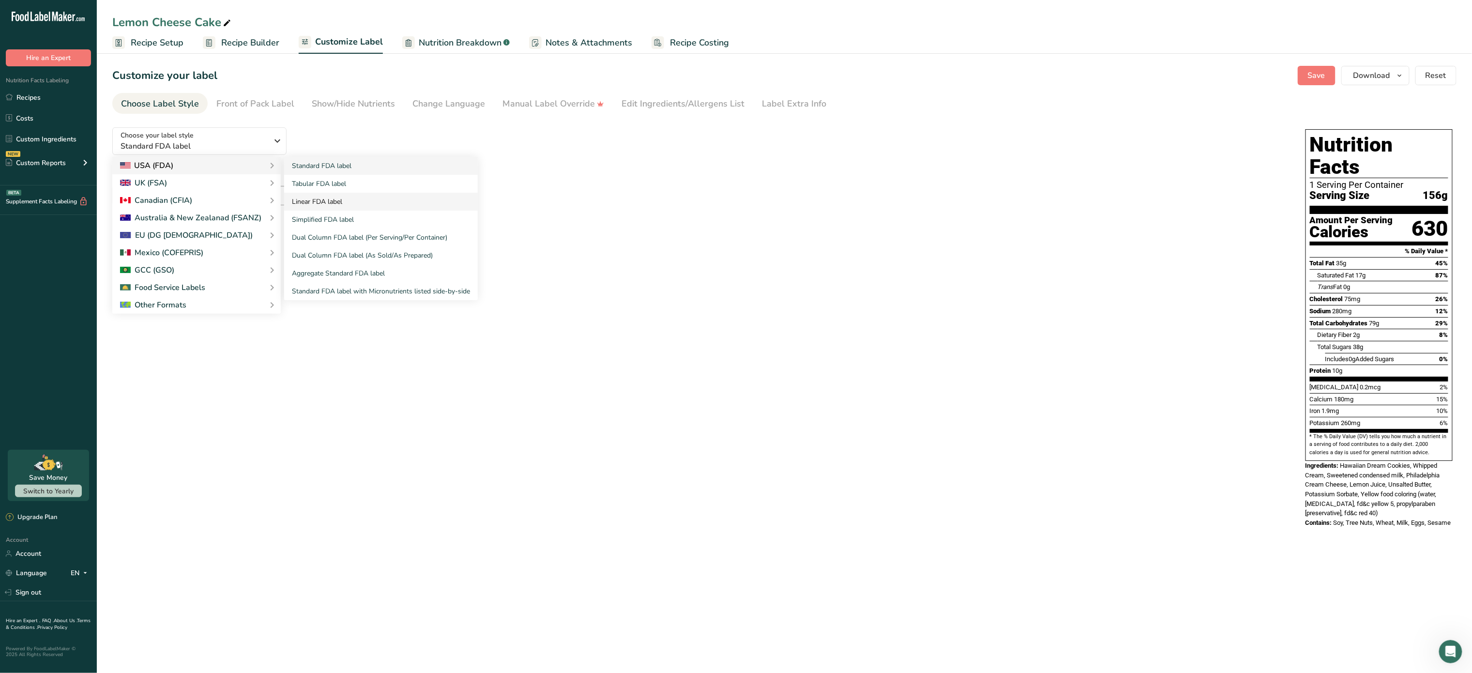
click at [319, 198] on link "Linear FDA label" at bounding box center [381, 202] width 194 height 18
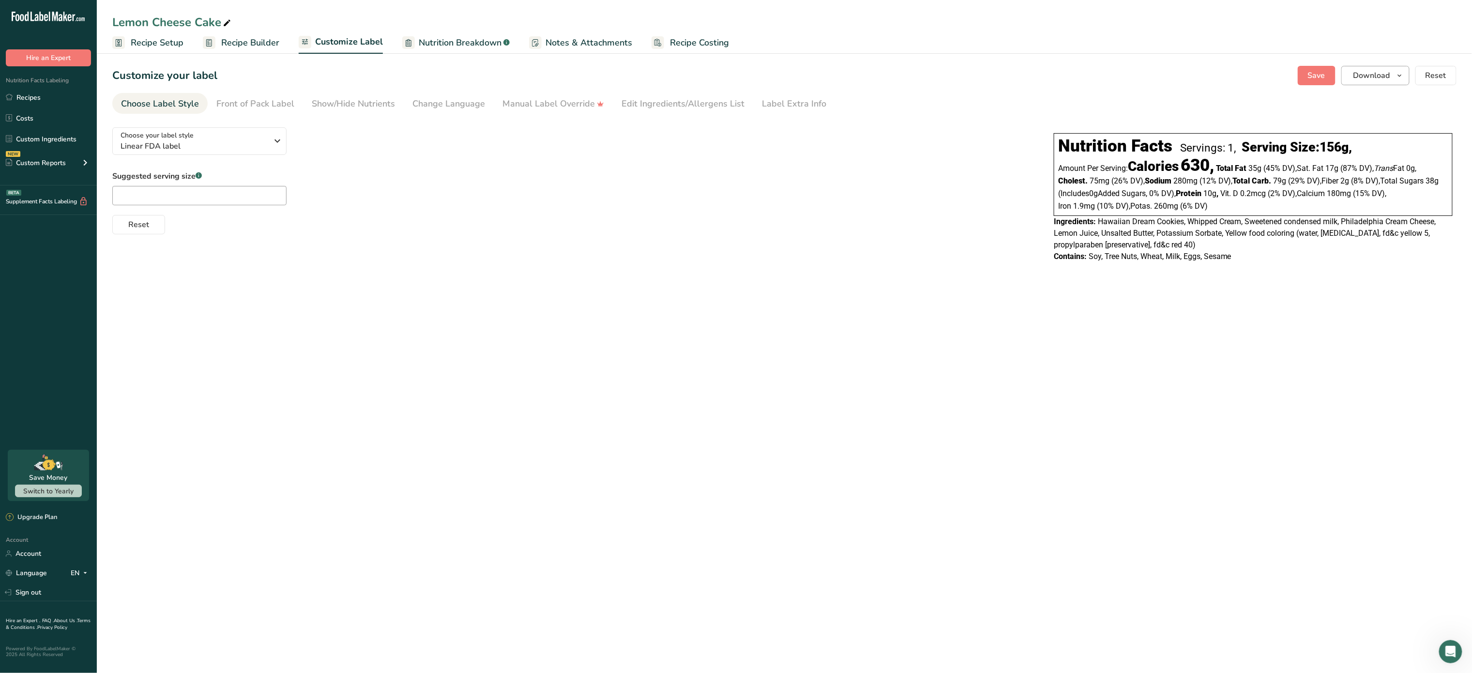
click at [1361, 65] on section "Customize your label Save Download Choose what to show on your downloaded label…" at bounding box center [784, 168] width 1375 height 237
click at [1371, 74] on span "Download" at bounding box center [1372, 76] width 37 height 12
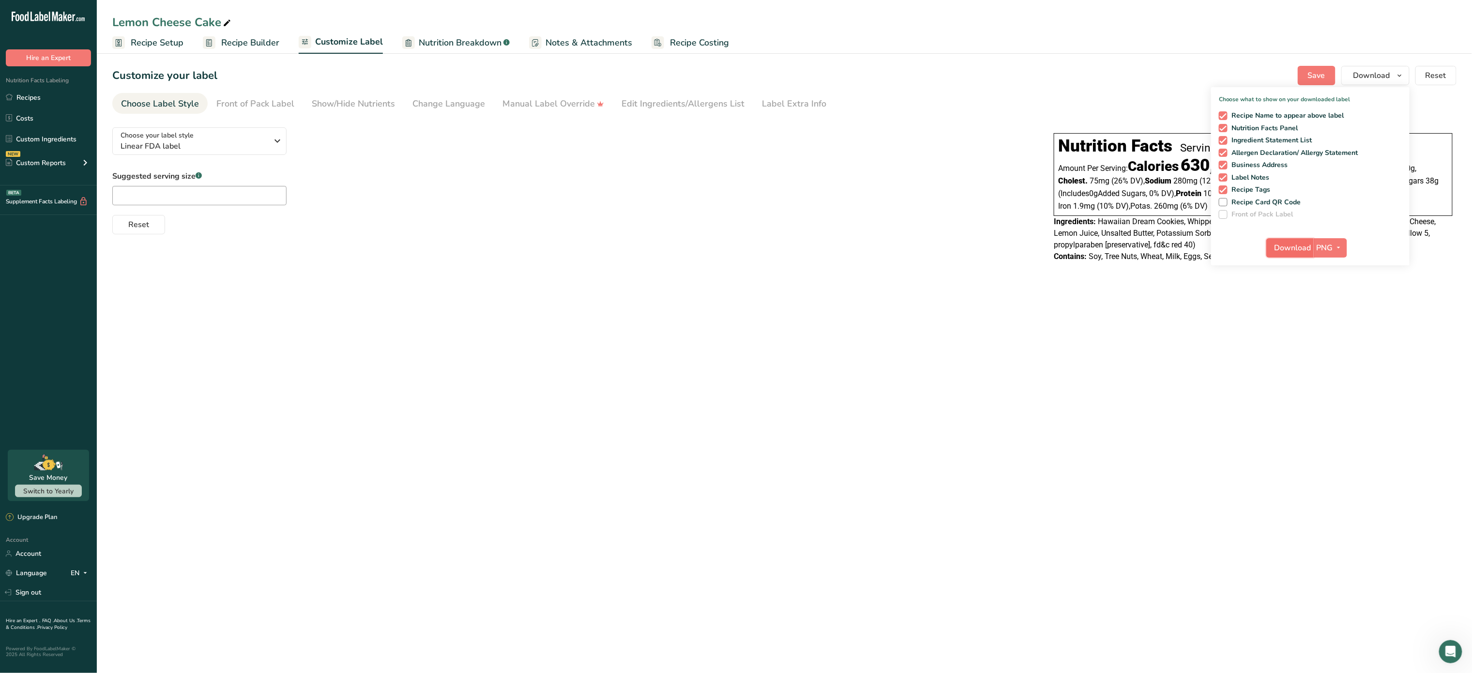
click at [1307, 240] on button "Download" at bounding box center [1289, 247] width 47 height 19
click at [585, 47] on span "Notes & Attachments" at bounding box center [589, 42] width 87 height 13
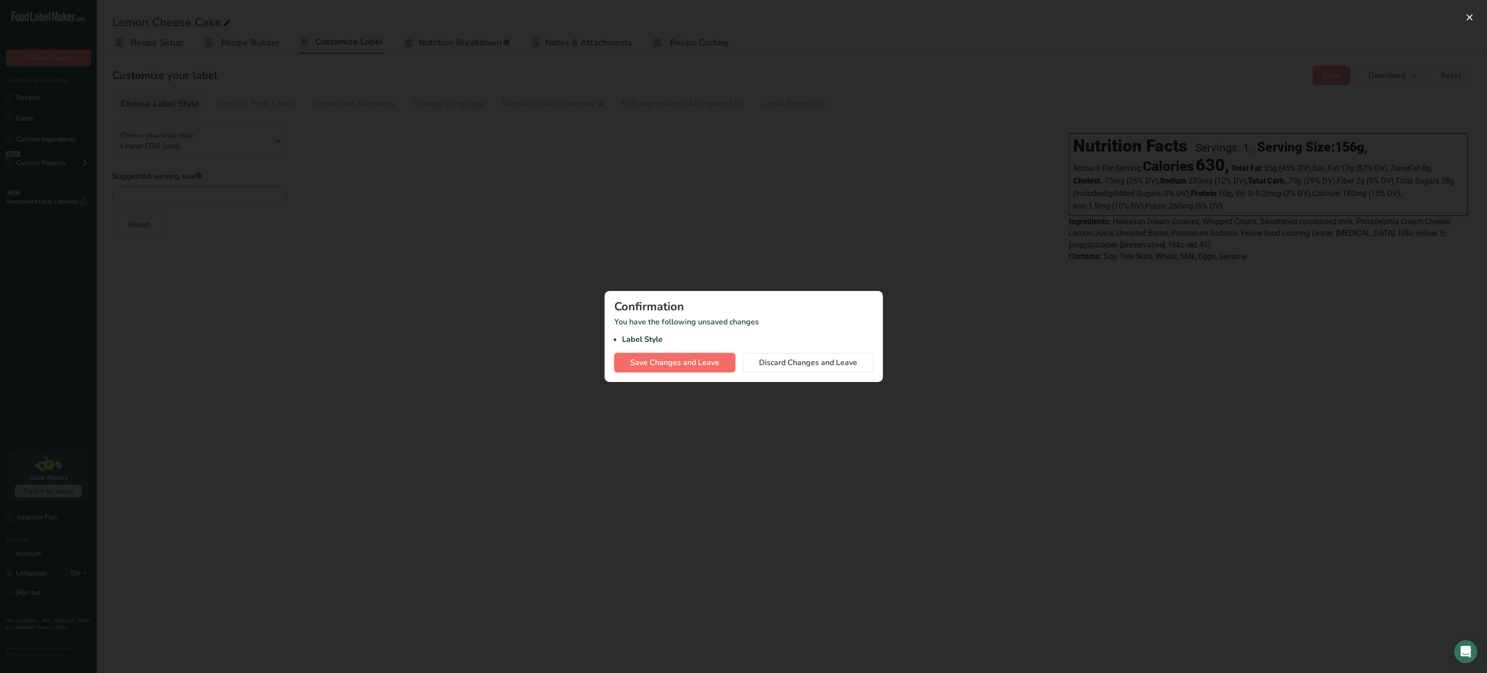
click at [705, 359] on span "Save Changes and Leave" at bounding box center [674, 363] width 89 height 12
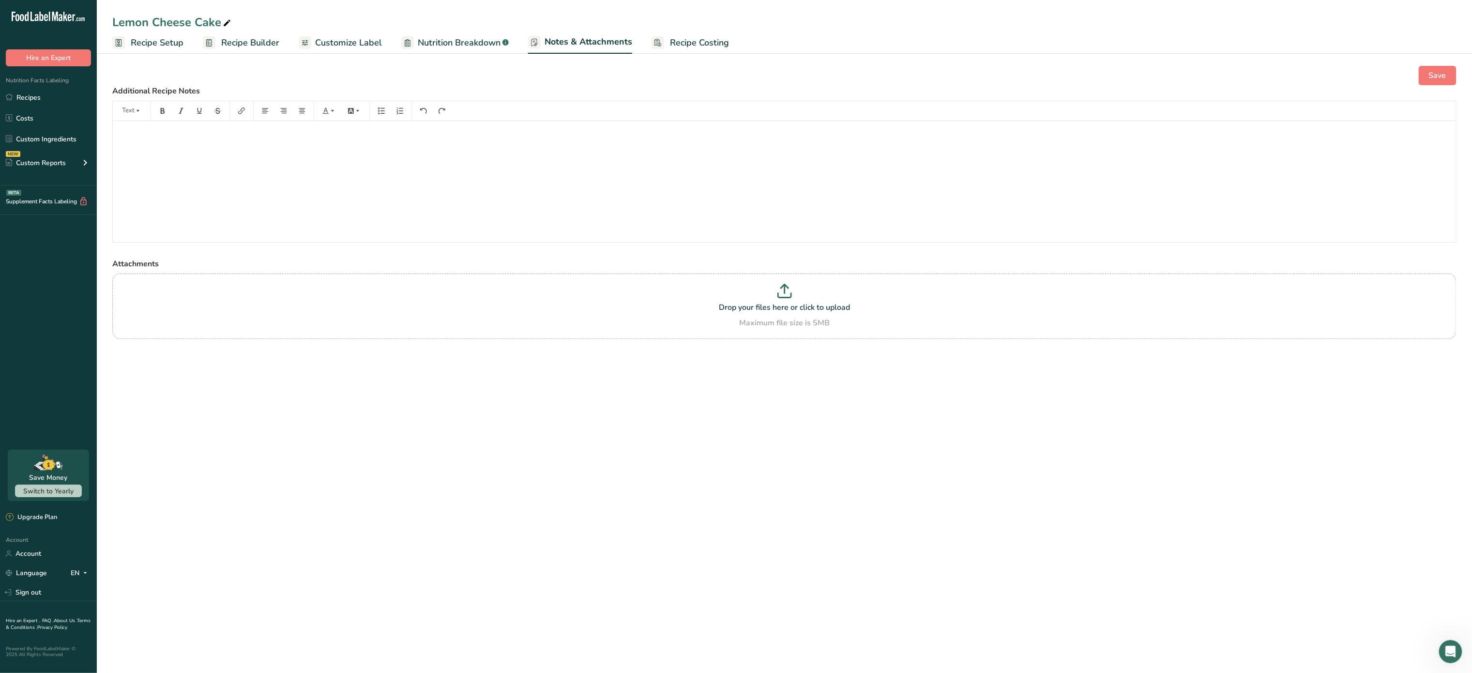
click at [708, 32] on link "Recipe Costing" at bounding box center [690, 43] width 77 height 22
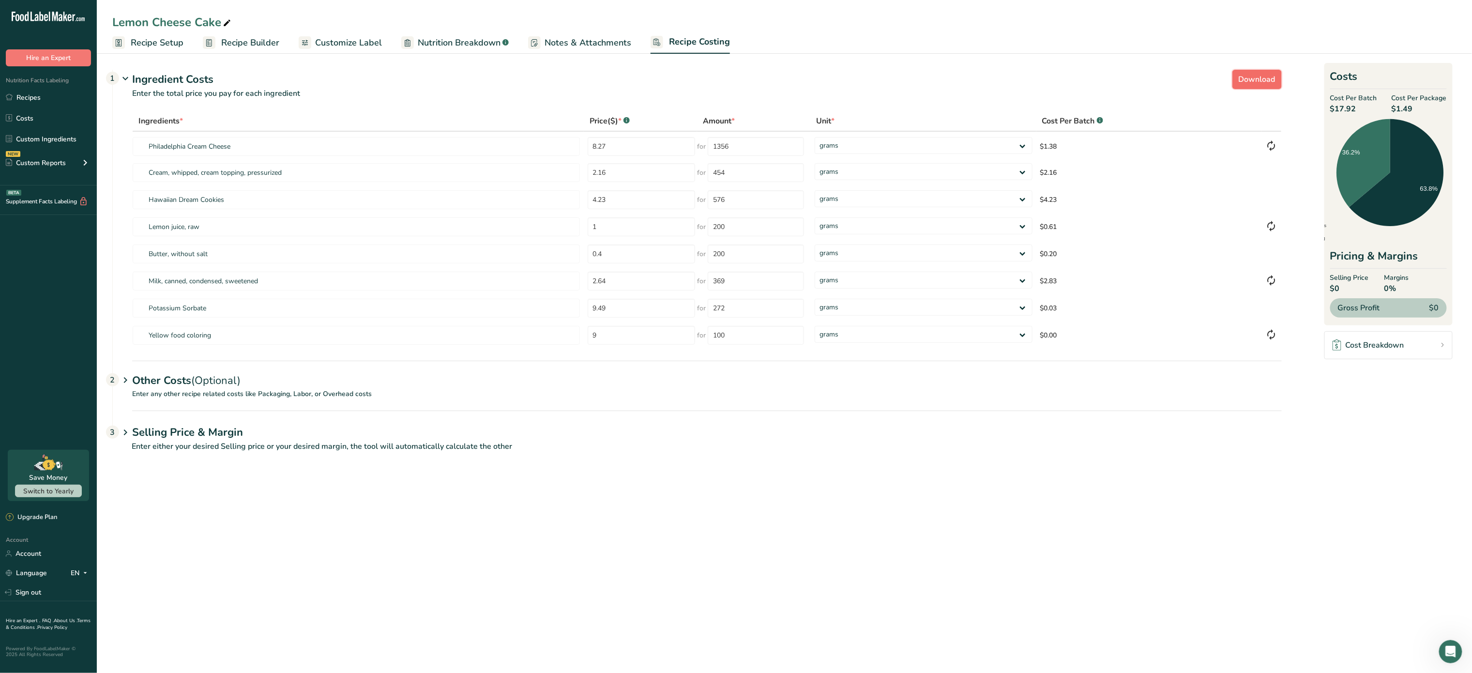
click at [1268, 76] on span "Download" at bounding box center [1257, 80] width 37 height 12
click at [1270, 80] on span "Download" at bounding box center [1257, 80] width 37 height 12
click at [43, 99] on link "Recipes" at bounding box center [48, 97] width 97 height 18
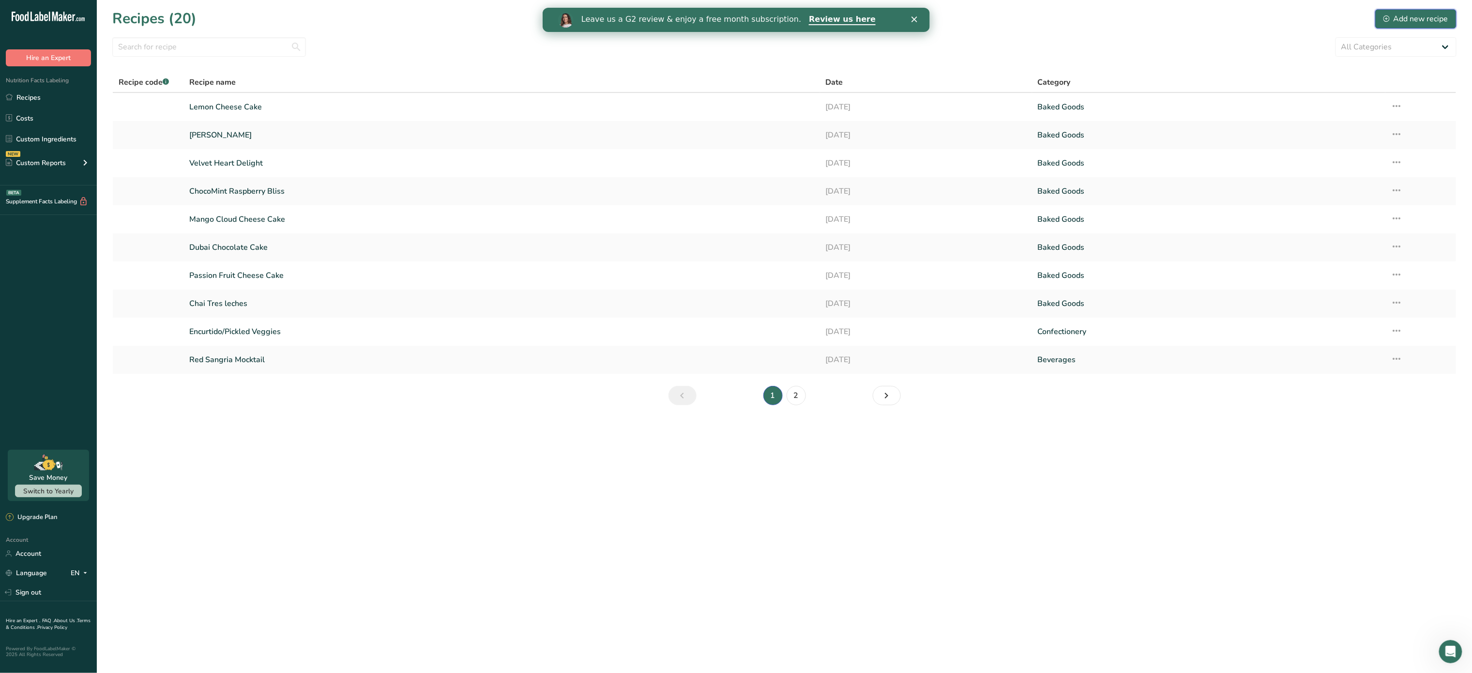
click at [1433, 11] on button "Add new recipe" at bounding box center [1415, 18] width 81 height 19
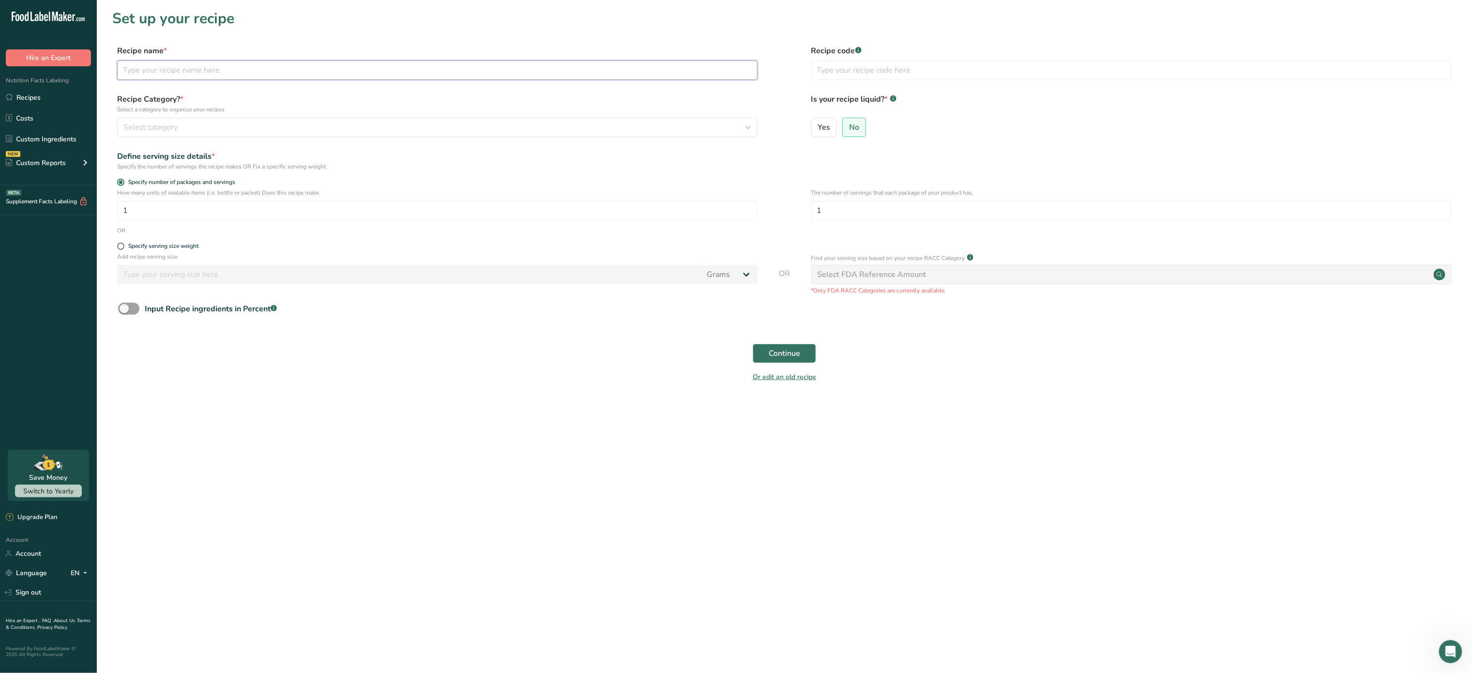
click at [342, 61] on input "text" at bounding box center [437, 70] width 640 height 19
type input "Lemon Pie"
click at [238, 129] on div "Select category" at bounding box center [434, 128] width 622 height 12
click at [203, 197] on div "Baked Goods" at bounding box center [238, 195] width 241 height 18
click at [869, 210] on input "1" at bounding box center [1131, 210] width 640 height 19
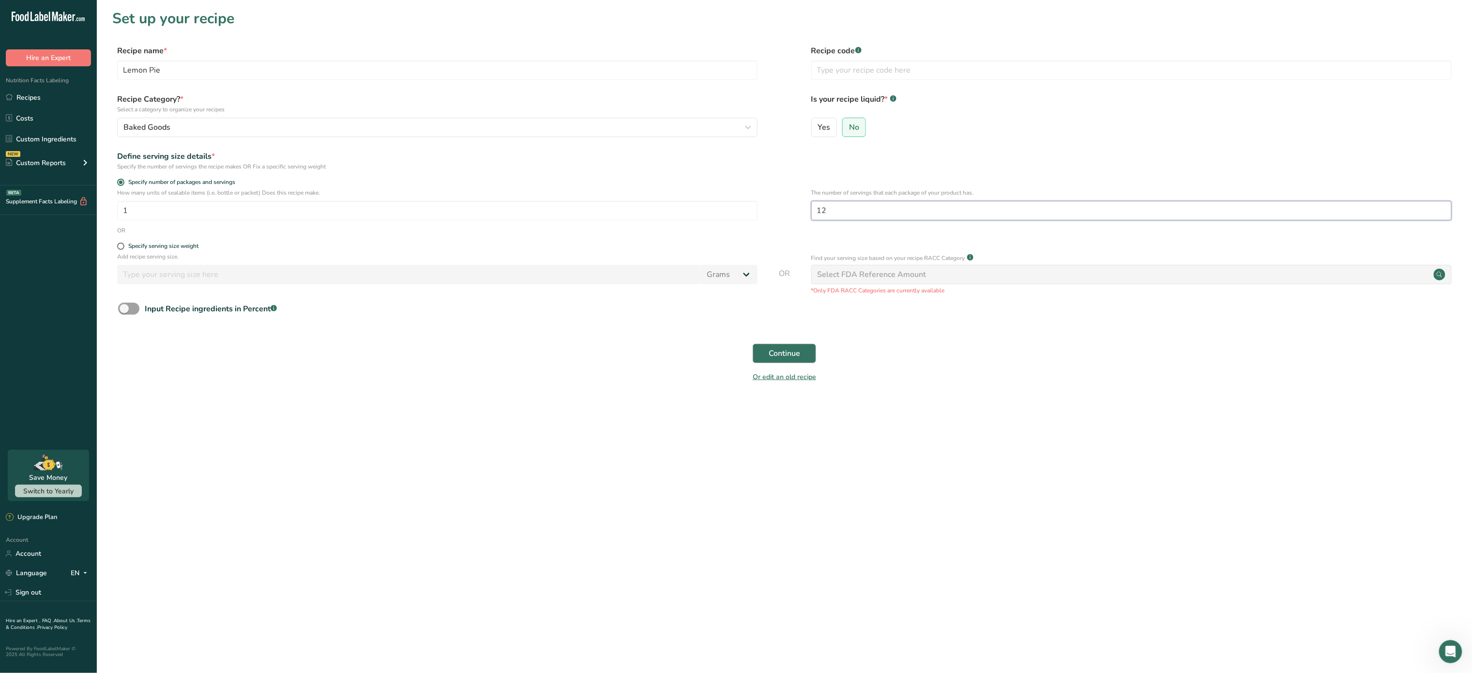
type input "12"
click at [798, 352] on span "Continue" at bounding box center [784, 354] width 31 height 12
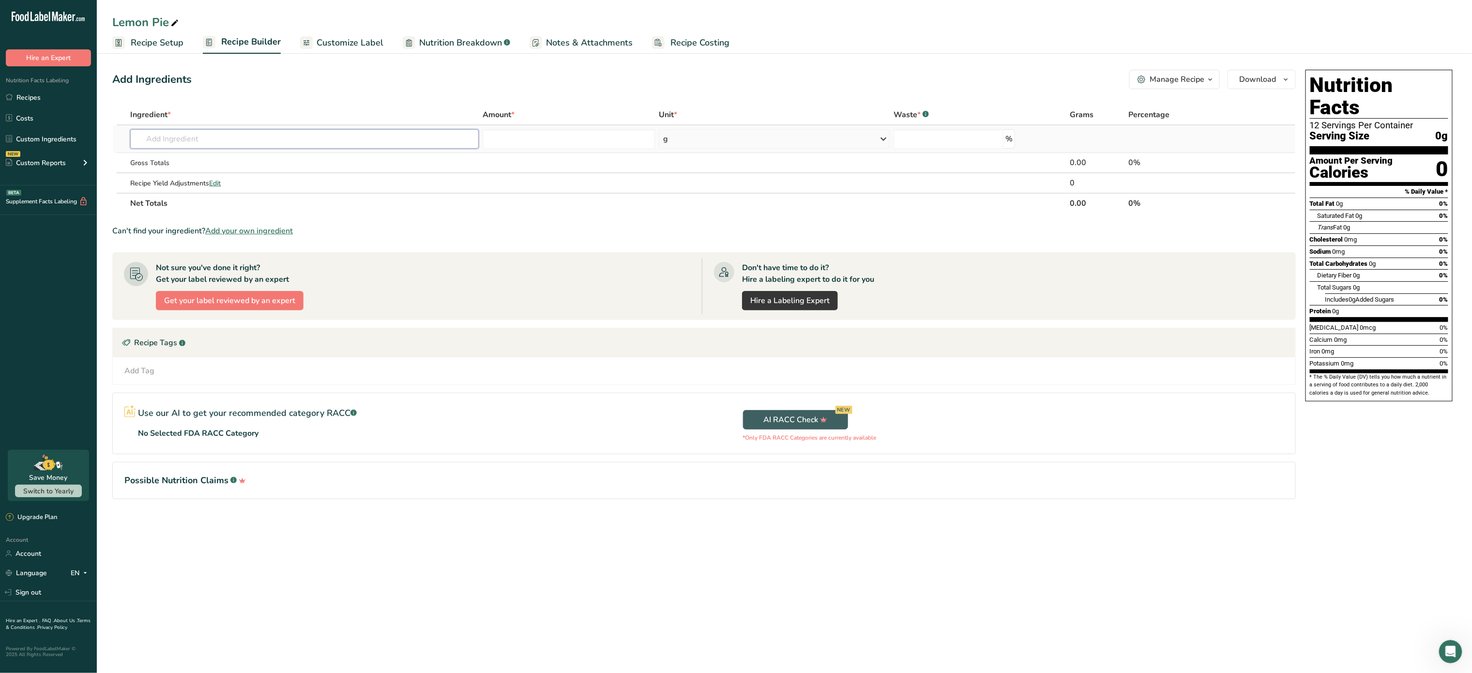
click at [210, 148] on input "text" at bounding box center [304, 138] width 349 height 19
click at [43, 98] on link "Recipes" at bounding box center [48, 97] width 97 height 18
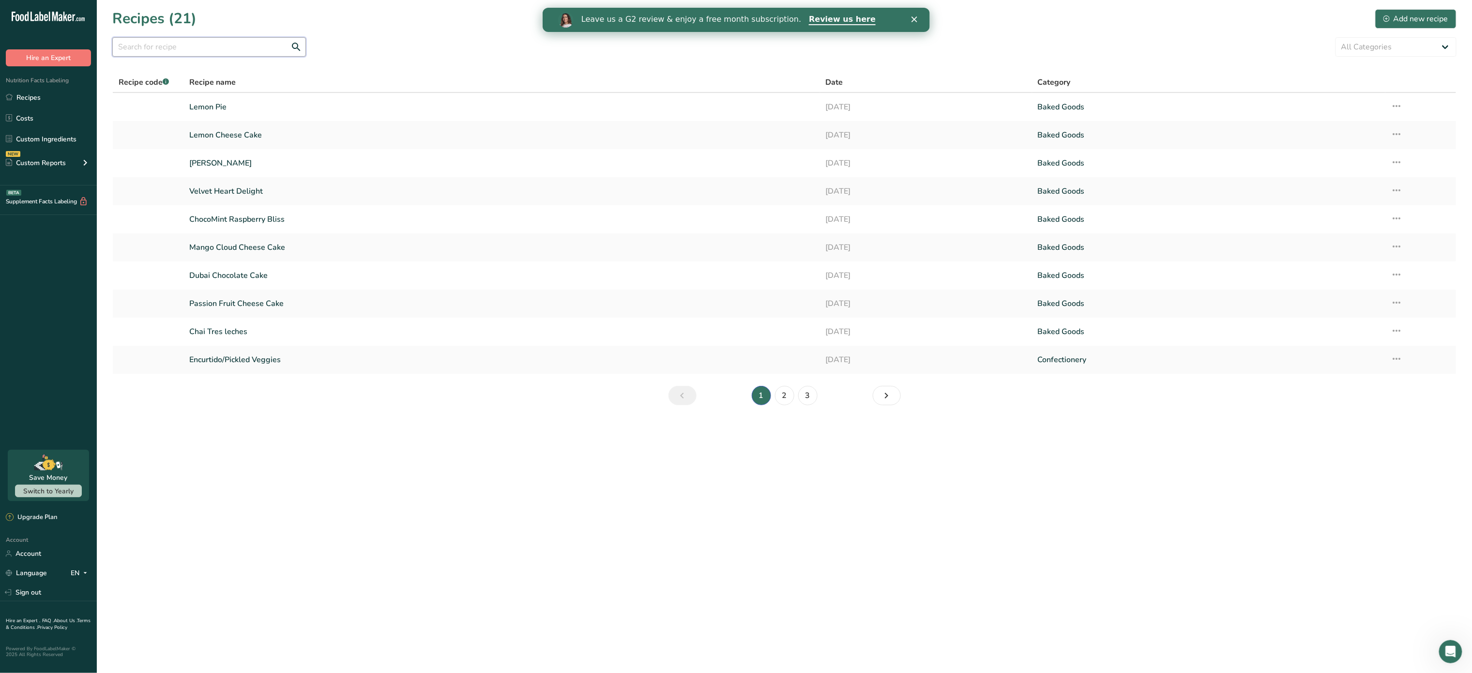
click at [214, 41] on input "text" at bounding box center [209, 46] width 194 height 19
click at [58, 92] on link "Recipes" at bounding box center [48, 97] width 97 height 18
click at [54, 91] on link "Recipes" at bounding box center [48, 97] width 97 height 18
click at [1427, 20] on div "Add new recipe" at bounding box center [1416, 19] width 65 height 12
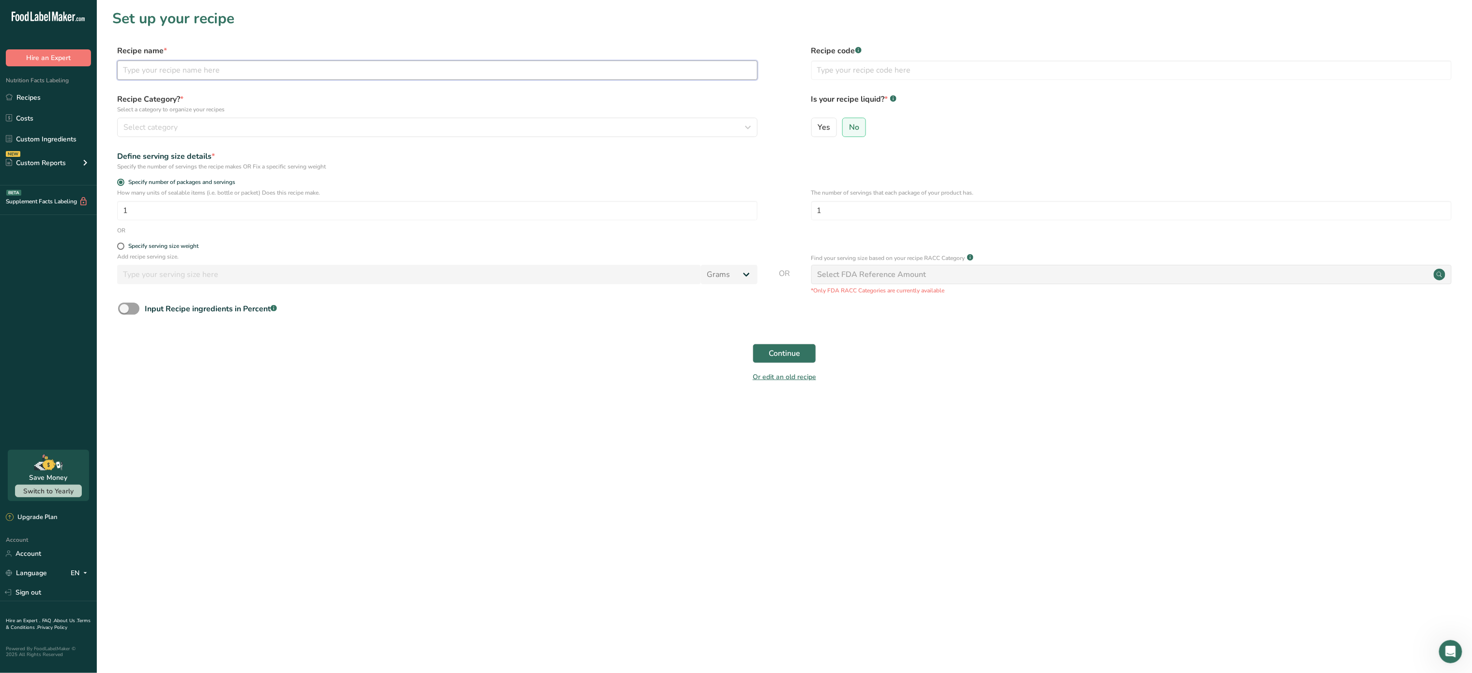
click at [317, 75] on input "text" at bounding box center [437, 70] width 640 height 19
type input "b"
type input "Birthday Cake"
click at [239, 129] on div "Select category" at bounding box center [434, 128] width 622 height 12
click at [217, 199] on div "Baked Goods" at bounding box center [238, 195] width 241 height 18
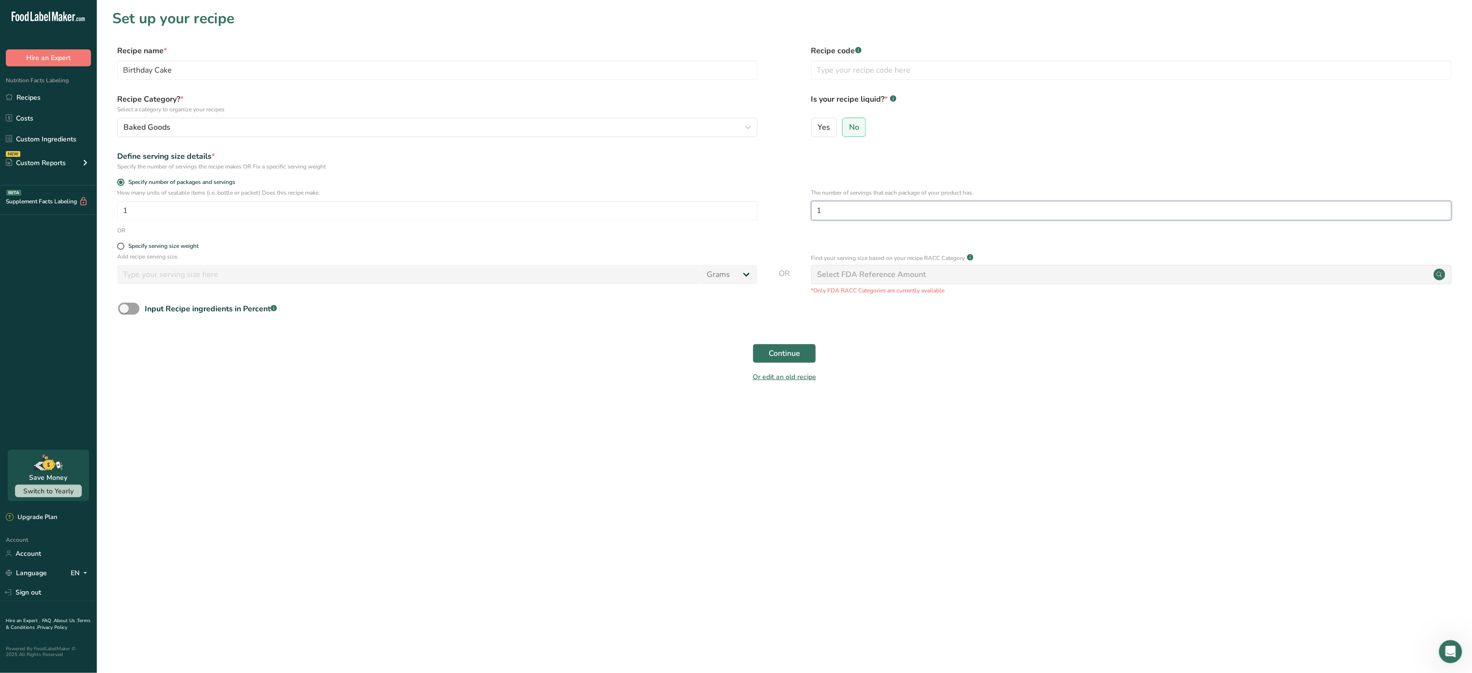
click at [865, 210] on input "1" at bounding box center [1131, 210] width 640 height 19
type input "12"
click at [794, 350] on span "Continue" at bounding box center [784, 354] width 31 height 12
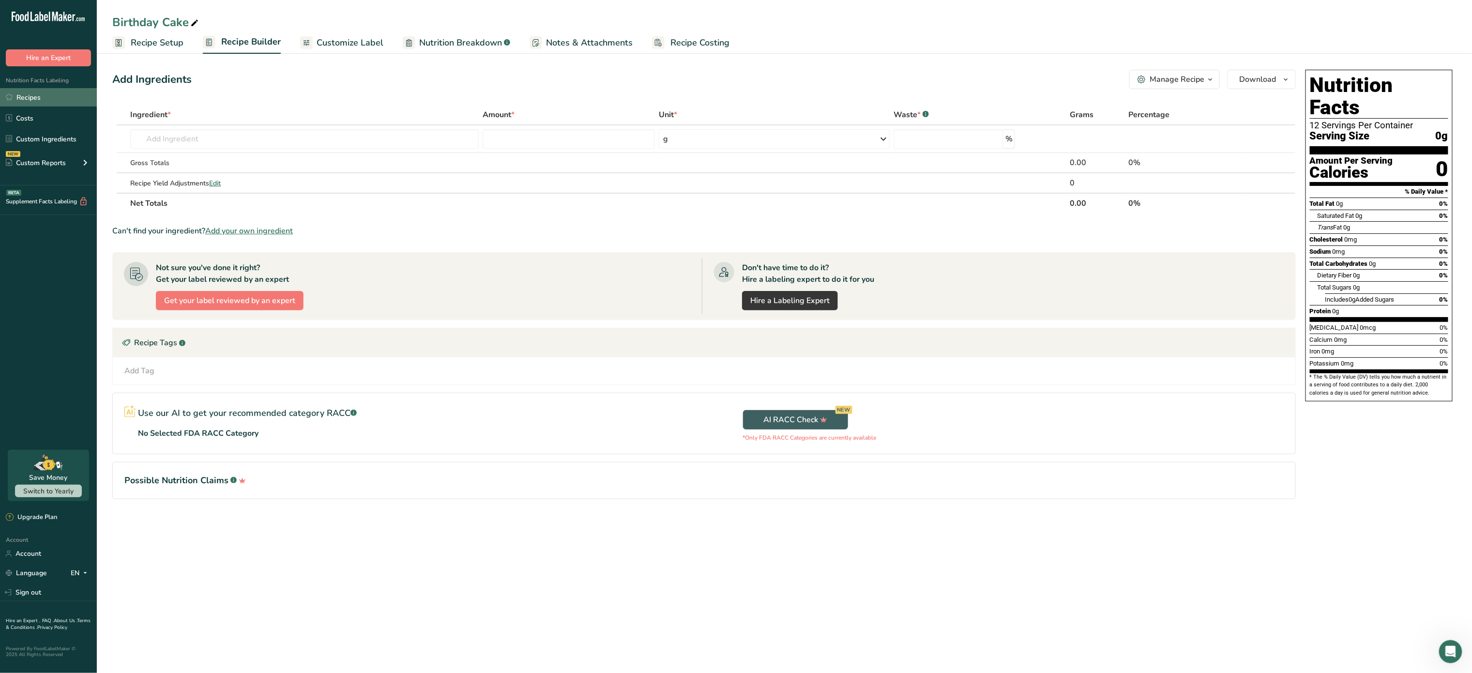
click at [35, 94] on link "Recipes" at bounding box center [48, 97] width 97 height 18
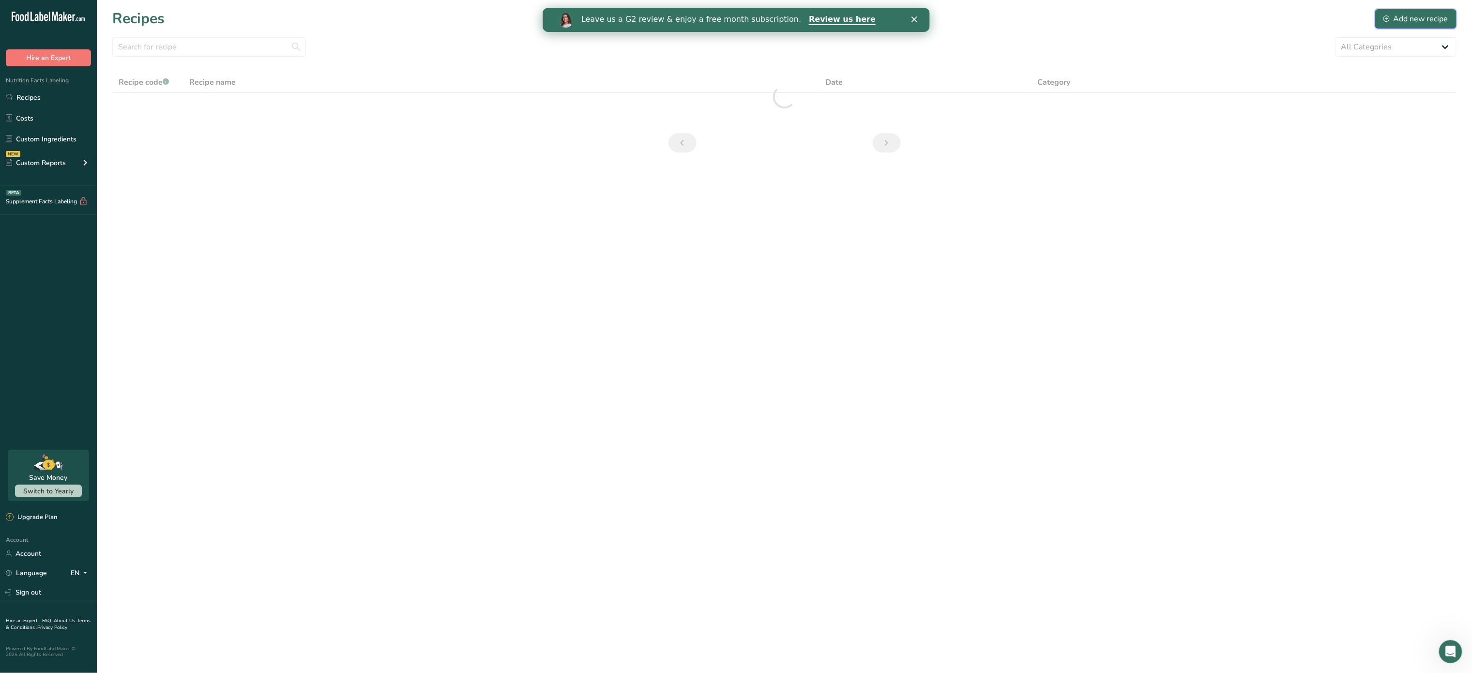
click at [1419, 24] on div "Add new recipe" at bounding box center [1416, 19] width 65 height 12
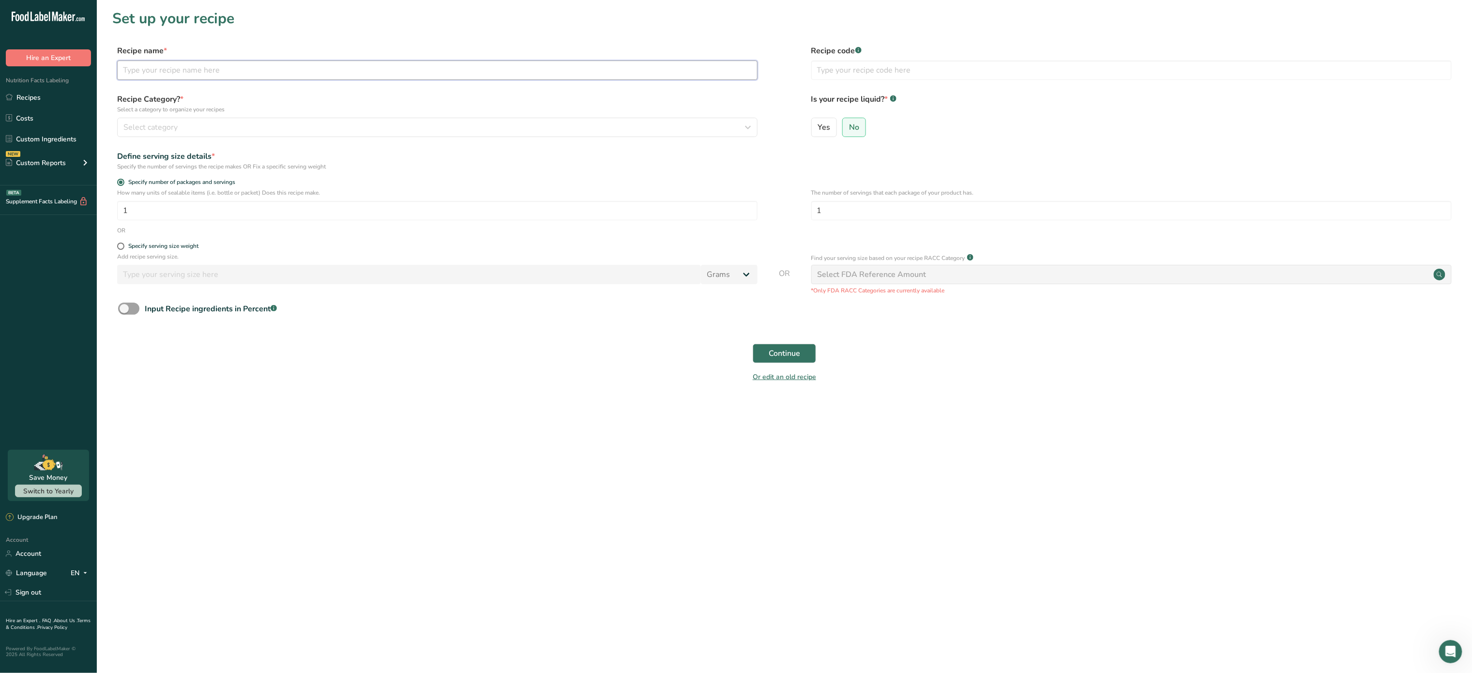
click at [298, 78] on input "text" at bounding box center [437, 70] width 640 height 19
type input "Corn Cake"
click at [51, 99] on link "Recipes" at bounding box center [48, 97] width 97 height 18
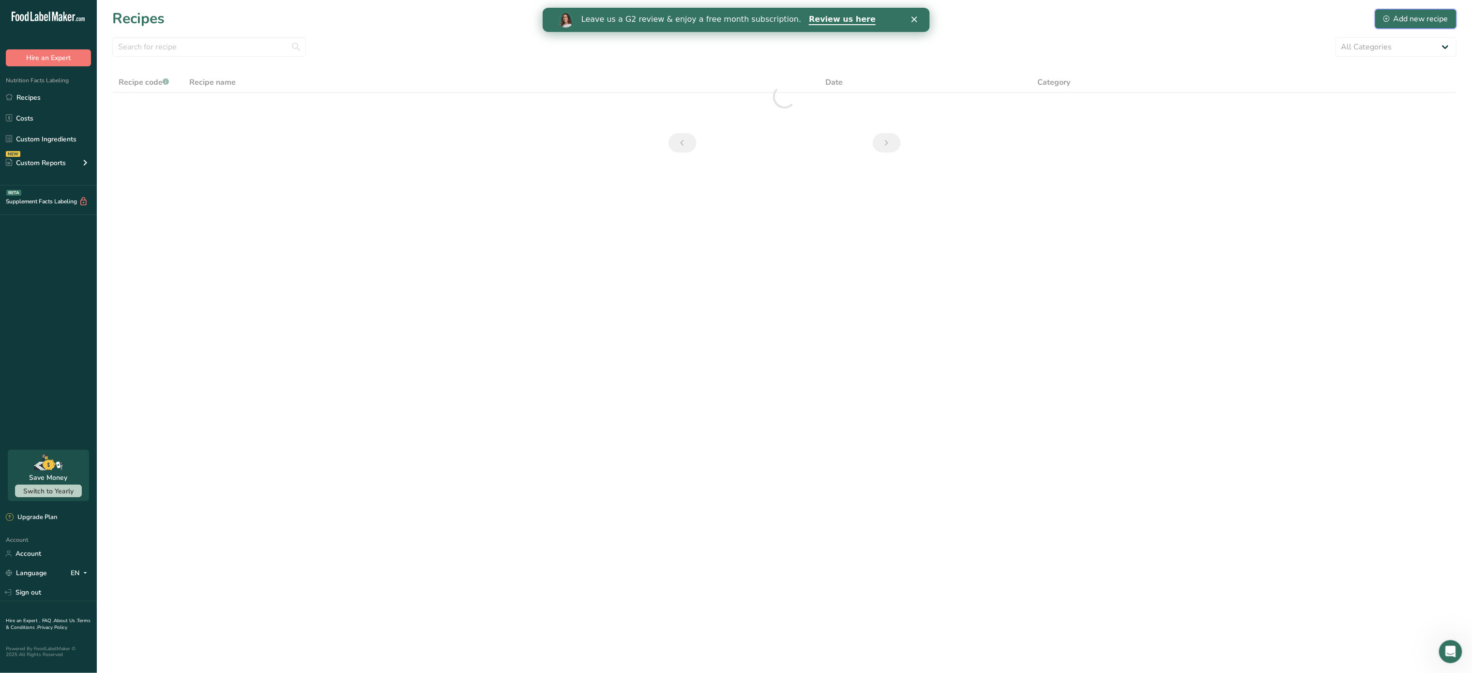
click at [1408, 15] on div "Add new recipe" at bounding box center [1416, 19] width 65 height 12
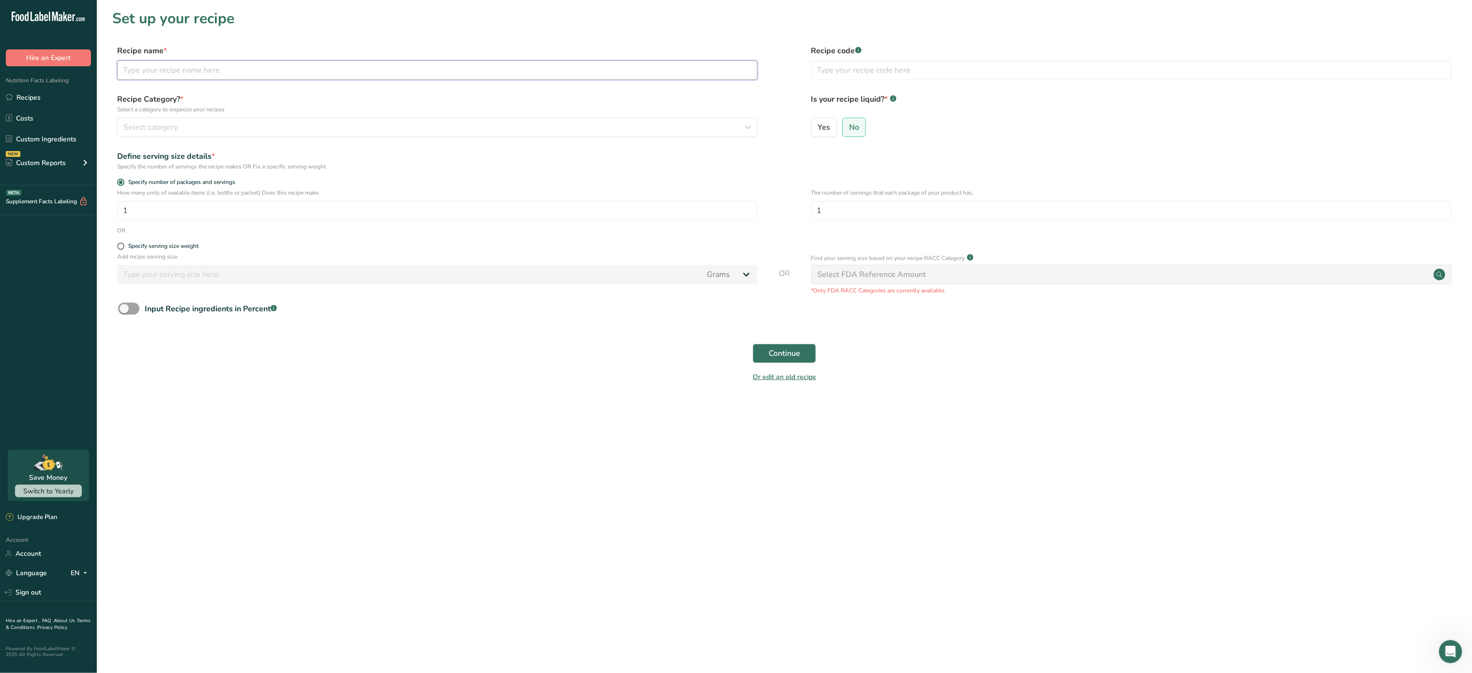
click at [259, 79] on input "text" at bounding box center [437, 70] width 640 height 19
type input "Pumpkin Pie"
click at [335, 130] on div "Select category" at bounding box center [434, 128] width 622 height 12
click at [285, 203] on div "Baked Goods" at bounding box center [238, 195] width 241 height 18
click at [943, 207] on input "1" at bounding box center [1131, 210] width 640 height 19
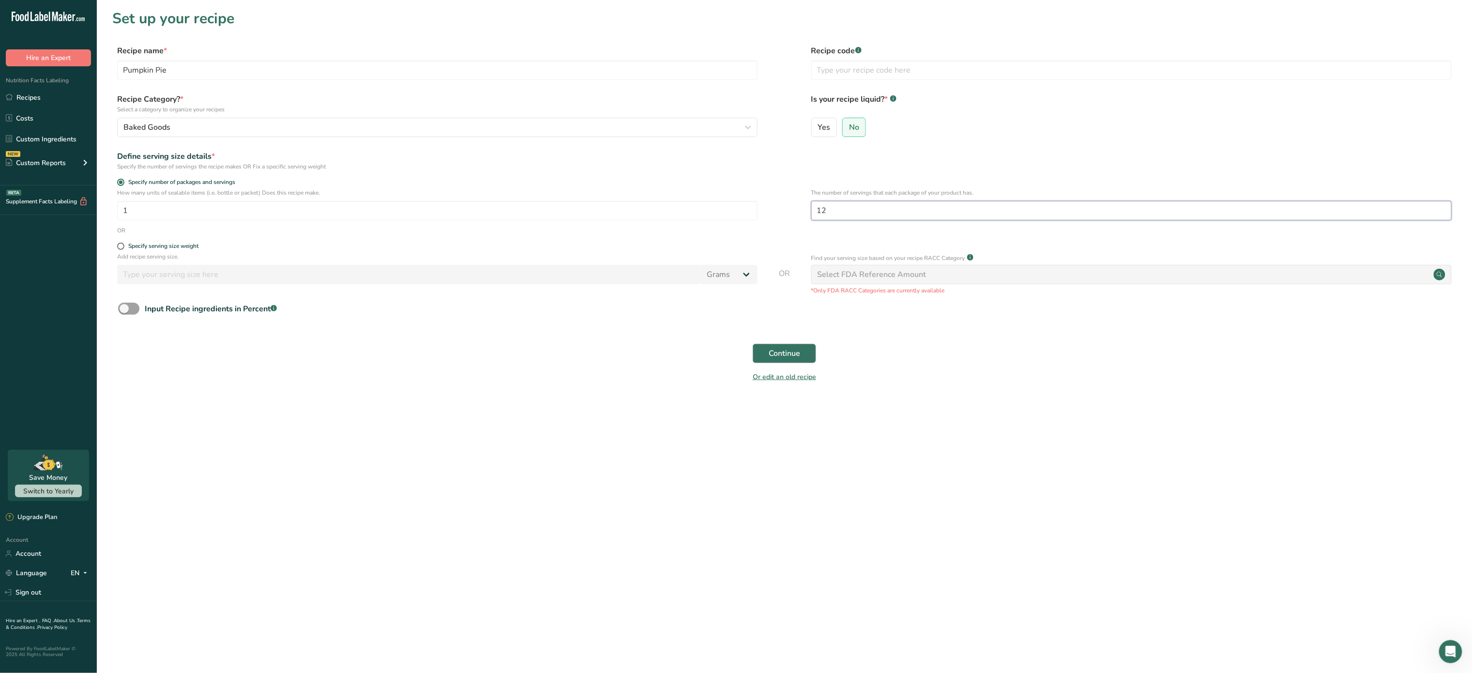
type input "12"
click at [780, 354] on span "Continue" at bounding box center [784, 354] width 31 height 12
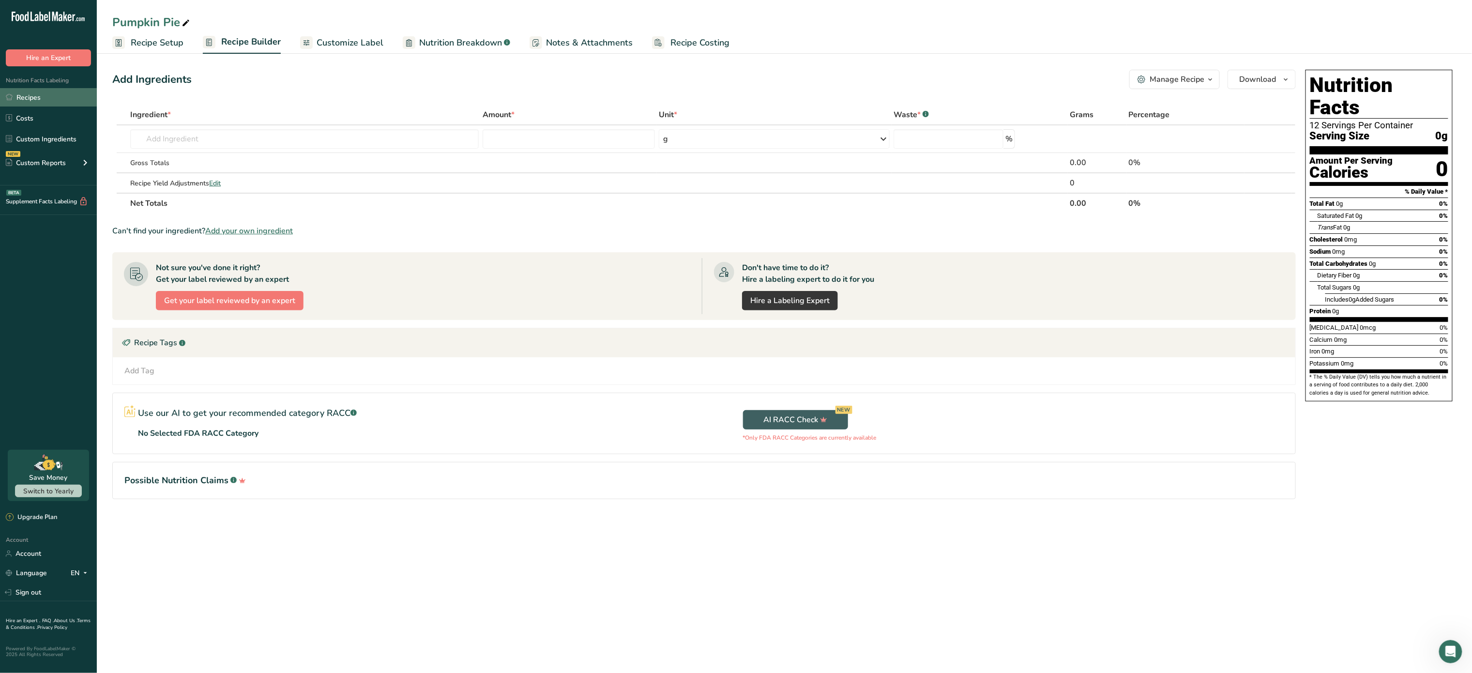
click at [39, 97] on link "Recipes" at bounding box center [48, 97] width 97 height 18
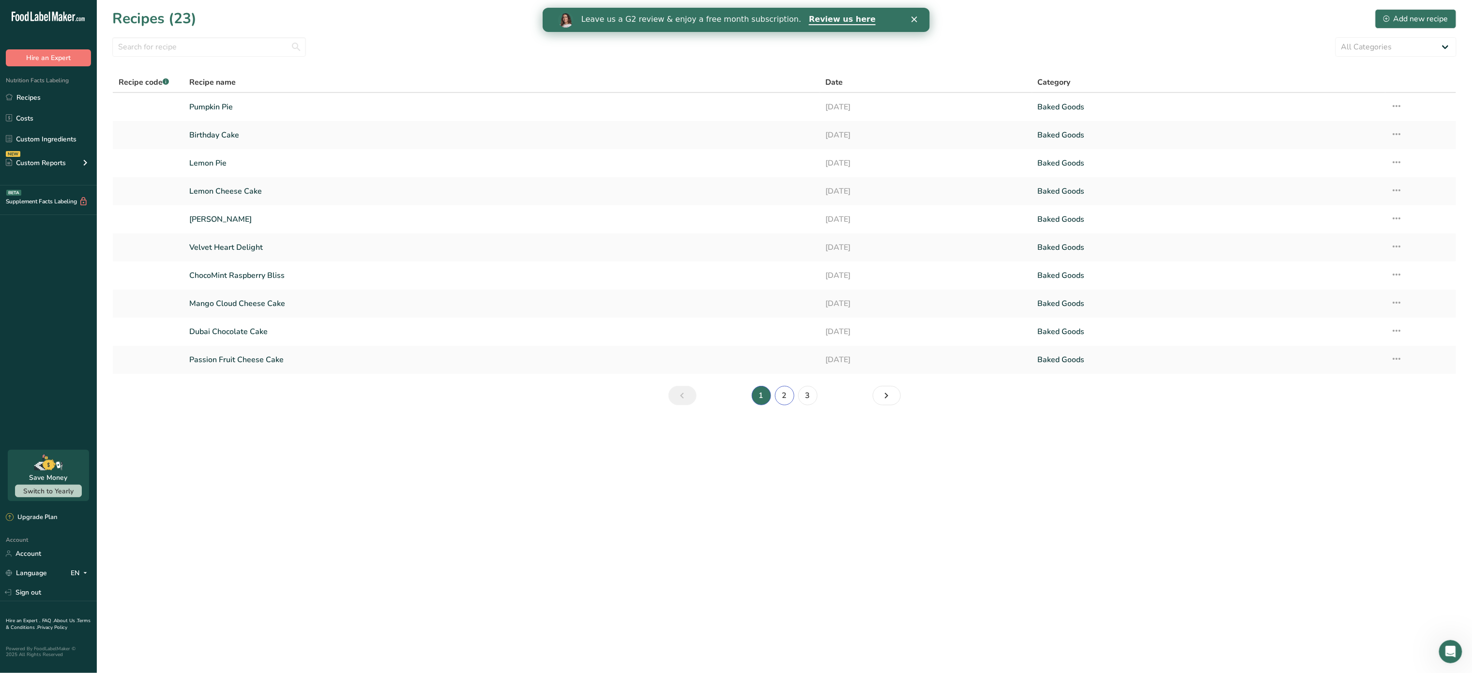
click at [782, 395] on link "2" at bounding box center [784, 395] width 19 height 19
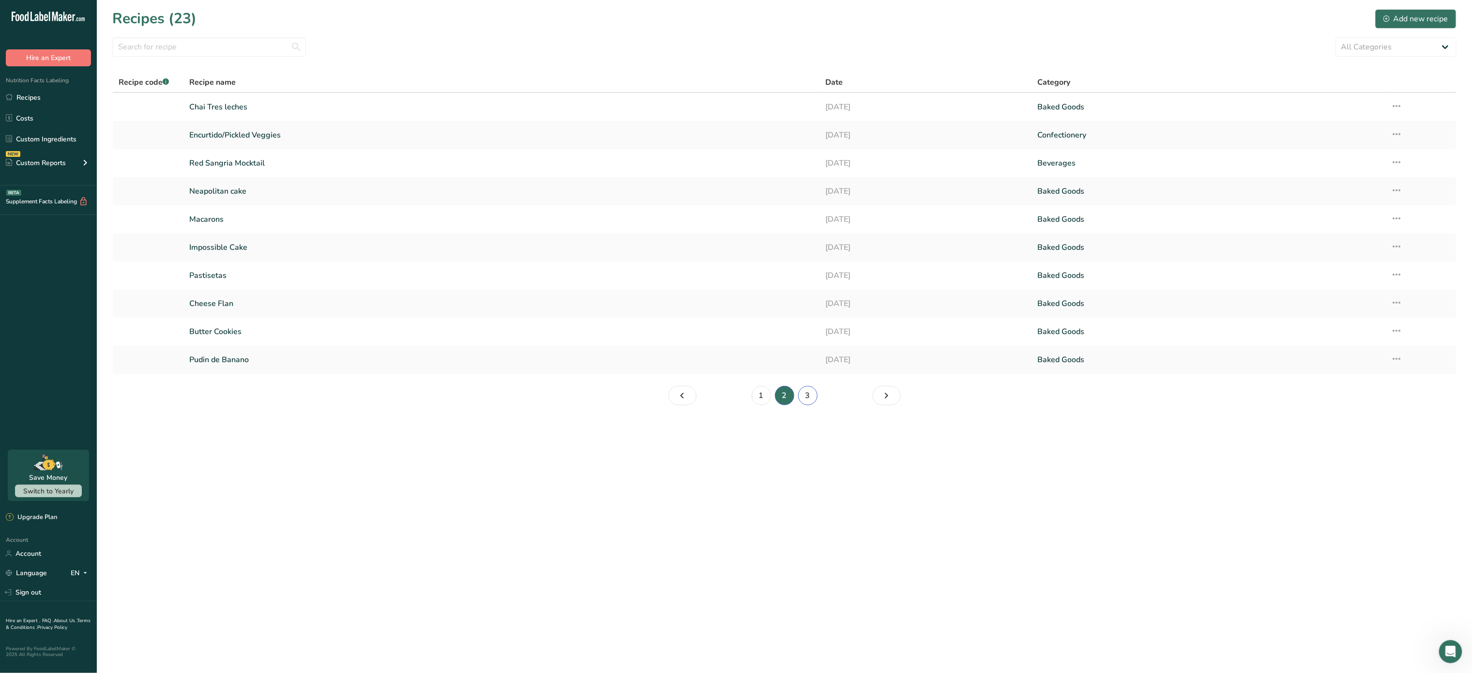
click at [810, 397] on link "3" at bounding box center [807, 395] width 19 height 19
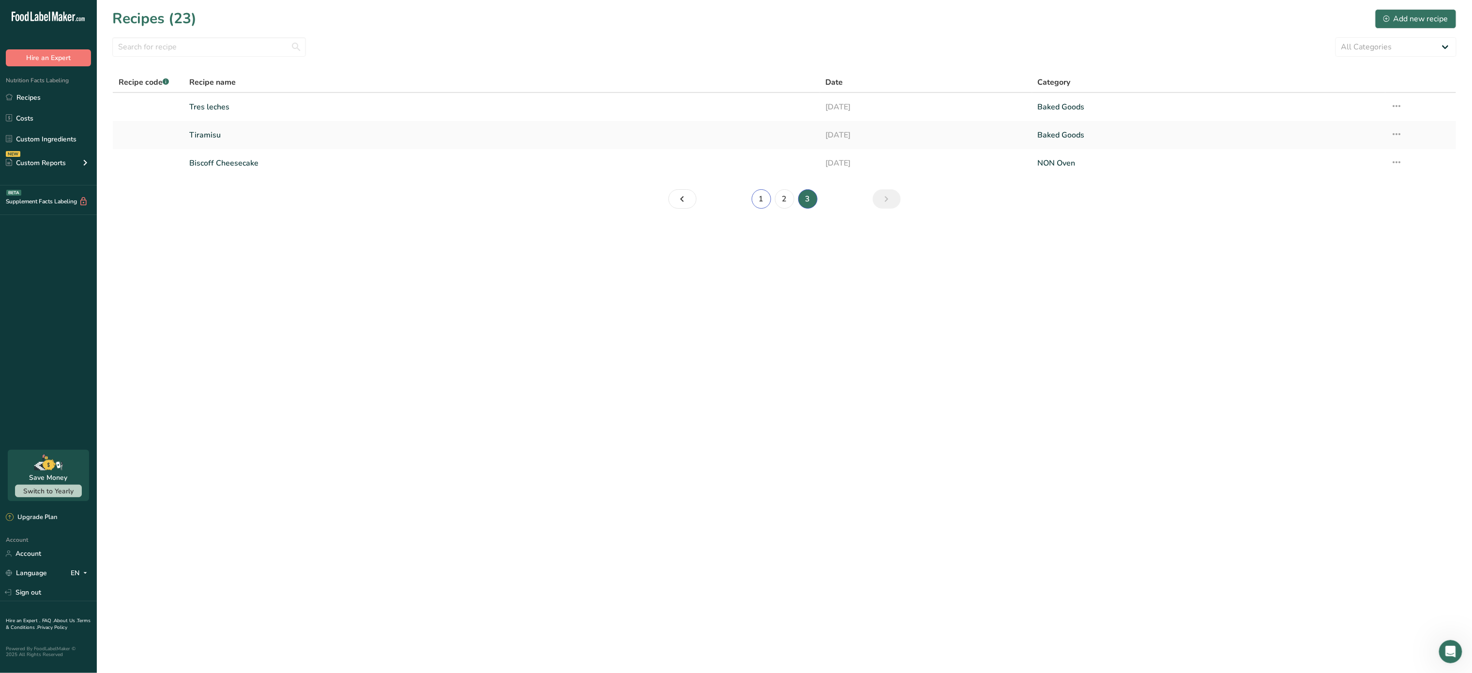
click at [761, 198] on link "1" at bounding box center [761, 198] width 19 height 19
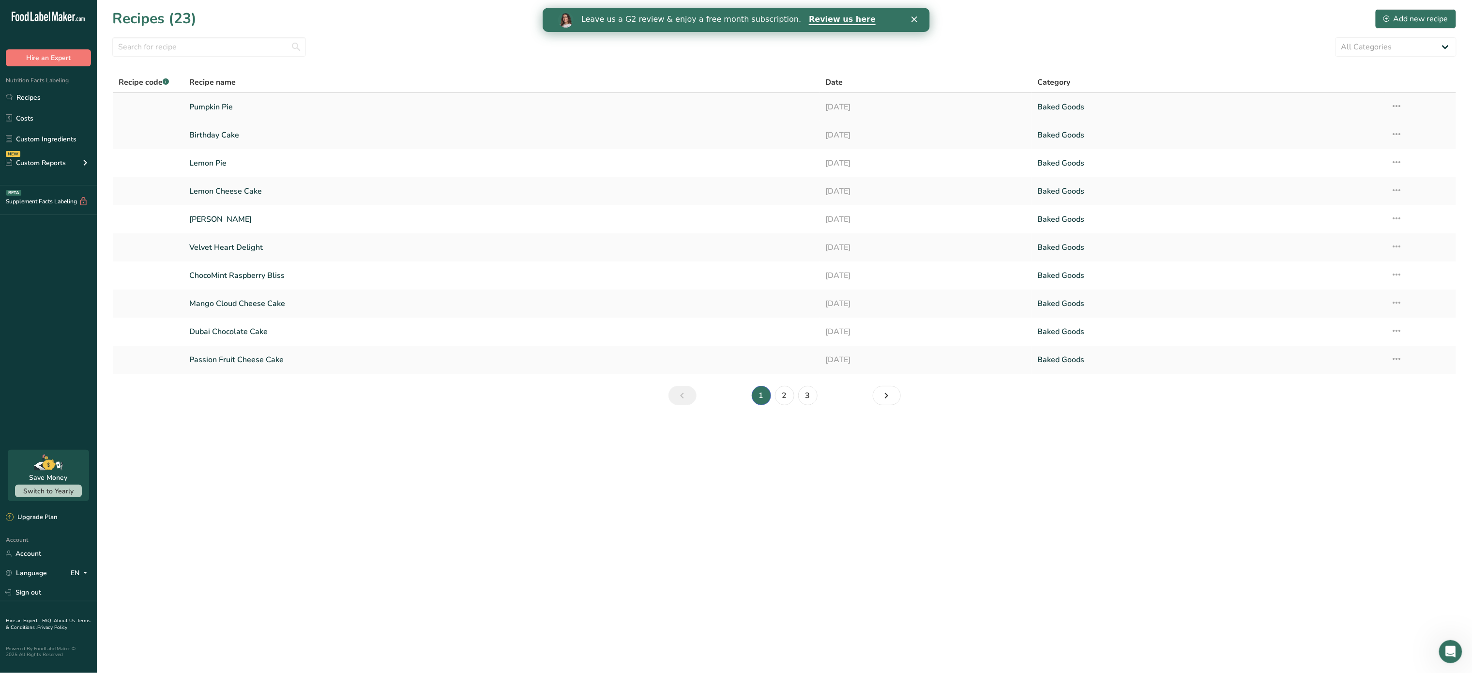
click at [238, 104] on link "Pumpkin Pie" at bounding box center [501, 107] width 624 height 20
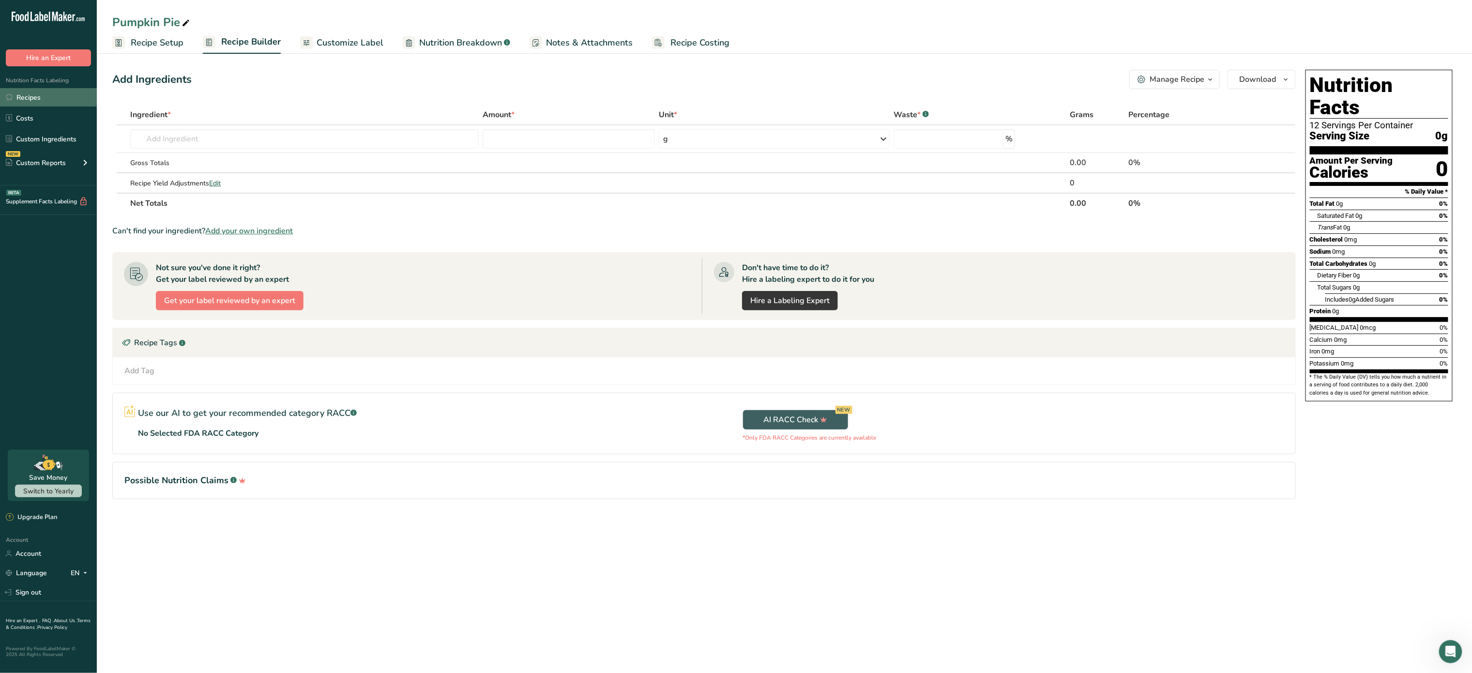
click at [45, 102] on link "Recipes" at bounding box center [48, 97] width 97 height 18
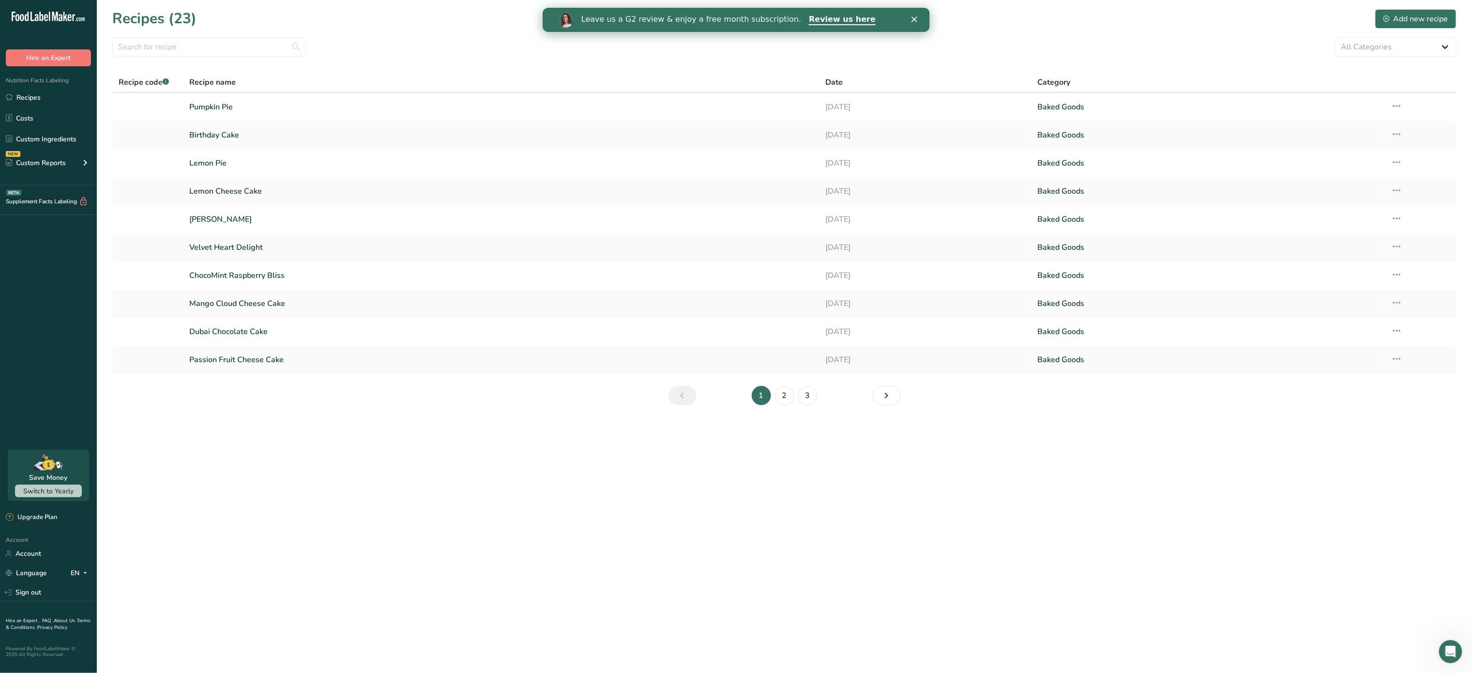
click at [1398, 8] on div "Recipes (23) Add new recipe" at bounding box center [784, 19] width 1344 height 22
click at [1398, 16] on div "Add new recipe" at bounding box center [1416, 19] width 65 height 12
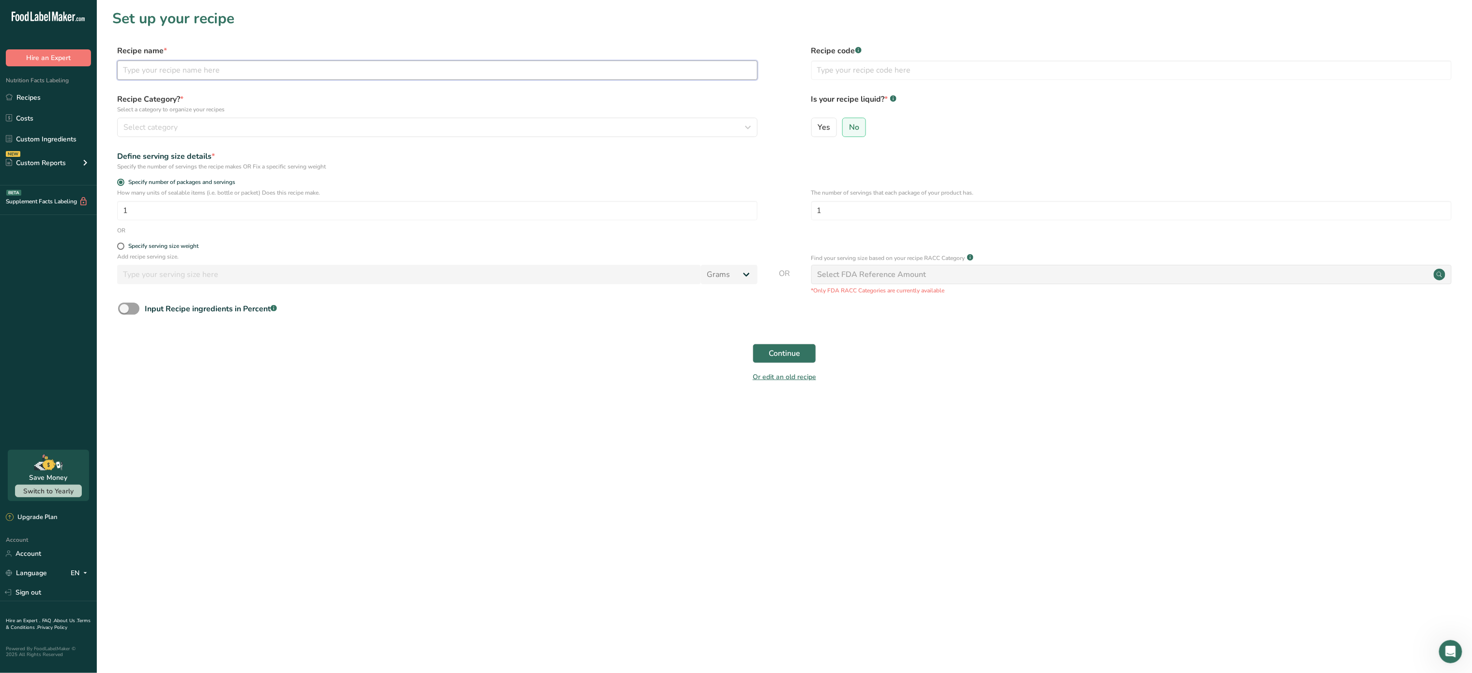
click at [441, 78] on input "text" at bounding box center [437, 70] width 640 height 19
type input "Corn Cake"
click at [882, 215] on input "1" at bounding box center [1131, 210] width 640 height 19
type input "12"
click at [796, 350] on span "Continue" at bounding box center [784, 354] width 31 height 12
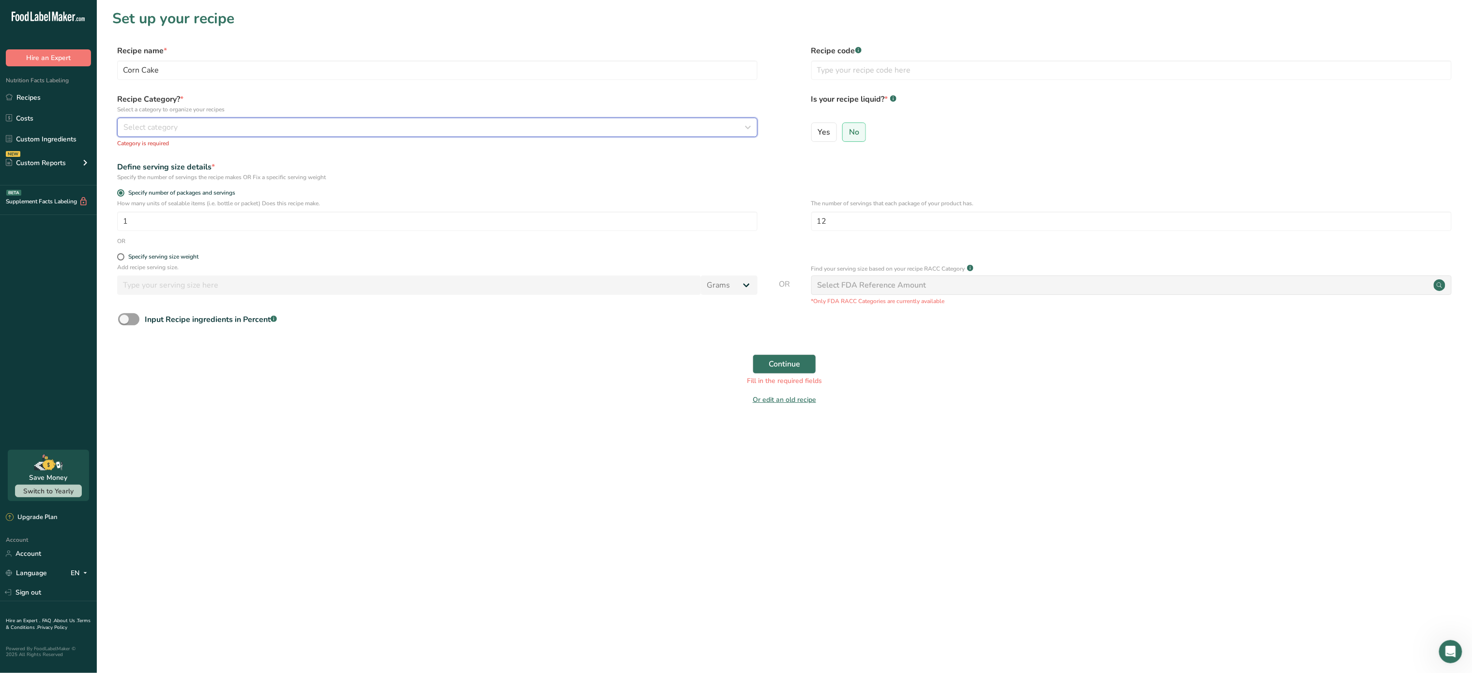
click at [572, 135] on button "Select category" at bounding box center [437, 127] width 640 height 19
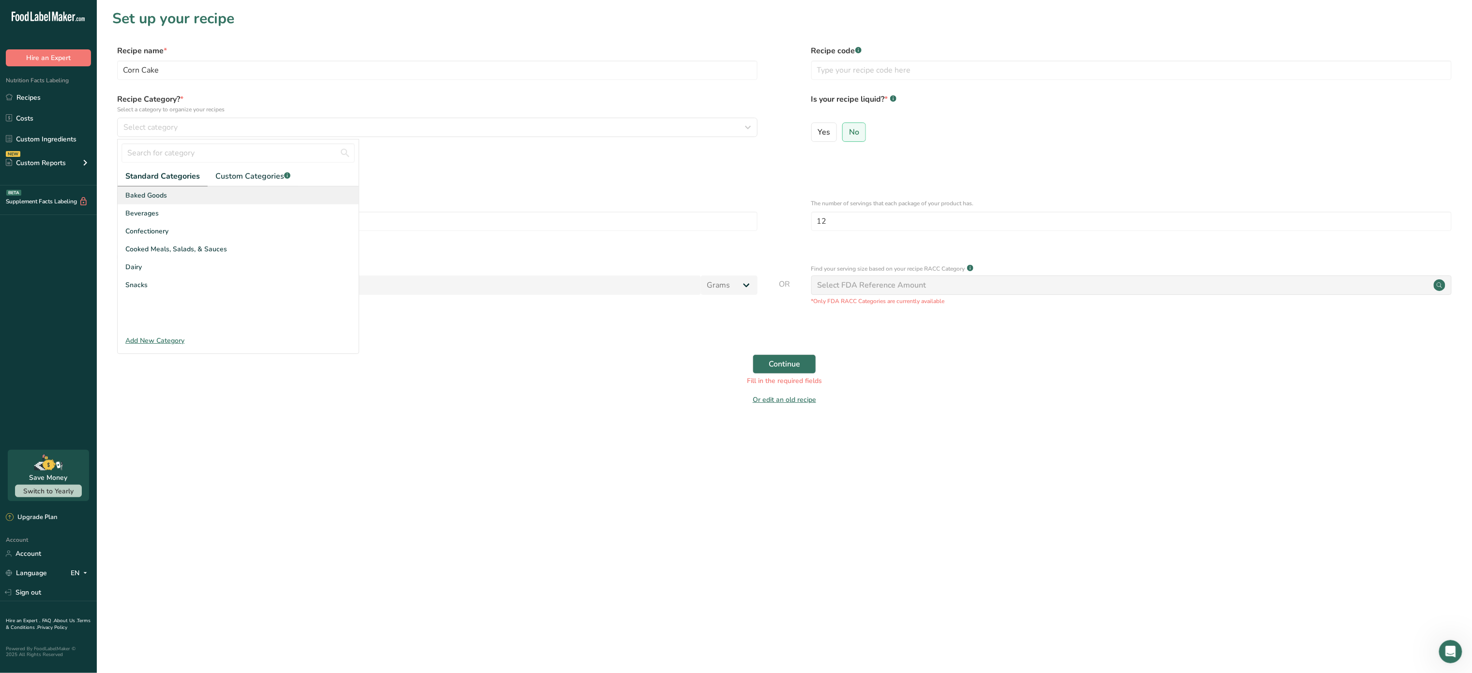
click at [255, 197] on div "Baked Goods" at bounding box center [238, 195] width 241 height 18
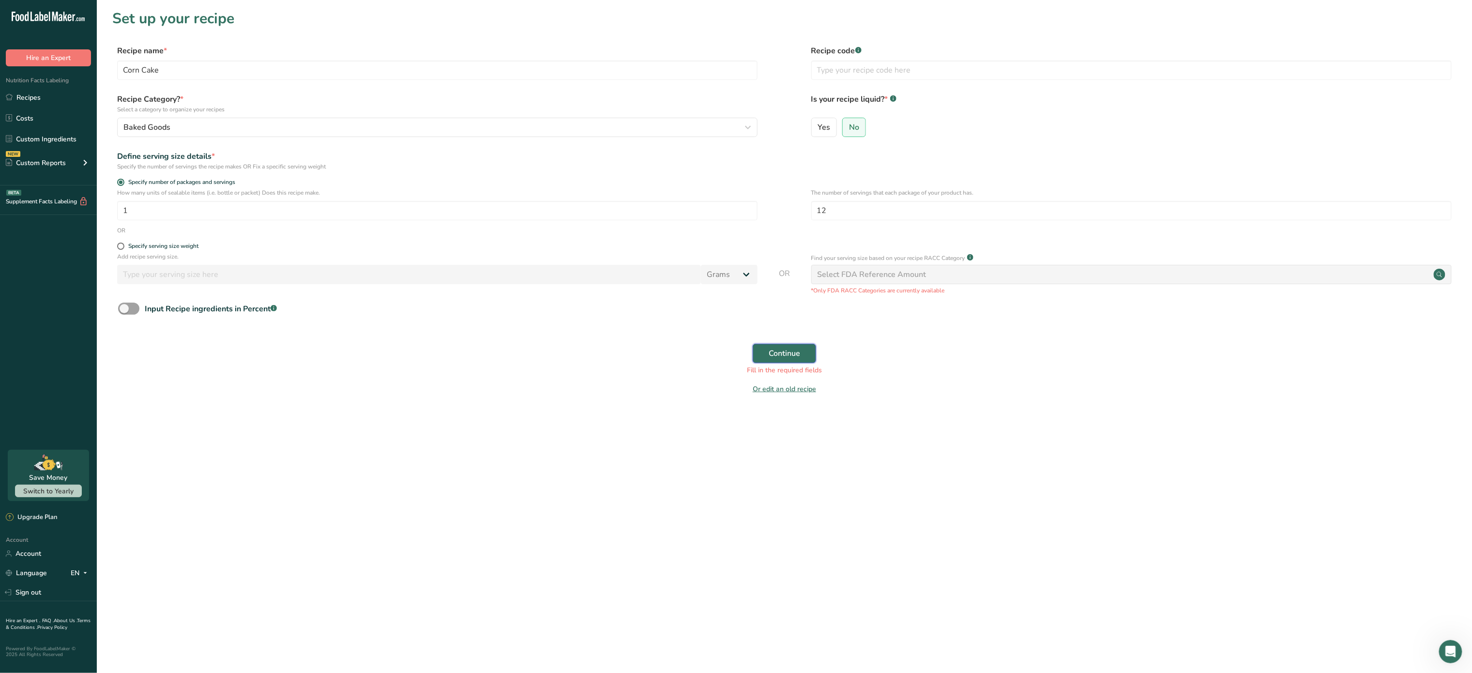
click at [784, 358] on span "Continue" at bounding box center [784, 354] width 31 height 12
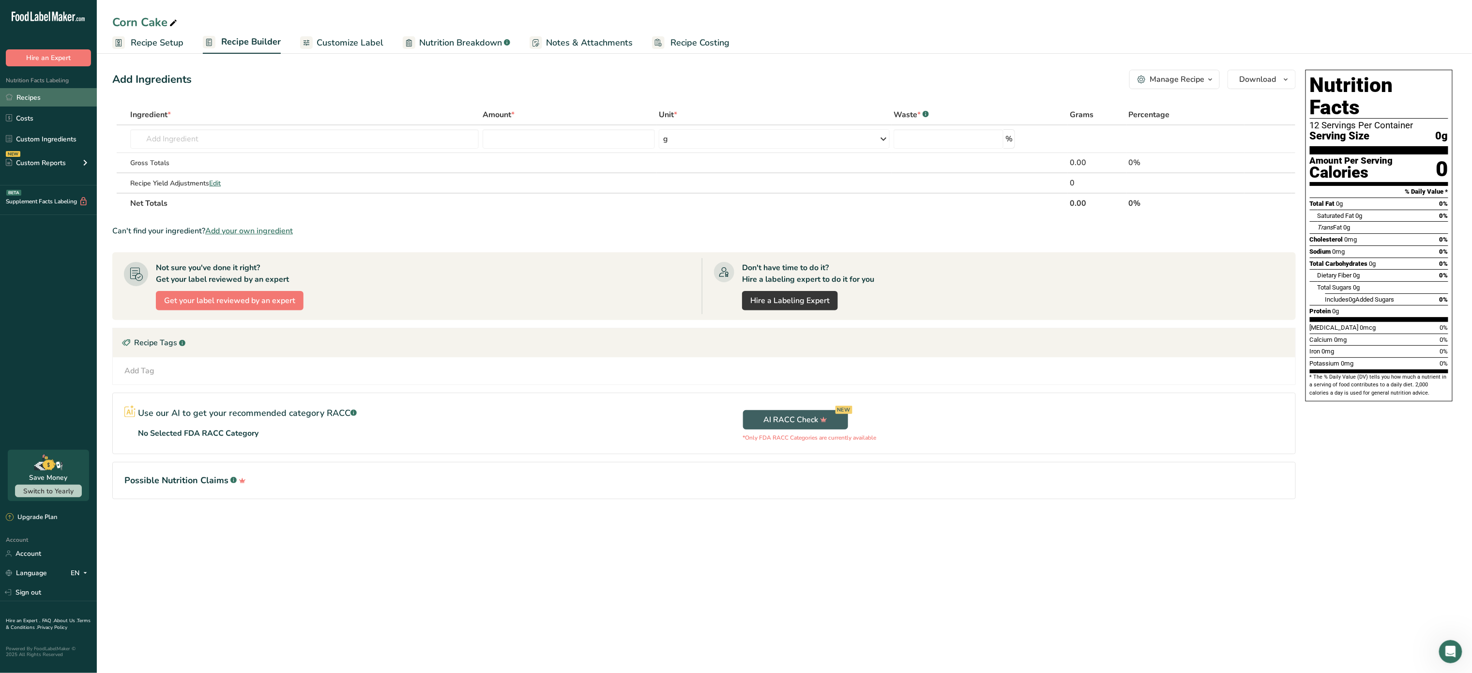
click at [47, 96] on link "Recipes" at bounding box center [48, 97] width 97 height 18
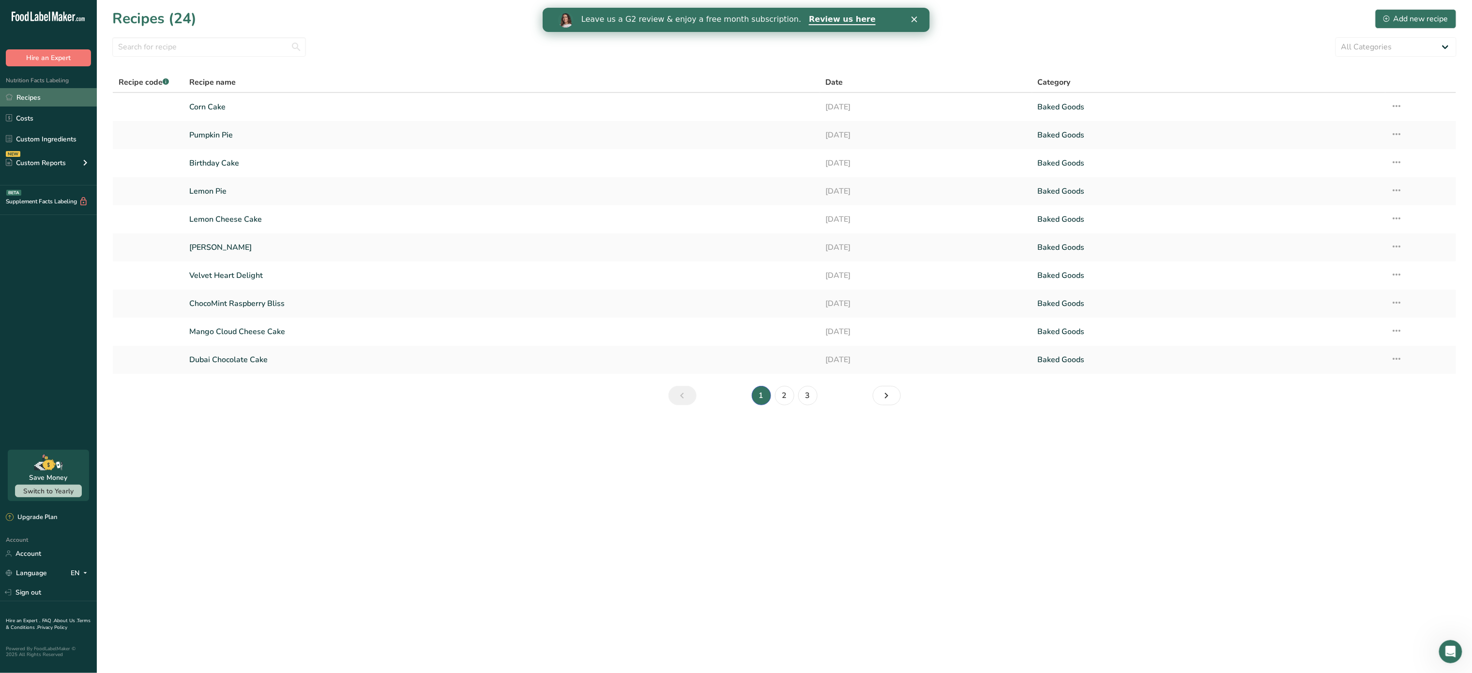
click at [43, 92] on link "Recipes" at bounding box center [48, 97] width 97 height 18
click at [47, 99] on link "Recipes" at bounding box center [48, 97] width 97 height 18
click at [43, 102] on link "Recipes" at bounding box center [48, 97] width 97 height 18
click at [46, 102] on link "Recipes" at bounding box center [48, 97] width 97 height 18
click at [1432, 20] on div "Add new recipe" at bounding box center [1416, 19] width 65 height 12
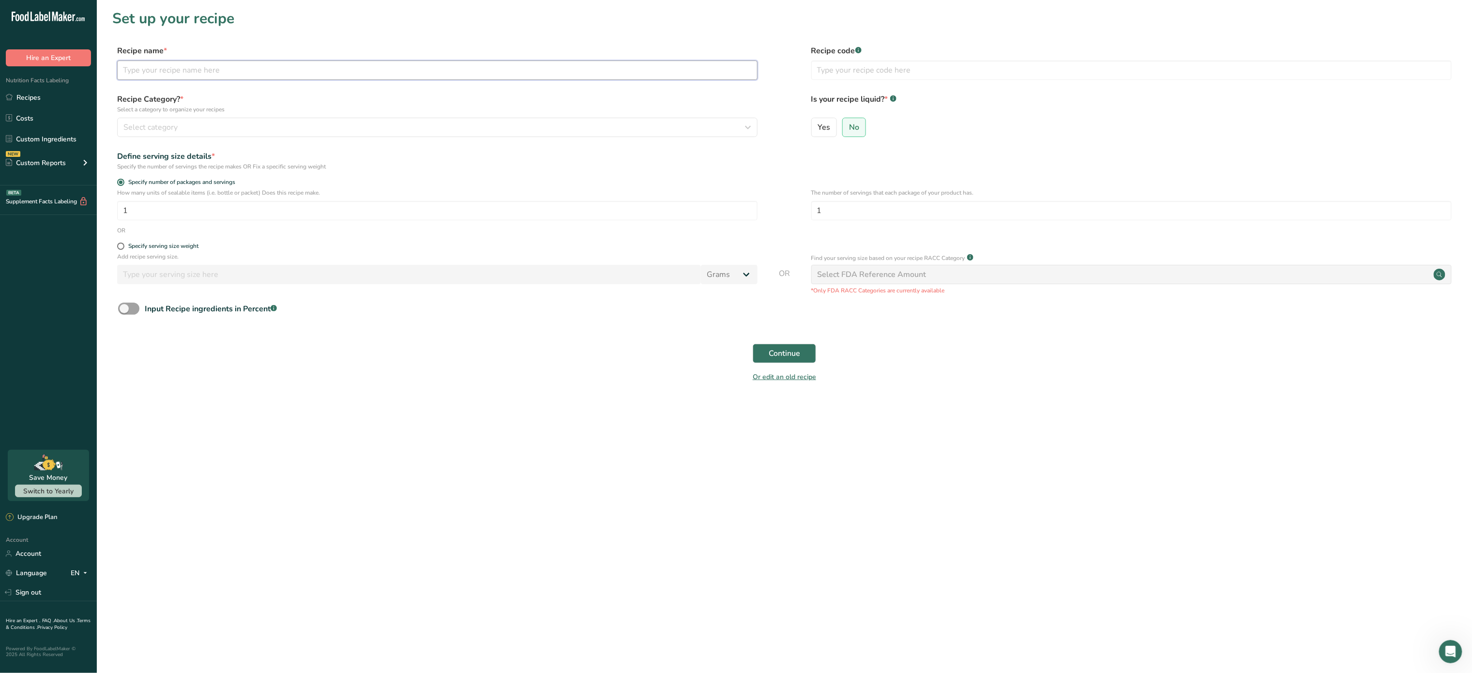
click at [280, 64] on input "text" at bounding box center [437, 70] width 640 height 19
type input "Ceviche"
click at [252, 118] on button "Select category" at bounding box center [437, 127] width 640 height 19
click at [155, 279] on div "Snacks" at bounding box center [238, 285] width 241 height 18
click at [855, 214] on input "1" at bounding box center [1131, 210] width 640 height 19
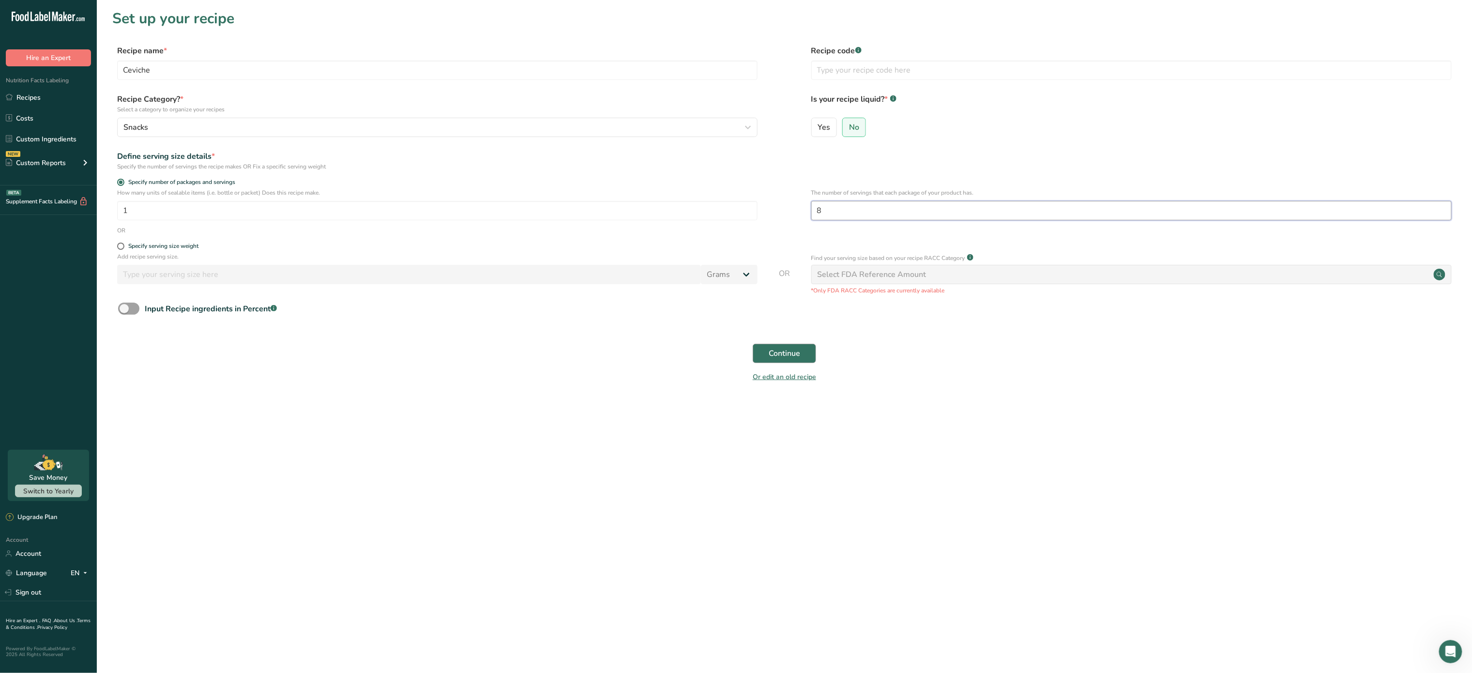
type input "8"
click at [795, 355] on span "Continue" at bounding box center [784, 354] width 31 height 12
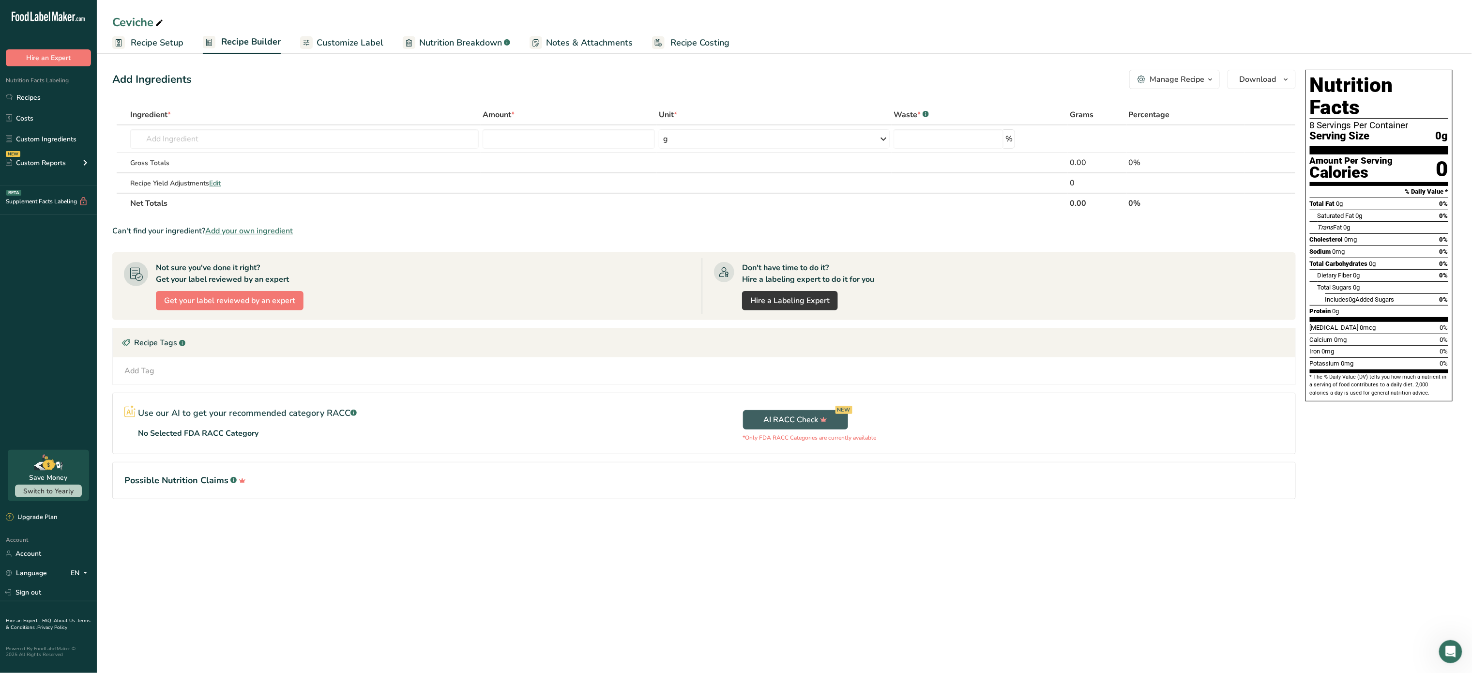
click at [157, 20] on icon at bounding box center [159, 23] width 9 height 14
click at [119, 19] on input "Ceviche" at bounding box center [784, 22] width 1344 height 17
click at [112, 19] on input "Ceviche" at bounding box center [784, 22] width 1344 height 17
type input "[PERSON_NAME]"
click at [1225, 7] on div "Peruvian Ceviche Recipe Setup Recipe Builder Customize Label Nutrition Breakdow…" at bounding box center [784, 27] width 1375 height 54
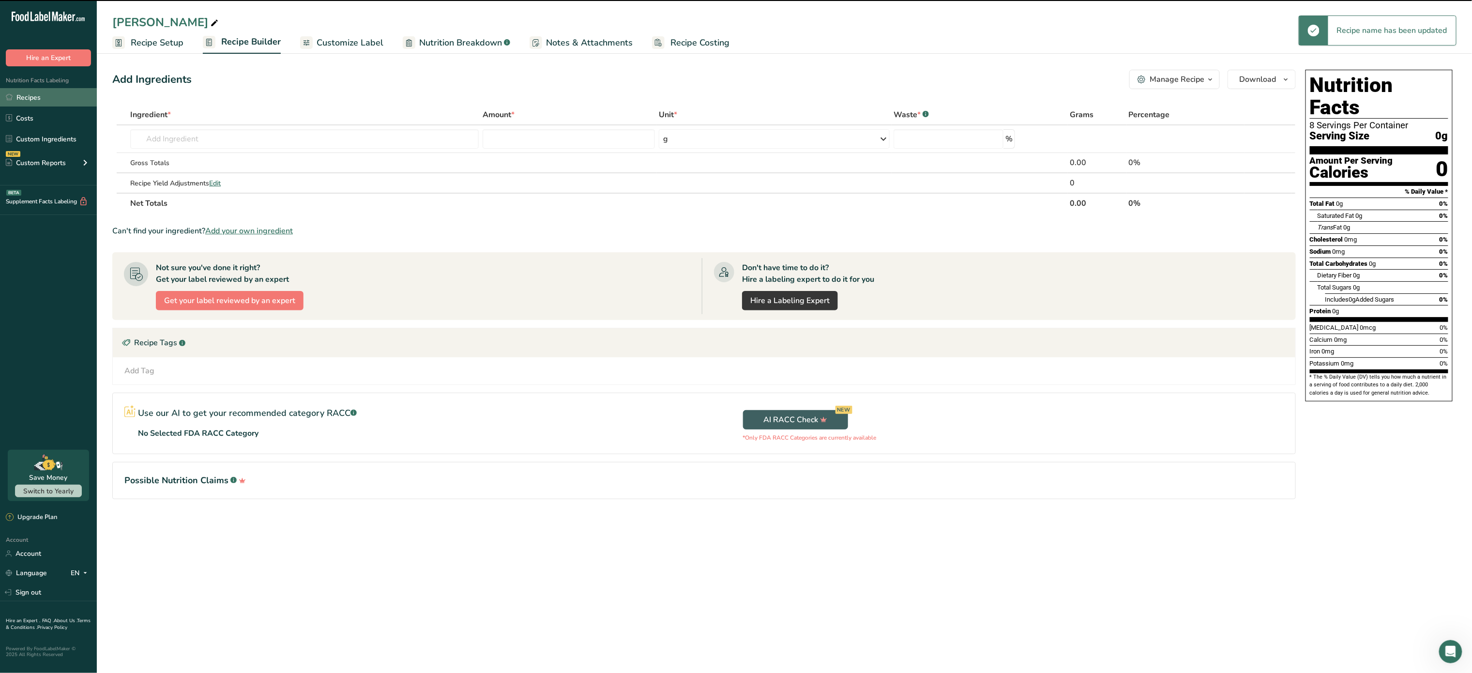
click at [43, 88] on link "Recipes" at bounding box center [48, 97] width 97 height 18
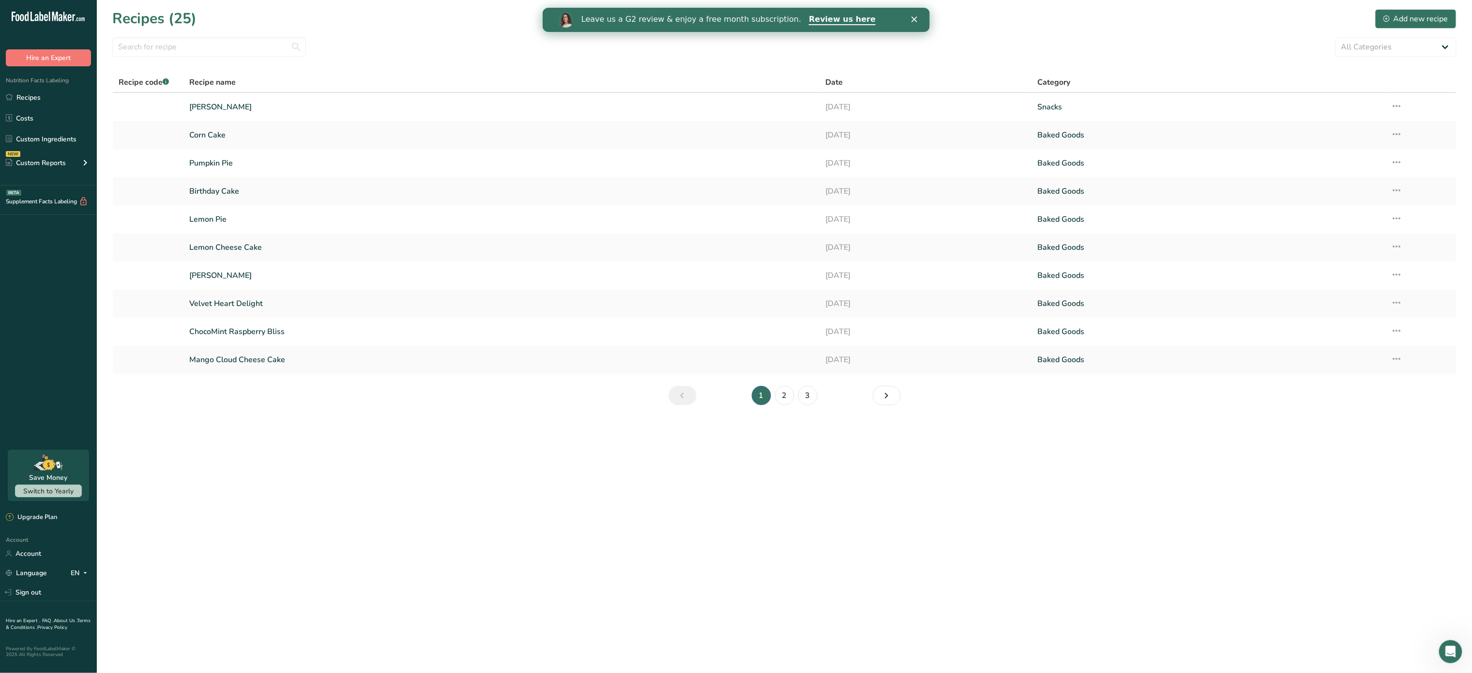
click at [0, 413] on div ".a-20{fill:#fff;} Hire an Expert Nutrition Facts Labeling Recipes Costs Custom …" at bounding box center [48, 225] width 97 height 434
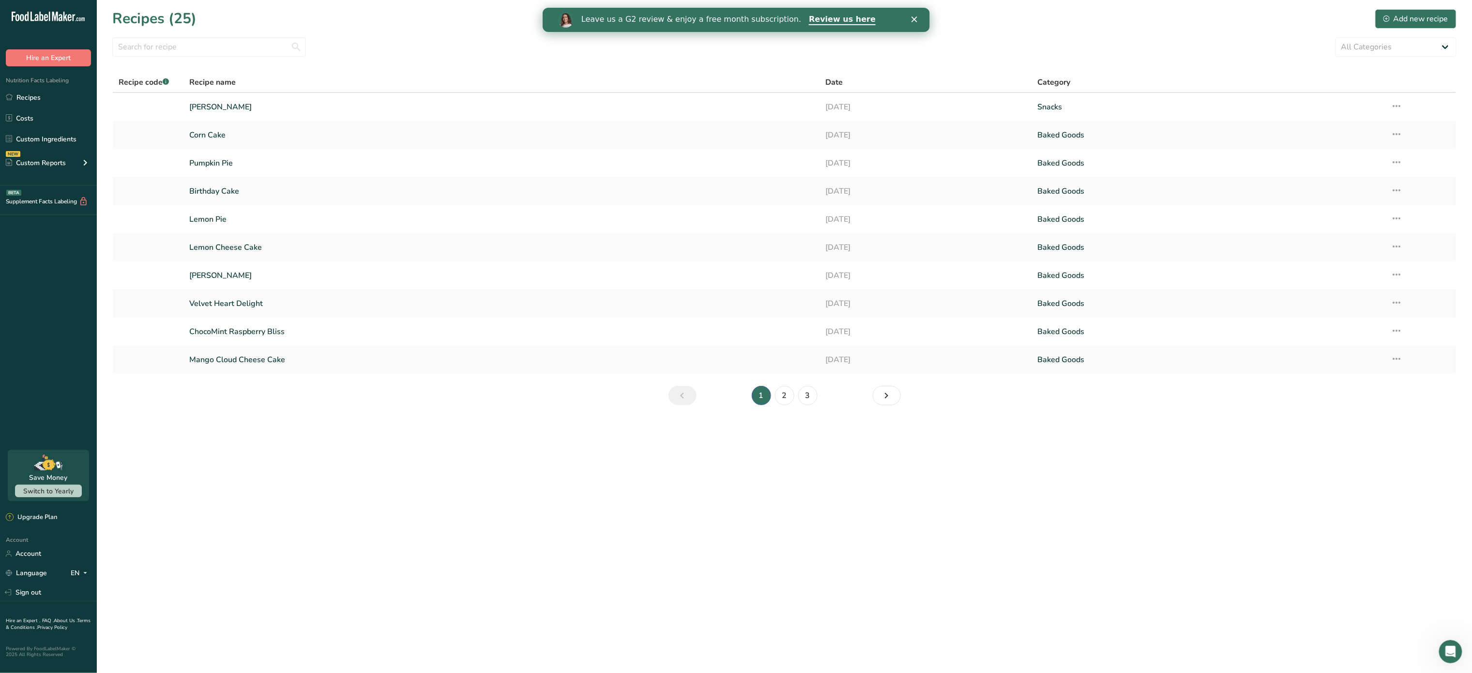
click at [6, 351] on div ".a-20{fill:#fff;} Hire an Expert Nutrition Facts Labeling Recipes Costs Custom …" at bounding box center [48, 225] width 97 height 434
